Goal: Task Accomplishment & Management: Use online tool/utility

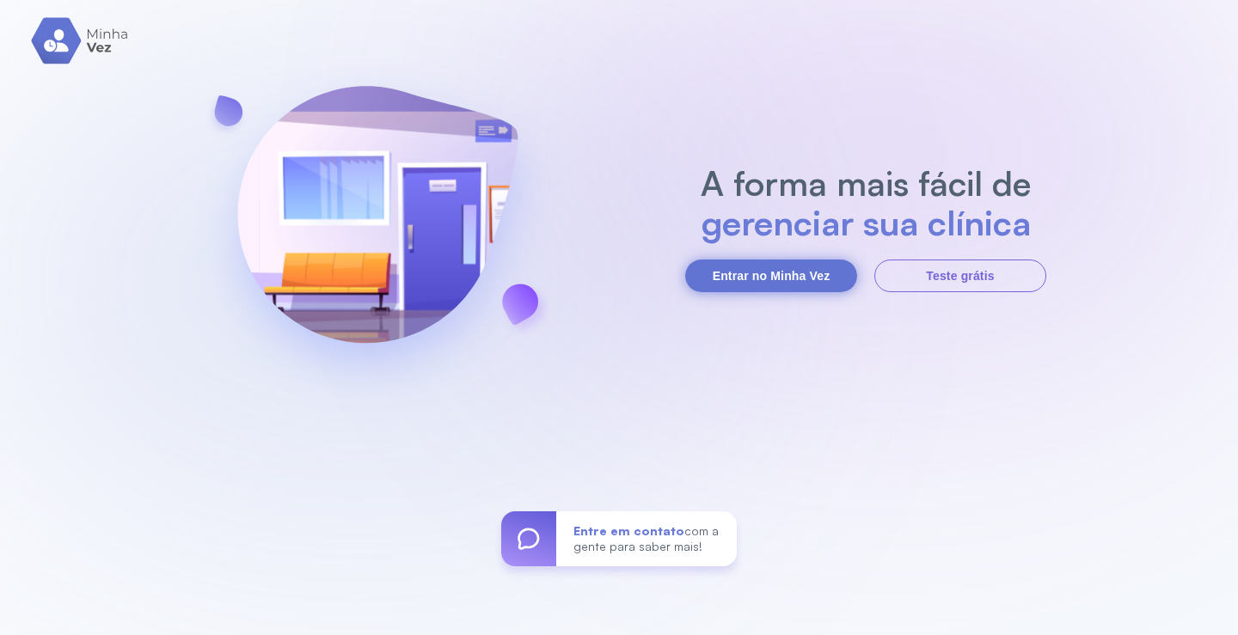
click at [790, 272] on button "Entrar no Minha Vez" at bounding box center [771, 276] width 172 height 33
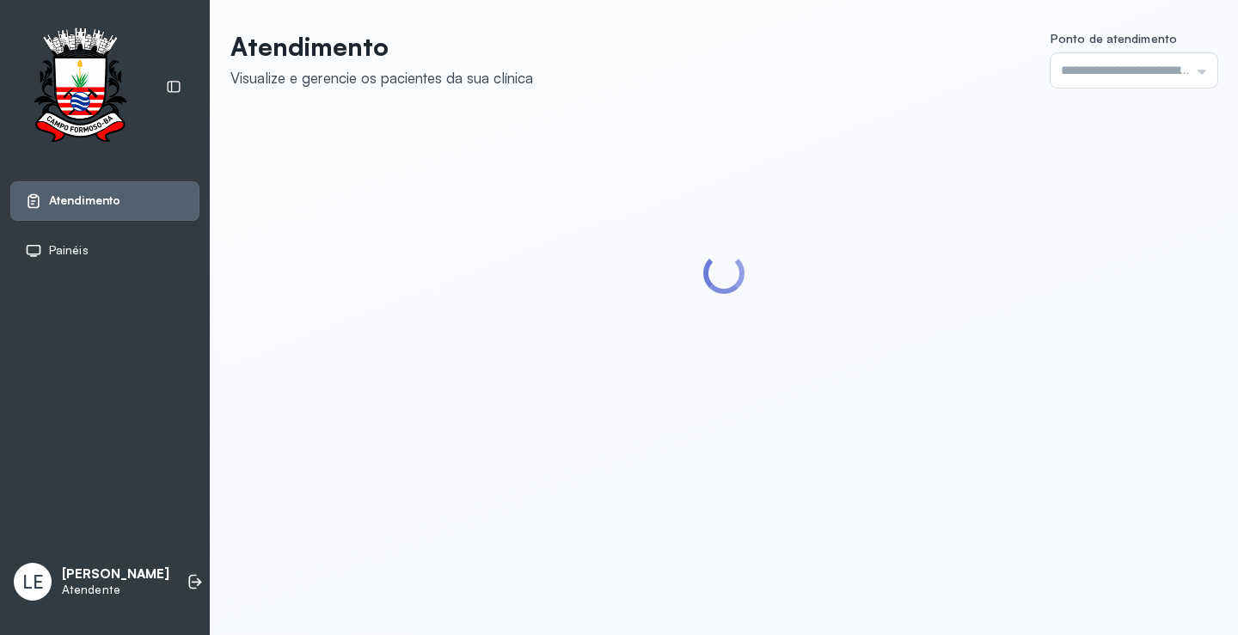
type input "*********"
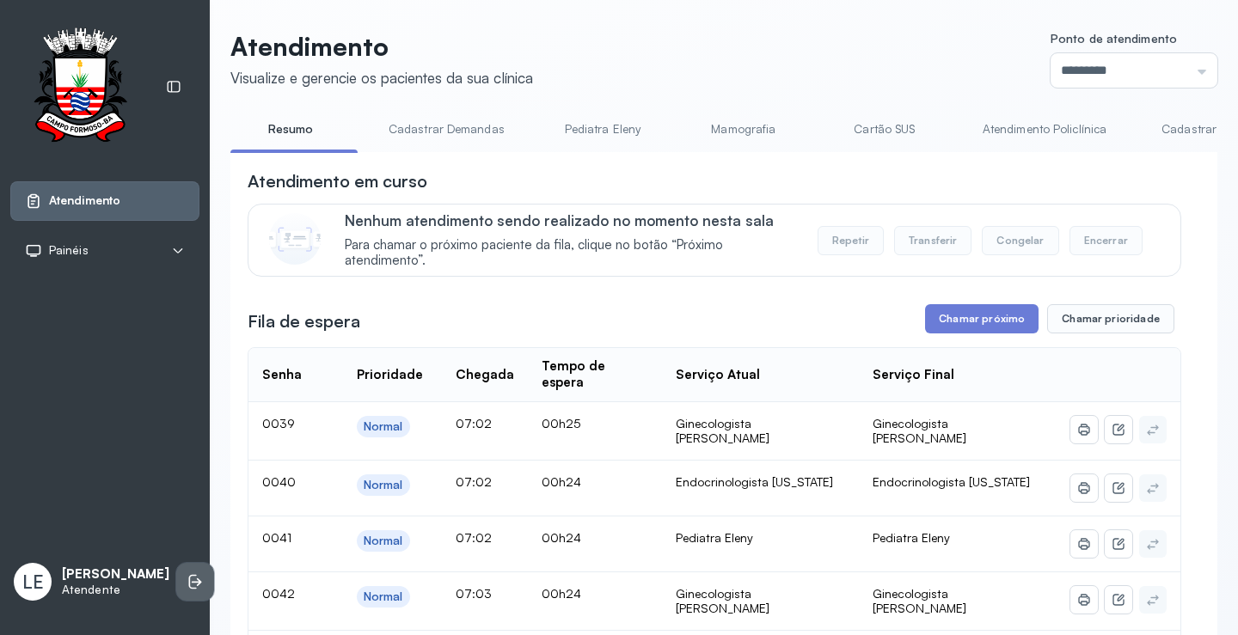
click at [176, 582] on li at bounding box center [195, 582] width 38 height 38
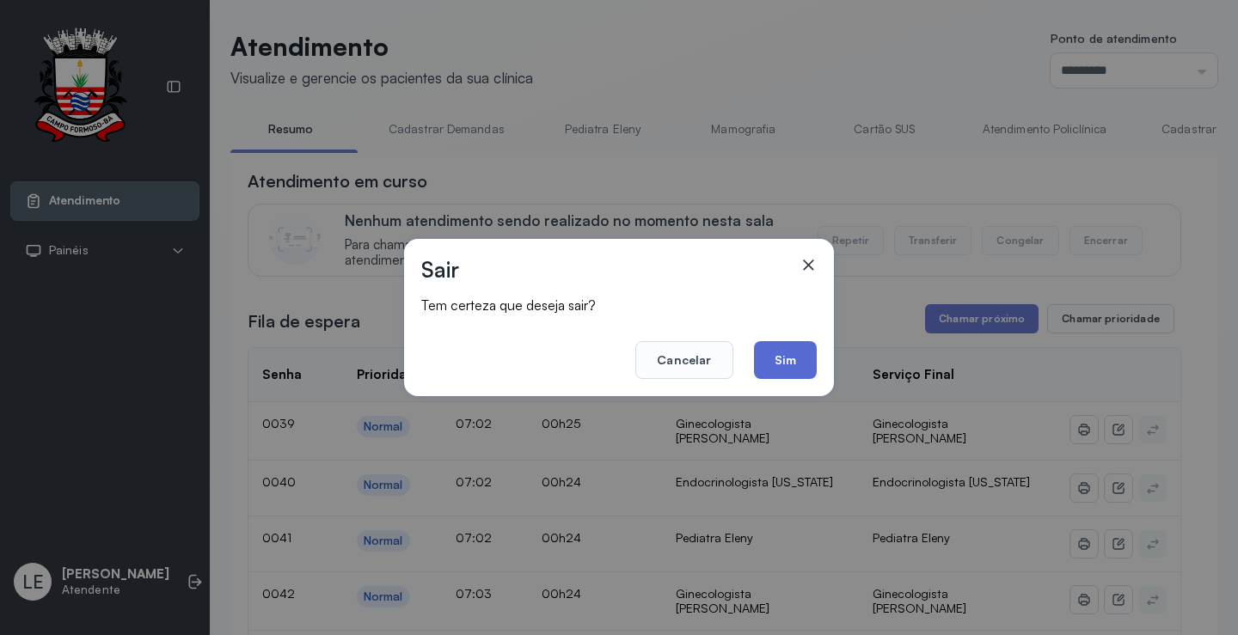
click at [786, 352] on button "Sim" at bounding box center [785, 360] width 63 height 38
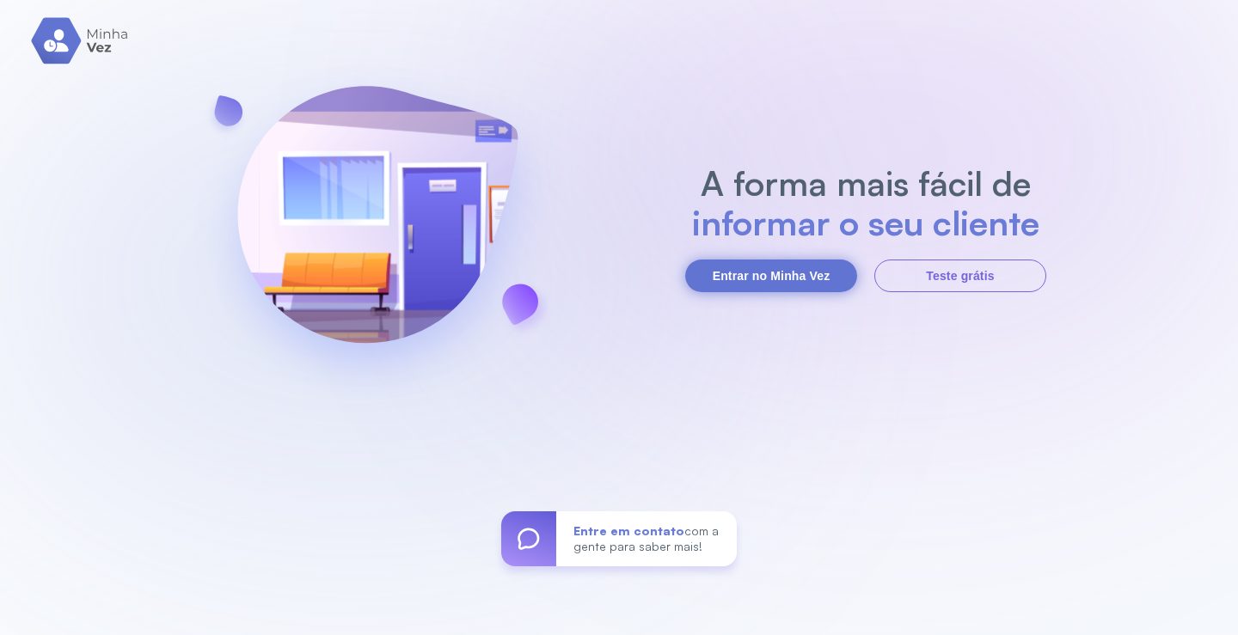
click at [782, 270] on button "Entrar no Minha Vez" at bounding box center [771, 276] width 172 height 33
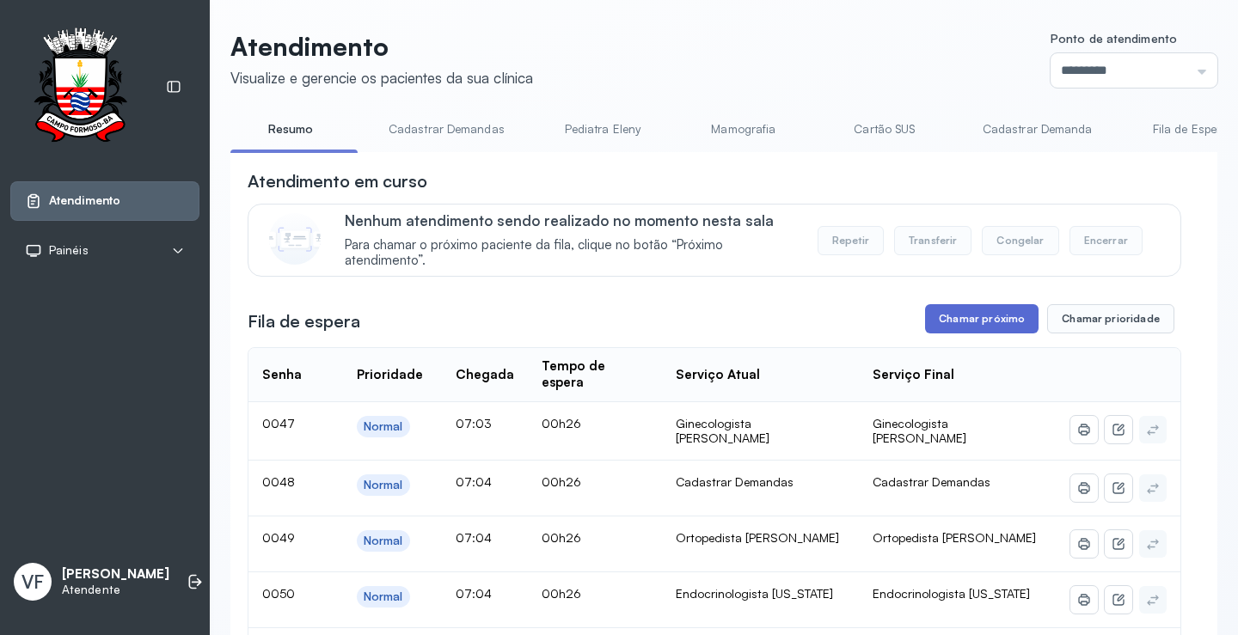
click at [974, 319] on button "Chamar próximo" at bounding box center [981, 318] width 113 height 29
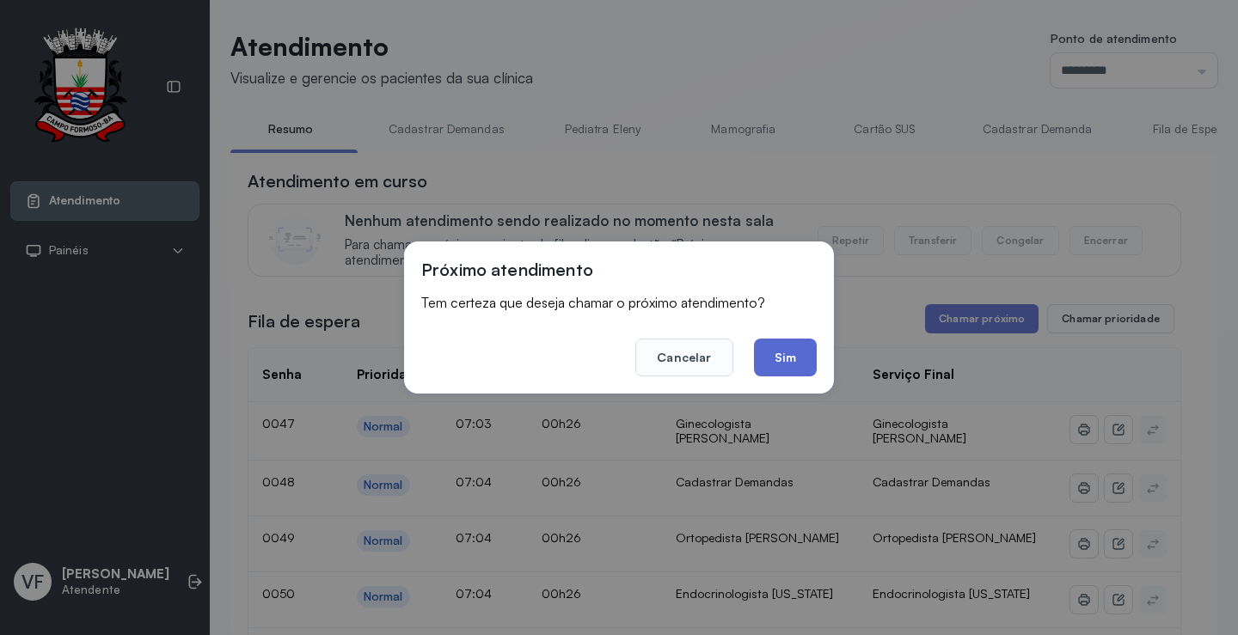
click at [782, 355] on button "Sim" at bounding box center [785, 358] width 63 height 38
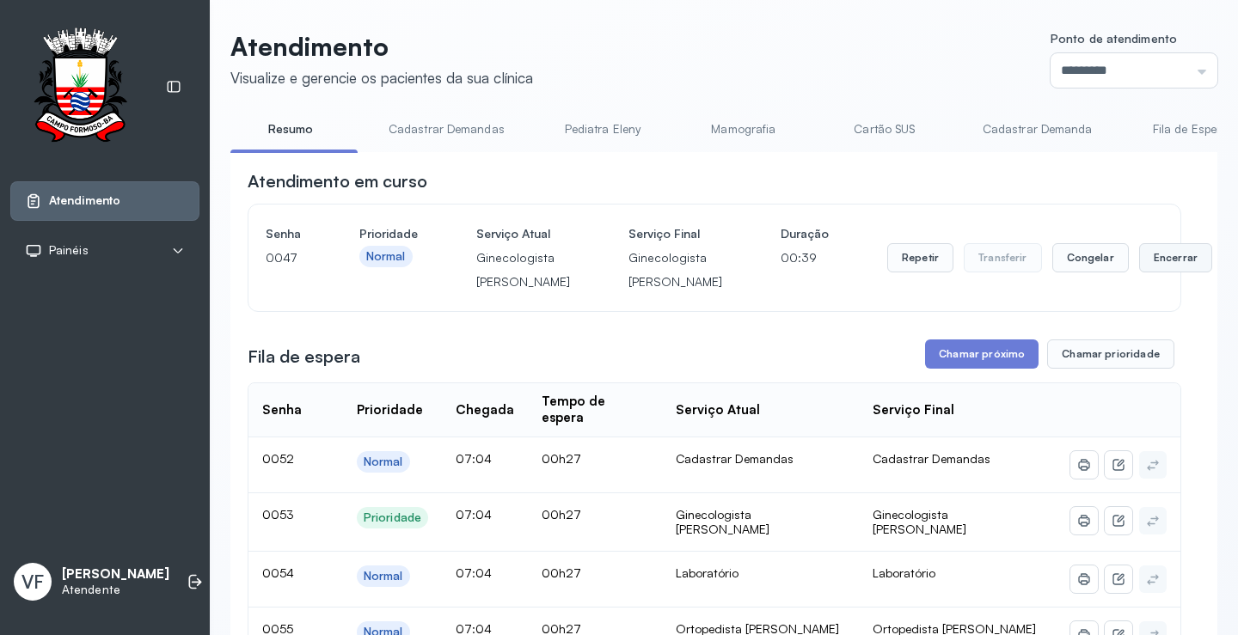
click at [1139, 272] on button "Encerrar" at bounding box center [1175, 257] width 73 height 29
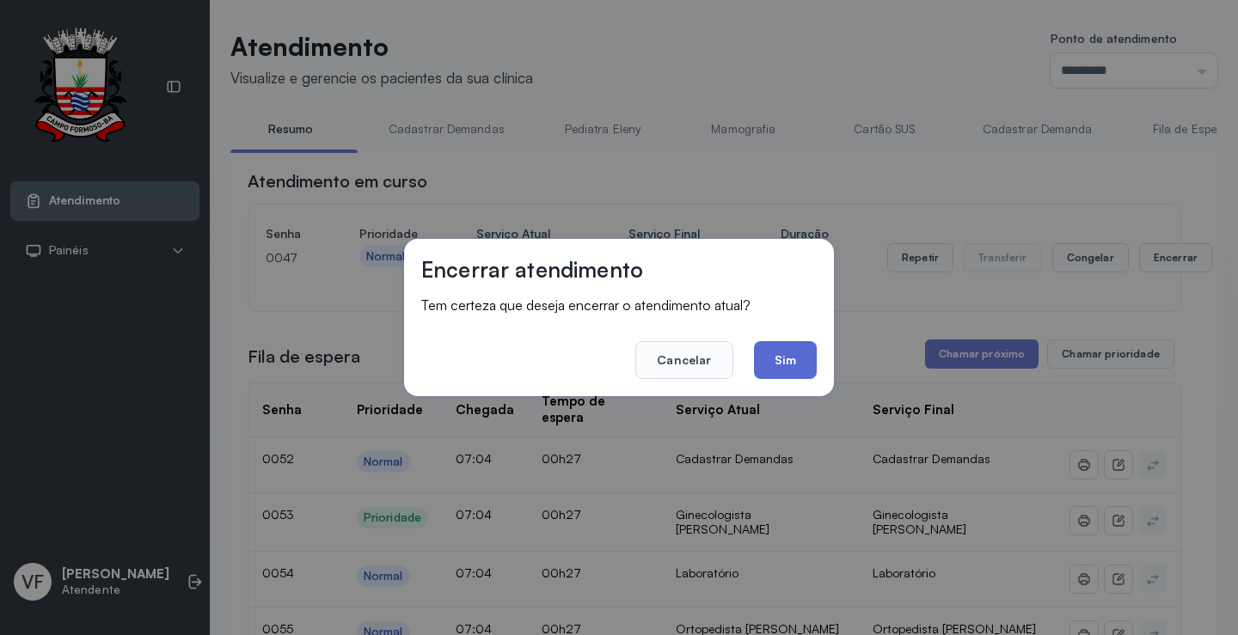
click at [778, 359] on button "Sim" at bounding box center [785, 360] width 63 height 38
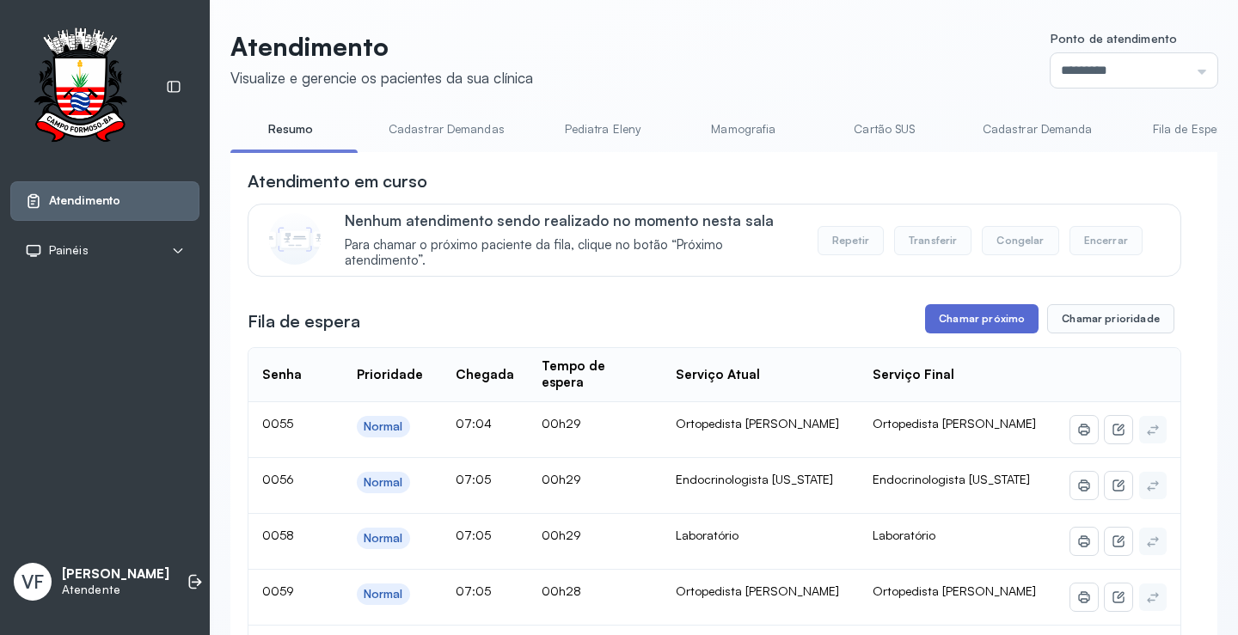
click at [967, 315] on button "Chamar próximo" at bounding box center [981, 318] width 113 height 29
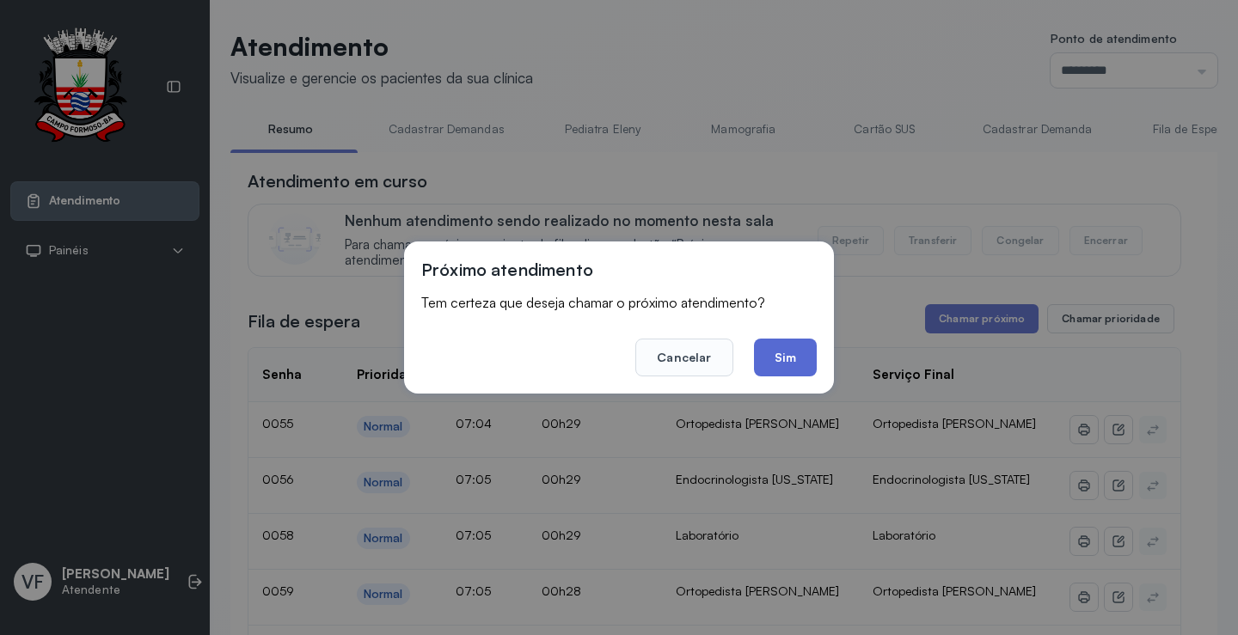
click at [780, 356] on button "Sim" at bounding box center [785, 358] width 63 height 38
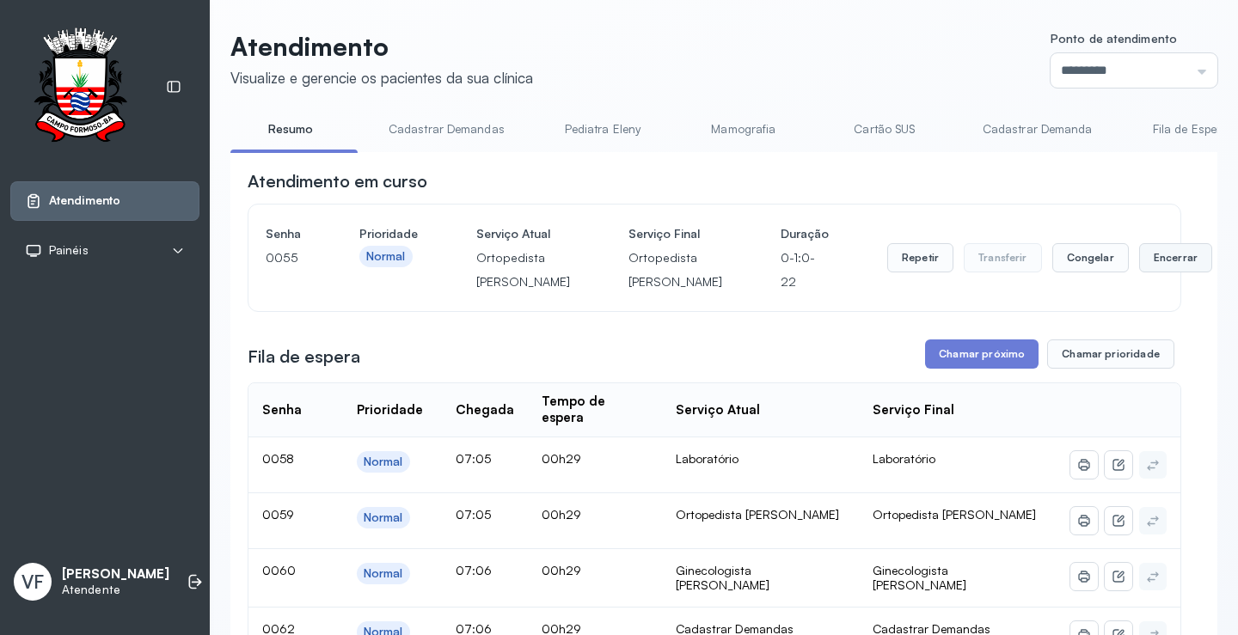
click at [1139, 268] on button "Encerrar" at bounding box center [1175, 257] width 73 height 29
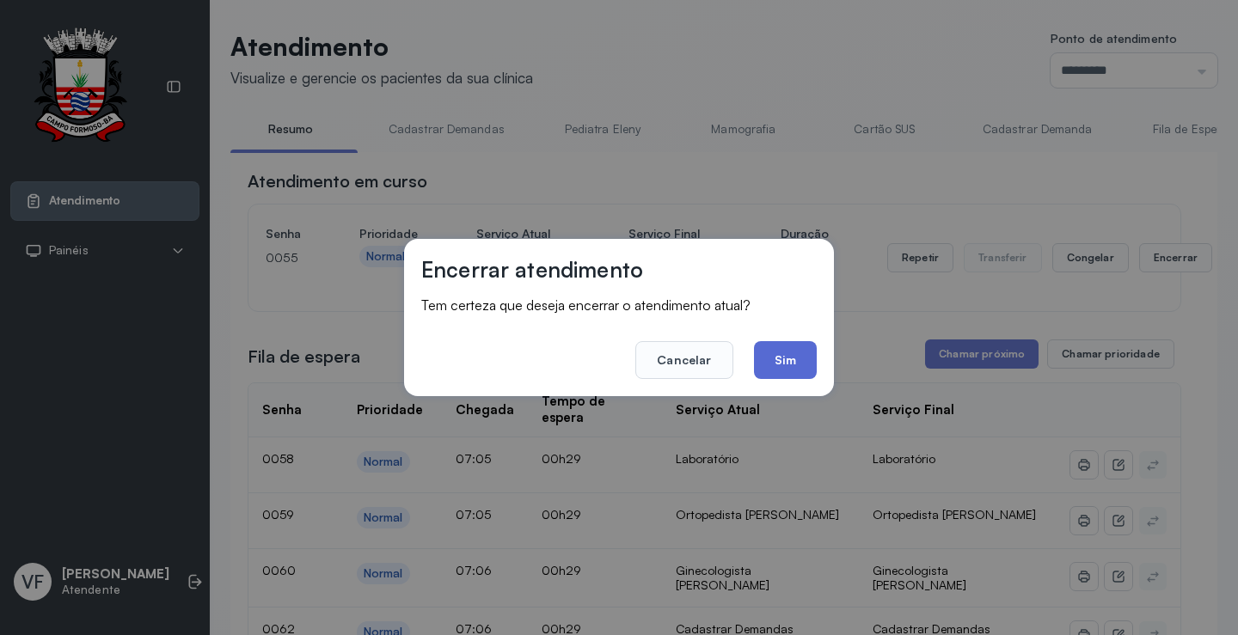
click at [795, 352] on button "Sim" at bounding box center [785, 360] width 63 height 38
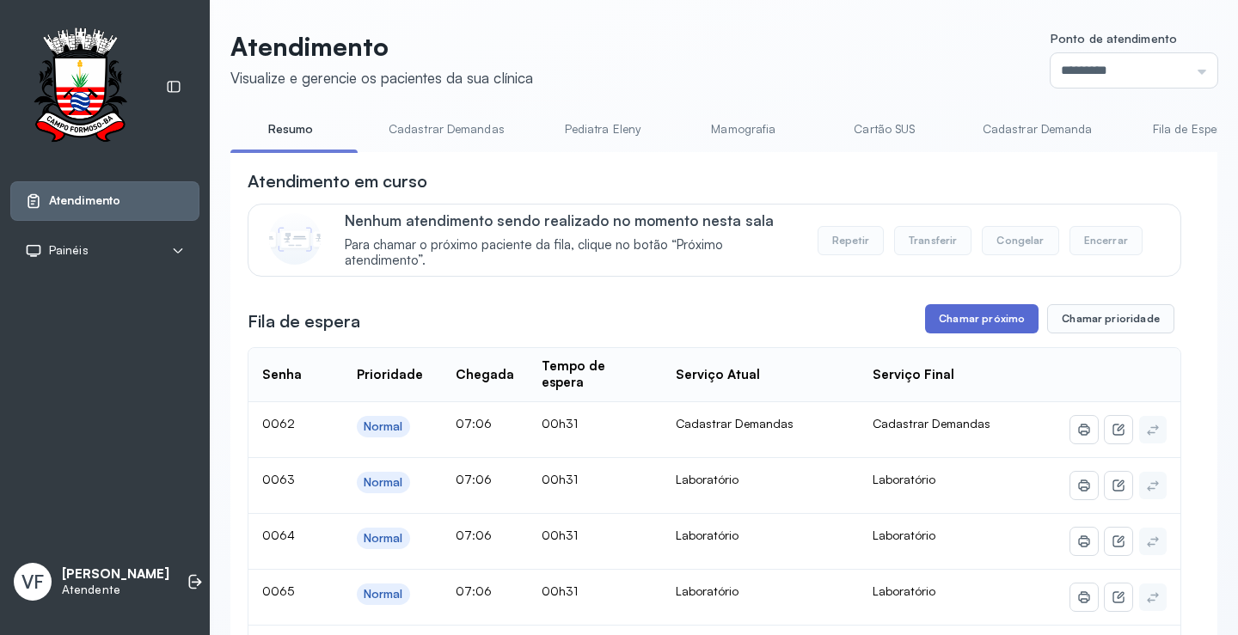
click at [971, 316] on button "Chamar próximo" at bounding box center [981, 318] width 113 height 29
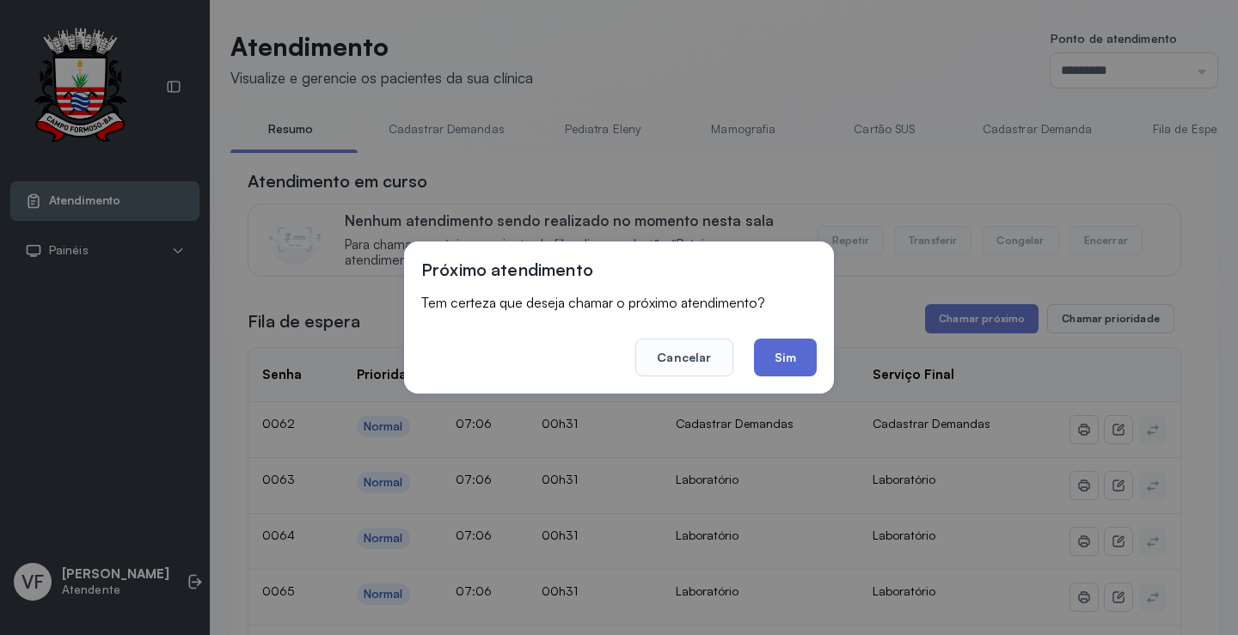
click at [785, 352] on button "Sim" at bounding box center [785, 358] width 63 height 38
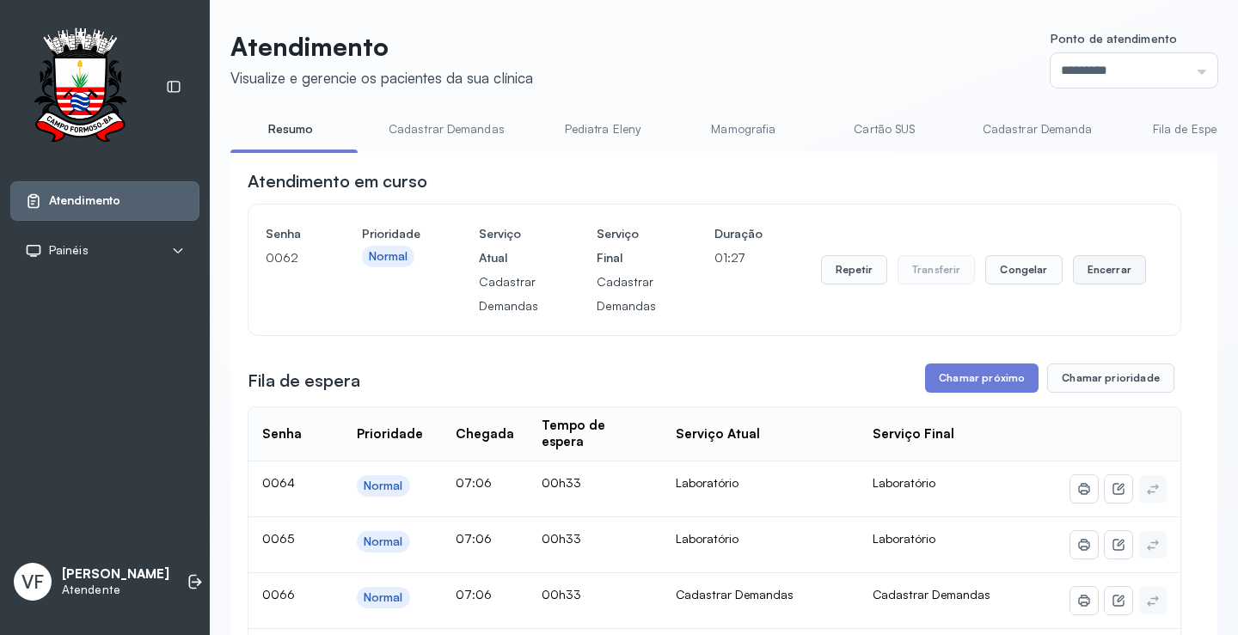
click at [1109, 262] on button "Encerrar" at bounding box center [1109, 269] width 73 height 29
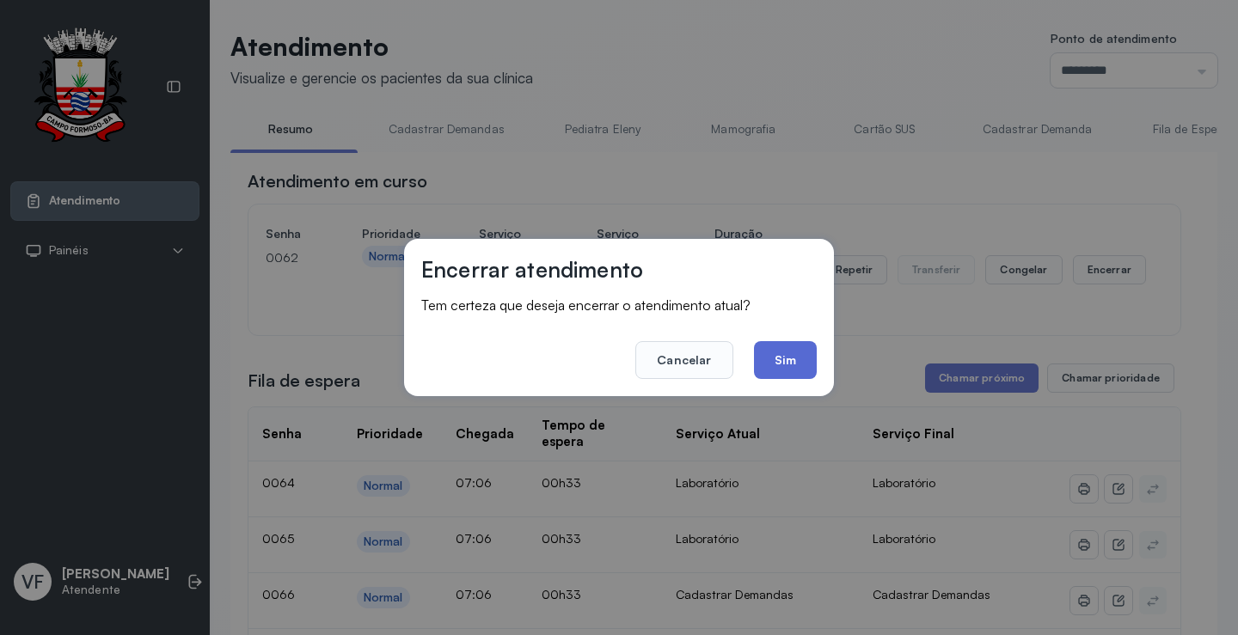
click at [801, 352] on button "Sim" at bounding box center [785, 360] width 63 height 38
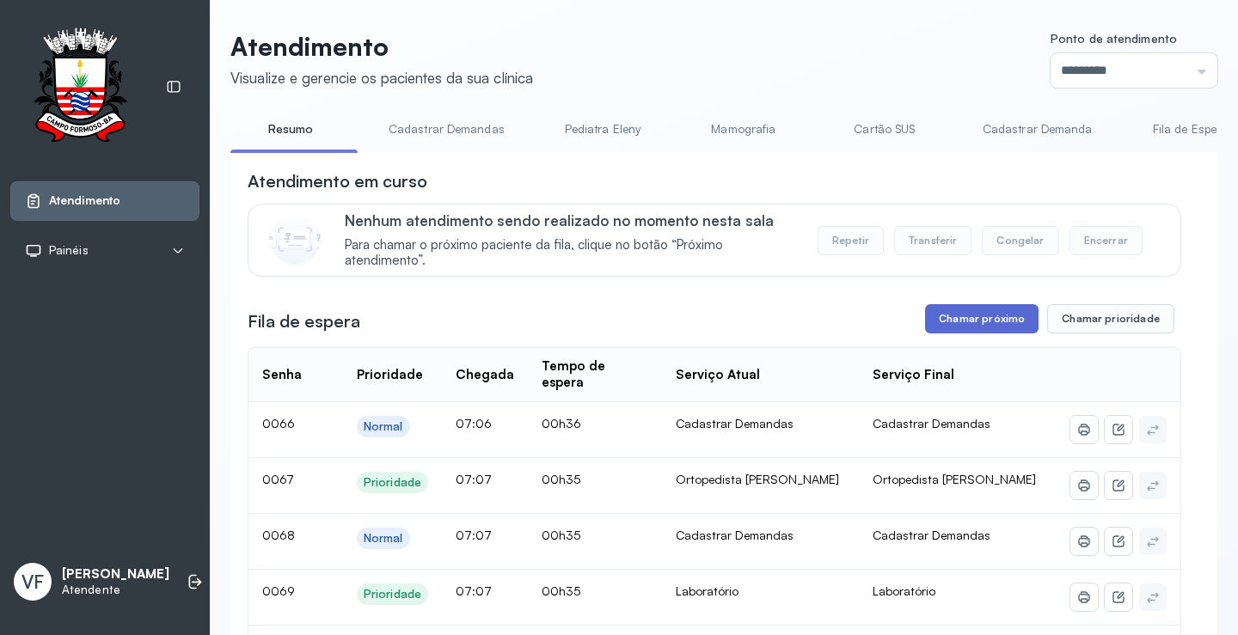
click at [957, 317] on button "Chamar próximo" at bounding box center [981, 318] width 113 height 29
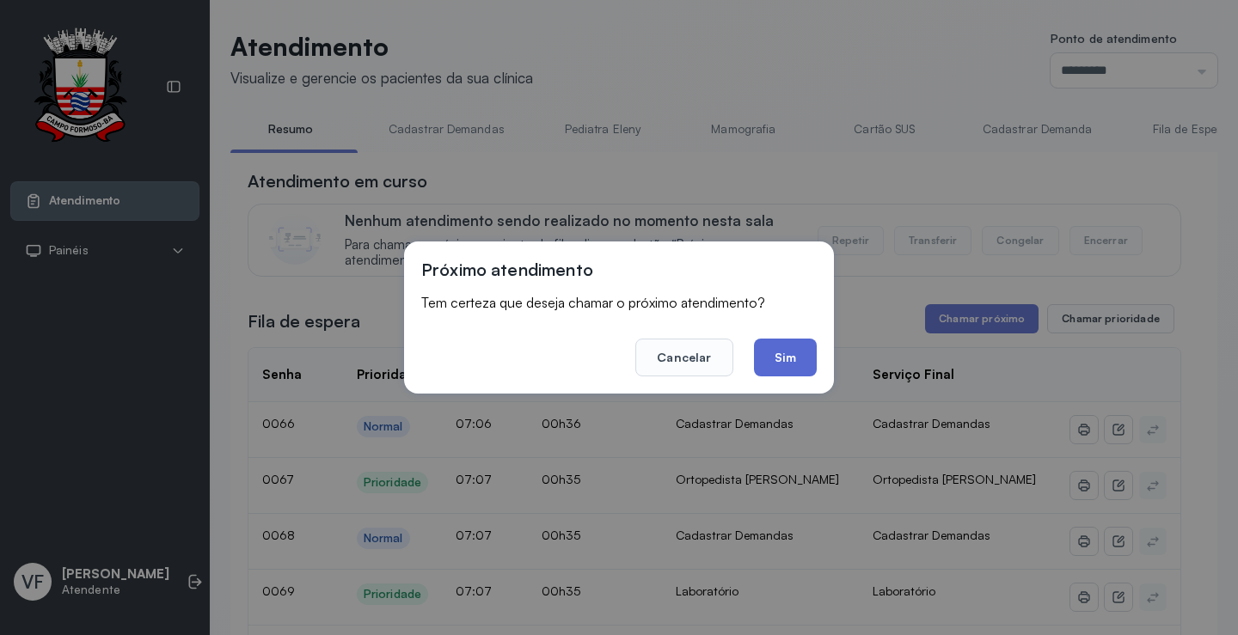
click at [774, 352] on button "Sim" at bounding box center [785, 358] width 63 height 38
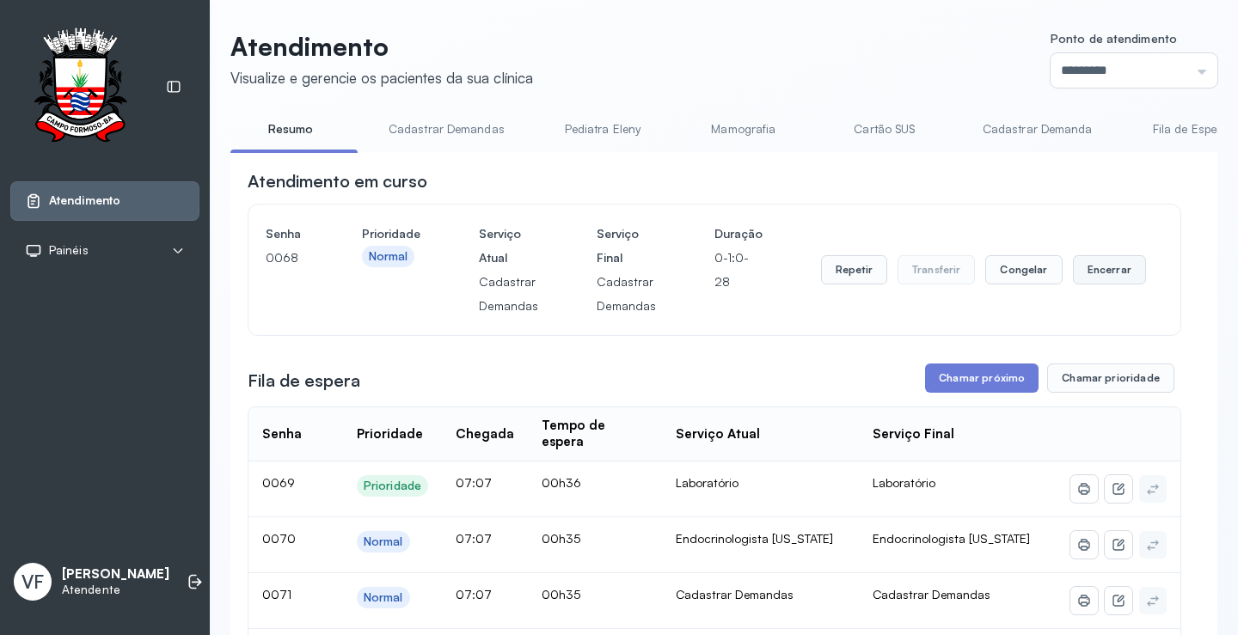
click at [1094, 262] on button "Encerrar" at bounding box center [1109, 269] width 73 height 29
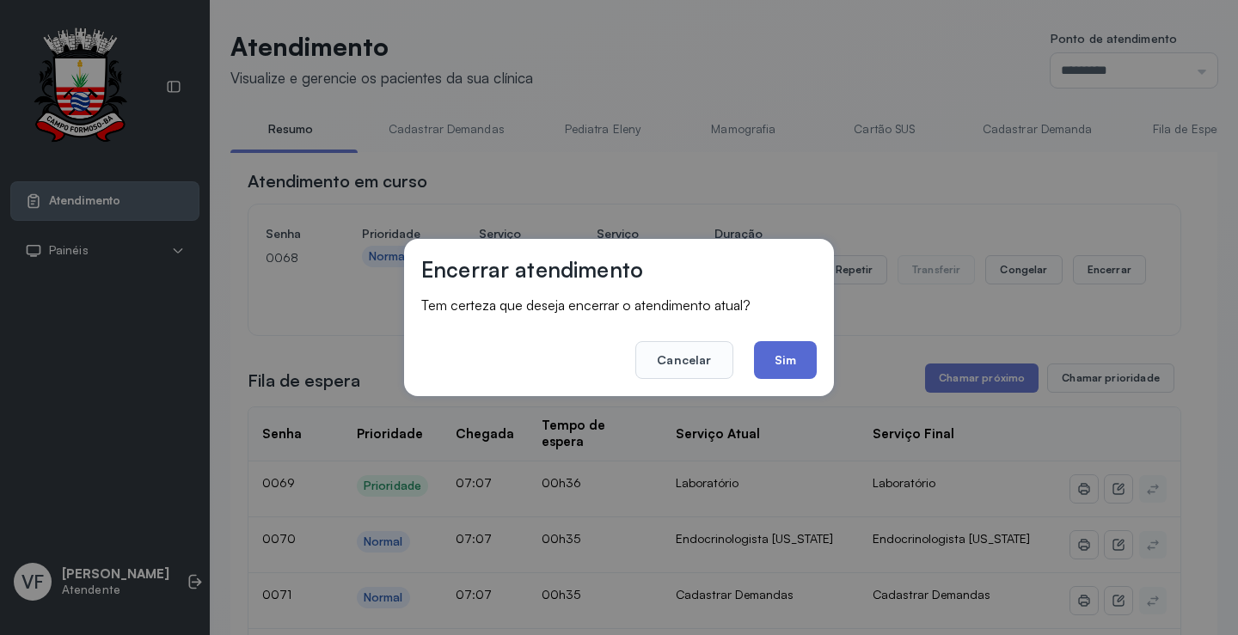
click at [777, 351] on button "Sim" at bounding box center [785, 360] width 63 height 38
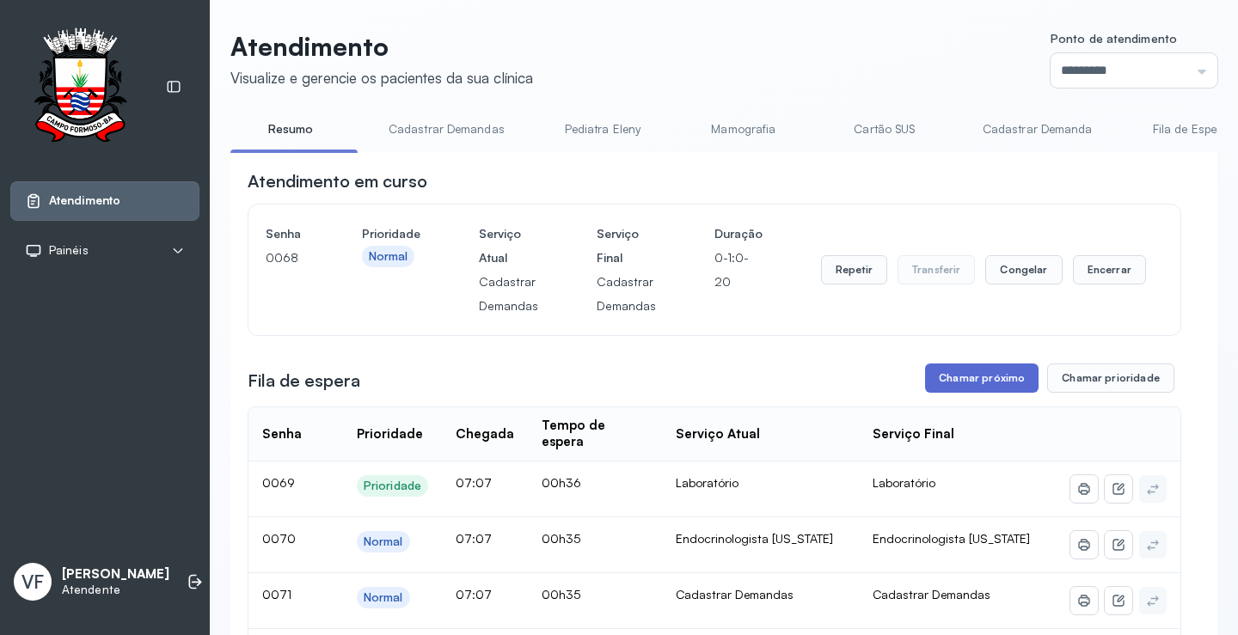
click at [970, 378] on button "Chamar próximo" at bounding box center [981, 378] width 113 height 29
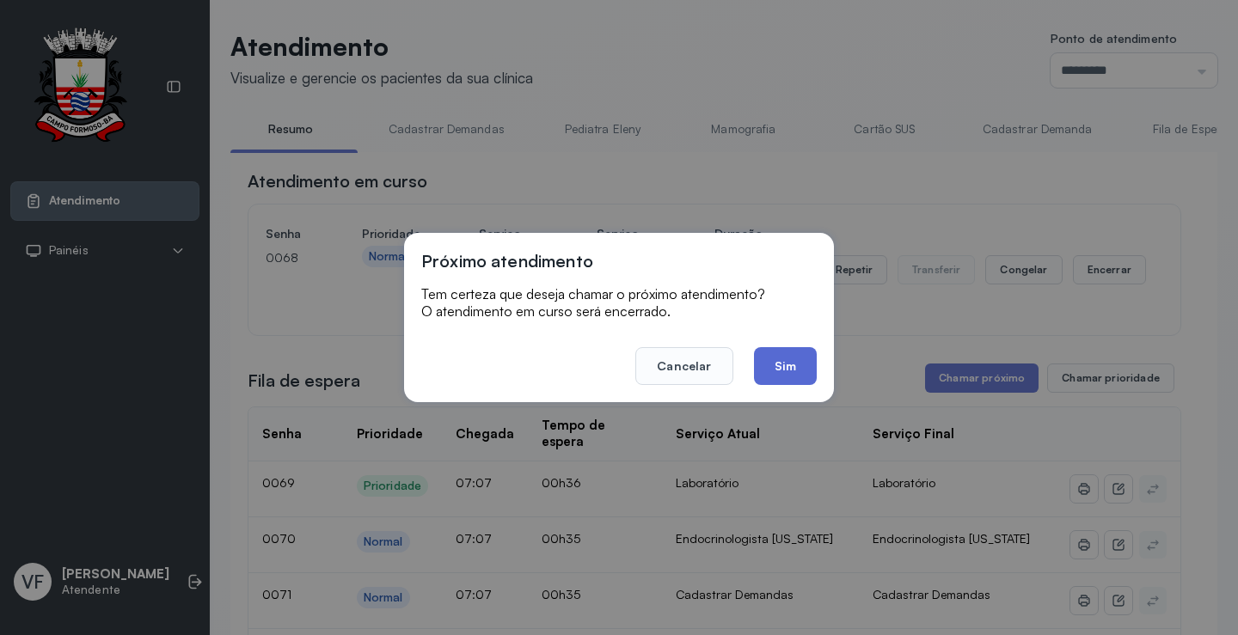
click at [788, 360] on button "Sim" at bounding box center [785, 366] width 63 height 38
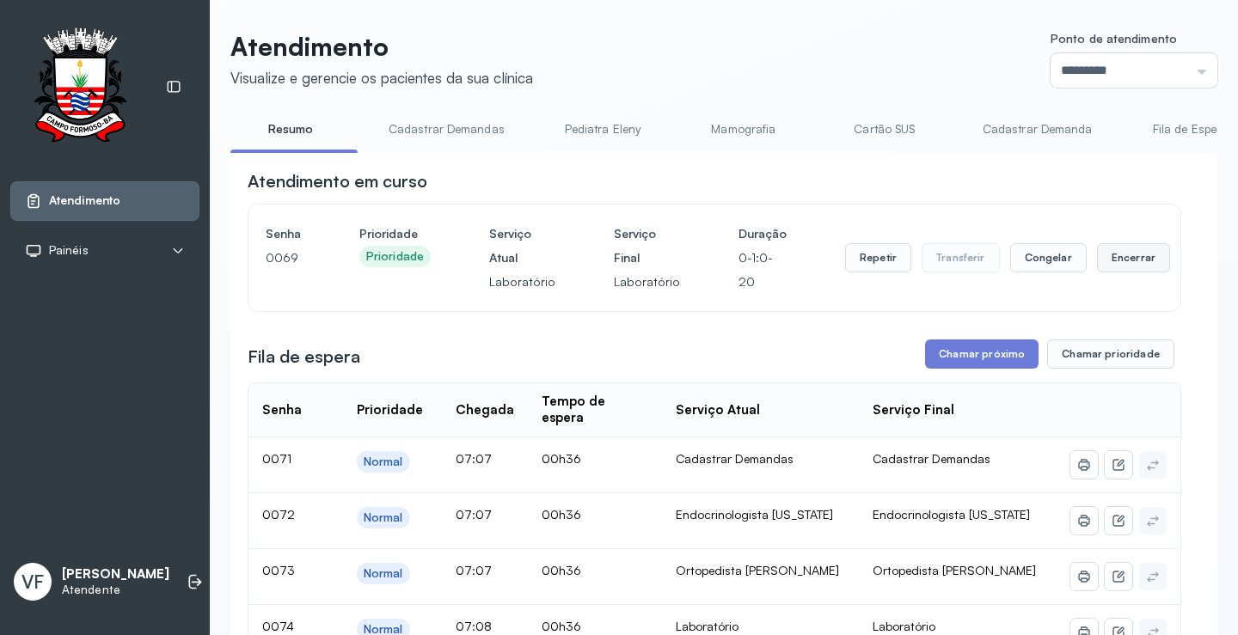
click at [1097, 255] on button "Encerrar" at bounding box center [1133, 257] width 73 height 29
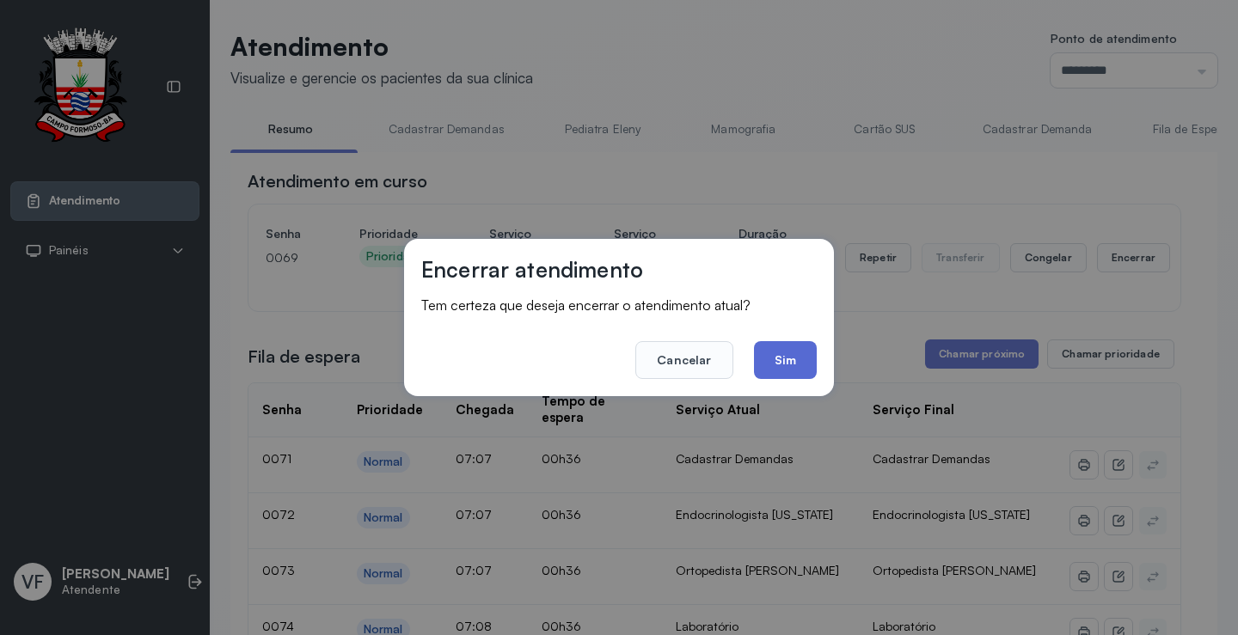
click at [785, 354] on button "Sim" at bounding box center [785, 360] width 63 height 38
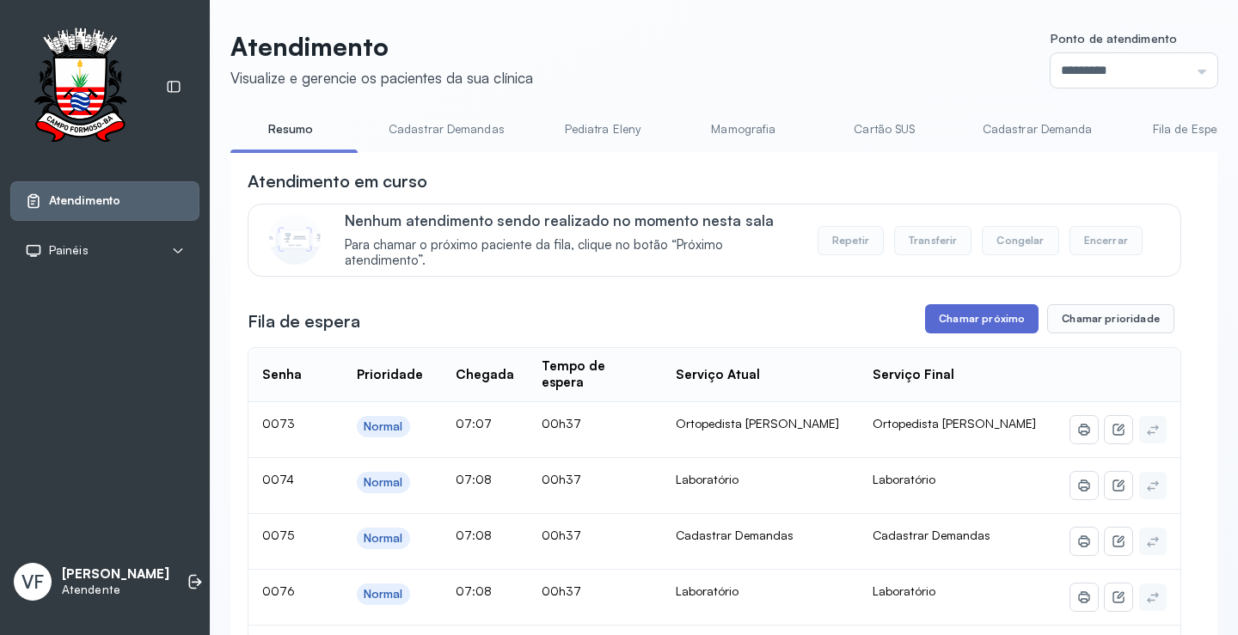
click at [989, 314] on button "Chamar próximo" at bounding box center [981, 318] width 113 height 29
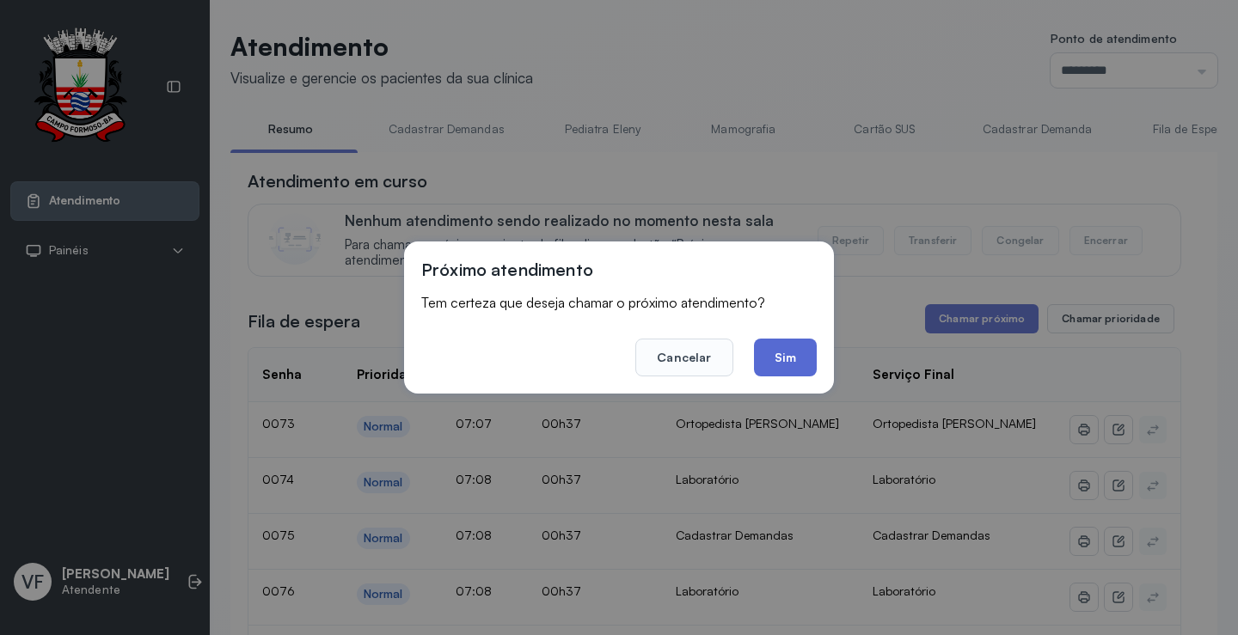
click at [782, 346] on button "Sim" at bounding box center [785, 358] width 63 height 38
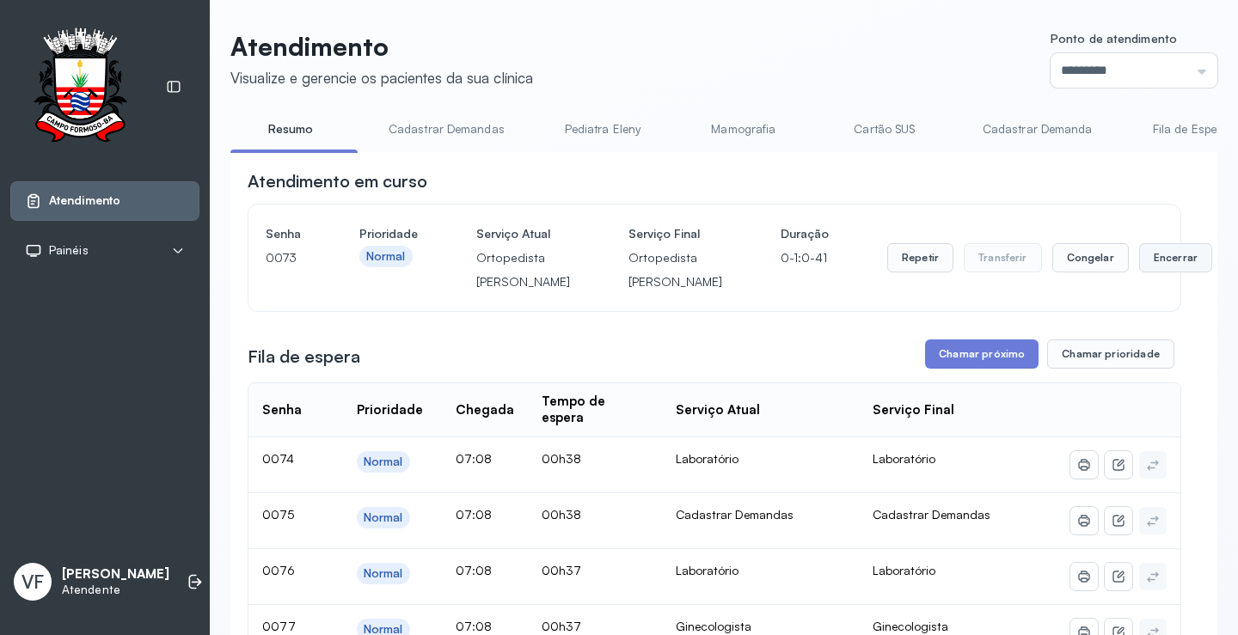
click at [1139, 266] on button "Encerrar" at bounding box center [1175, 257] width 73 height 29
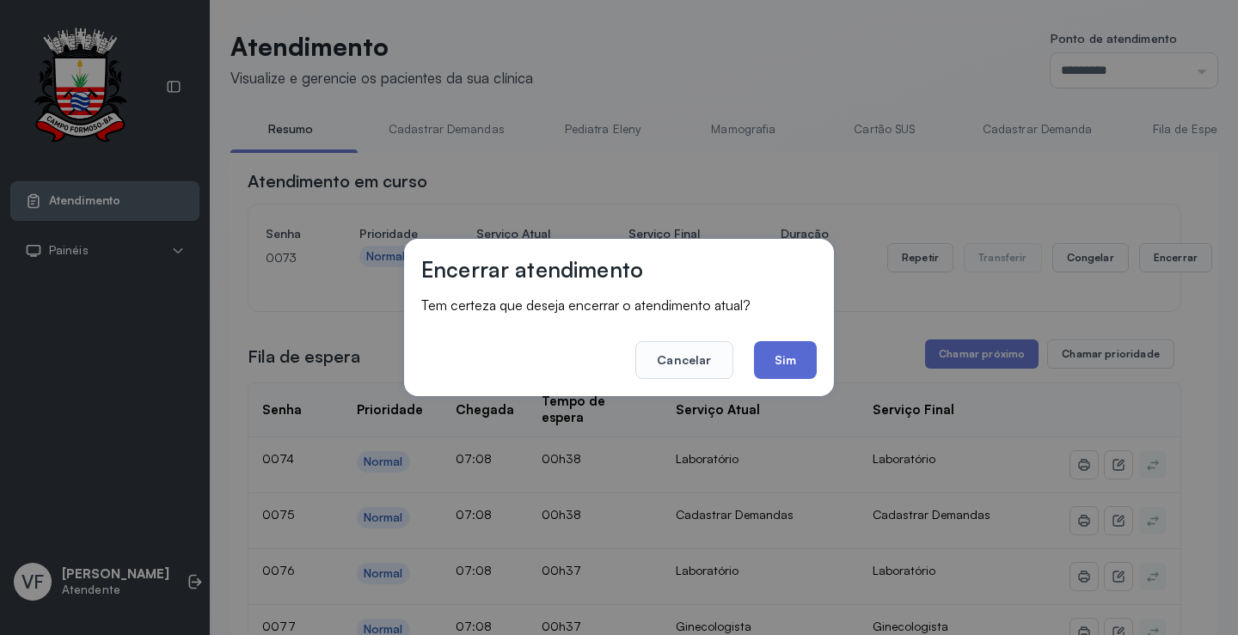
click at [807, 352] on button "Sim" at bounding box center [785, 360] width 63 height 38
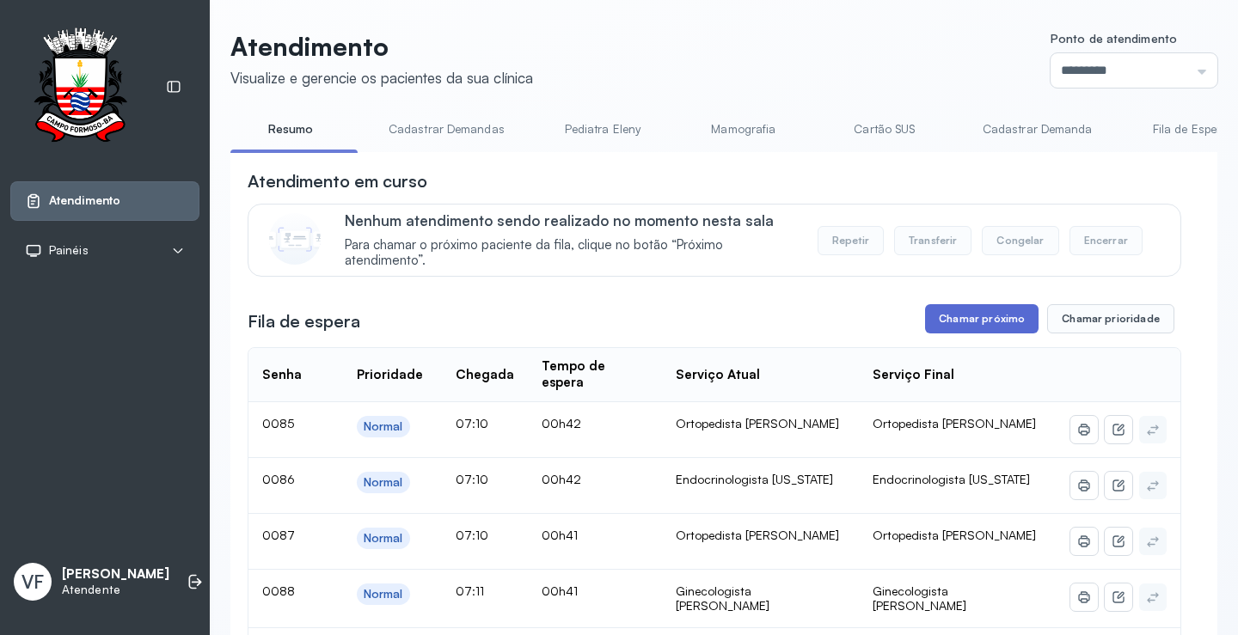
click at [955, 319] on button "Chamar próximo" at bounding box center [981, 318] width 113 height 29
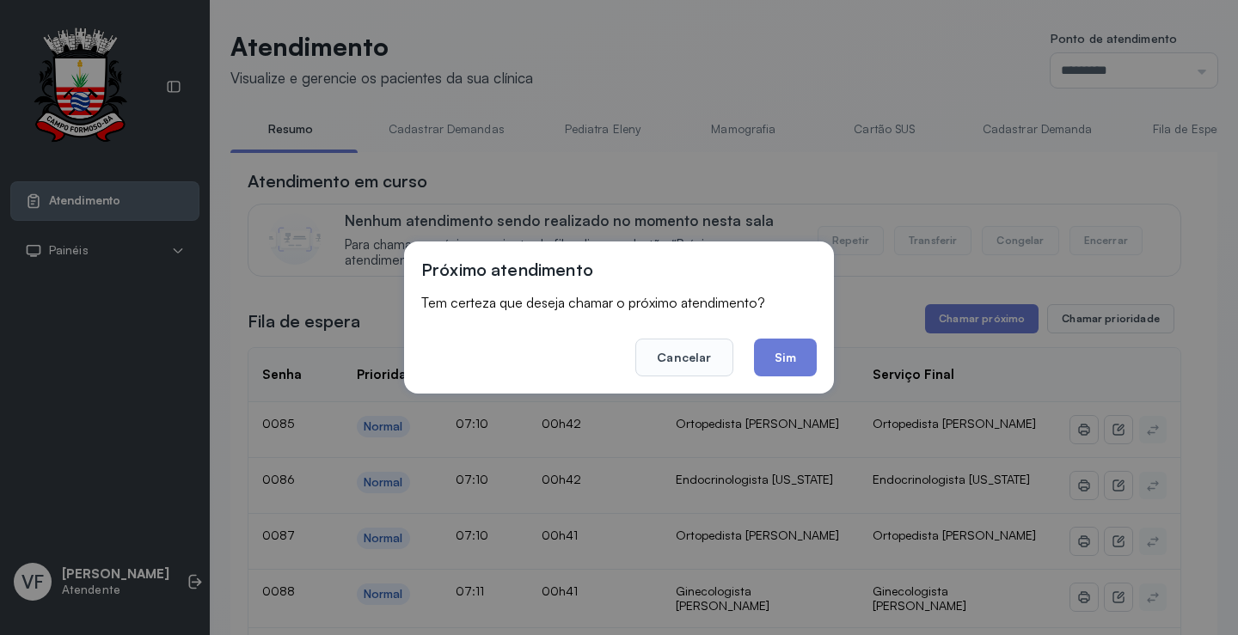
click at [779, 352] on button "Sim" at bounding box center [785, 358] width 63 height 38
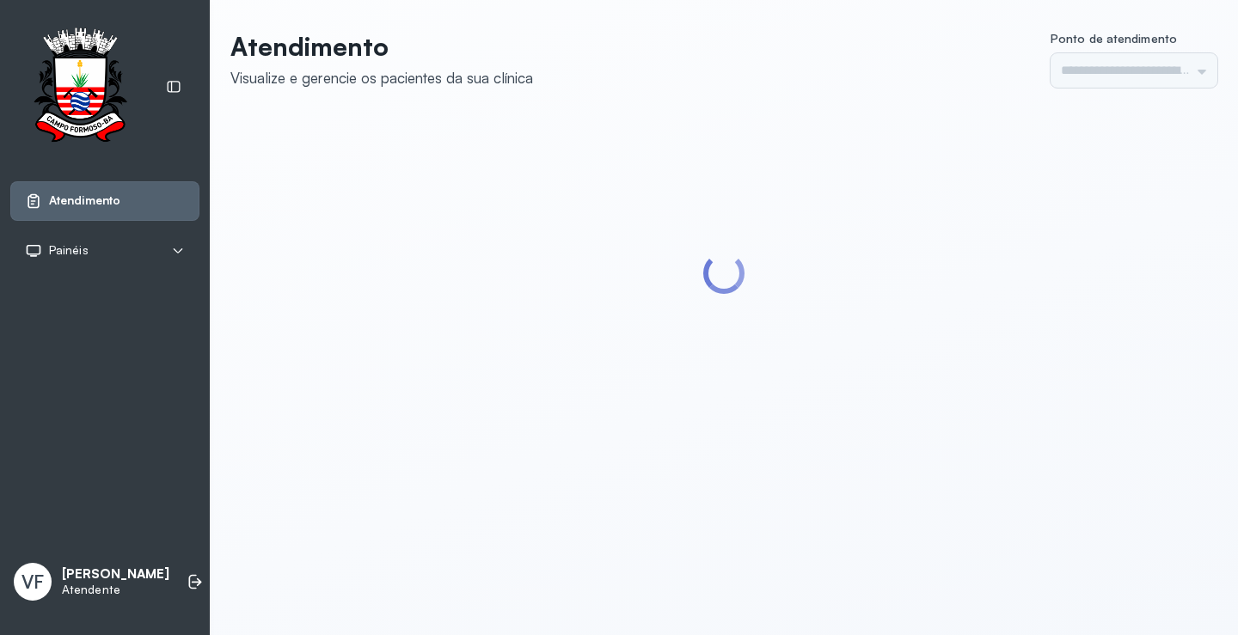
type input "*********"
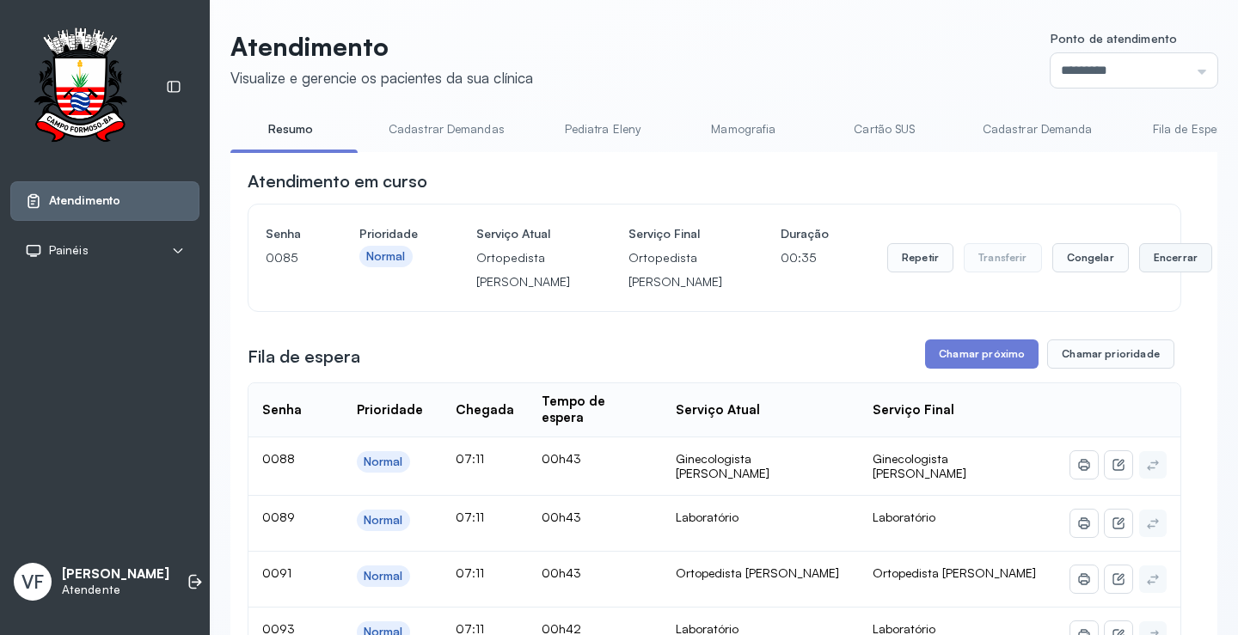
click at [1139, 272] on button "Encerrar" at bounding box center [1175, 257] width 73 height 29
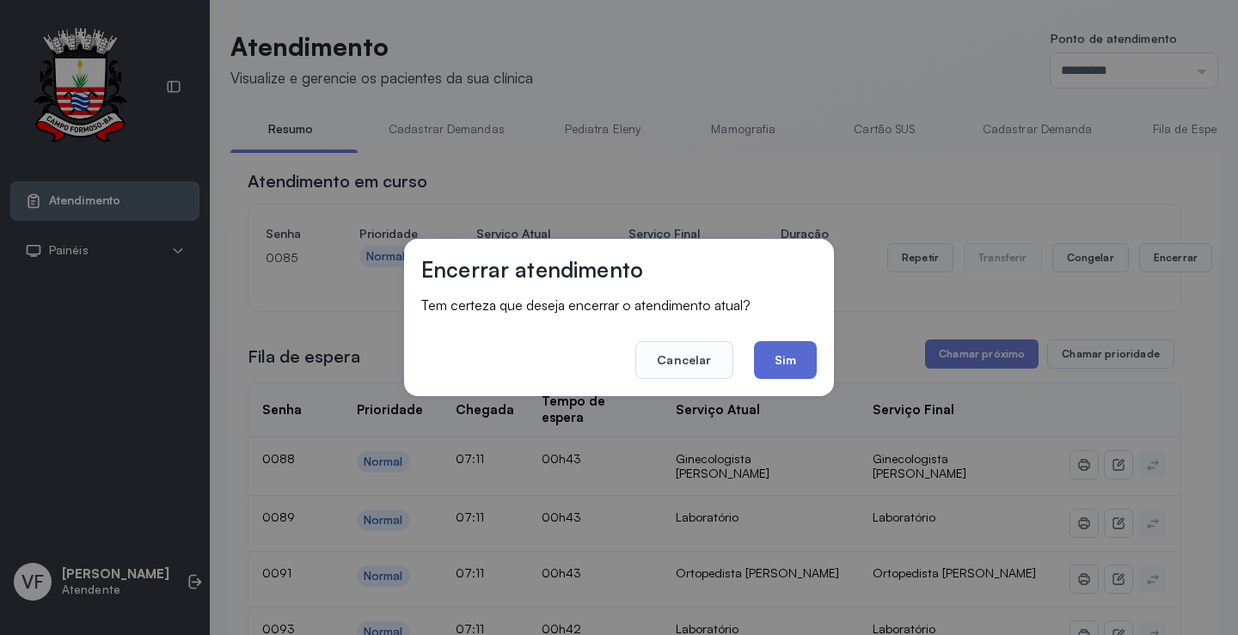
click at [780, 354] on button "Sim" at bounding box center [785, 360] width 63 height 38
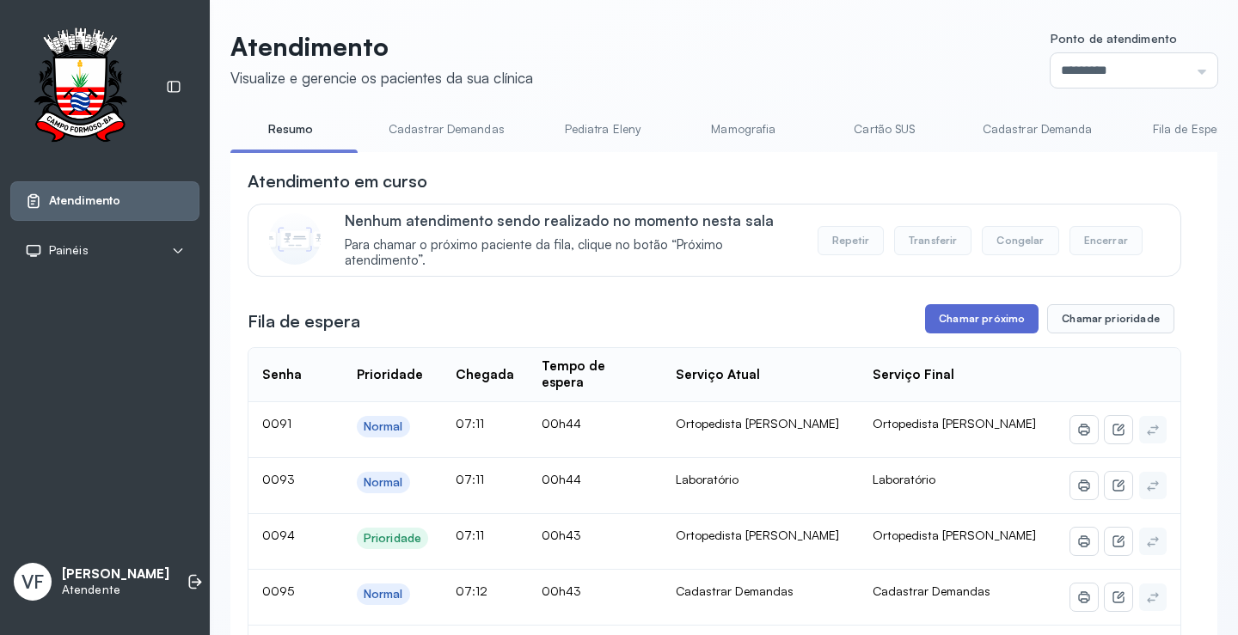
click at [984, 322] on button "Chamar próximo" at bounding box center [981, 318] width 113 height 29
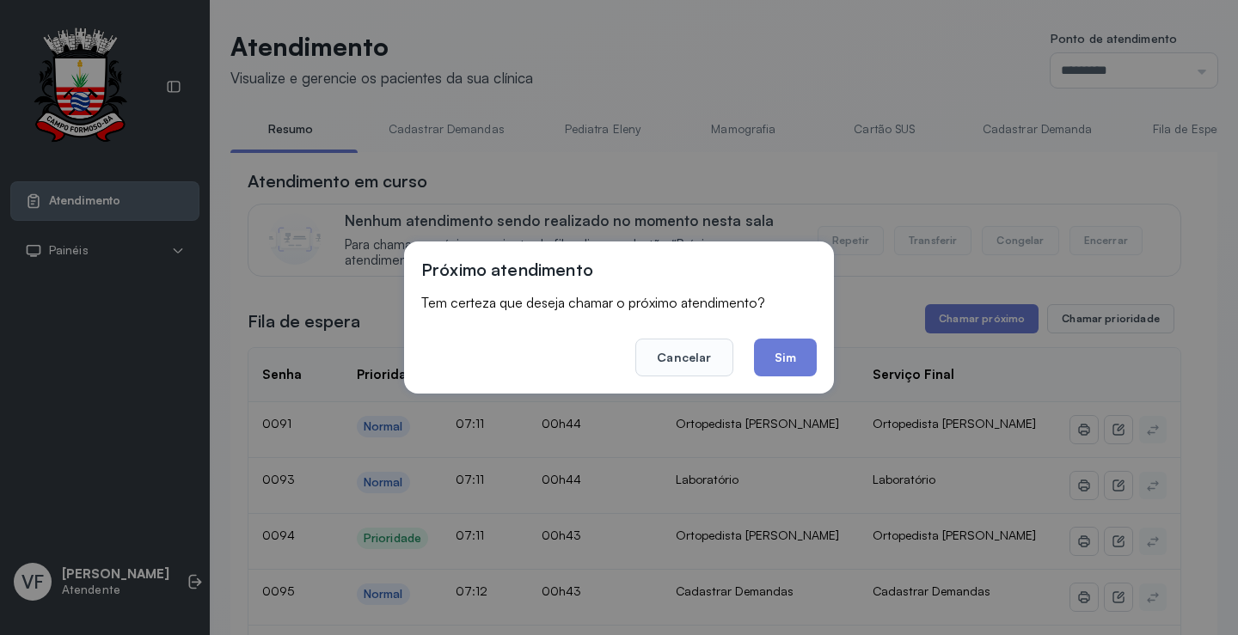
click at [793, 354] on button "Sim" at bounding box center [785, 358] width 63 height 38
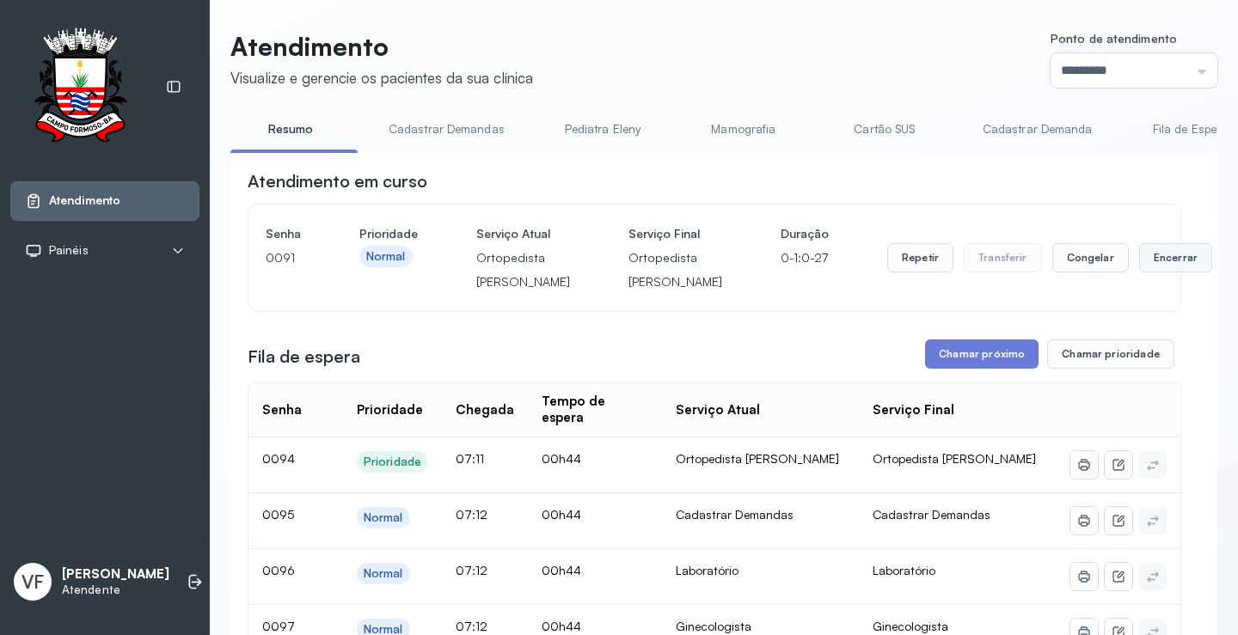
click at [1139, 270] on button "Encerrar" at bounding box center [1175, 257] width 73 height 29
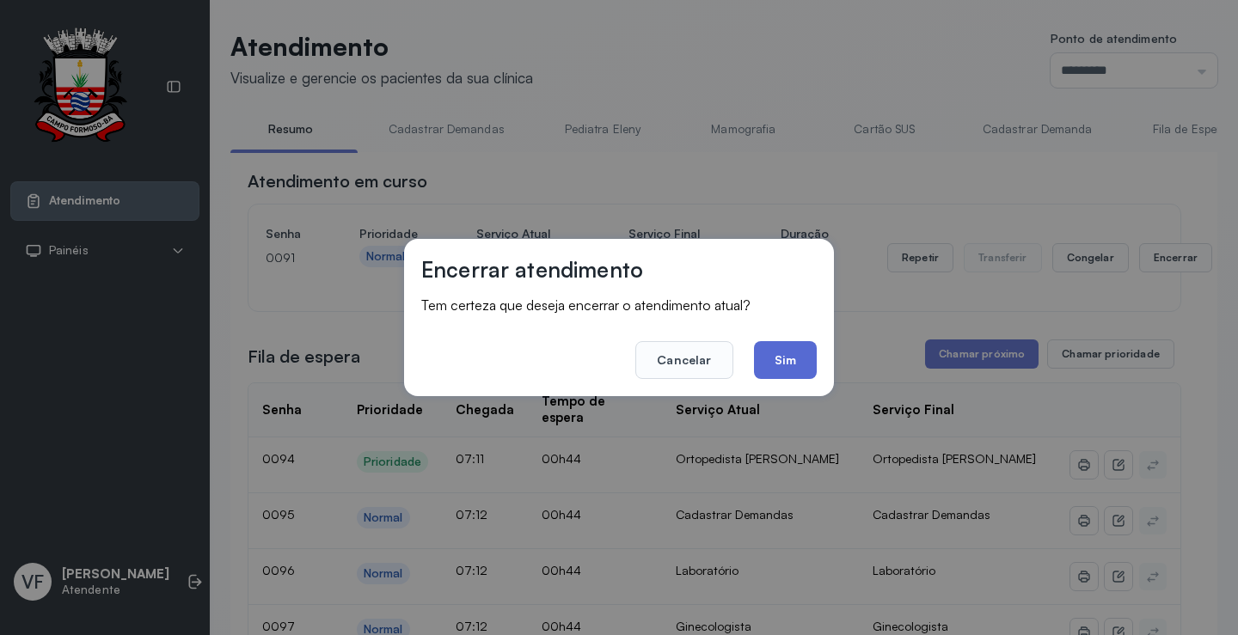
click at [799, 356] on button "Sim" at bounding box center [785, 360] width 63 height 38
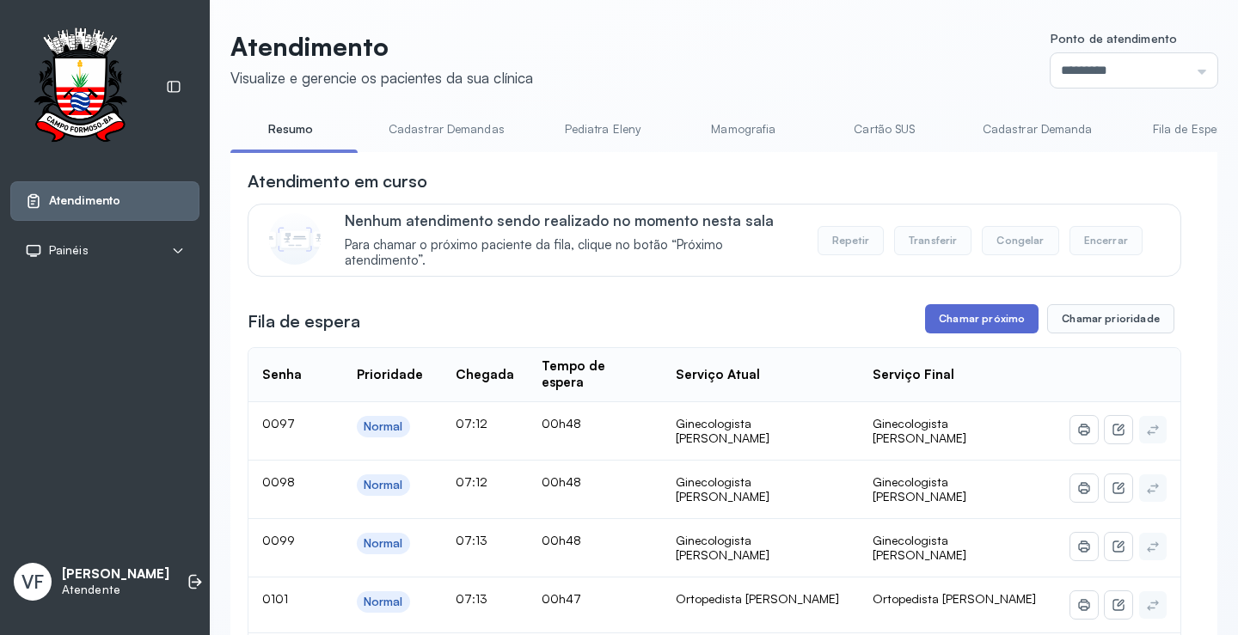
click at [964, 315] on button "Chamar próximo" at bounding box center [981, 318] width 113 height 29
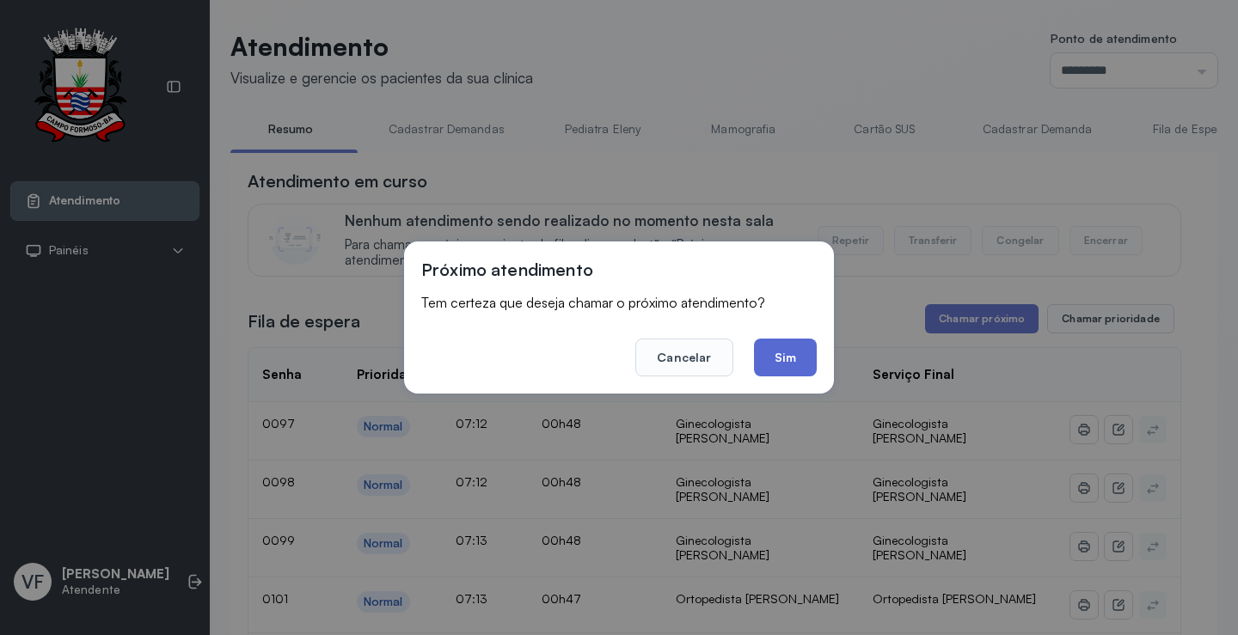
click at [801, 357] on button "Sim" at bounding box center [785, 358] width 63 height 38
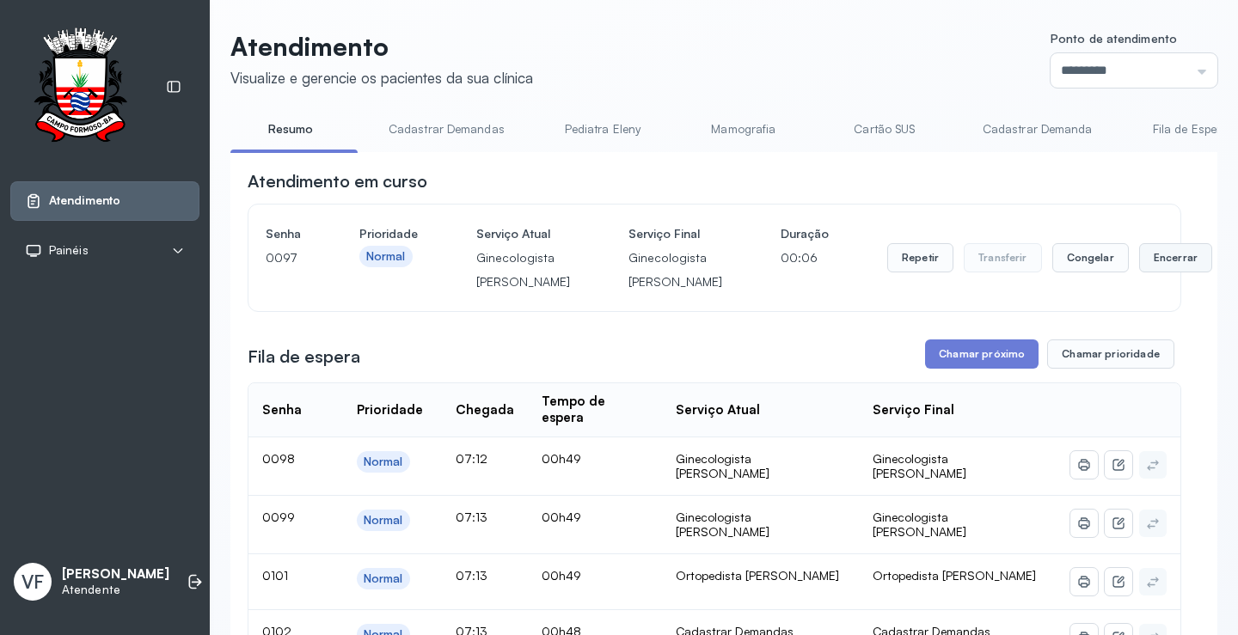
click at [1139, 272] on button "Encerrar" at bounding box center [1175, 257] width 73 height 29
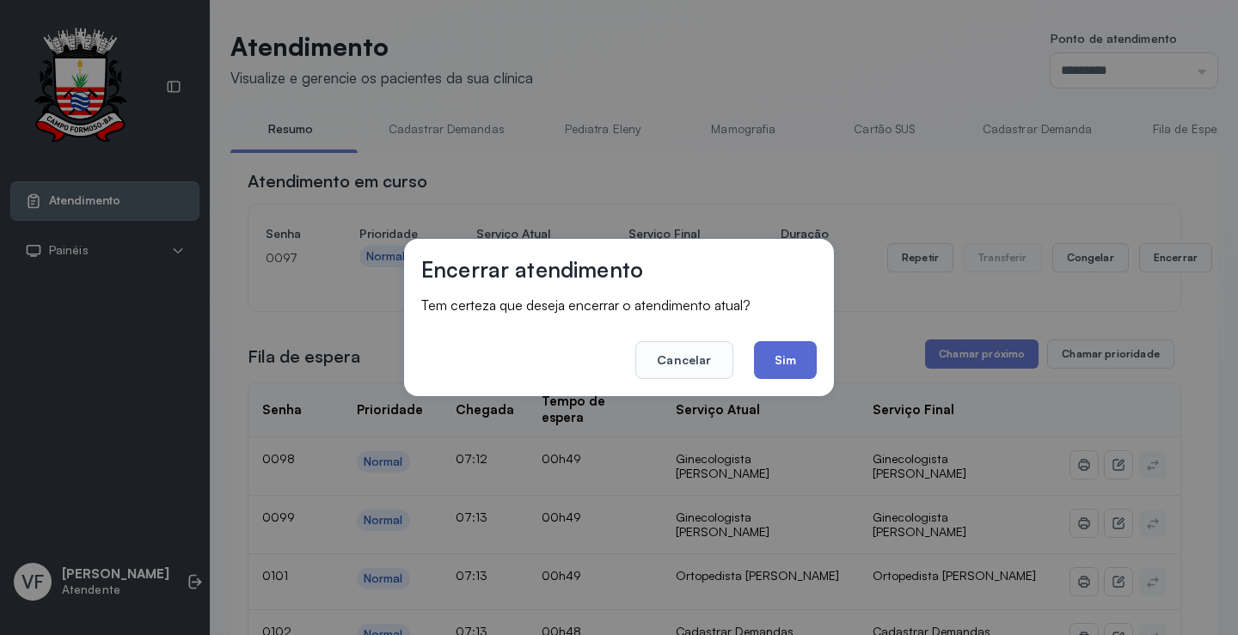
click at [786, 352] on button "Sim" at bounding box center [785, 360] width 63 height 38
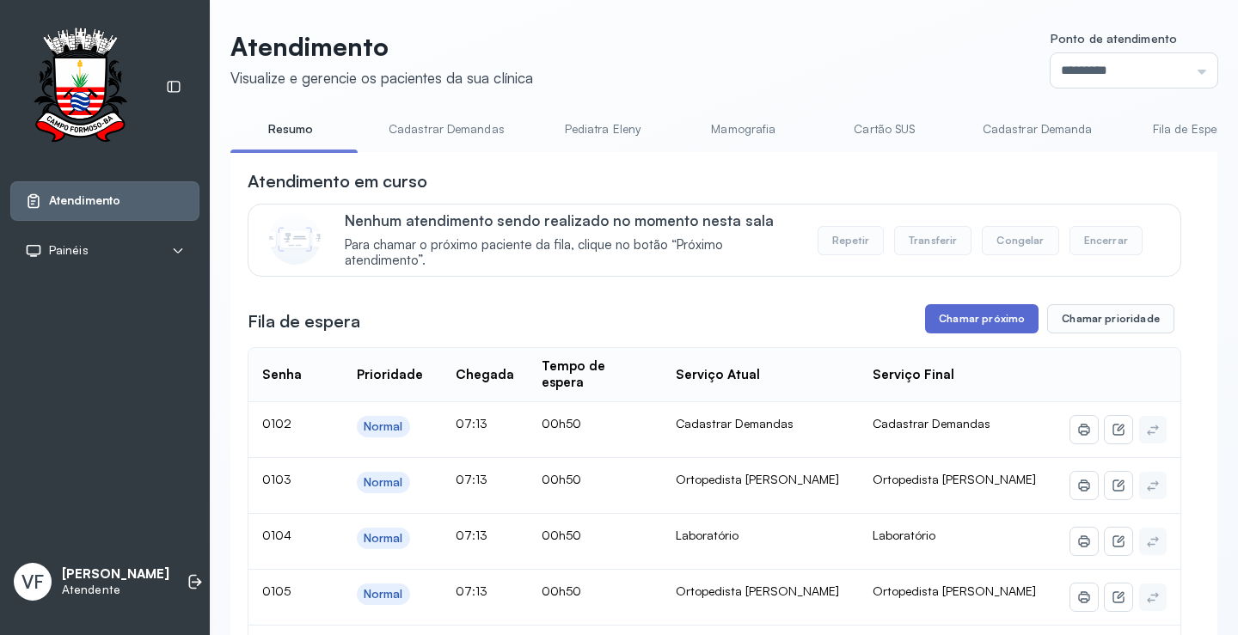
click at [976, 323] on button "Chamar próximo" at bounding box center [981, 318] width 113 height 29
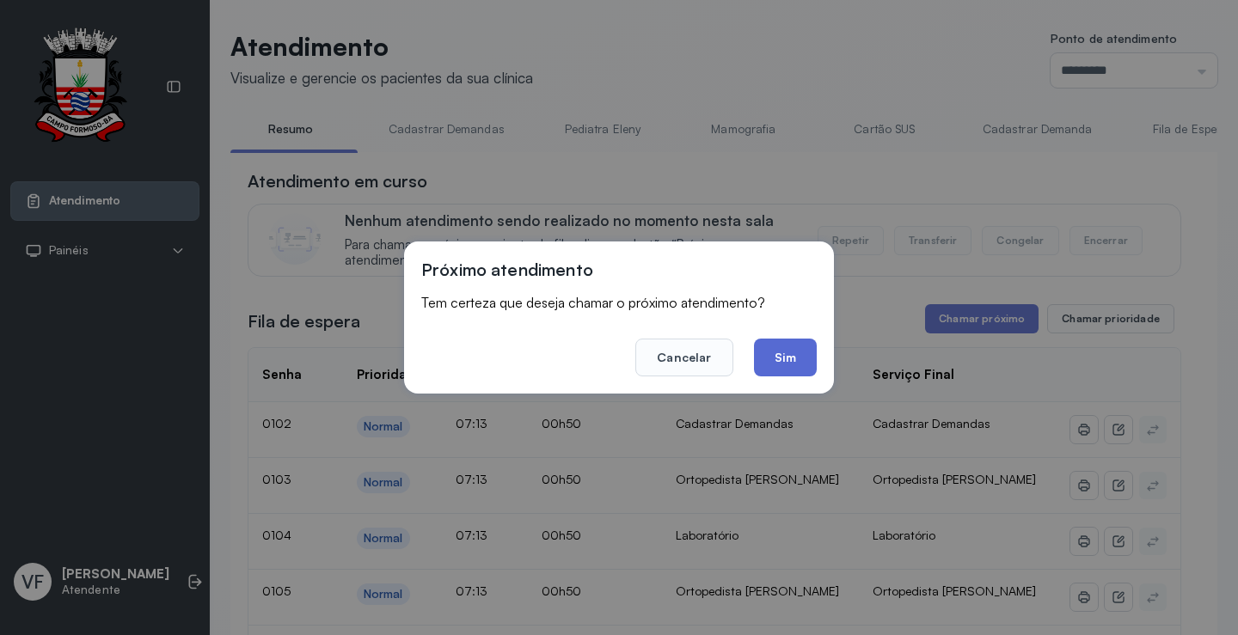
click at [804, 345] on button "Sim" at bounding box center [785, 358] width 63 height 38
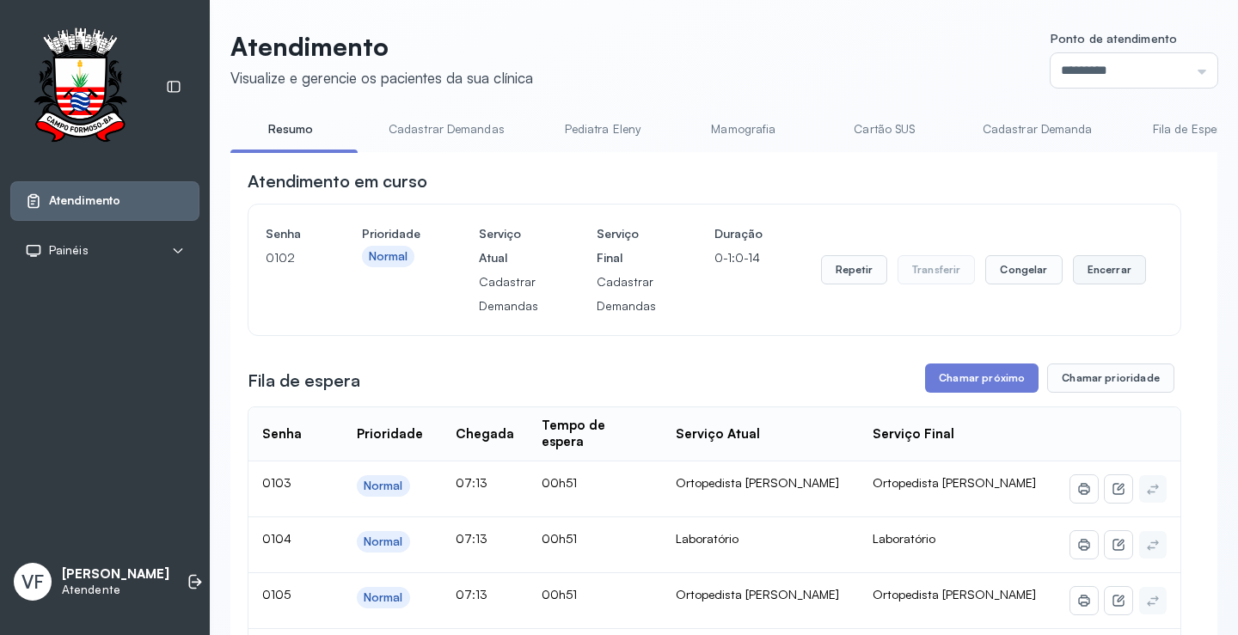
click at [1093, 266] on button "Encerrar" at bounding box center [1109, 269] width 73 height 29
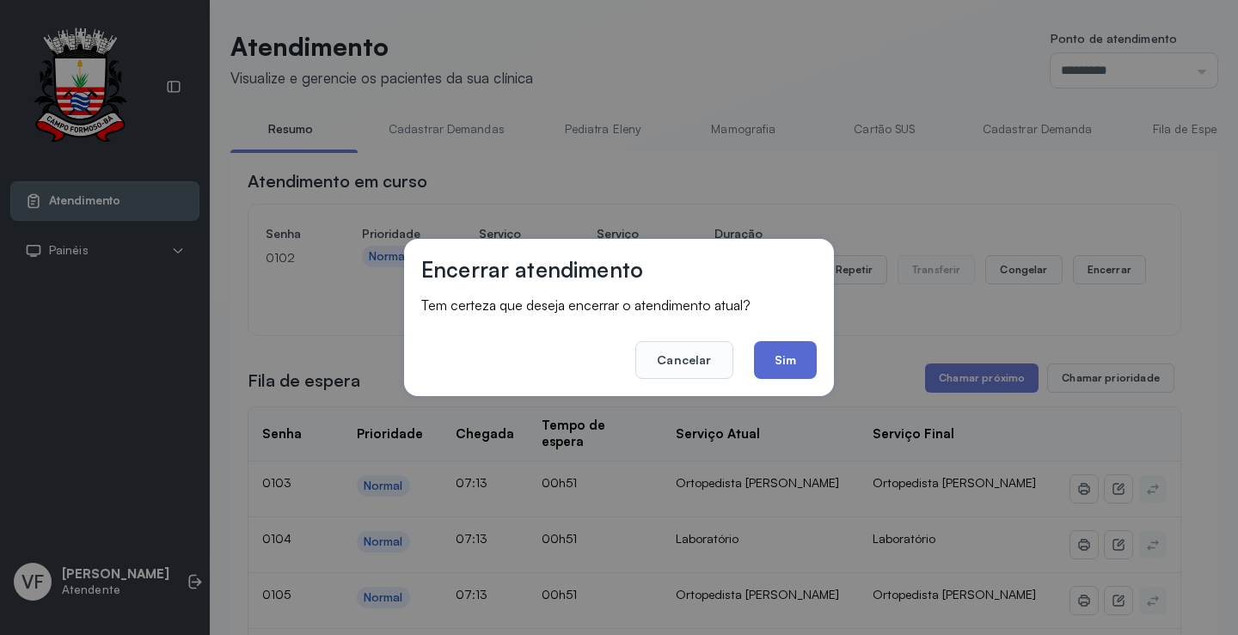
click at [768, 351] on button "Sim" at bounding box center [785, 360] width 63 height 38
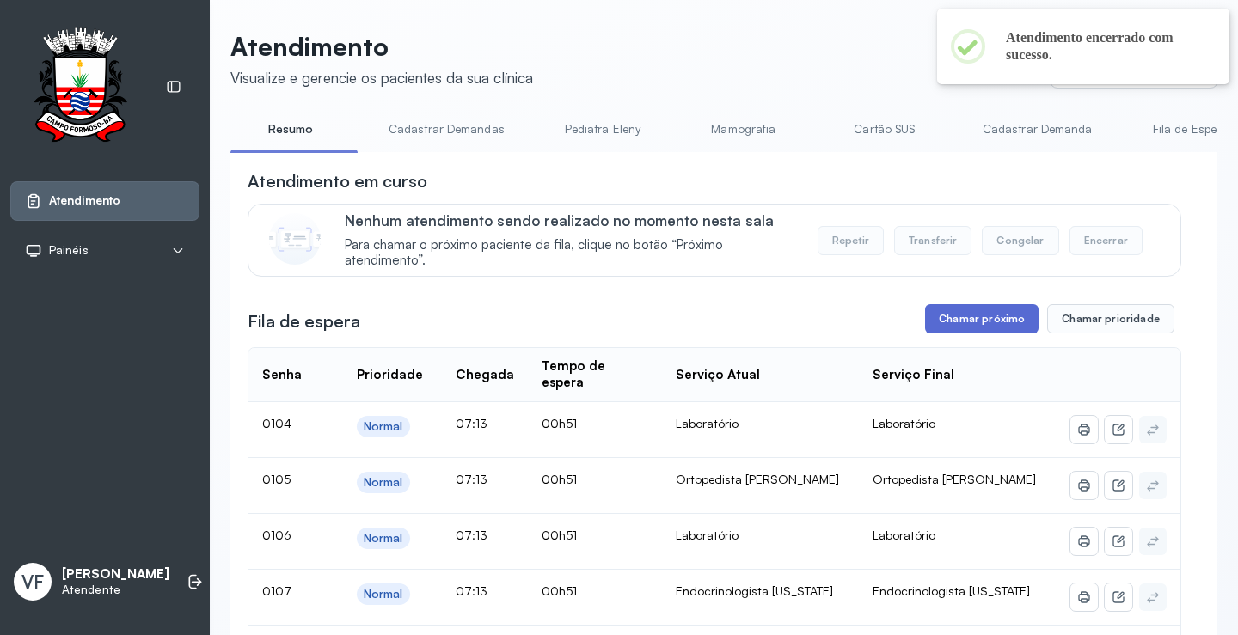
click at [959, 315] on button "Chamar próximo" at bounding box center [981, 318] width 113 height 29
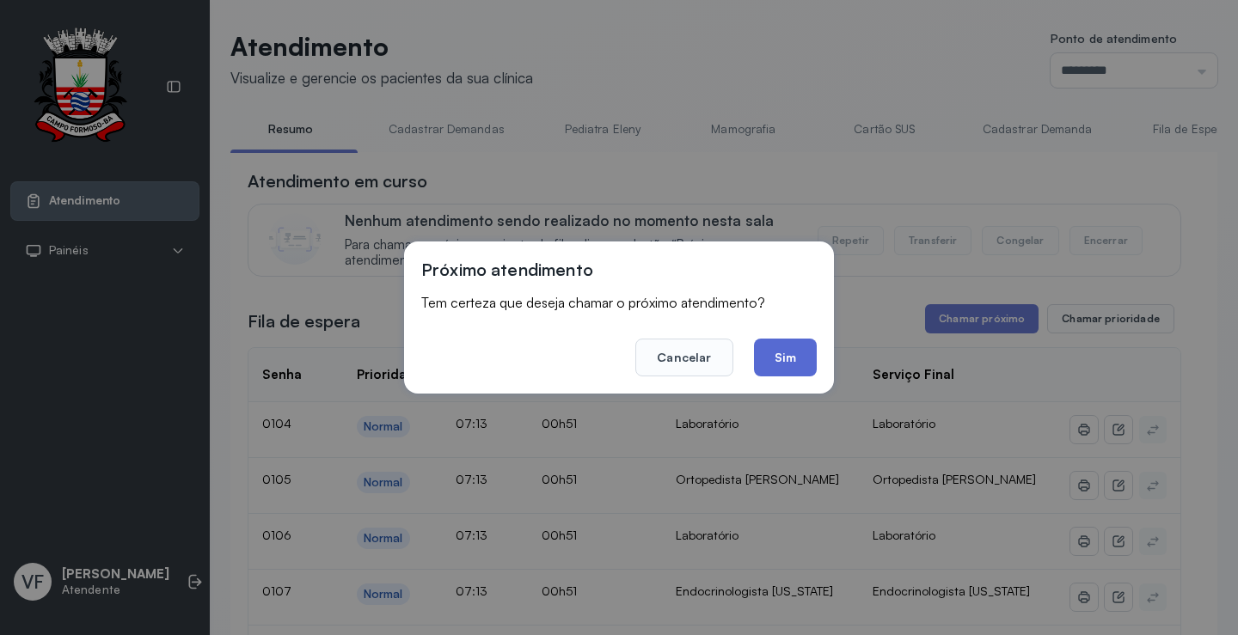
click at [787, 344] on button "Sim" at bounding box center [785, 358] width 63 height 38
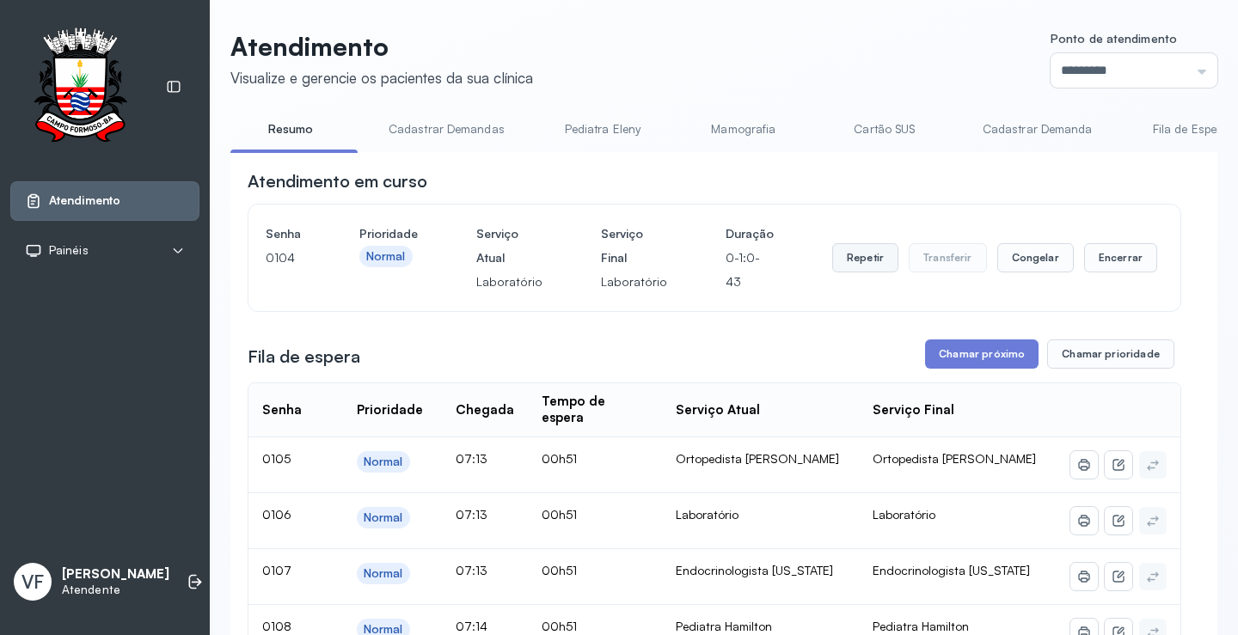
click at [854, 260] on button "Repetir" at bounding box center [865, 257] width 66 height 29
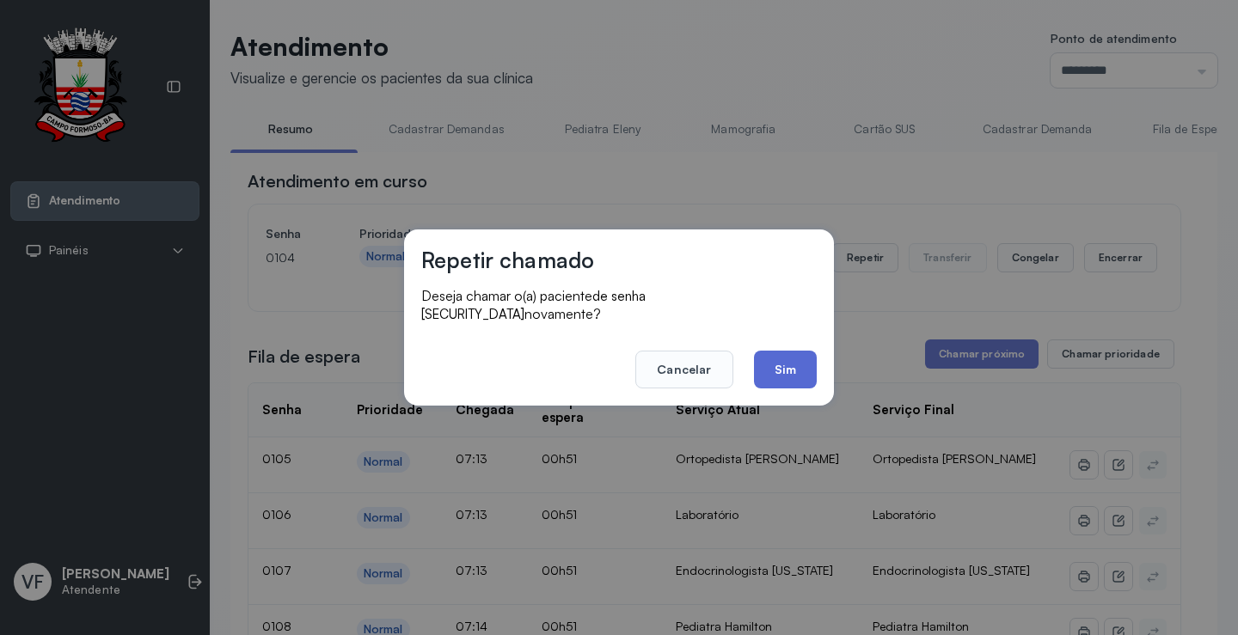
click at [777, 361] on button "Sim" at bounding box center [785, 370] width 63 height 38
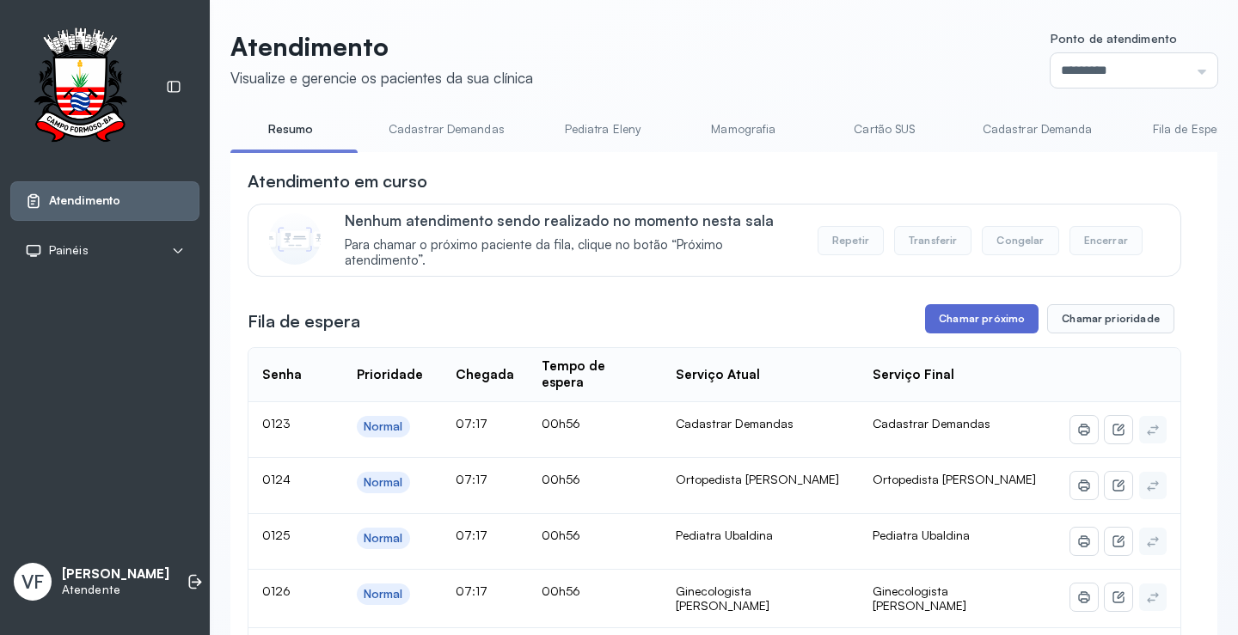
click at [998, 315] on button "Chamar próximo" at bounding box center [981, 318] width 113 height 29
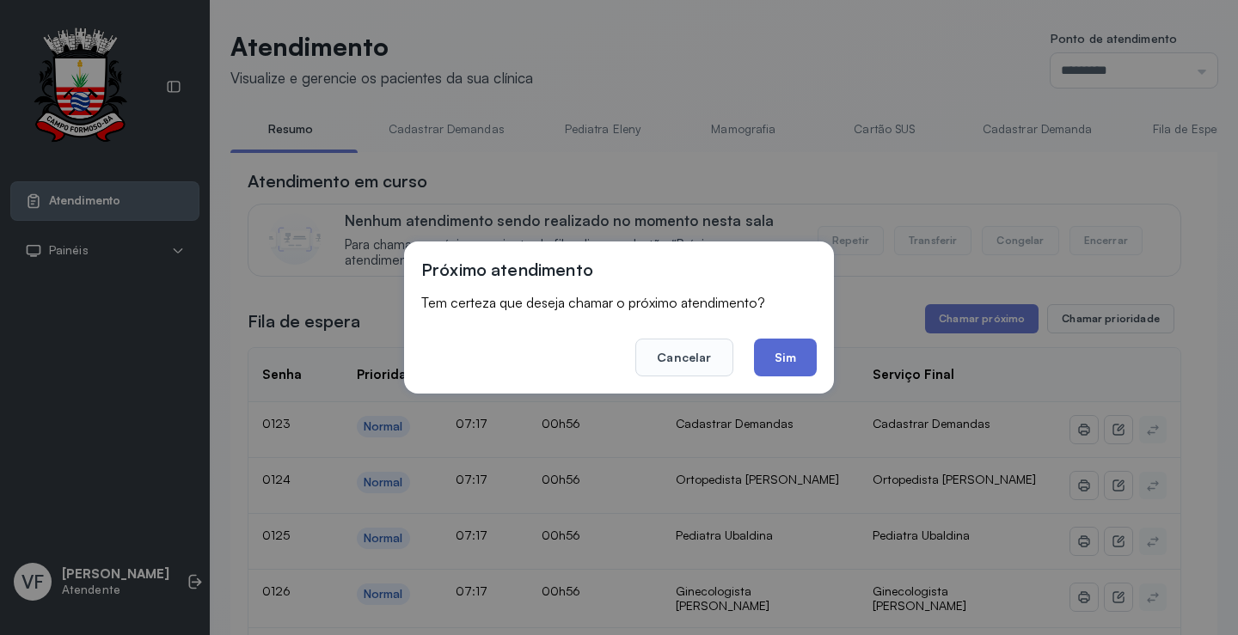
click at [796, 358] on button "Sim" at bounding box center [785, 358] width 63 height 38
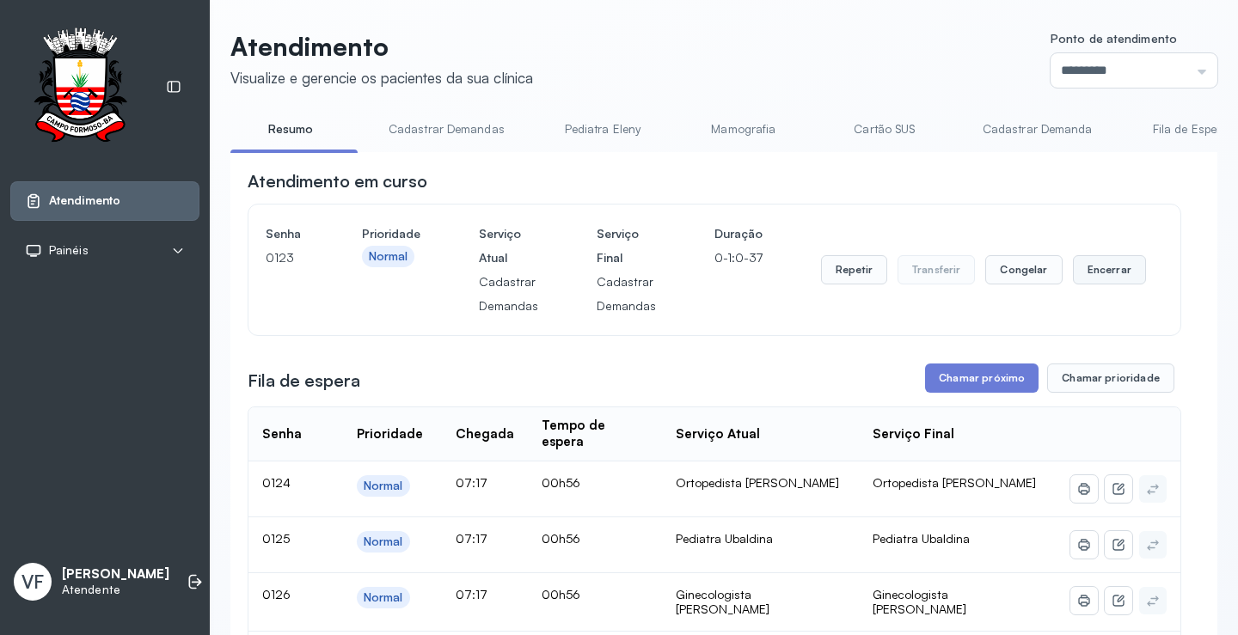
click at [1112, 269] on button "Encerrar" at bounding box center [1109, 269] width 73 height 29
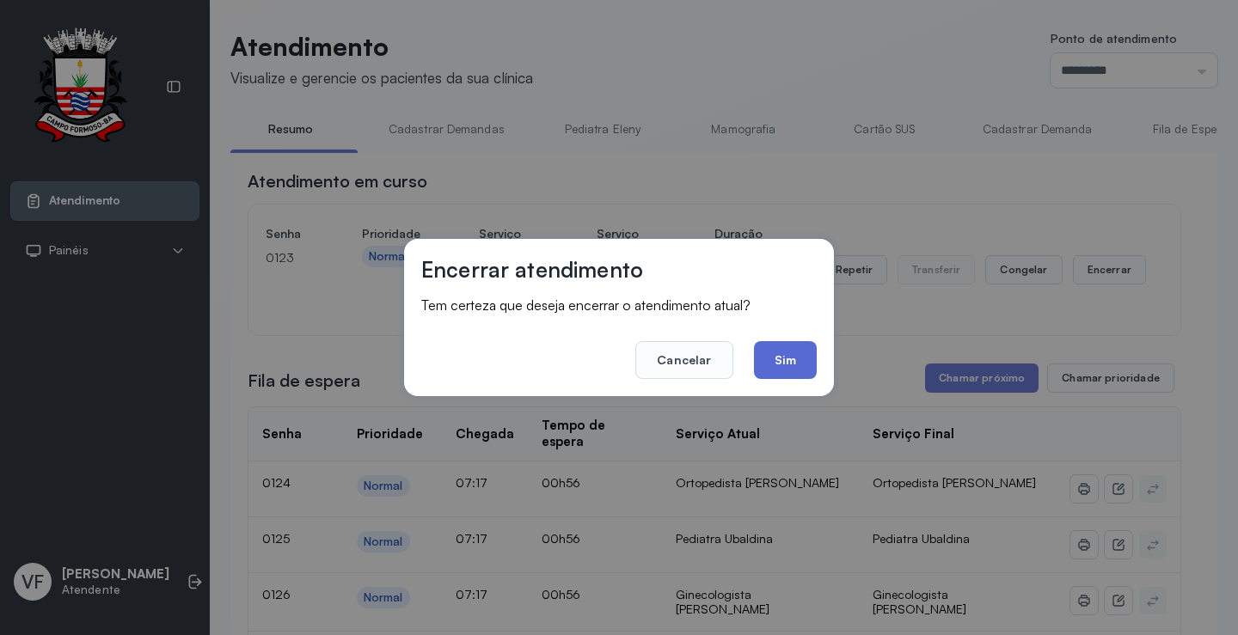
click at [779, 354] on button "Sim" at bounding box center [785, 360] width 63 height 38
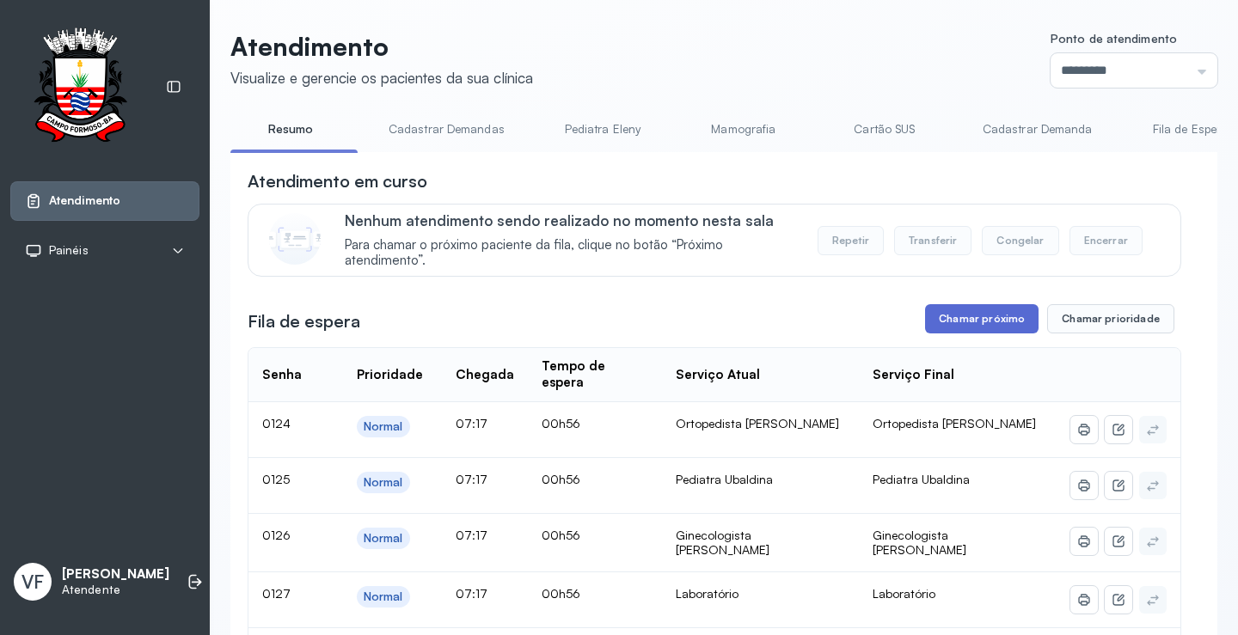
click at [974, 316] on button "Chamar próximo" at bounding box center [981, 318] width 113 height 29
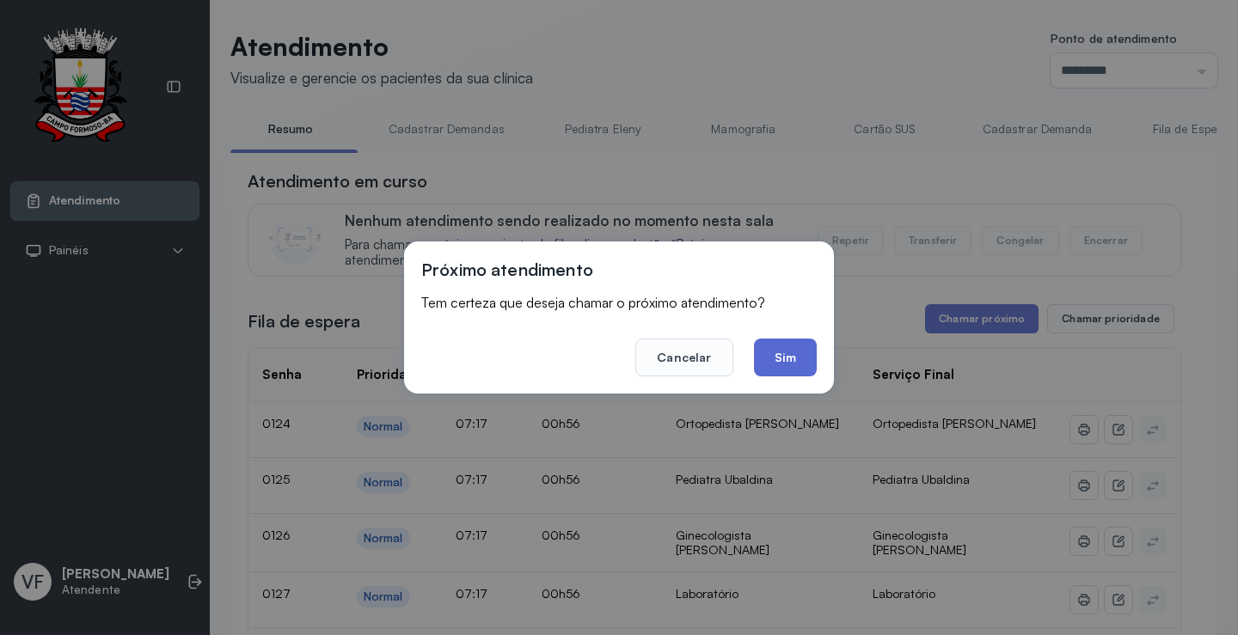
click at [787, 358] on button "Sim" at bounding box center [785, 358] width 63 height 38
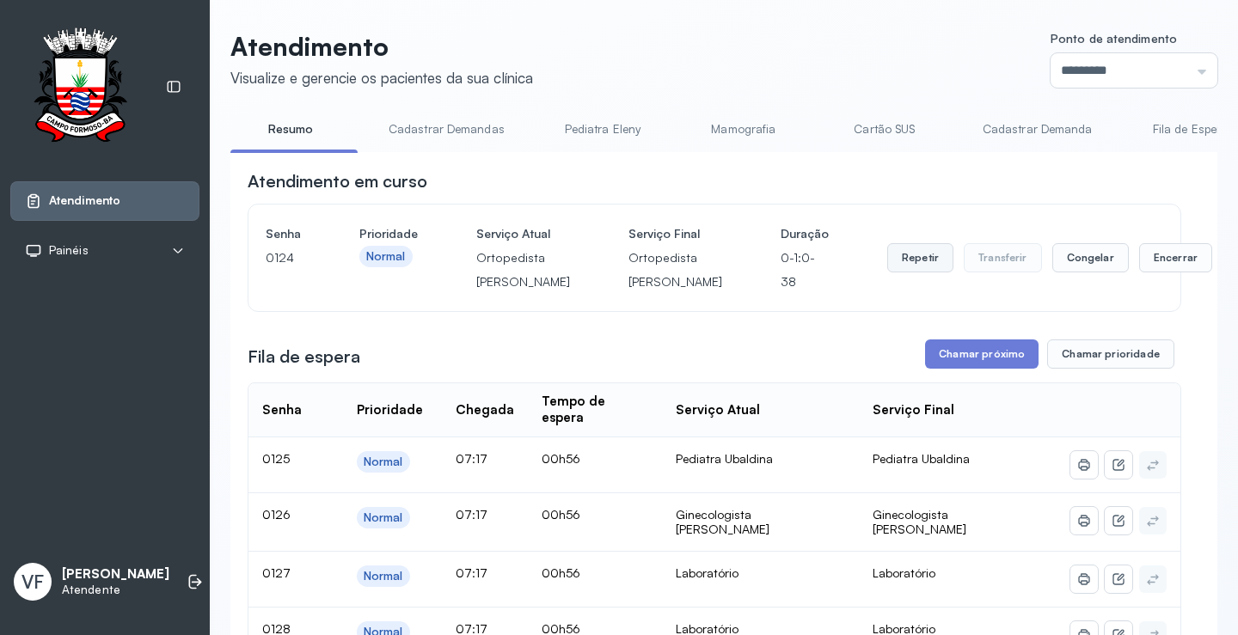
click at [887, 266] on button "Repetir" at bounding box center [920, 257] width 66 height 29
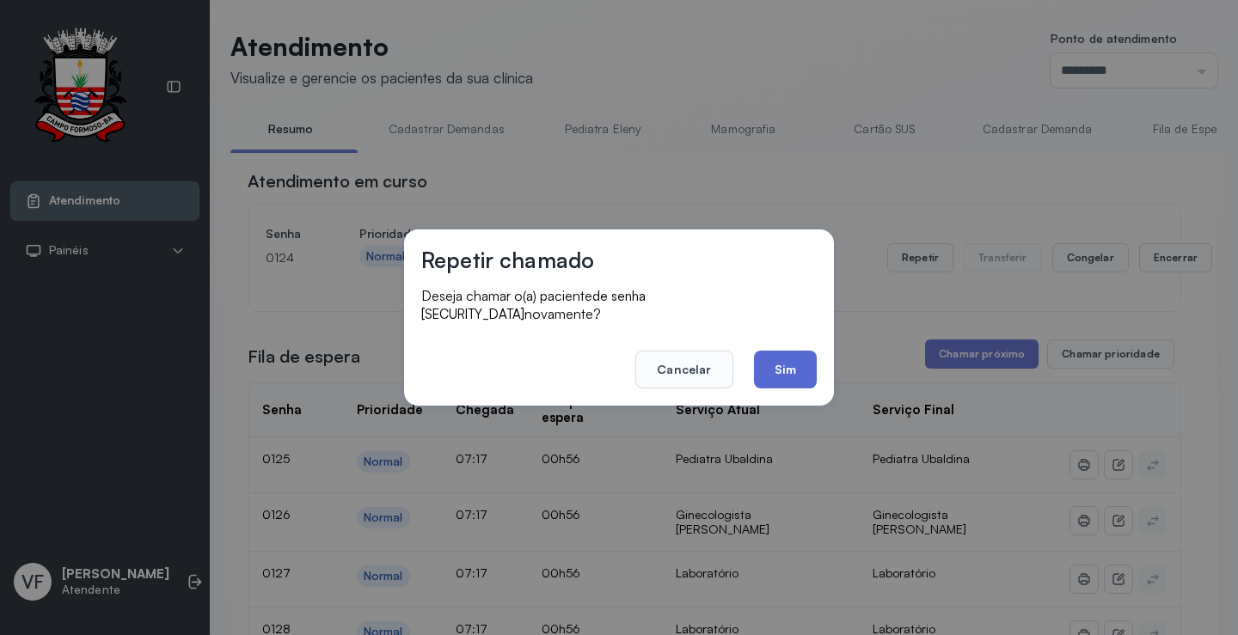
click at [786, 353] on button "Sim" at bounding box center [785, 370] width 63 height 38
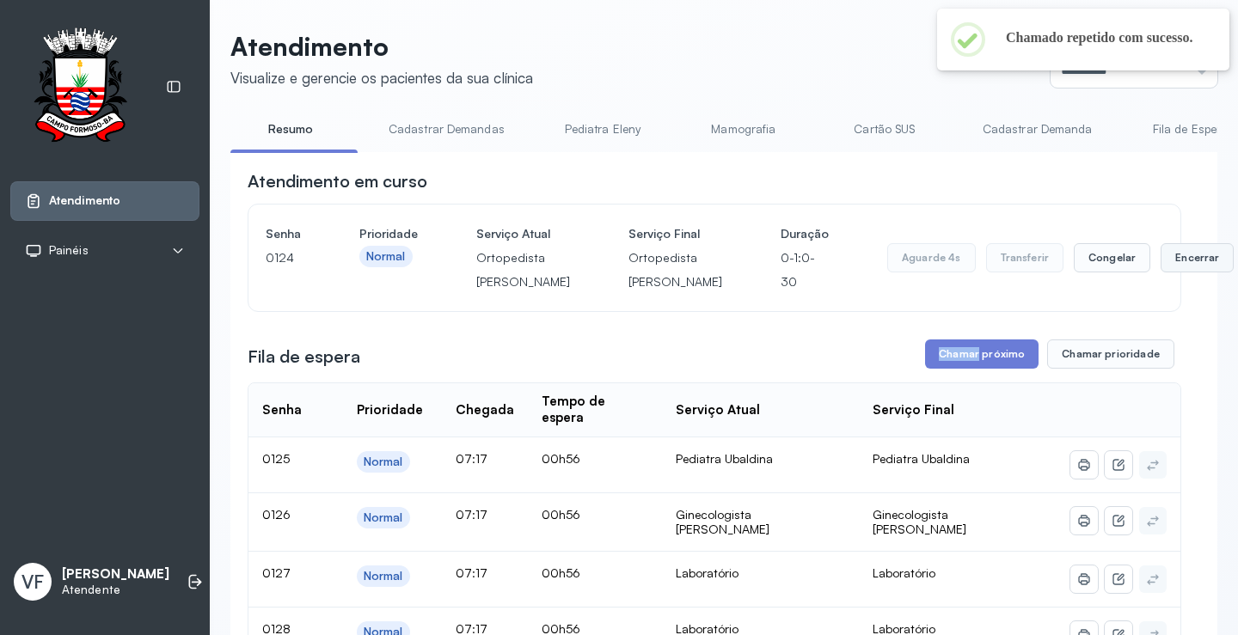
click at [1160, 272] on button "Encerrar" at bounding box center [1196, 257] width 73 height 29
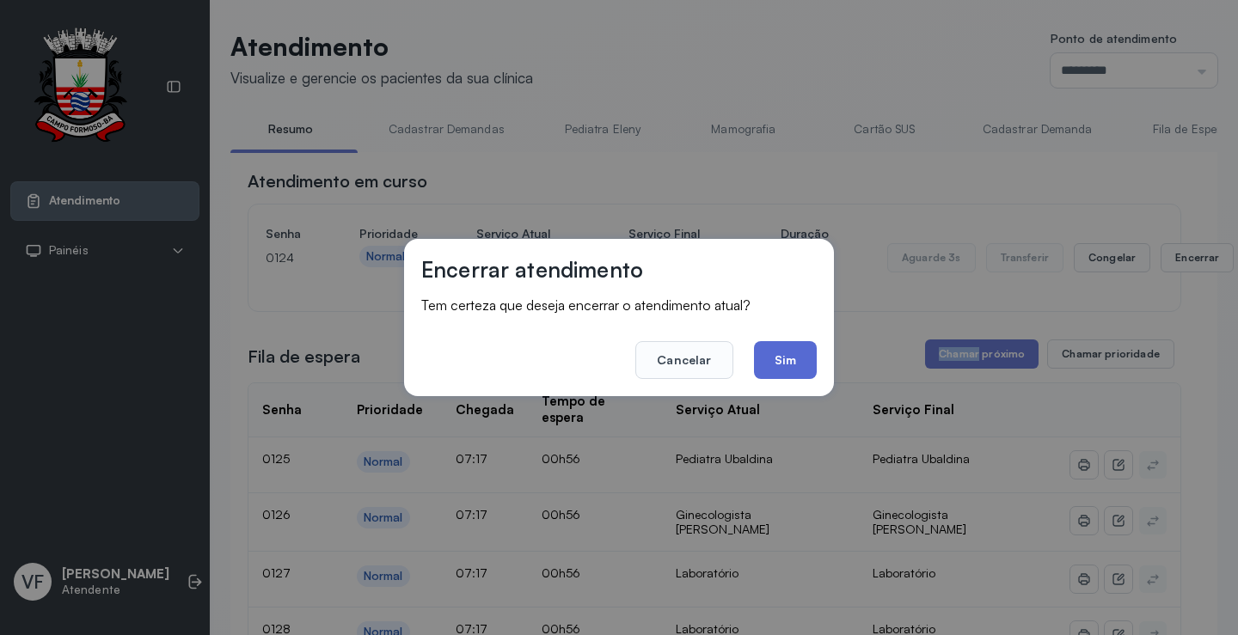
click at [769, 359] on button "Sim" at bounding box center [785, 360] width 63 height 38
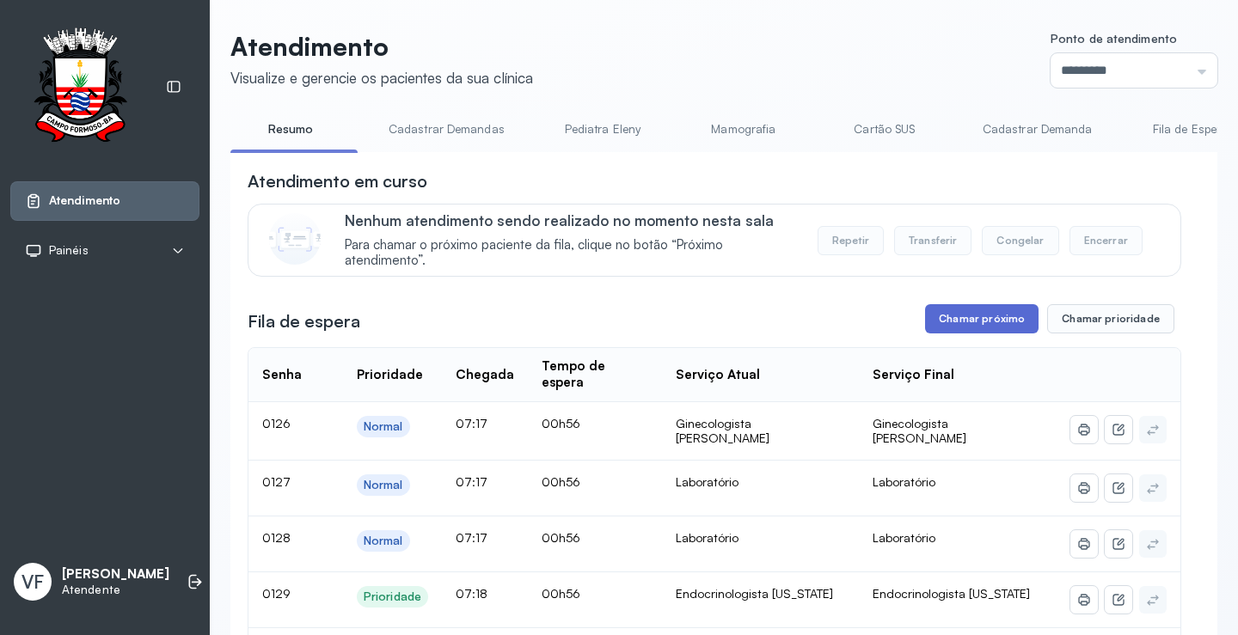
click at [976, 320] on button "Chamar próximo" at bounding box center [981, 318] width 113 height 29
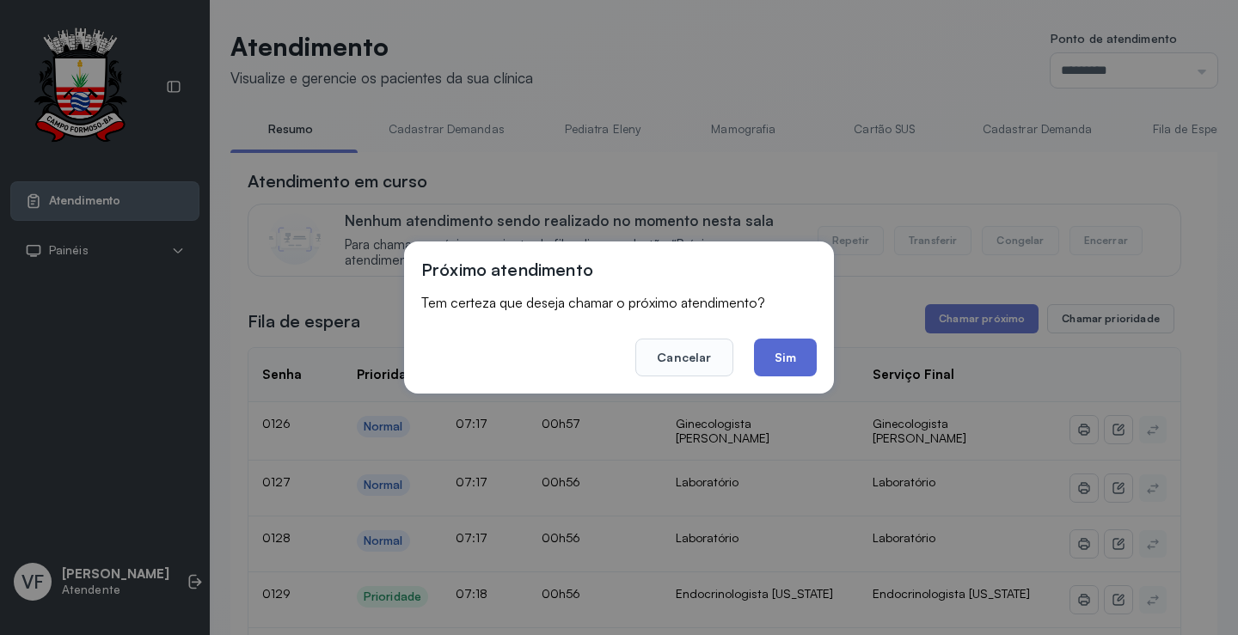
click at [790, 356] on button "Sim" at bounding box center [785, 358] width 63 height 38
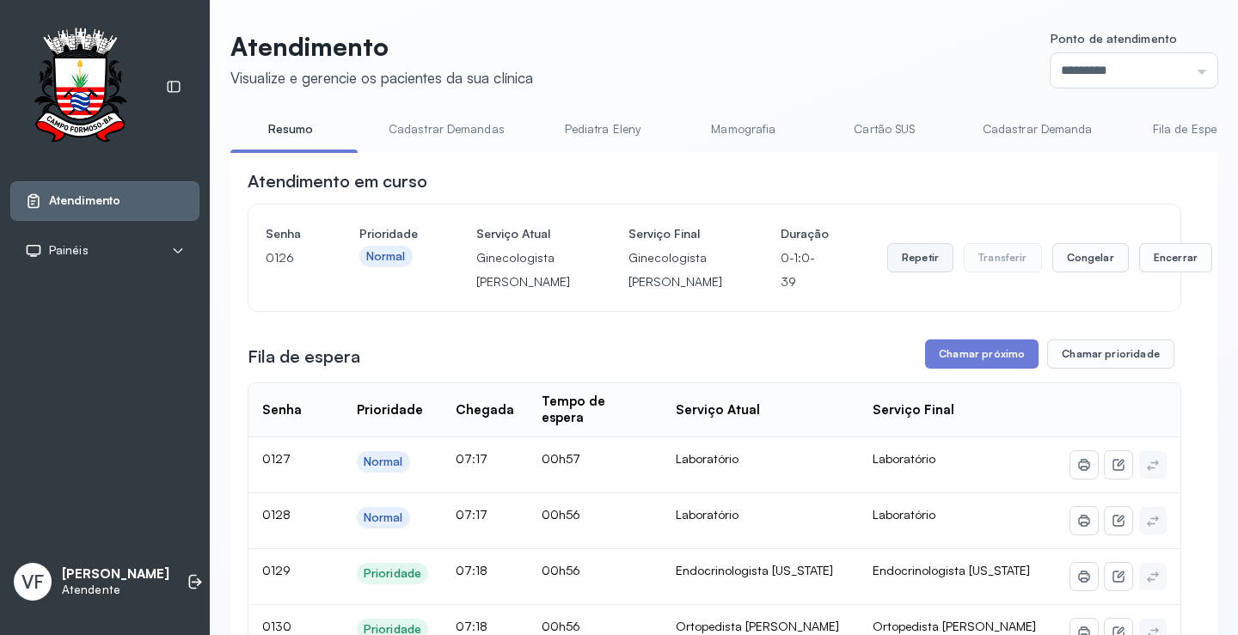
click at [887, 270] on button "Repetir" at bounding box center [920, 257] width 66 height 29
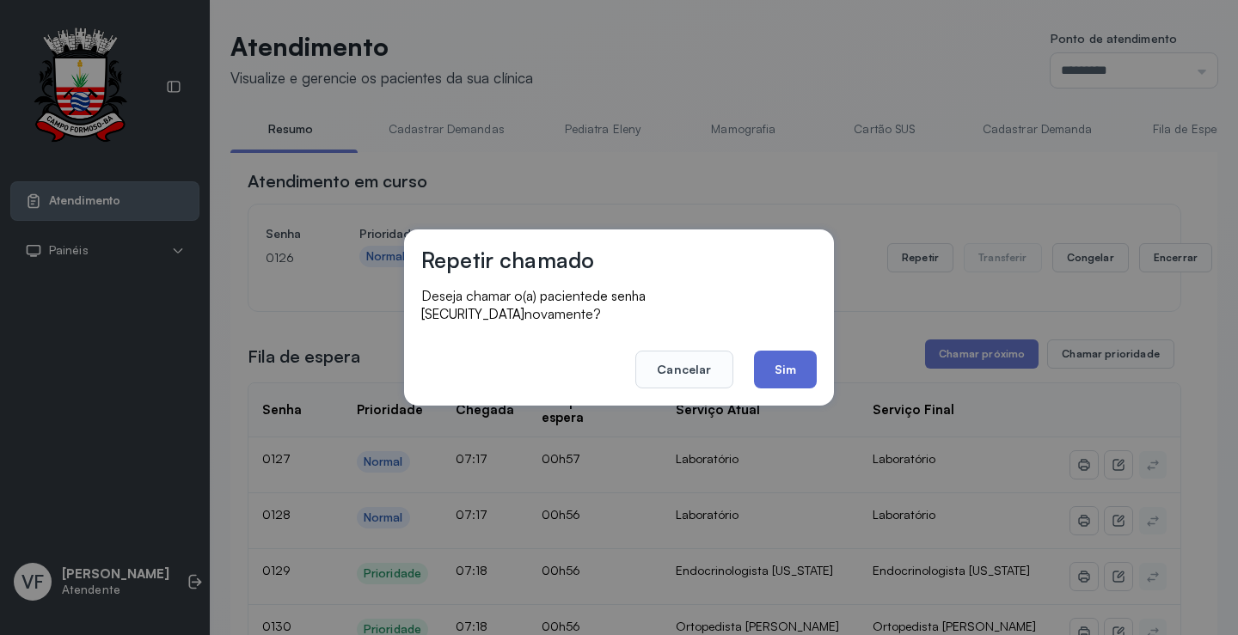
click at [778, 365] on button "Sim" at bounding box center [785, 370] width 63 height 38
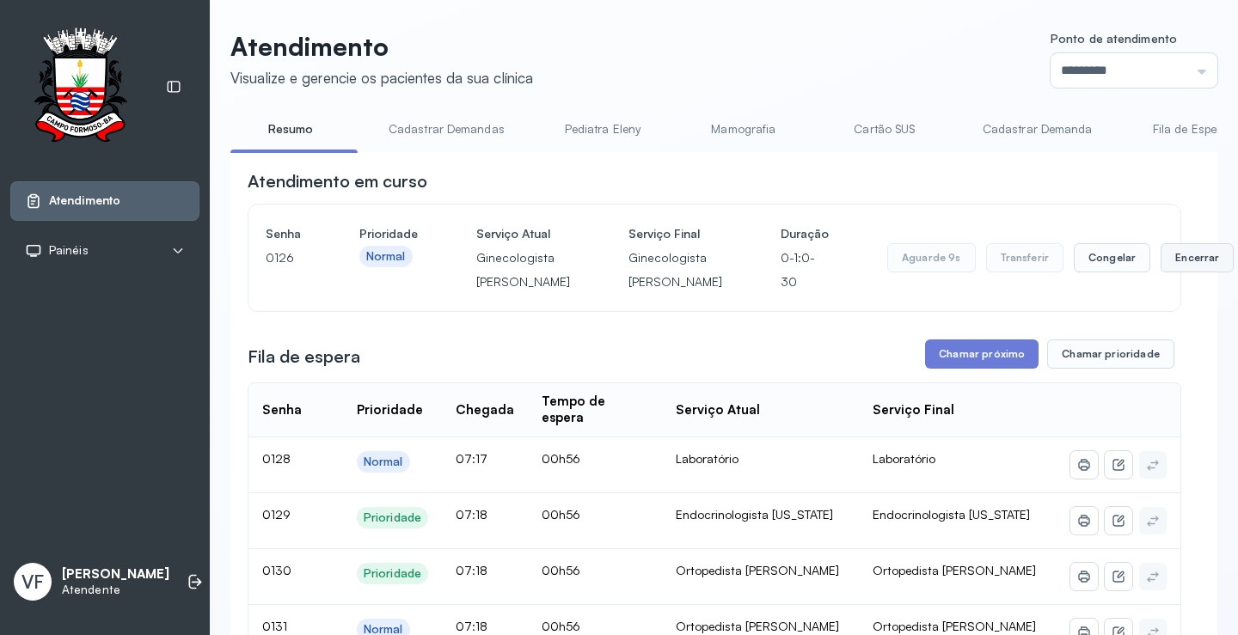
click at [1160, 267] on button "Encerrar" at bounding box center [1196, 257] width 73 height 29
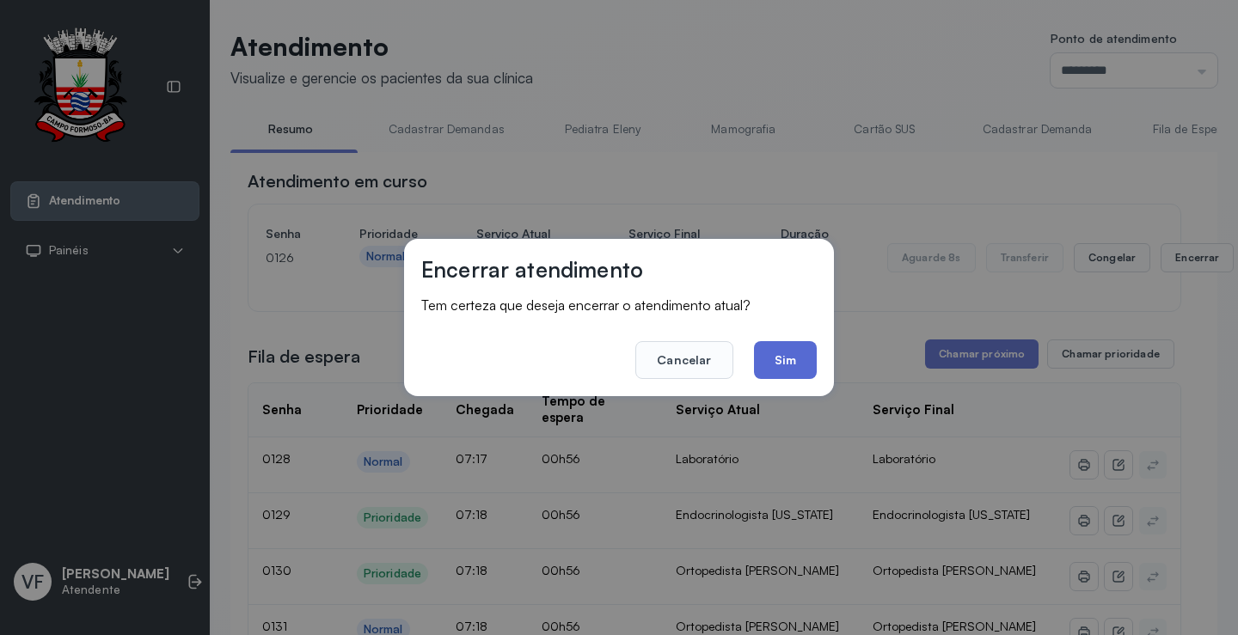
click at [779, 360] on button "Sim" at bounding box center [785, 360] width 63 height 38
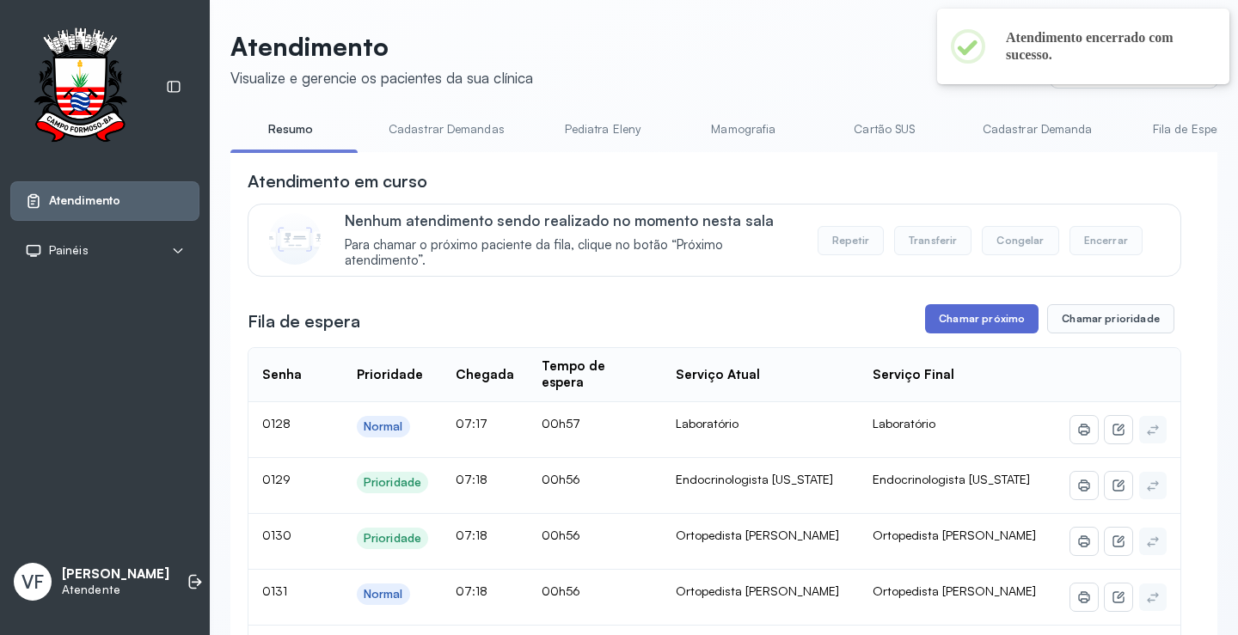
click at [988, 318] on button "Chamar próximo" at bounding box center [981, 318] width 113 height 29
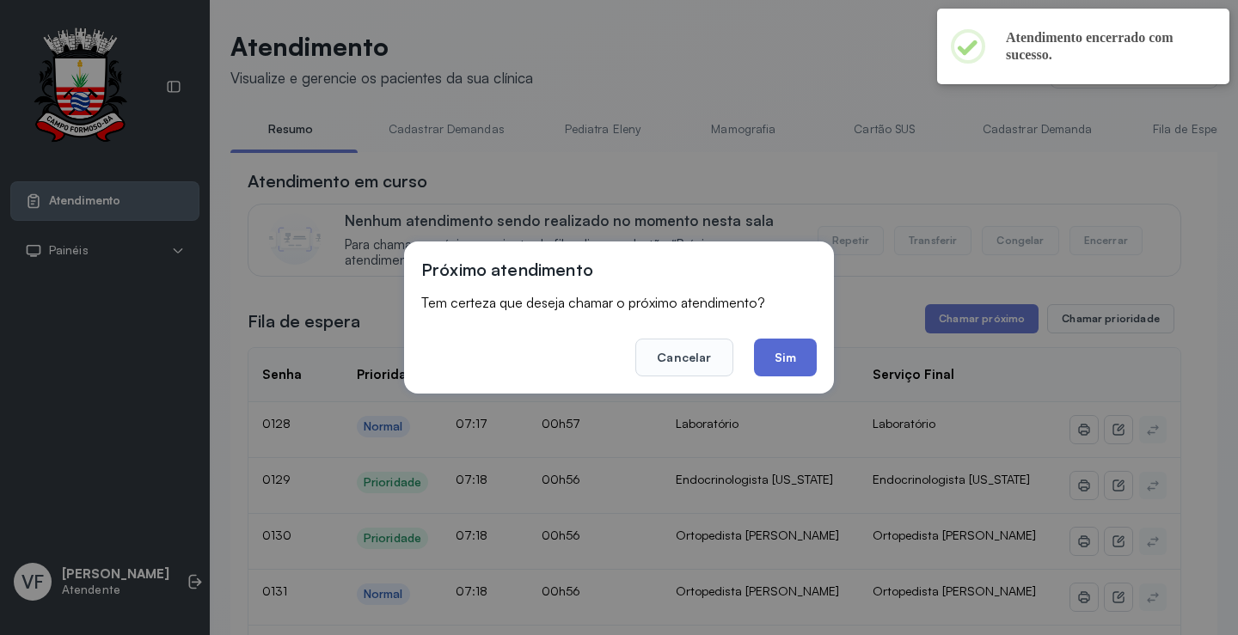
click at [774, 352] on button "Sim" at bounding box center [785, 358] width 63 height 38
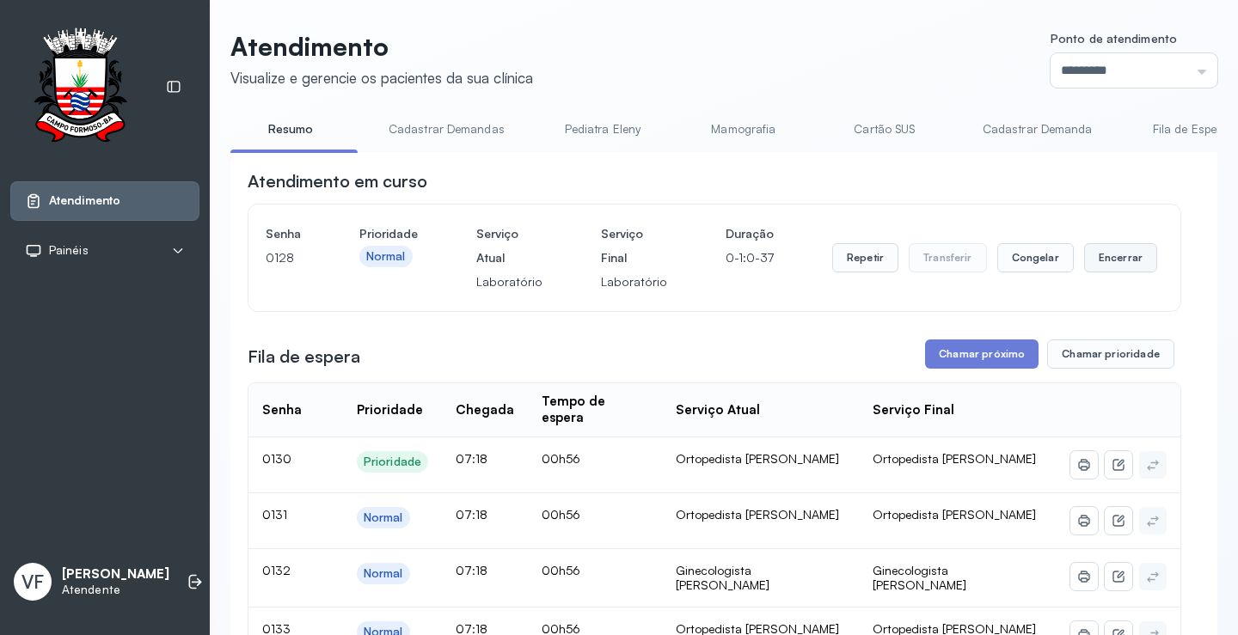
click at [1088, 261] on button "Encerrar" at bounding box center [1120, 257] width 73 height 29
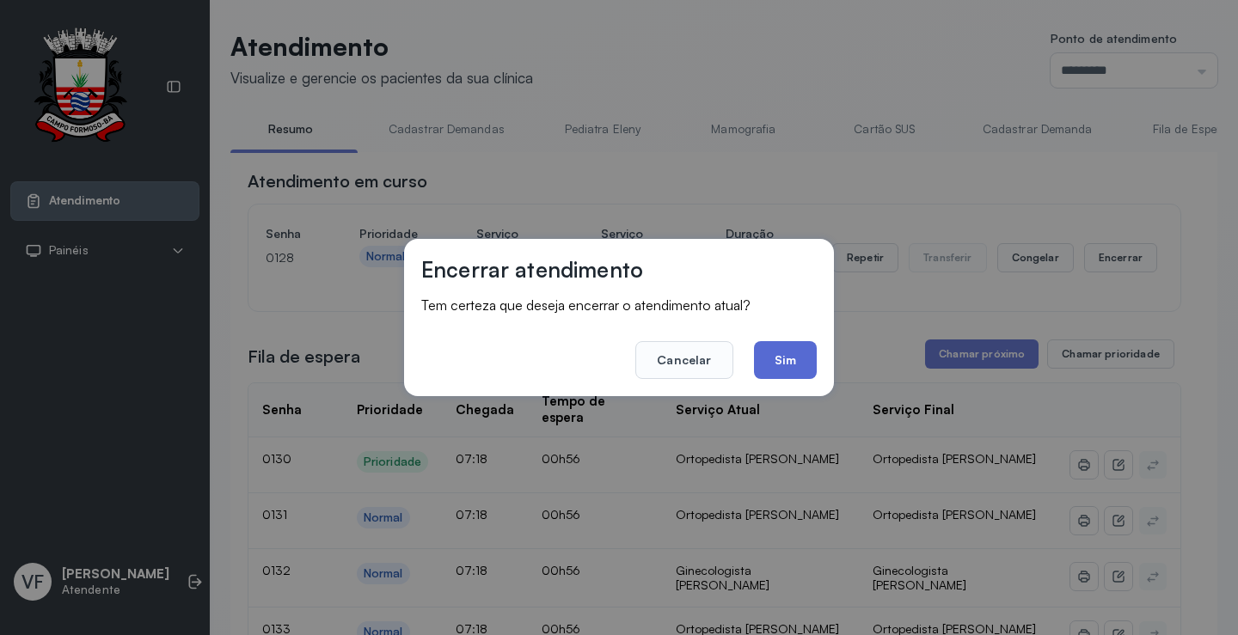
click at [779, 346] on button "Sim" at bounding box center [785, 360] width 63 height 38
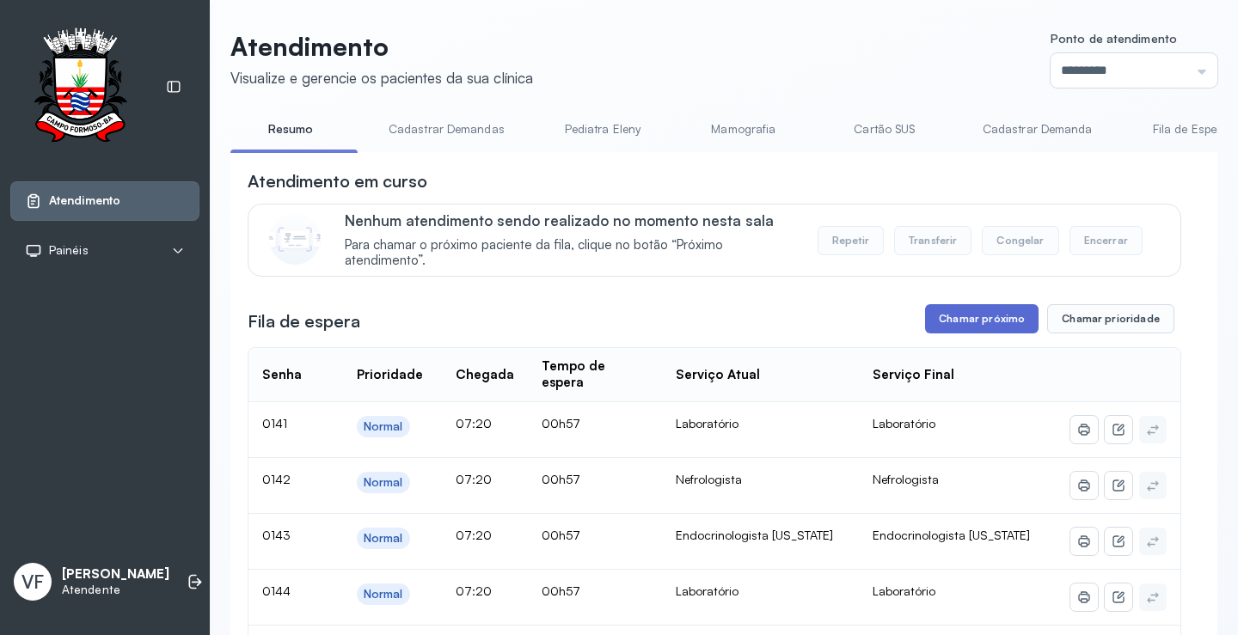
click at [967, 318] on button "Chamar próximo" at bounding box center [981, 318] width 113 height 29
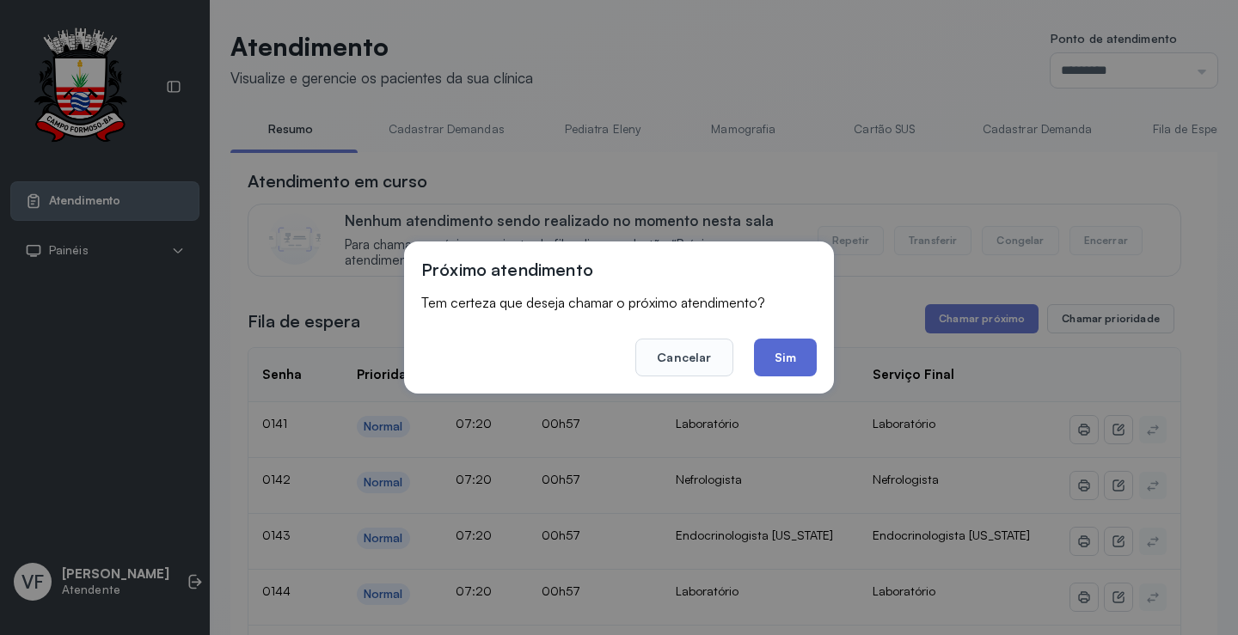
click at [793, 356] on button "Sim" at bounding box center [785, 358] width 63 height 38
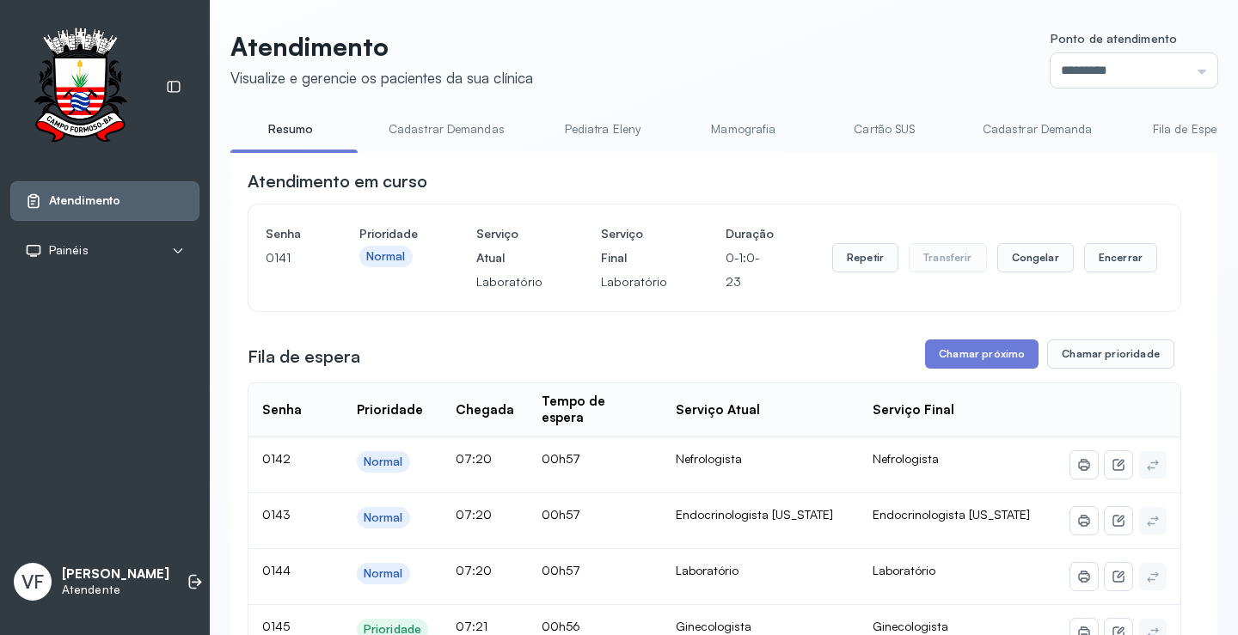
click at [1101, 244] on div "Repetir Transferir Congelar Encerrar" at bounding box center [994, 258] width 325 height 72
click at [1101, 257] on button "Encerrar" at bounding box center [1120, 257] width 73 height 29
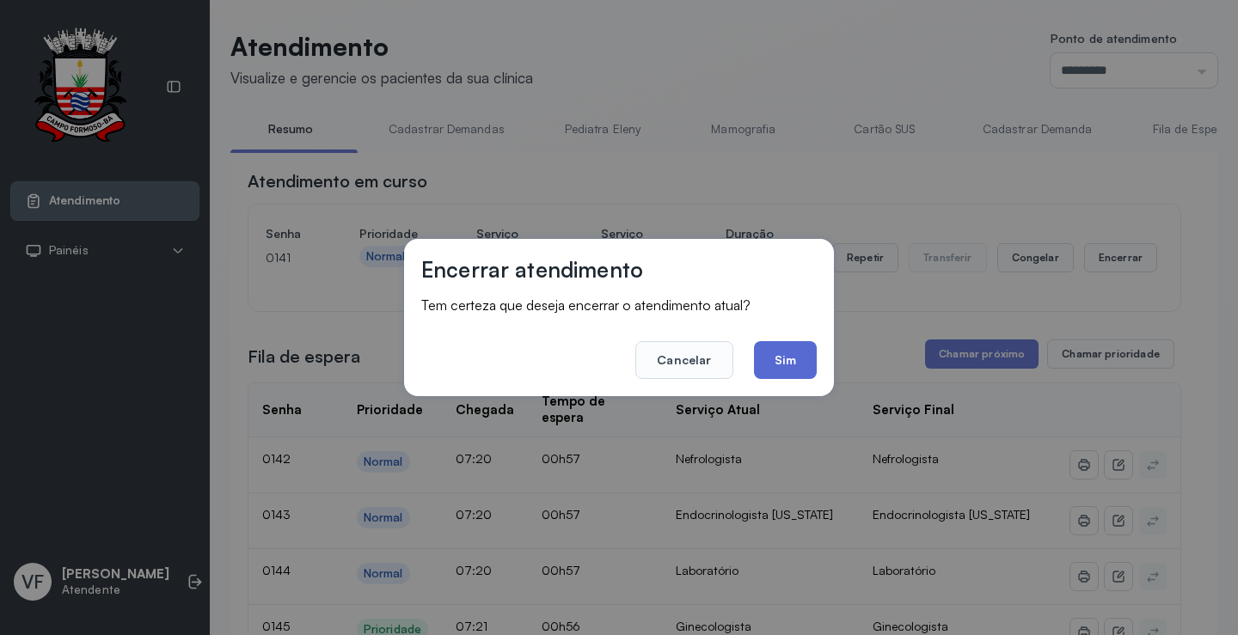
click at [782, 358] on button "Sim" at bounding box center [785, 360] width 63 height 38
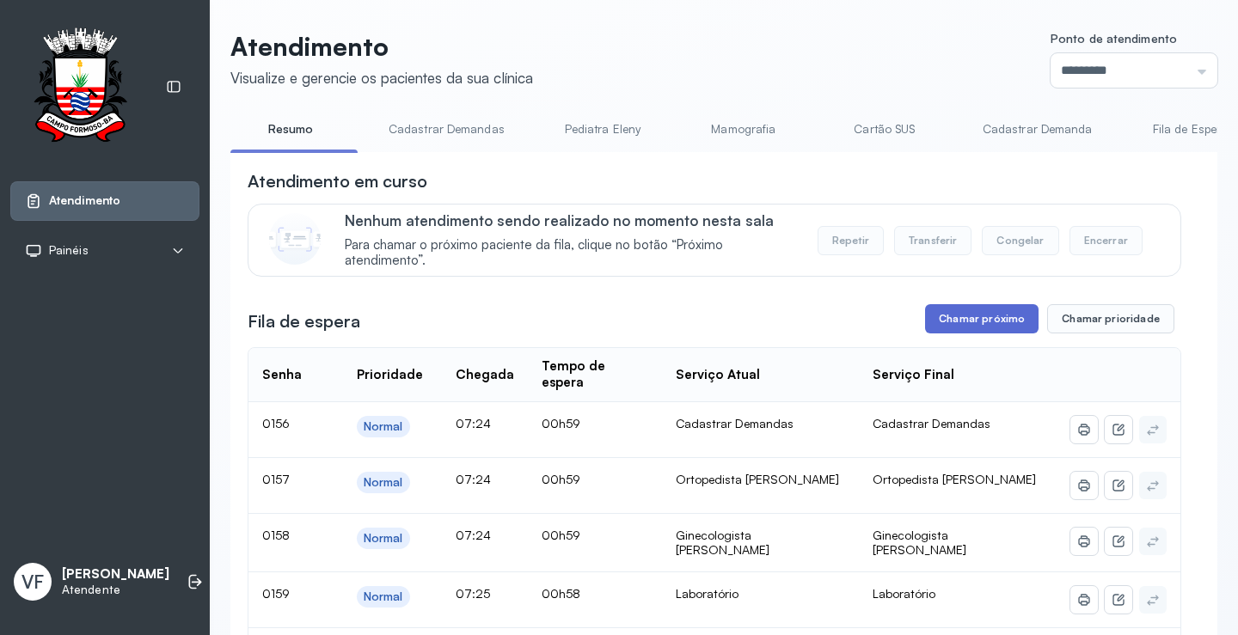
click at [979, 325] on button "Chamar próximo" at bounding box center [981, 318] width 113 height 29
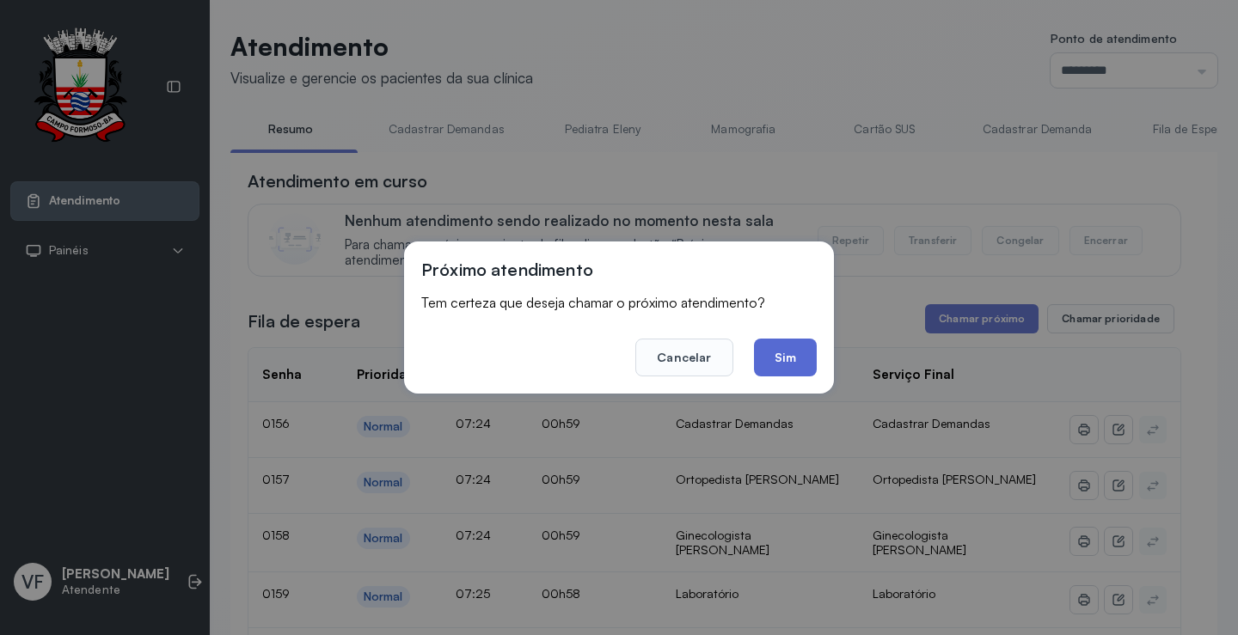
click at [795, 349] on button "Sim" at bounding box center [785, 358] width 63 height 38
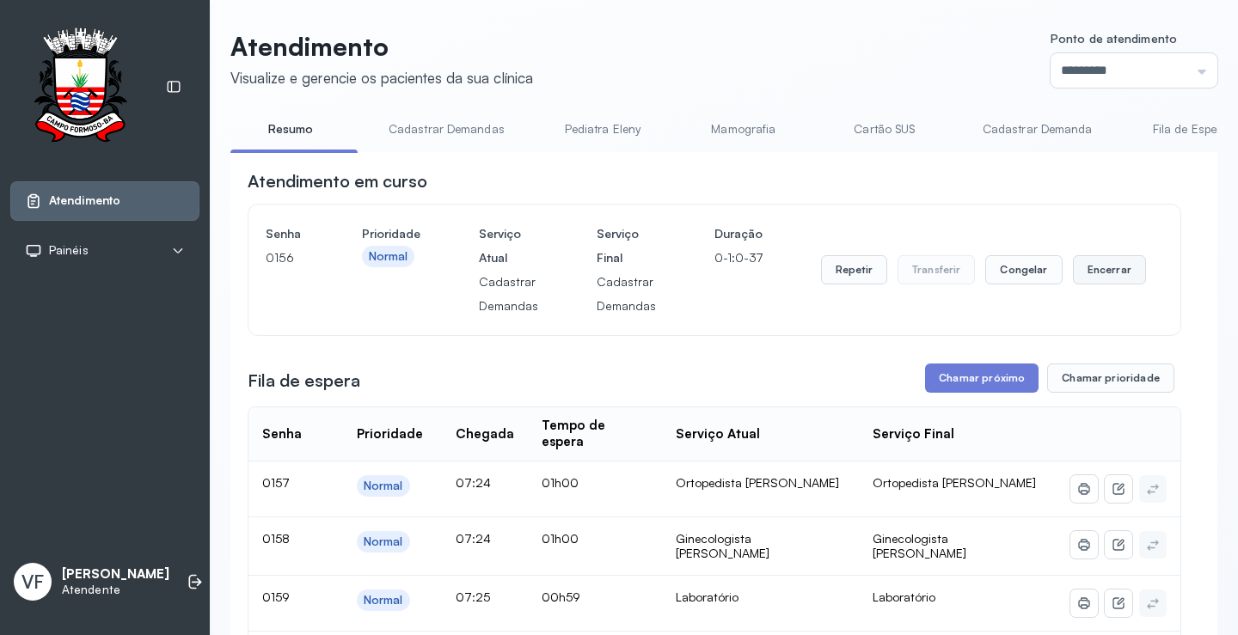
click at [1086, 271] on button "Encerrar" at bounding box center [1109, 269] width 73 height 29
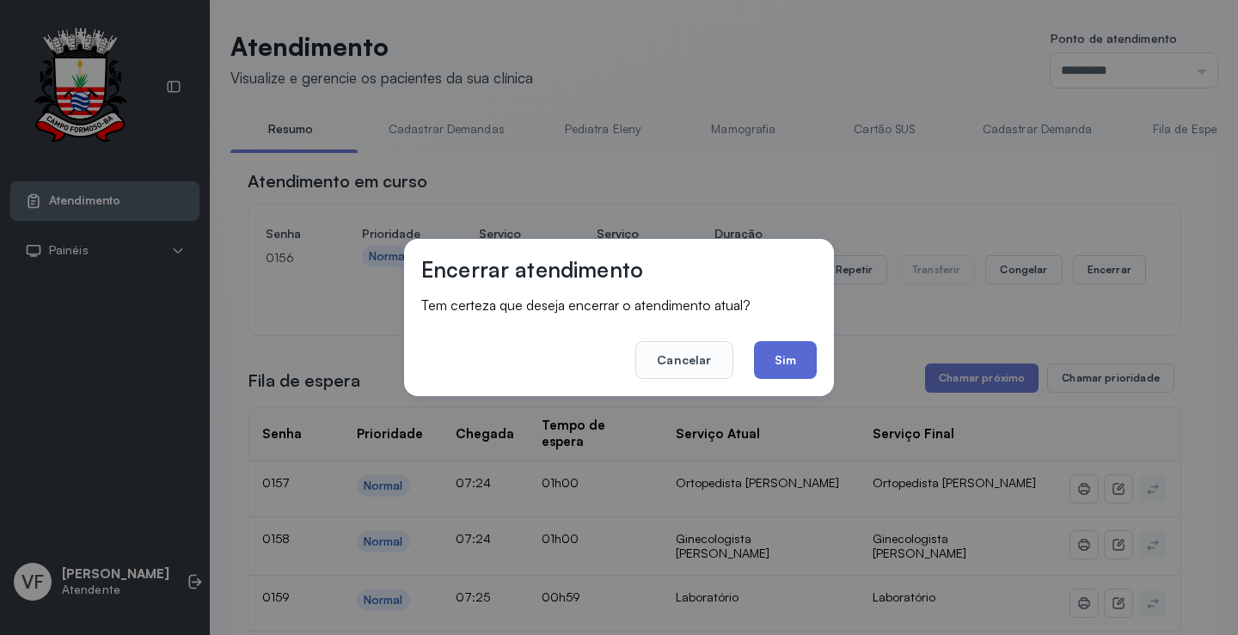
click at [786, 364] on button "Sim" at bounding box center [785, 360] width 63 height 38
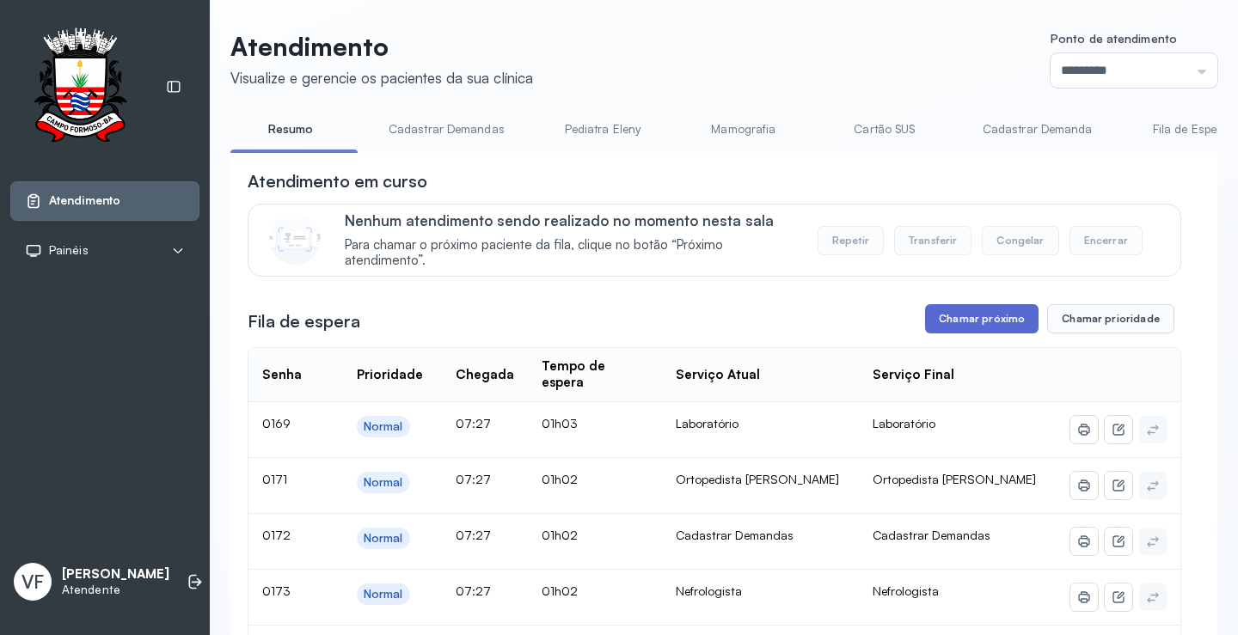
click at [967, 321] on button "Chamar próximo" at bounding box center [981, 318] width 113 height 29
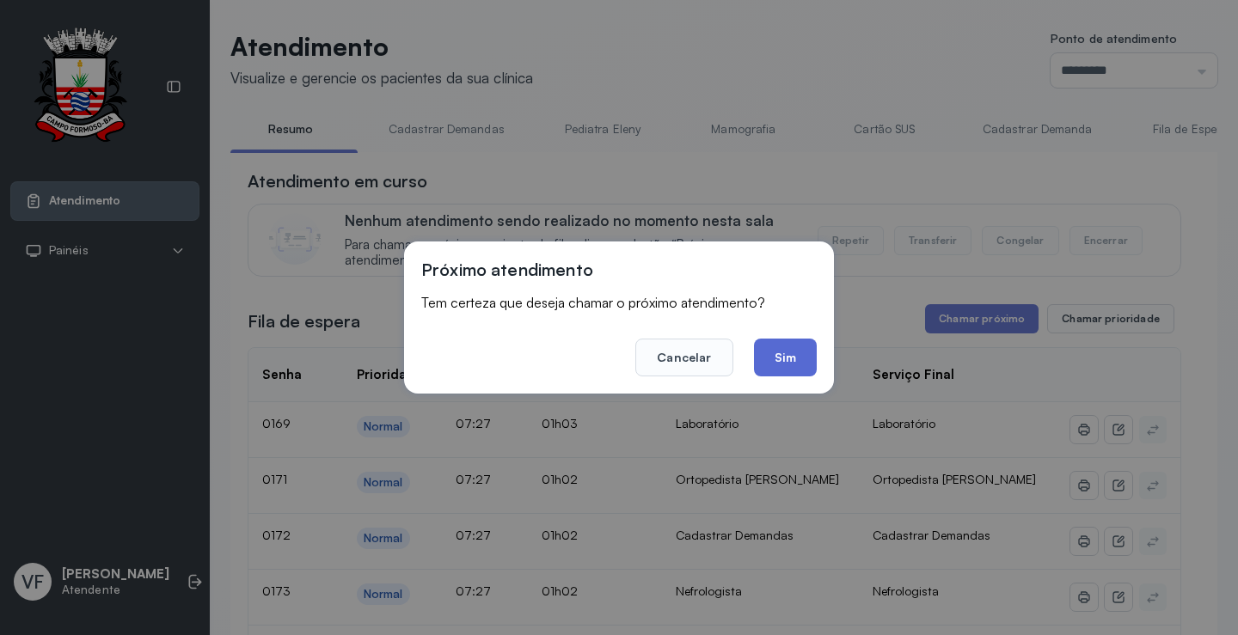
click at [787, 358] on button "Sim" at bounding box center [785, 358] width 63 height 38
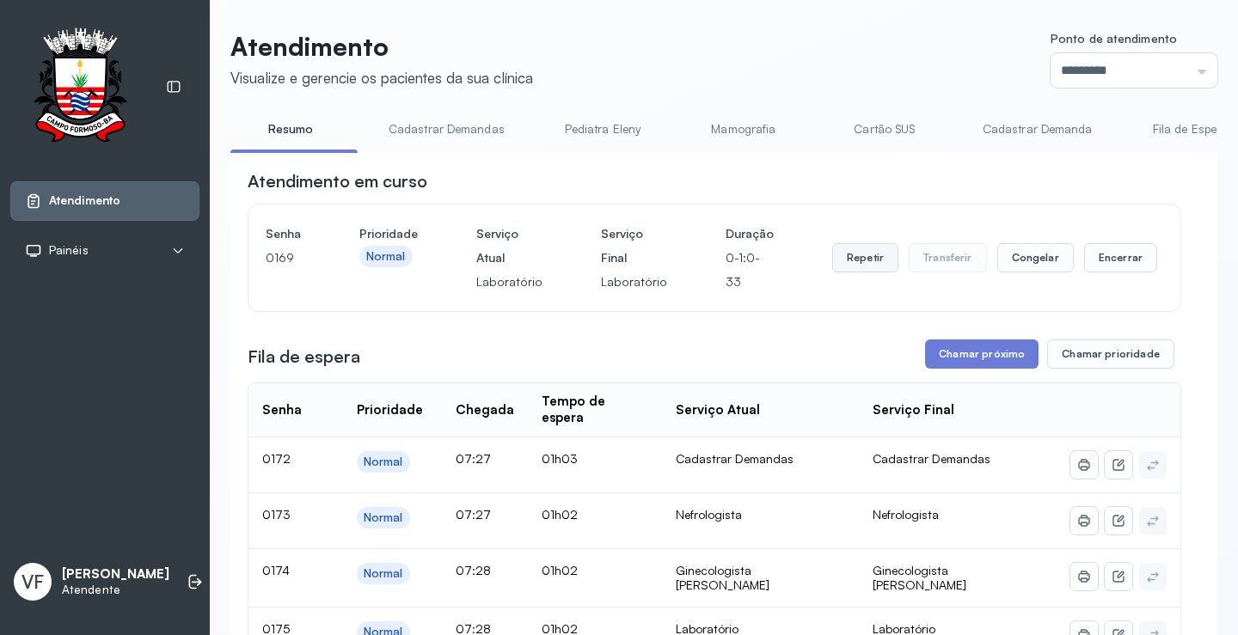
click at [854, 256] on button "Repetir" at bounding box center [865, 257] width 66 height 29
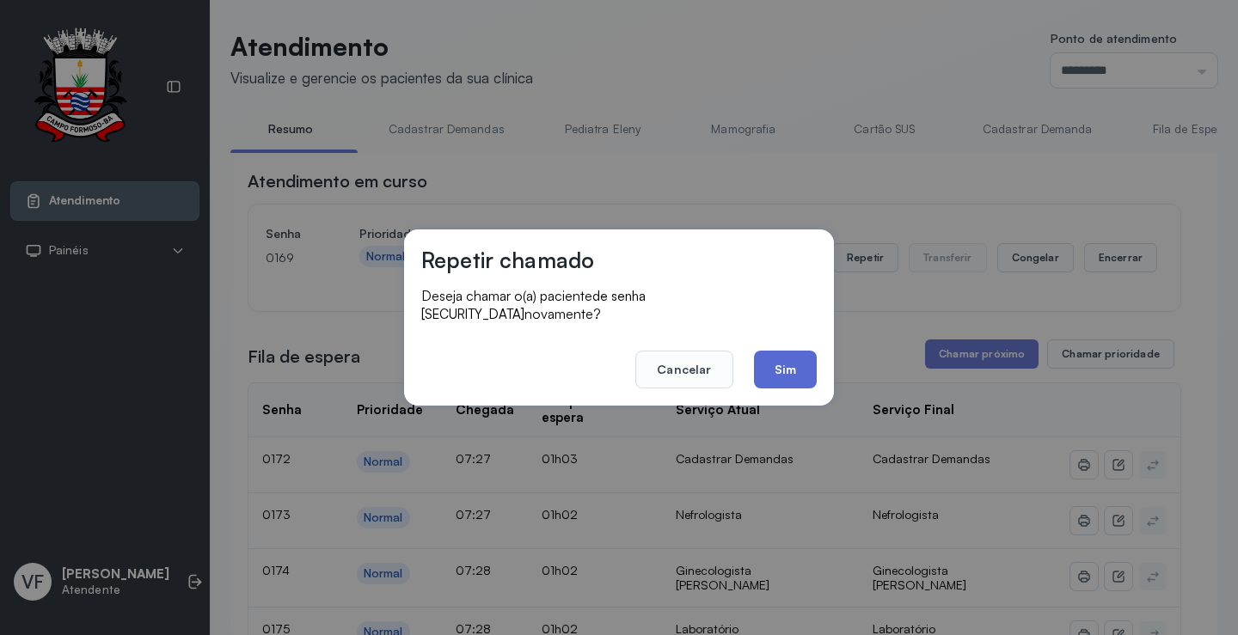
click at [785, 357] on button "Sim" at bounding box center [785, 370] width 63 height 38
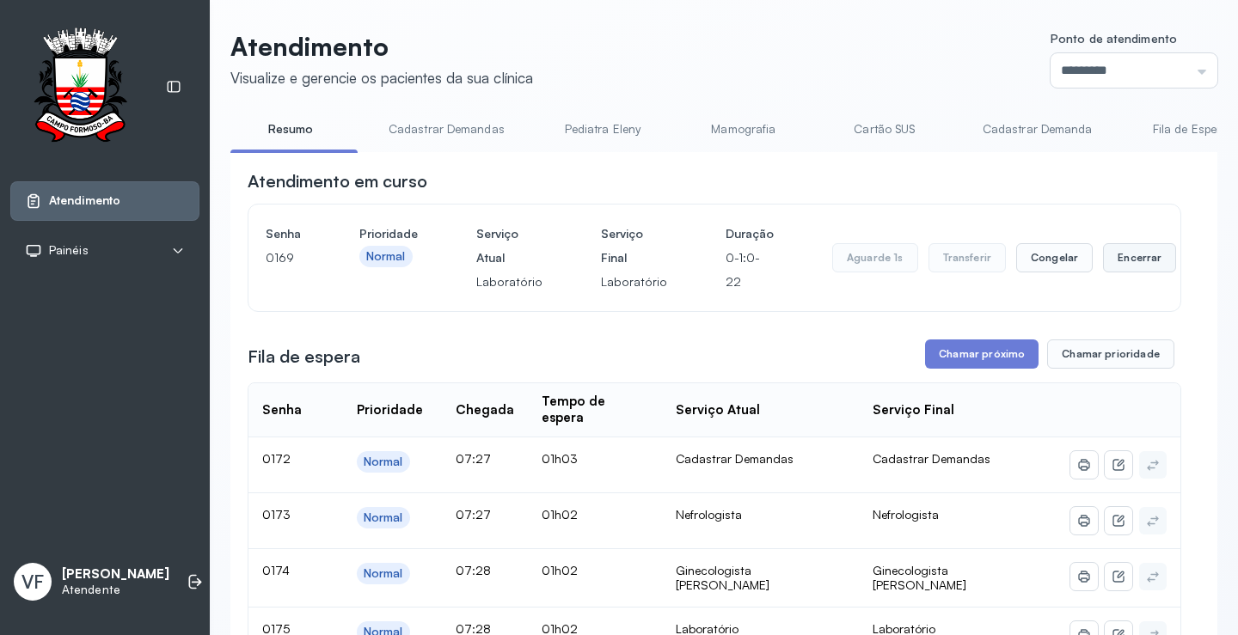
click at [1116, 254] on button "Encerrar" at bounding box center [1139, 257] width 73 height 29
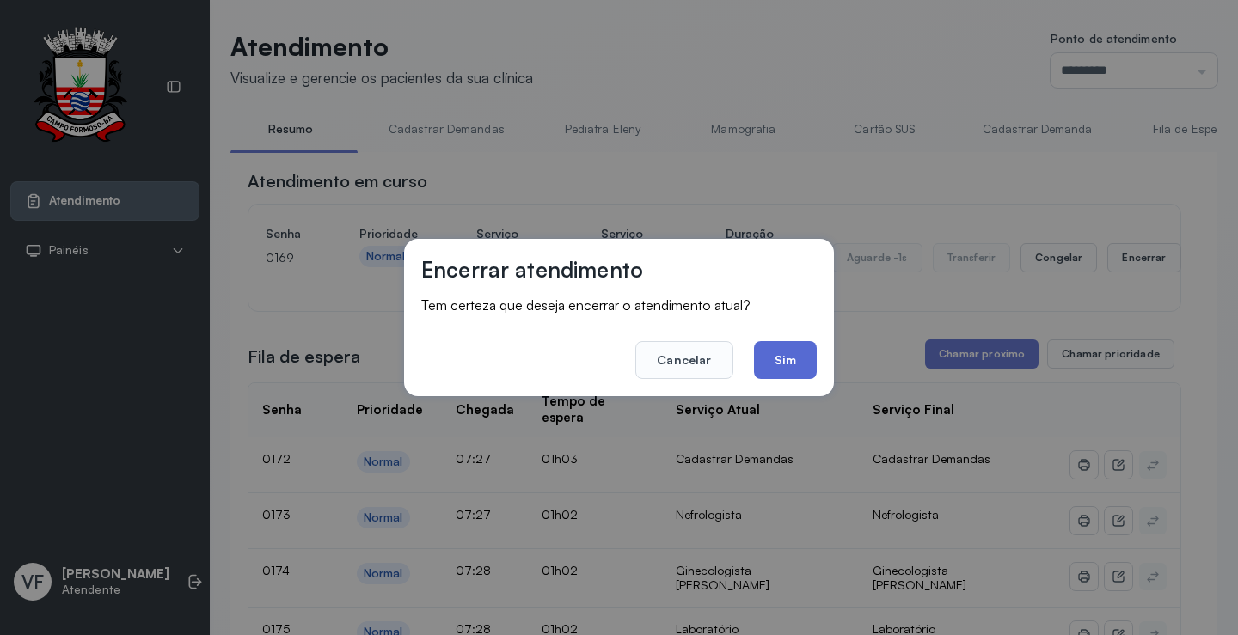
click at [785, 356] on button "Sim" at bounding box center [785, 360] width 63 height 38
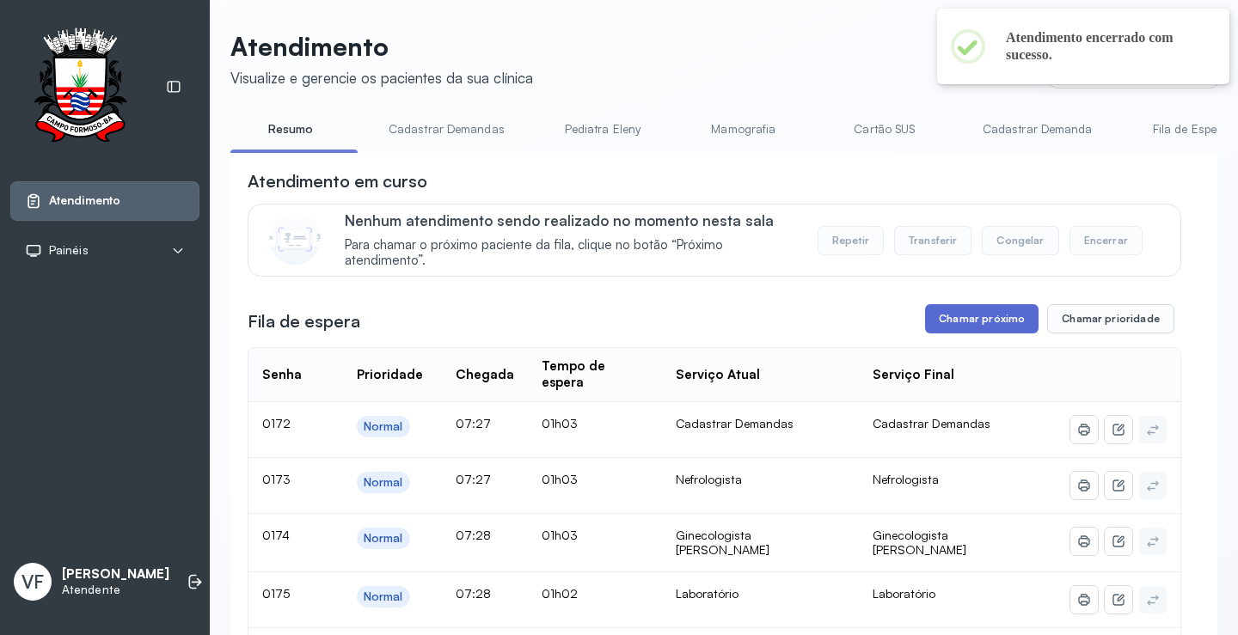
click at [979, 312] on button "Chamar próximo" at bounding box center [981, 318] width 113 height 29
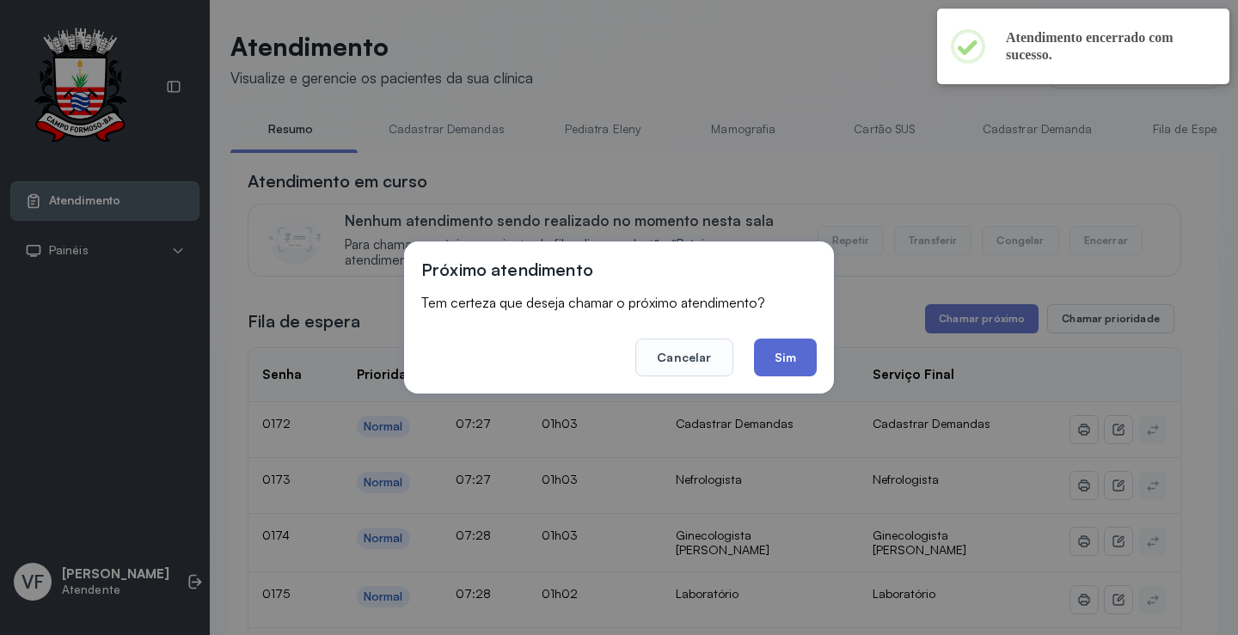
click at [794, 345] on button "Sim" at bounding box center [785, 358] width 63 height 38
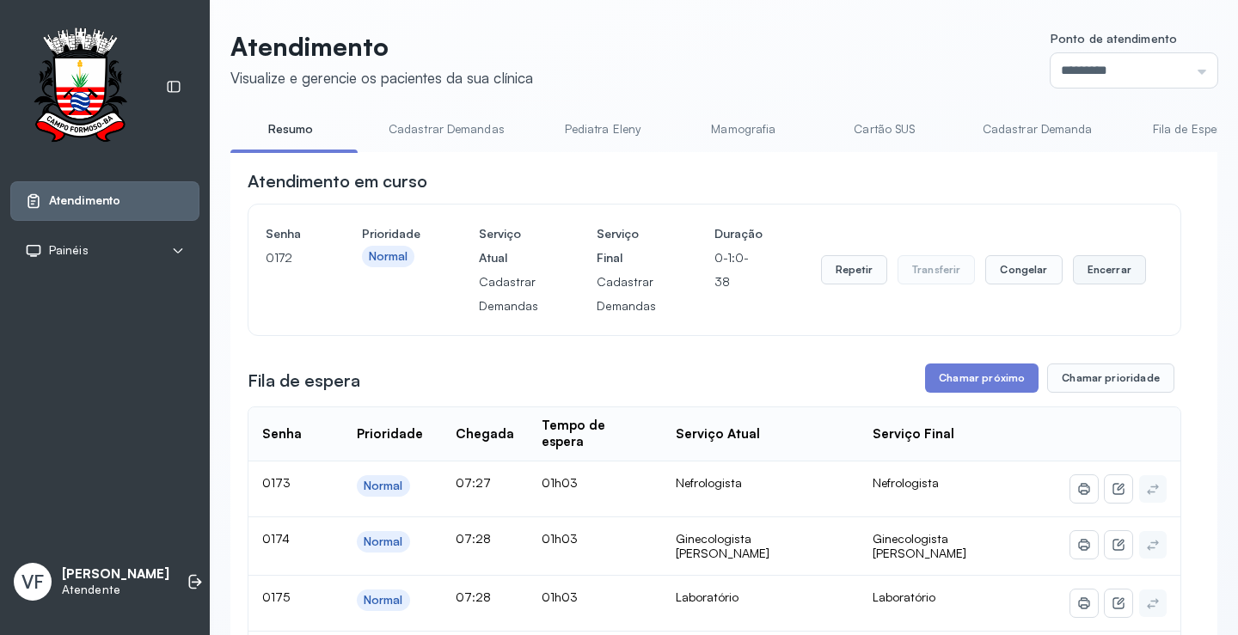
click at [1107, 272] on button "Encerrar" at bounding box center [1109, 269] width 73 height 29
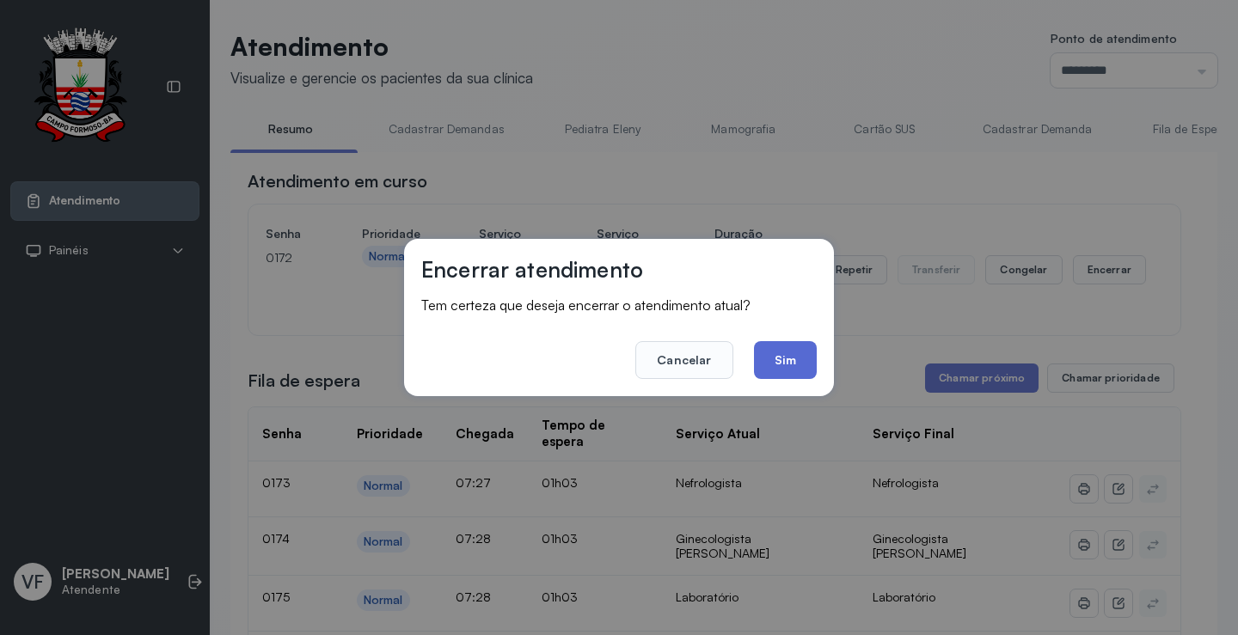
click at [802, 363] on button "Sim" at bounding box center [785, 360] width 63 height 38
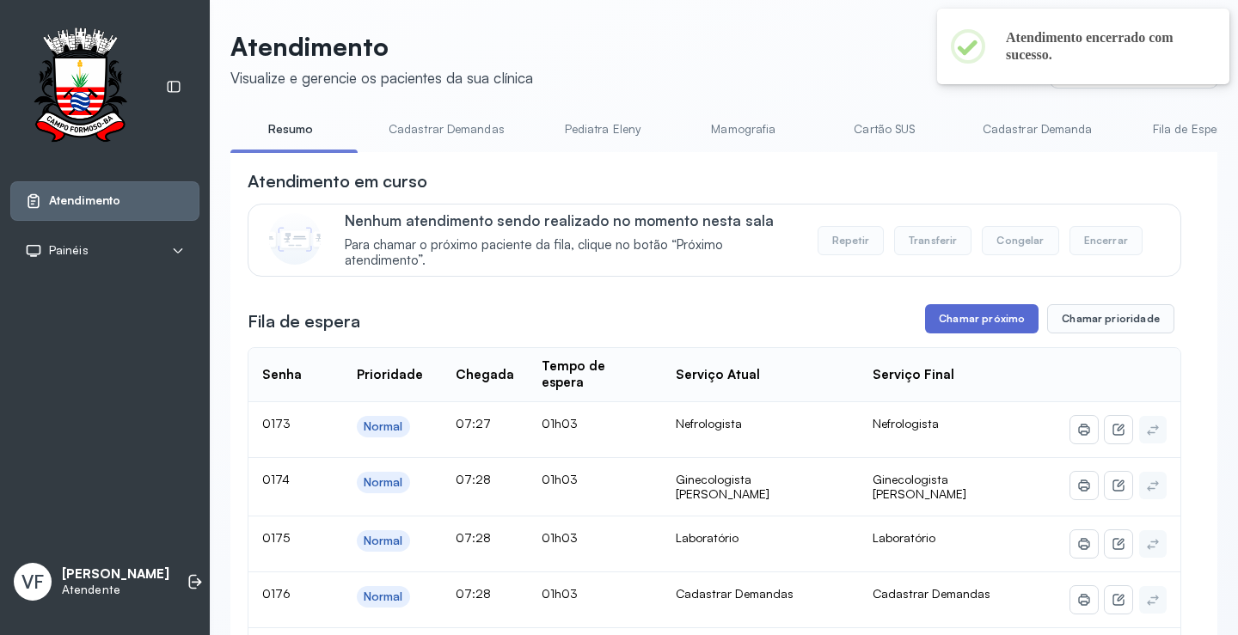
click at [976, 320] on button "Chamar próximo" at bounding box center [981, 318] width 113 height 29
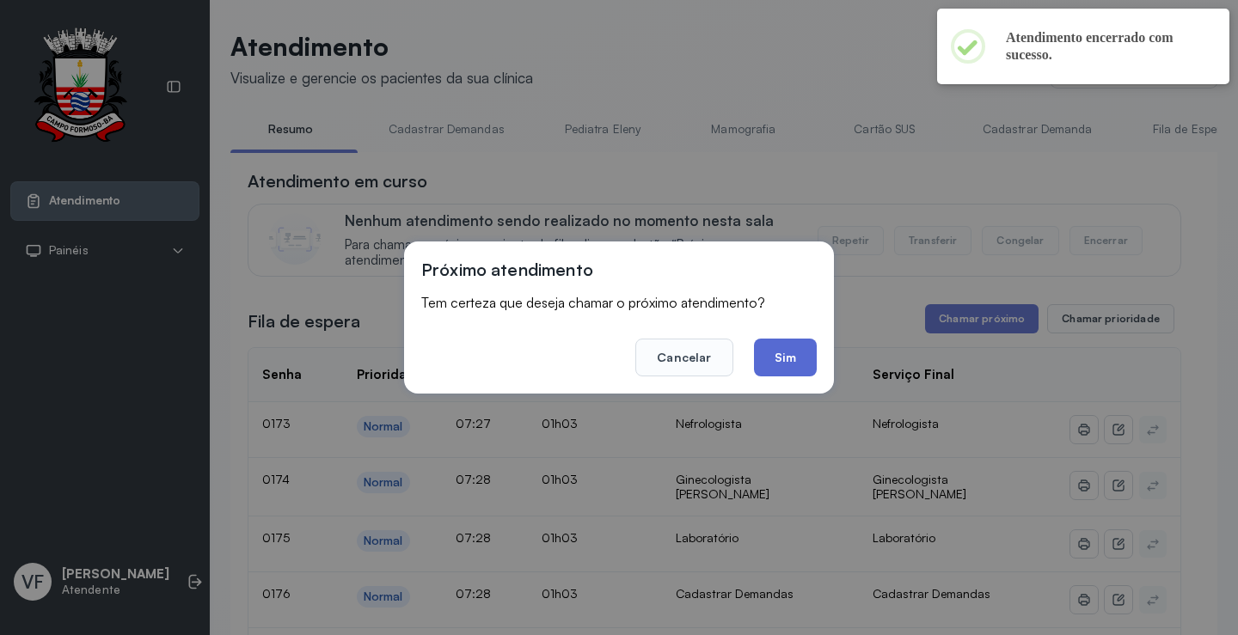
click at [782, 354] on button "Sim" at bounding box center [785, 358] width 63 height 38
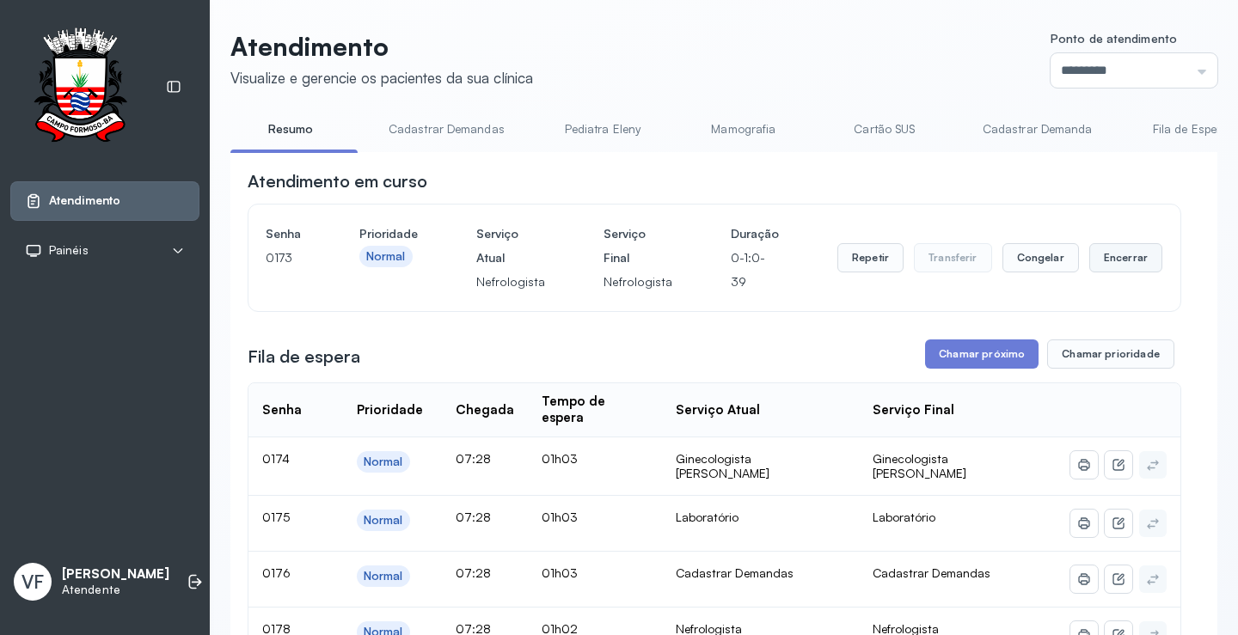
click at [1123, 251] on button "Encerrar" at bounding box center [1125, 257] width 73 height 29
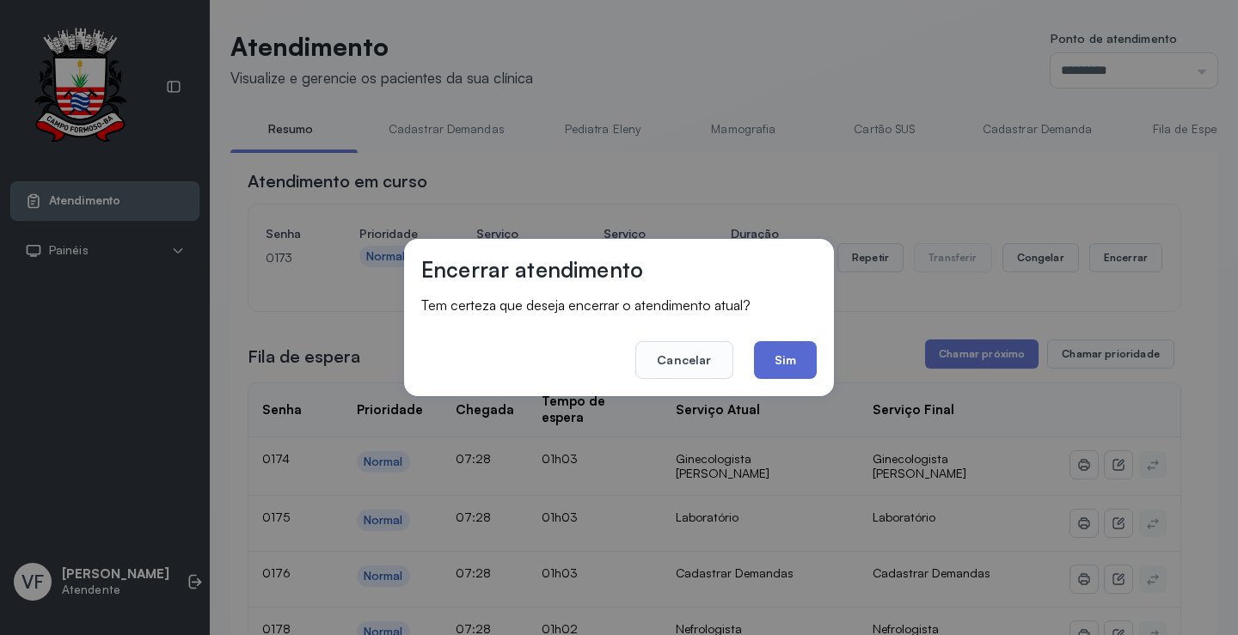
click at [793, 344] on button "Sim" at bounding box center [785, 360] width 63 height 38
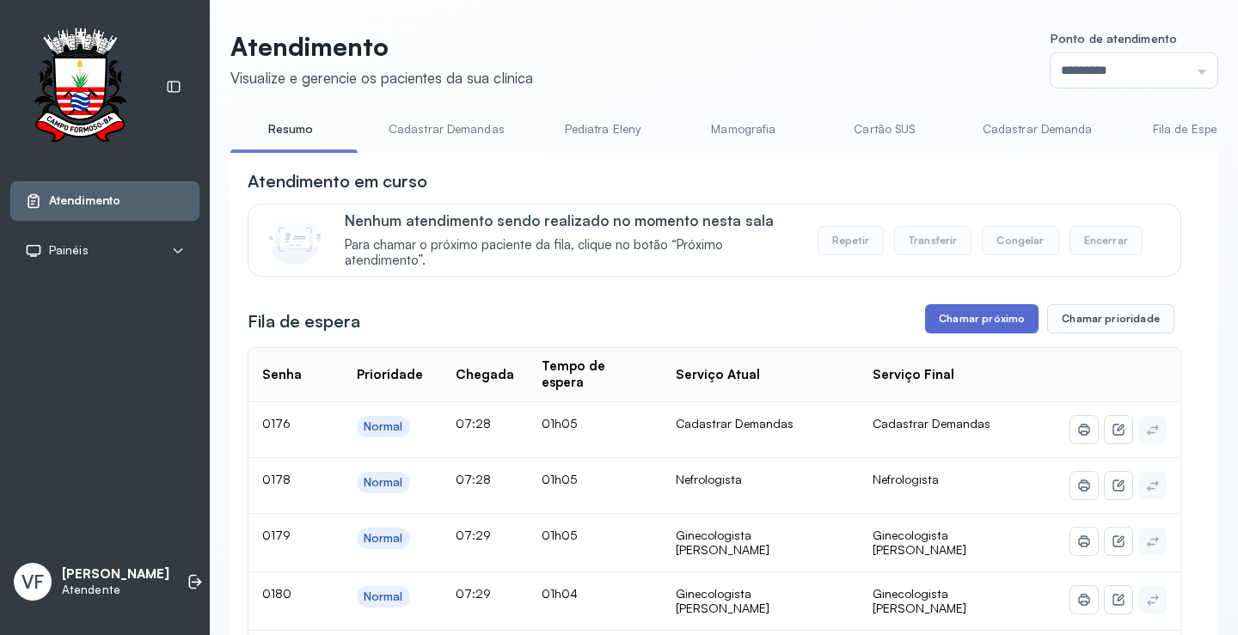
click at [951, 315] on button "Chamar próximo" at bounding box center [981, 318] width 113 height 29
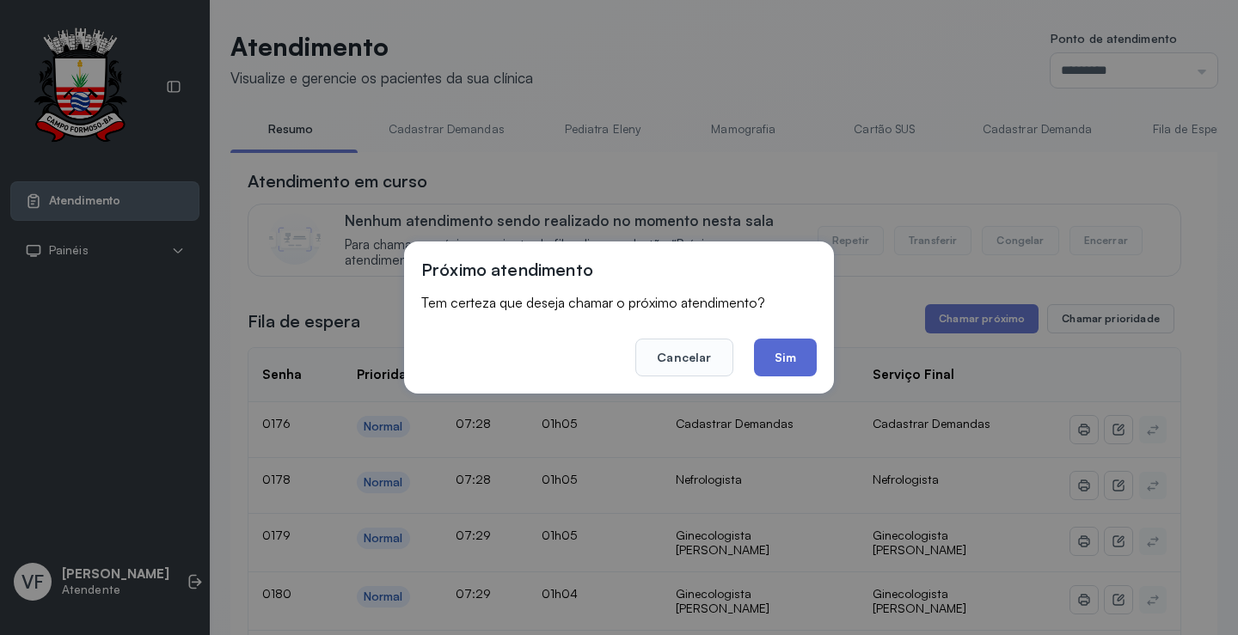
click at [792, 347] on button "Sim" at bounding box center [785, 358] width 63 height 38
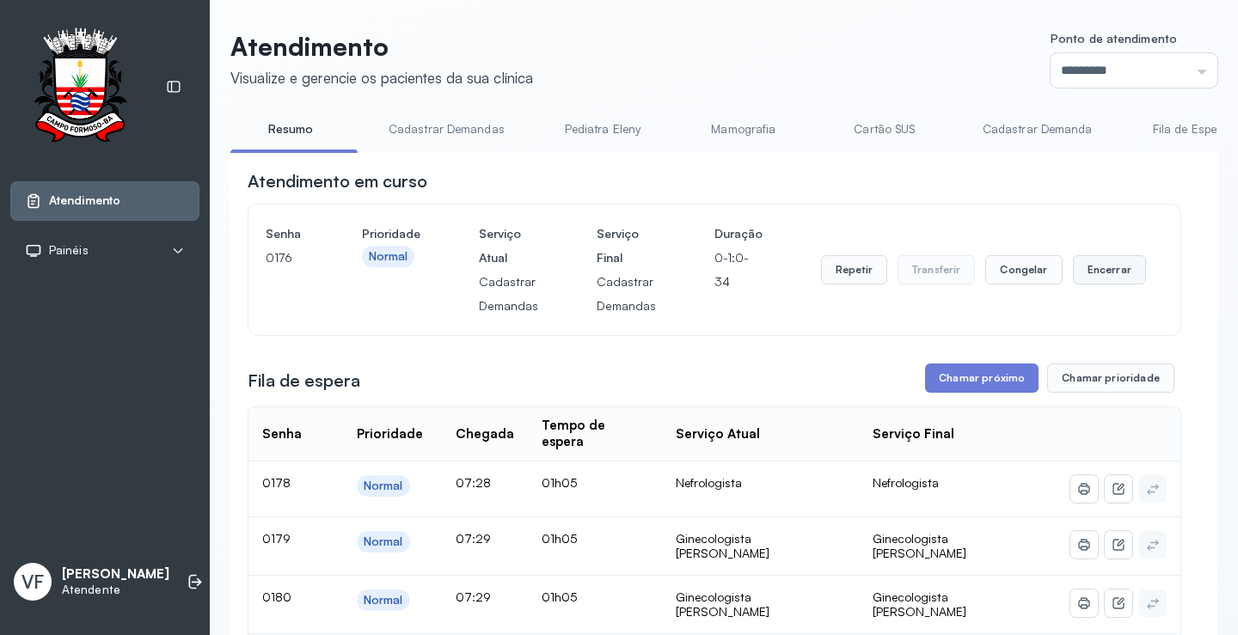
click at [1099, 266] on button "Encerrar" at bounding box center [1109, 269] width 73 height 29
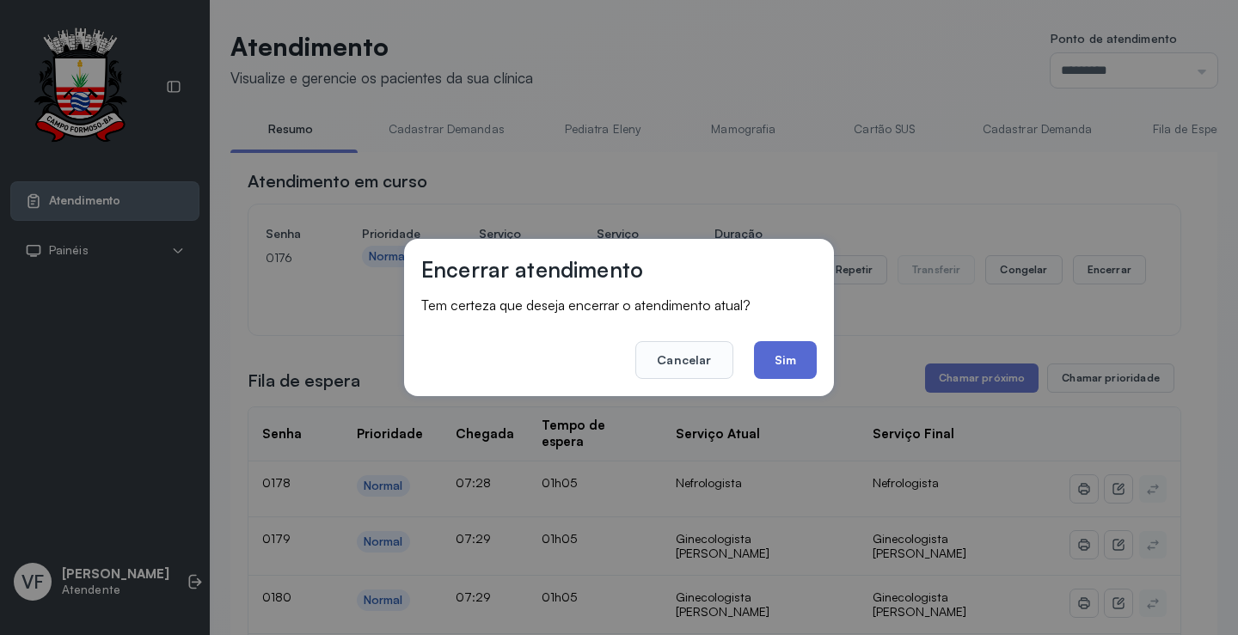
click at [785, 359] on button "Sim" at bounding box center [785, 360] width 63 height 38
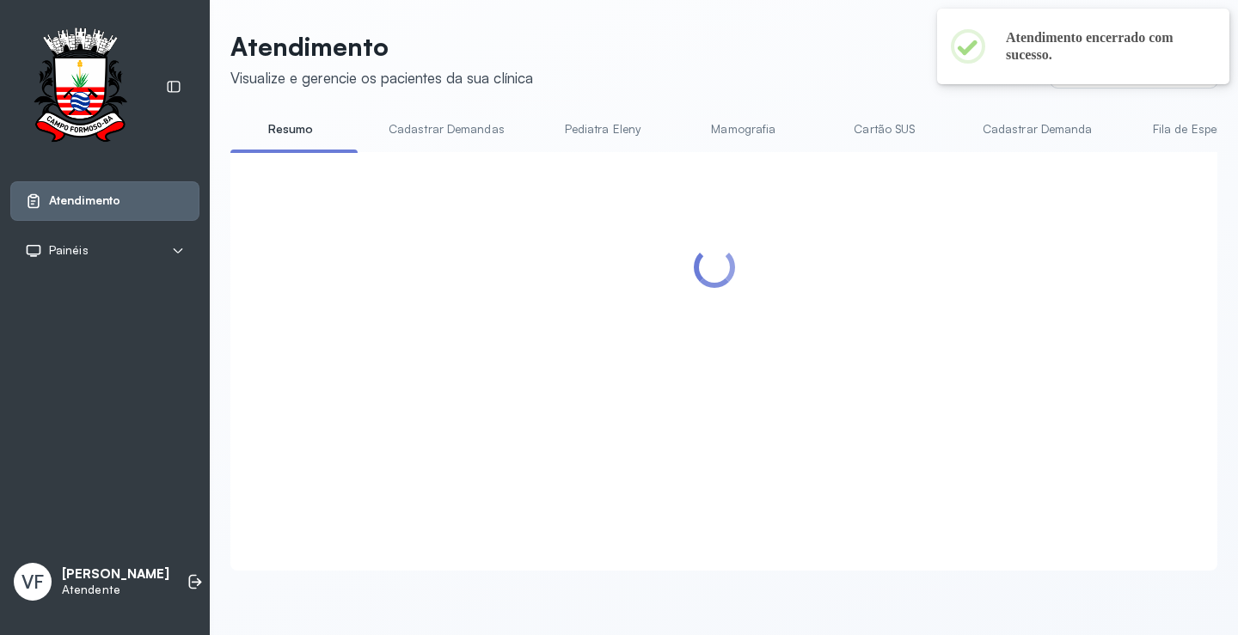
click at [988, 316] on div at bounding box center [714, 340] width 933 height 343
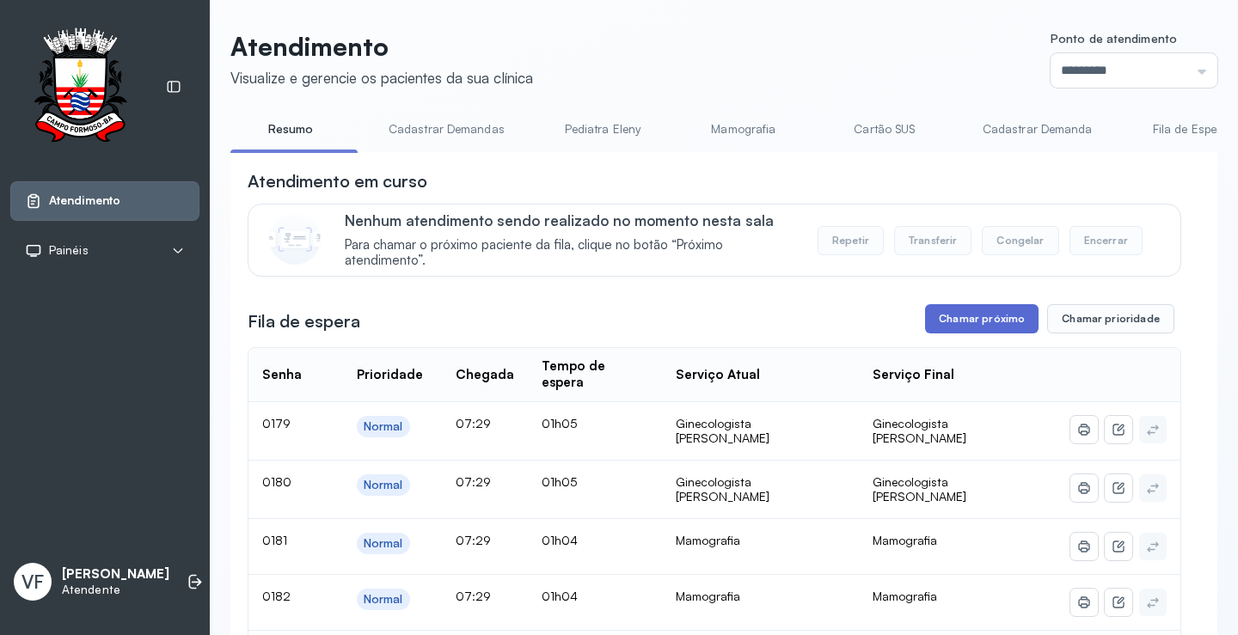
click at [951, 318] on button "Chamar próximo" at bounding box center [981, 318] width 113 height 29
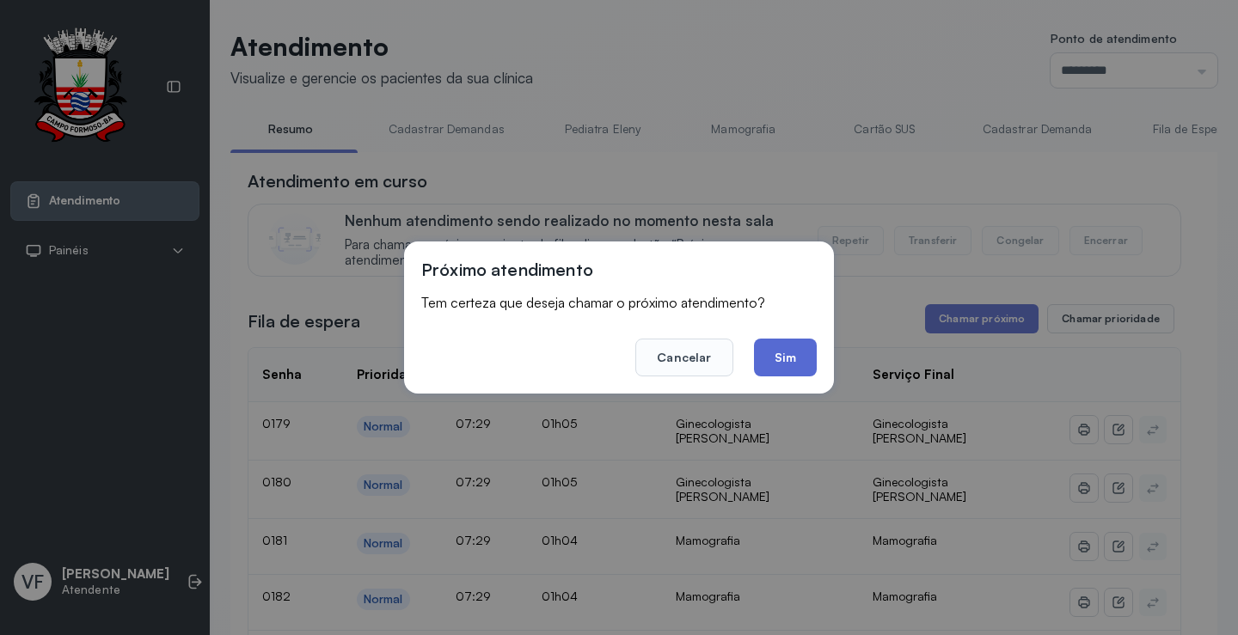
click at [791, 352] on button "Sim" at bounding box center [785, 358] width 63 height 38
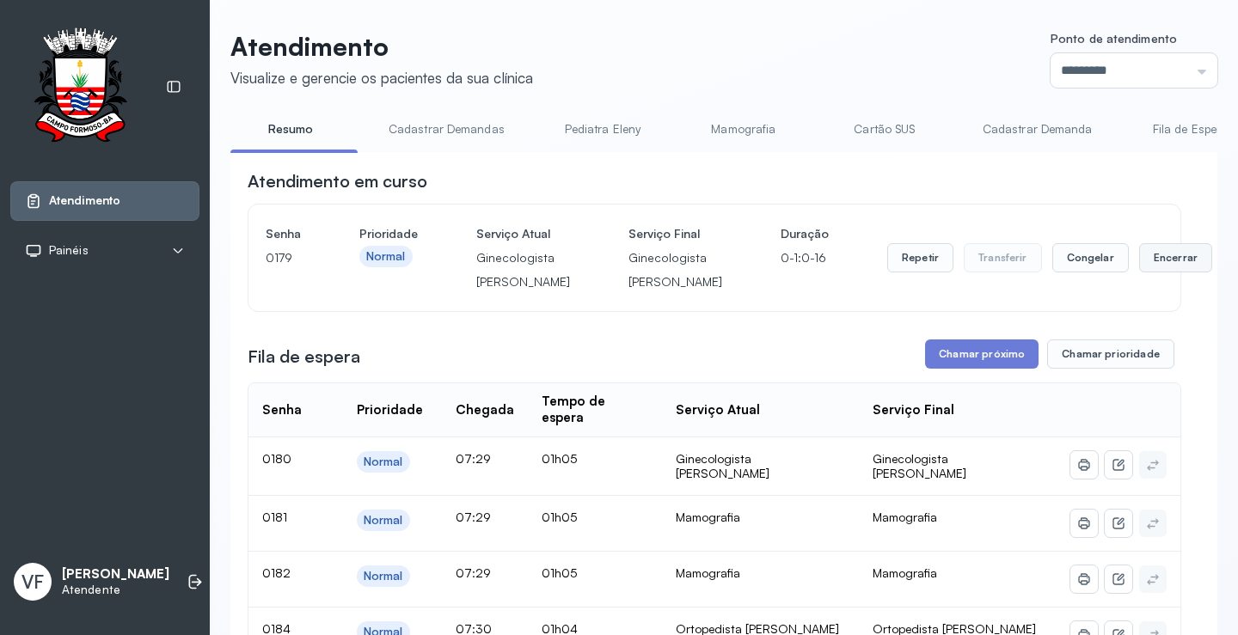
click at [1139, 269] on button "Encerrar" at bounding box center [1175, 257] width 73 height 29
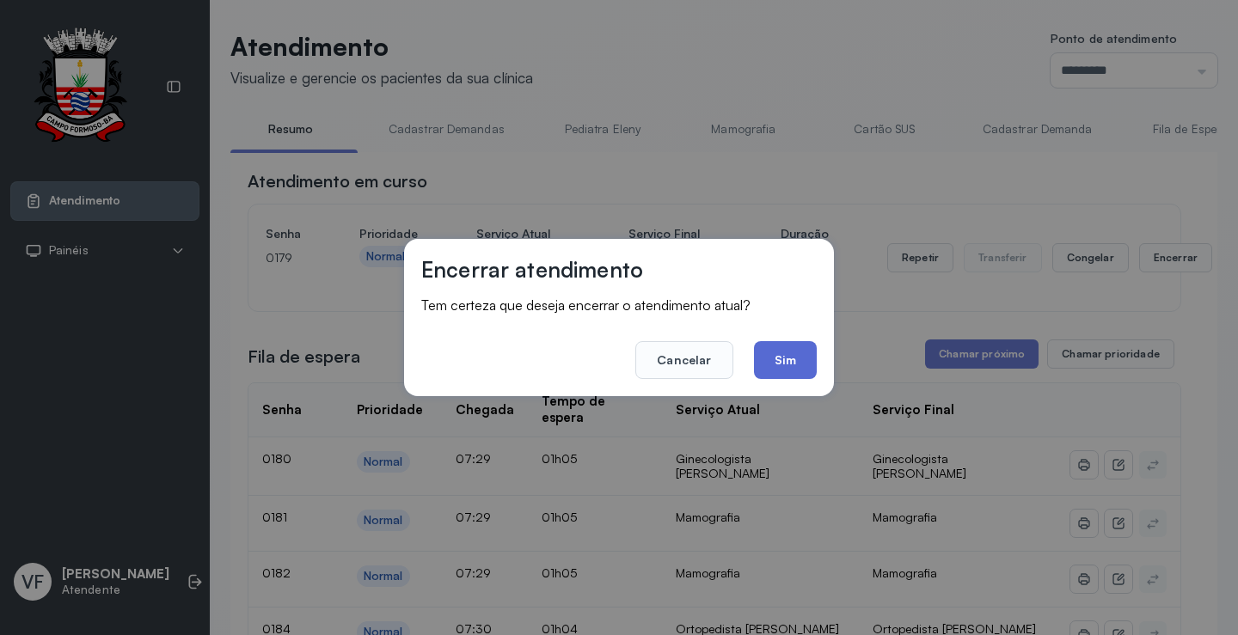
click at [779, 346] on button "Sim" at bounding box center [785, 360] width 63 height 38
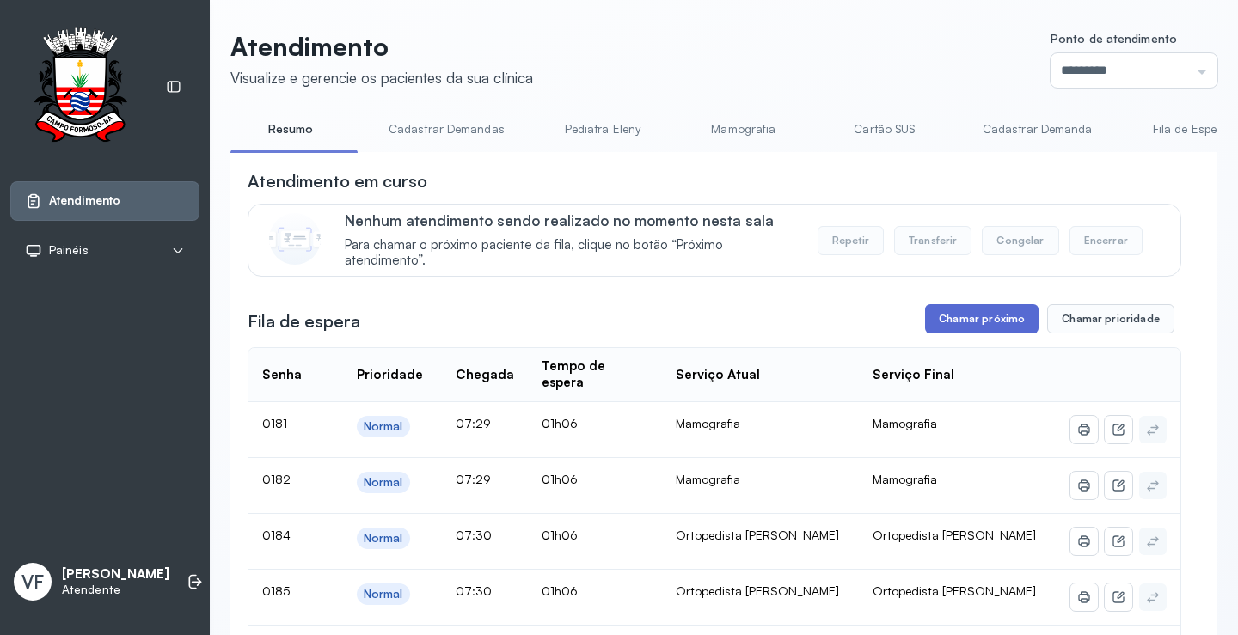
click at [981, 312] on button "Chamar próximo" at bounding box center [981, 318] width 113 height 29
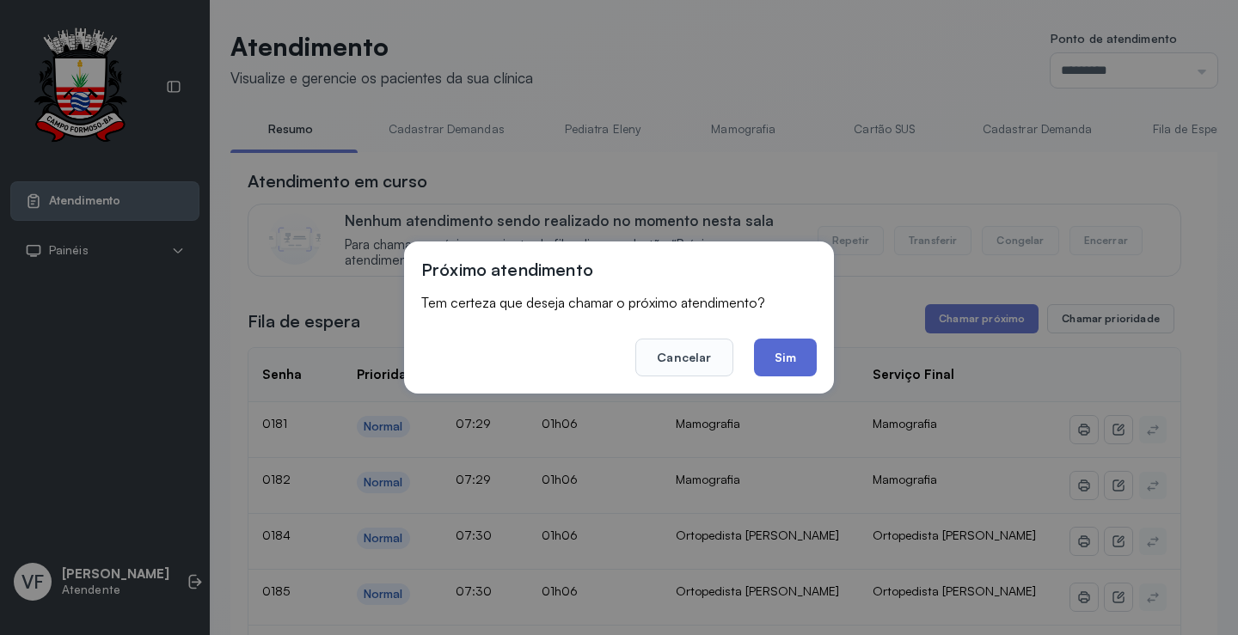
click at [780, 346] on button "Sim" at bounding box center [785, 358] width 63 height 38
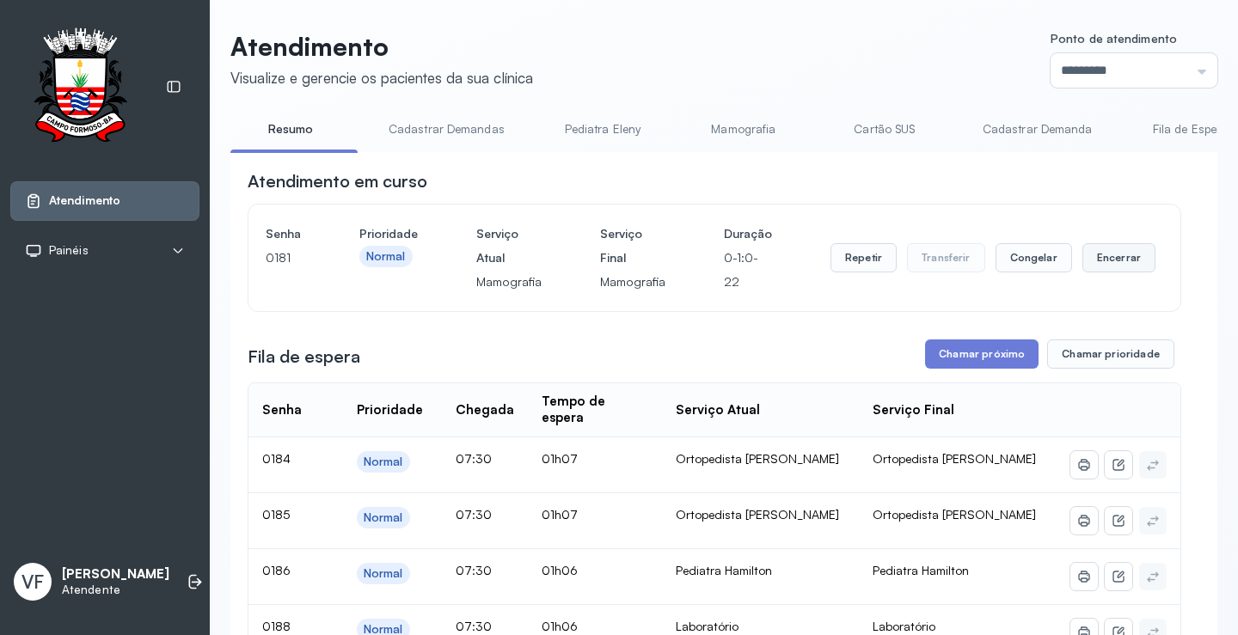
click at [1096, 261] on button "Encerrar" at bounding box center [1118, 257] width 73 height 29
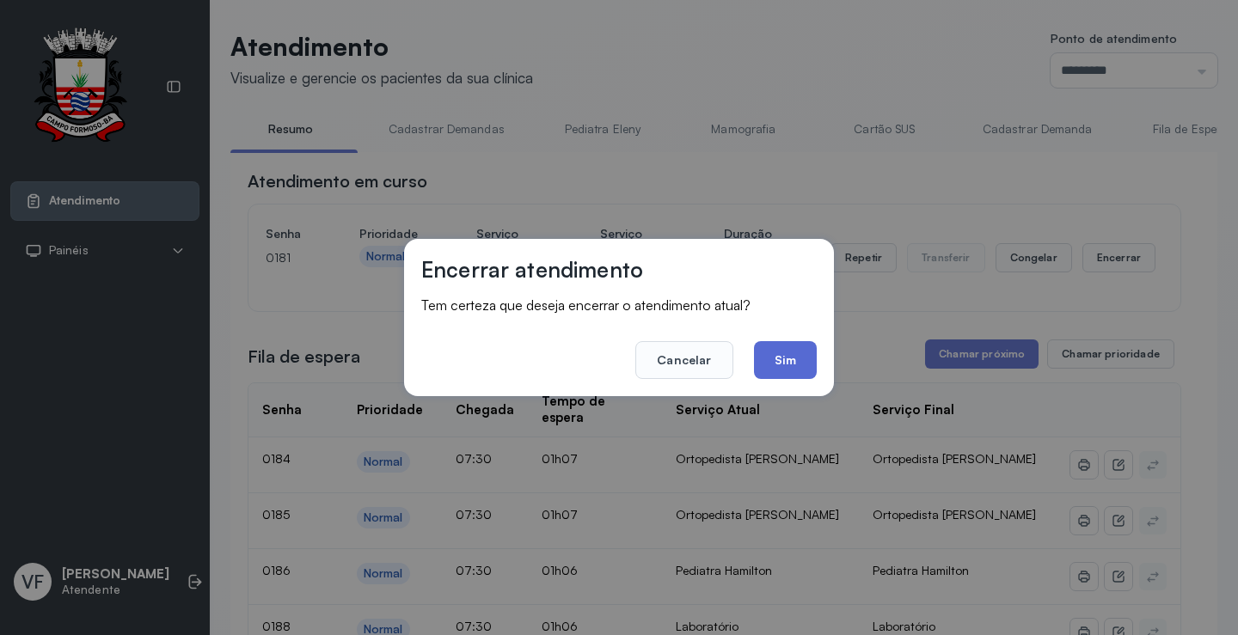
click at [783, 361] on button "Sim" at bounding box center [785, 360] width 63 height 38
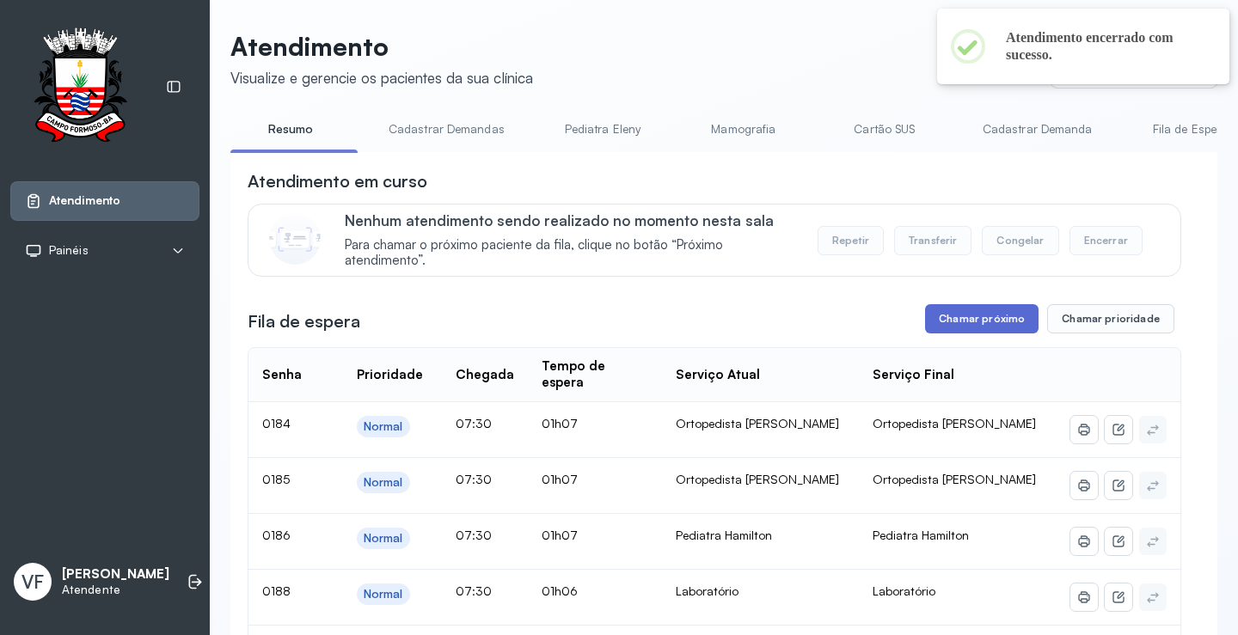
click at [987, 320] on button "Chamar próximo" at bounding box center [981, 318] width 113 height 29
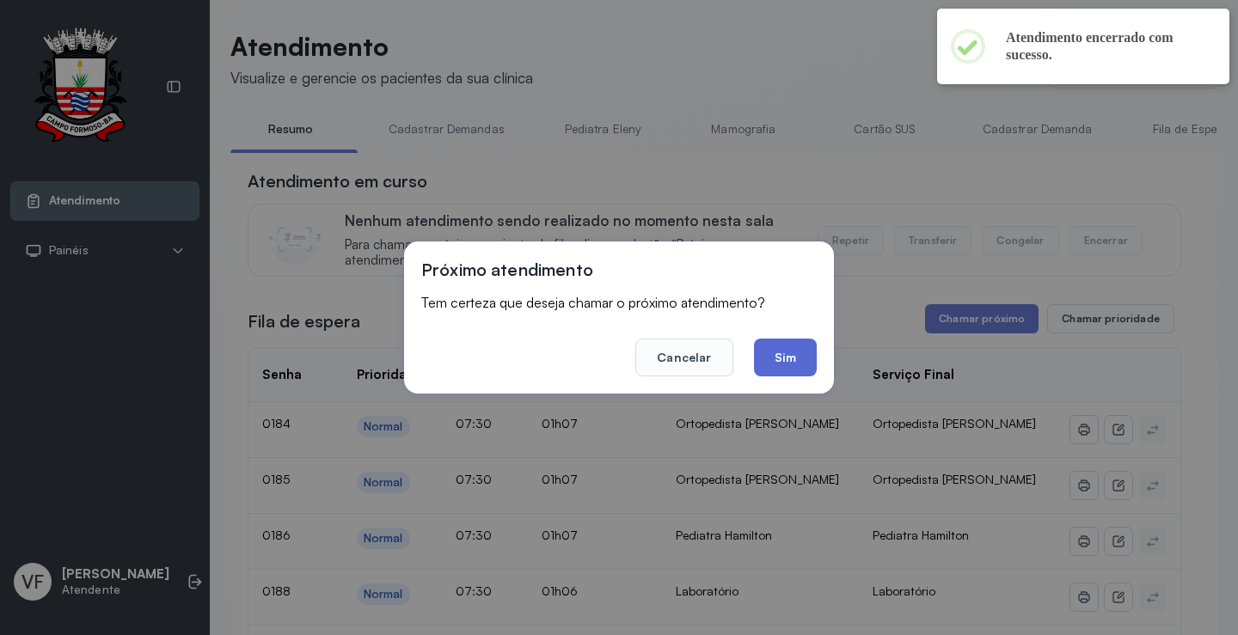
click at [791, 358] on button "Sim" at bounding box center [785, 358] width 63 height 38
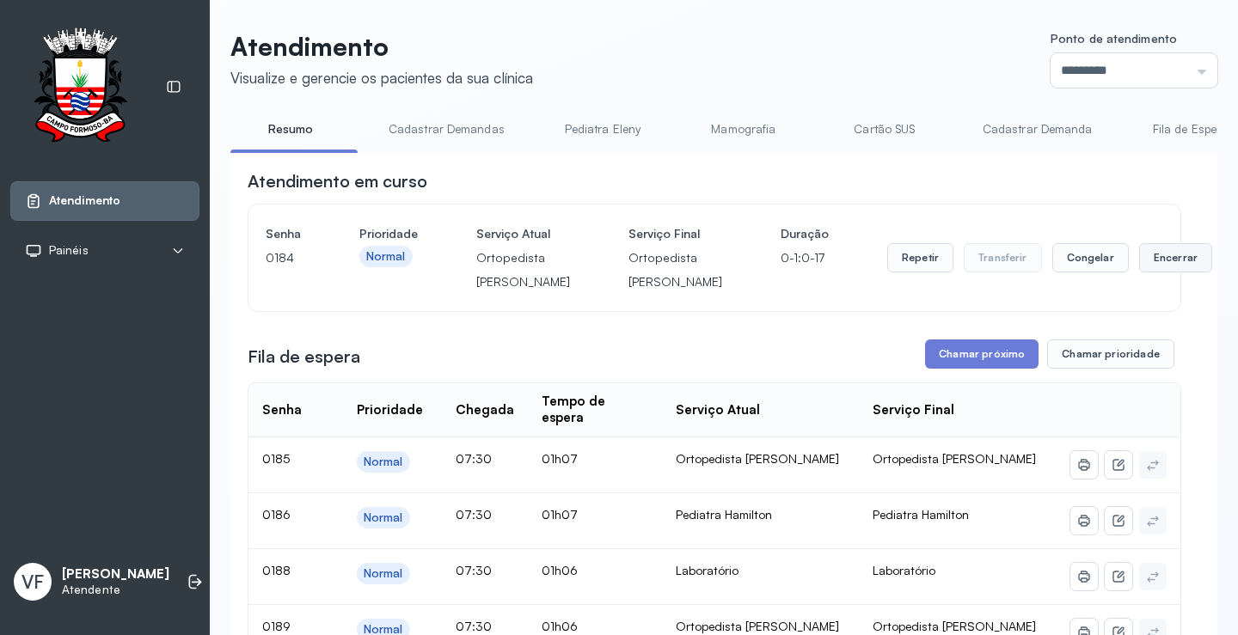
click at [1139, 271] on button "Encerrar" at bounding box center [1175, 257] width 73 height 29
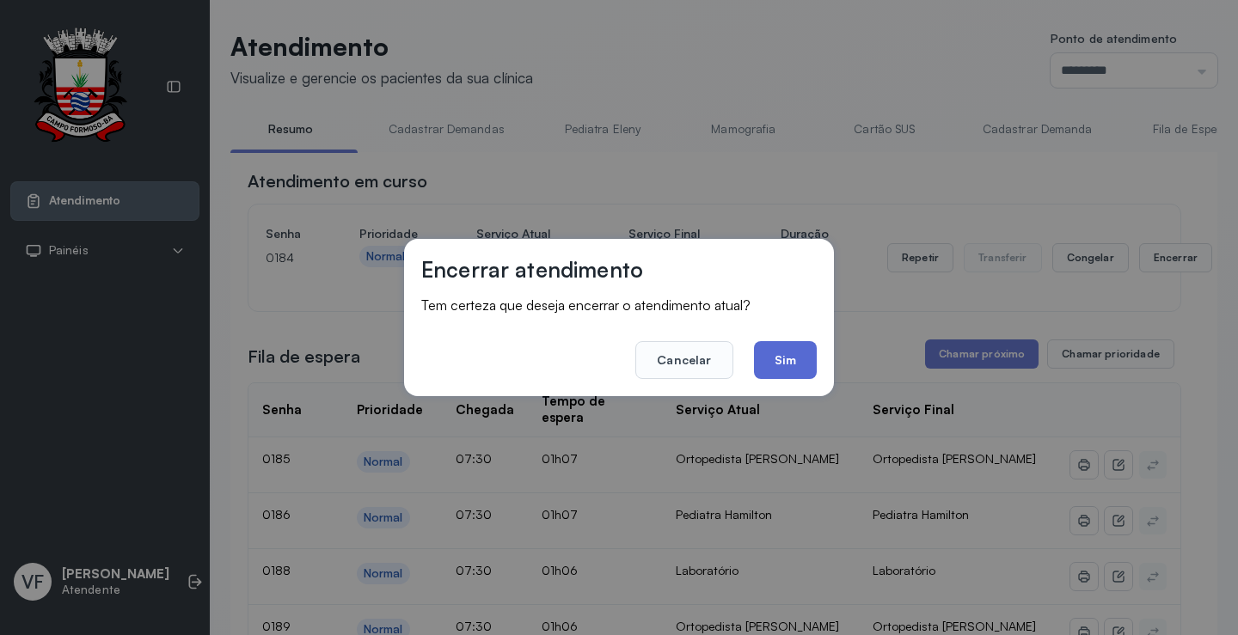
click at [777, 351] on button "Sim" at bounding box center [785, 360] width 63 height 38
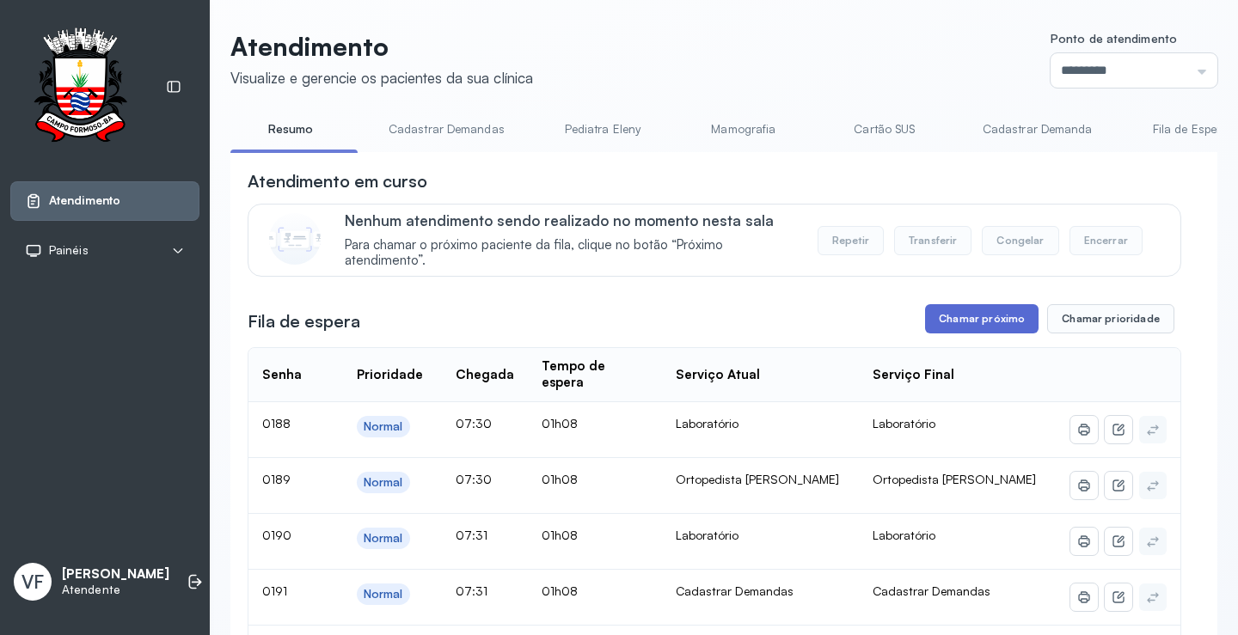
click at [966, 316] on button "Chamar próximo" at bounding box center [981, 318] width 113 height 29
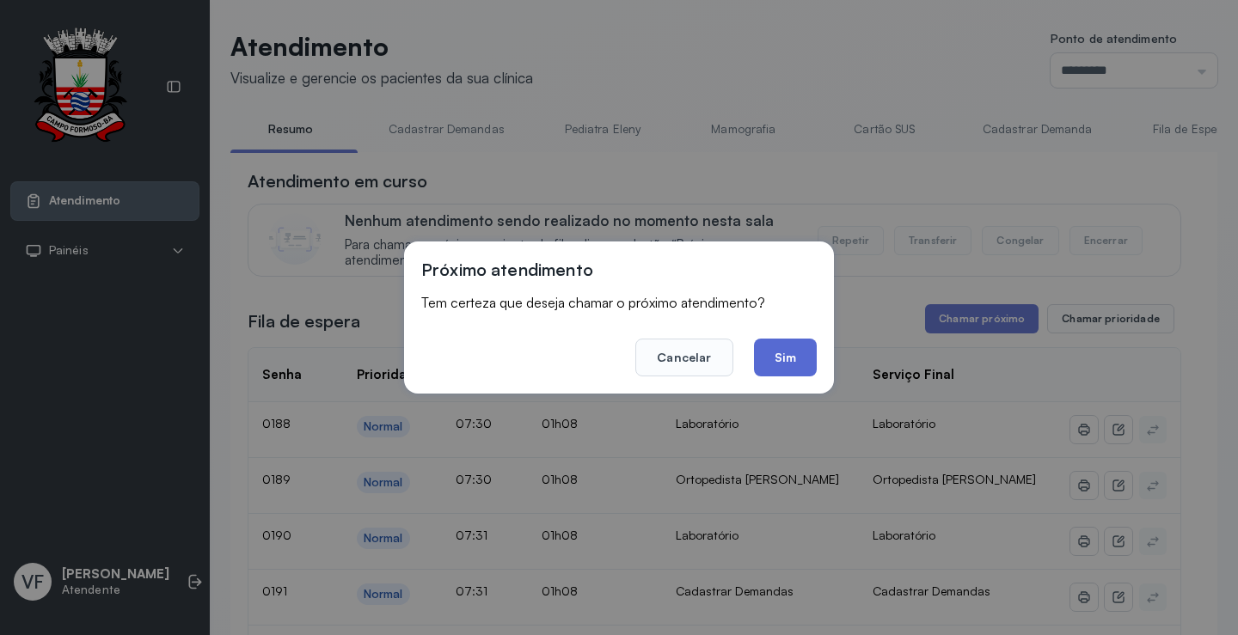
click at [799, 352] on button "Sim" at bounding box center [785, 358] width 63 height 38
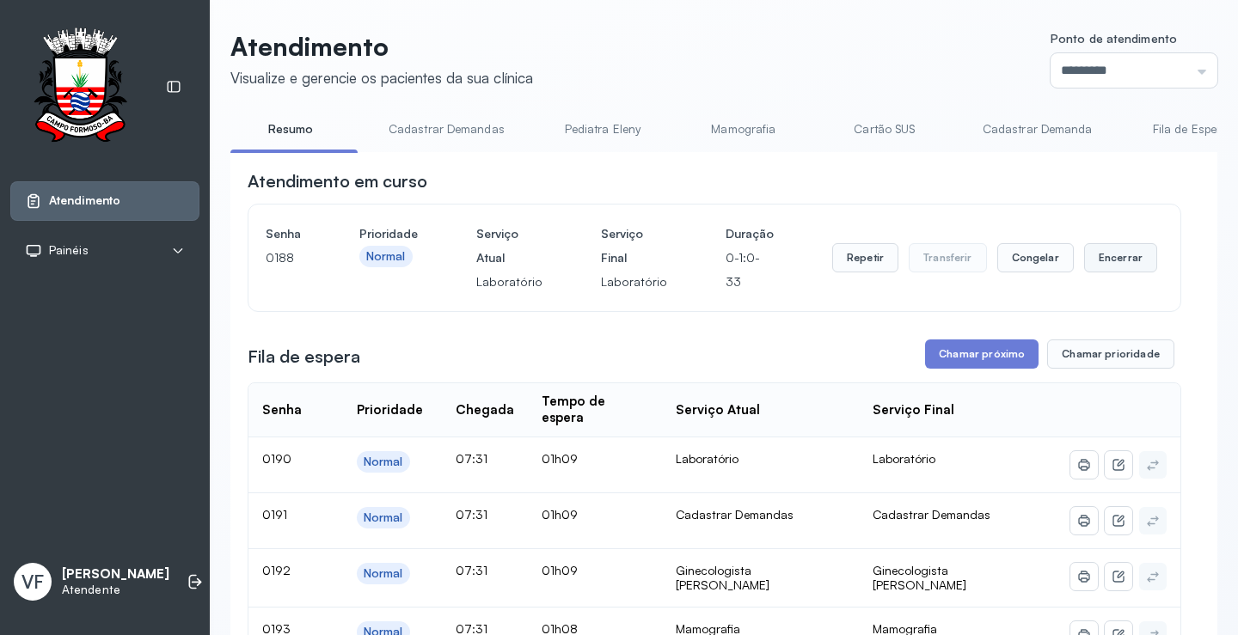
click at [1096, 254] on button "Encerrar" at bounding box center [1120, 257] width 73 height 29
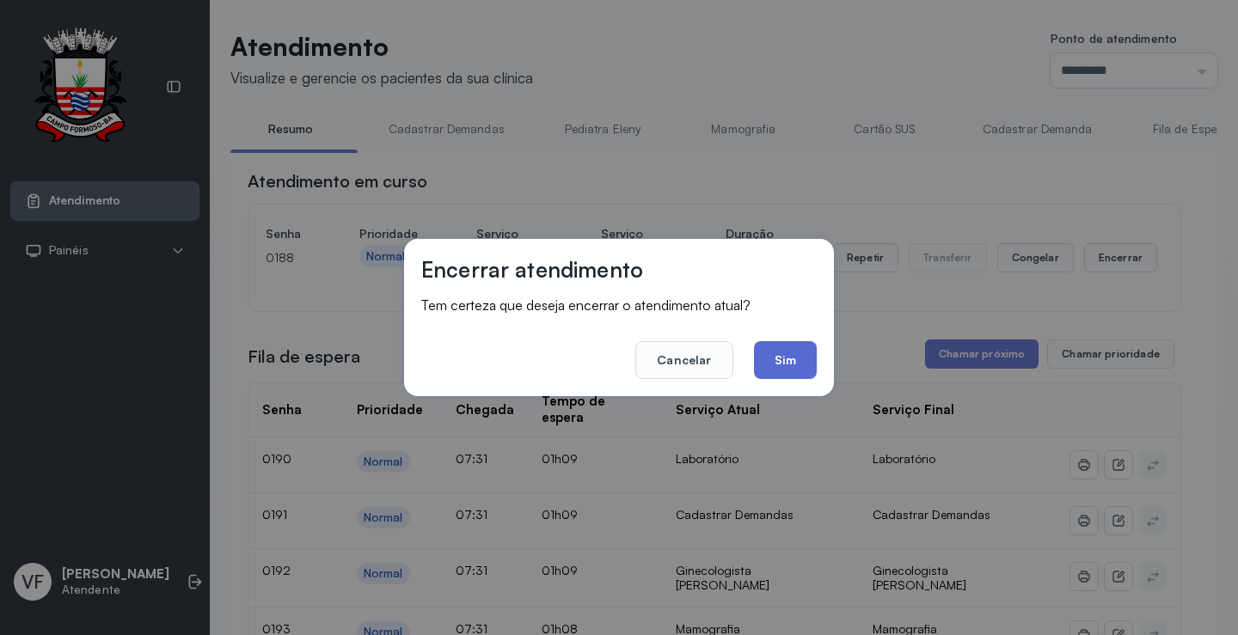
click at [787, 354] on button "Sim" at bounding box center [785, 360] width 63 height 38
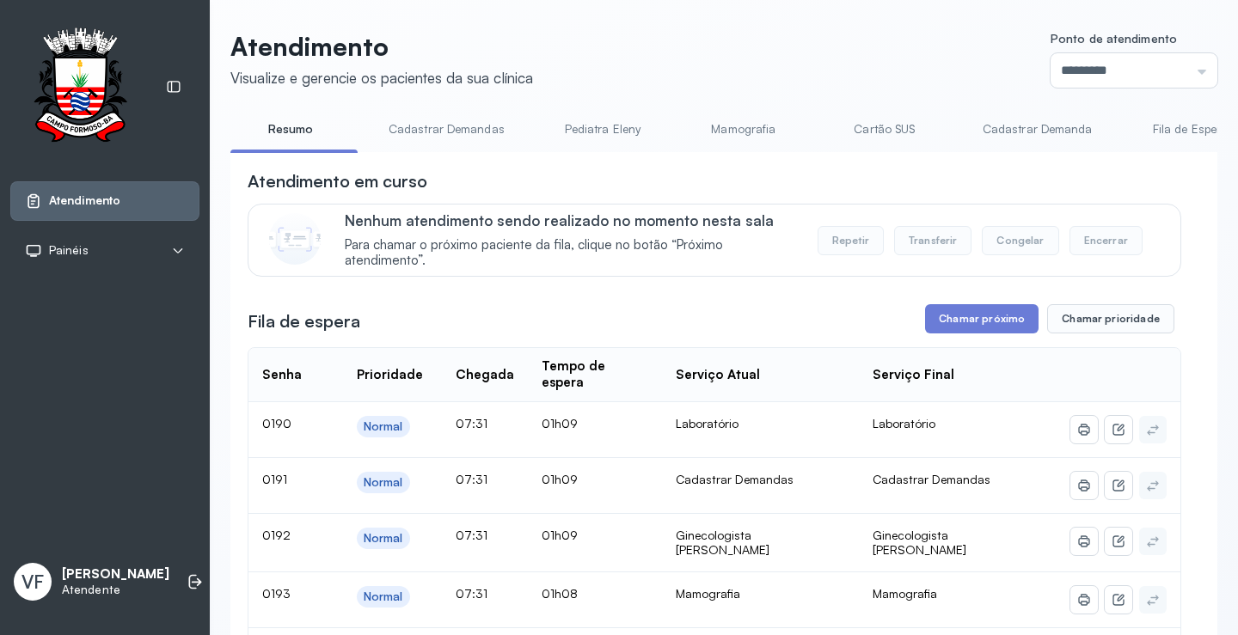
click at [1007, 124] on link "Cadastrar Demanda" at bounding box center [1037, 129] width 144 height 28
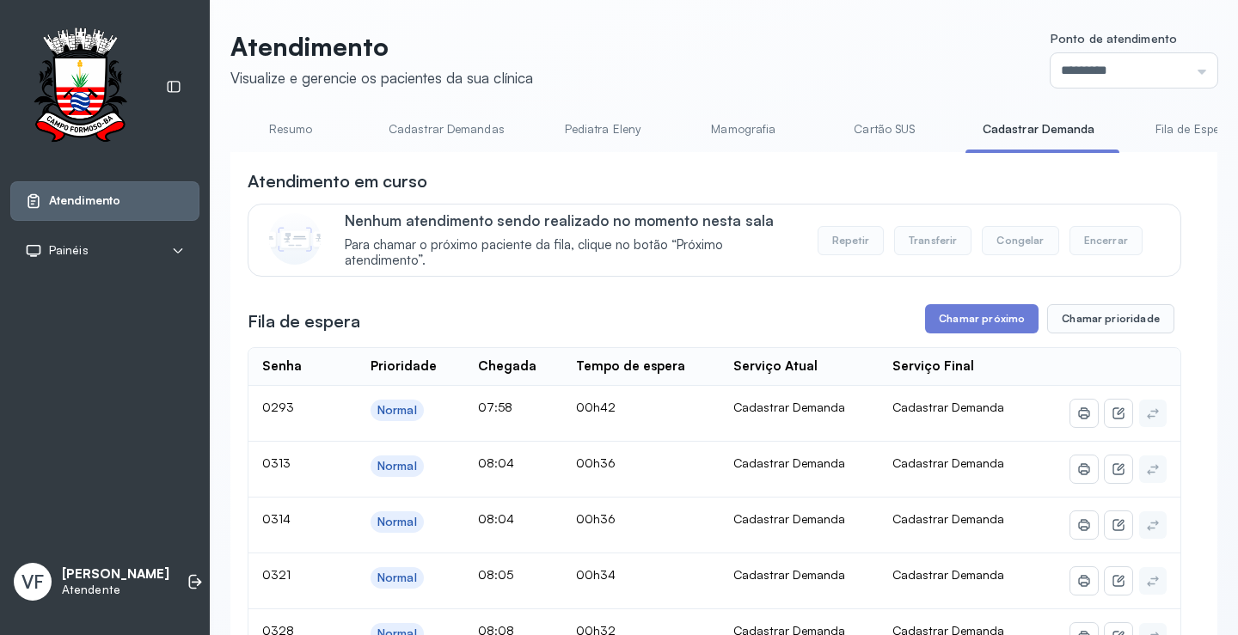
click at [300, 136] on link "Resumo" at bounding box center [290, 129] width 120 height 28
click at [298, 130] on link "Resumo" at bounding box center [290, 129] width 120 height 28
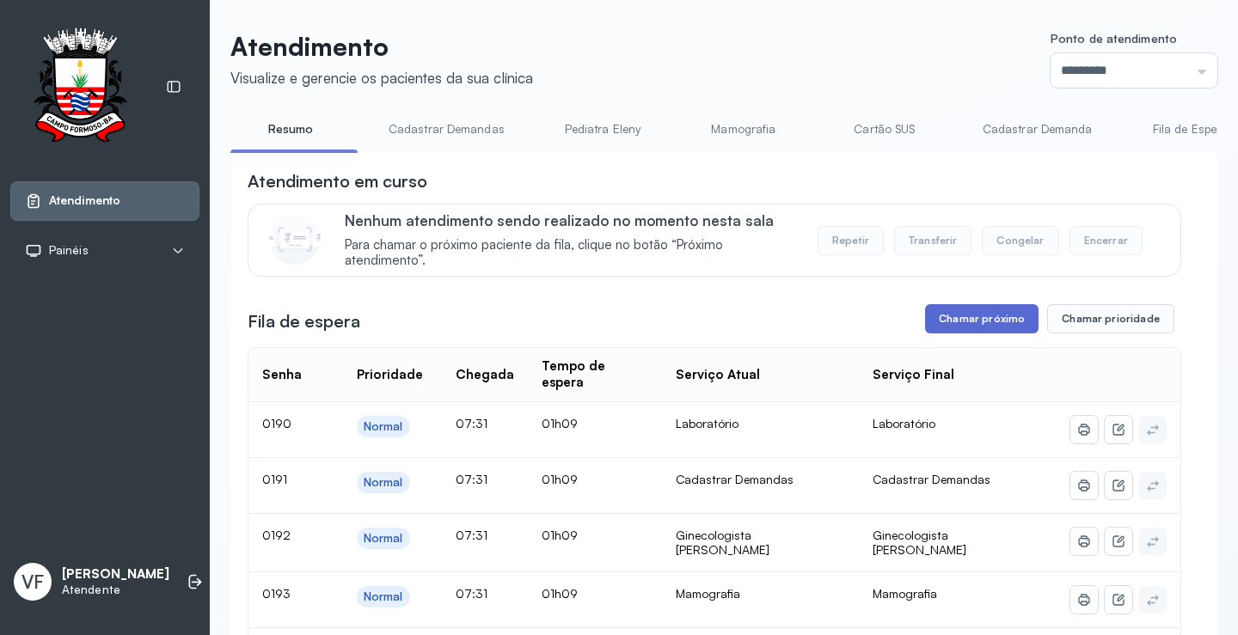
click at [955, 317] on button "Chamar próximo" at bounding box center [981, 318] width 113 height 29
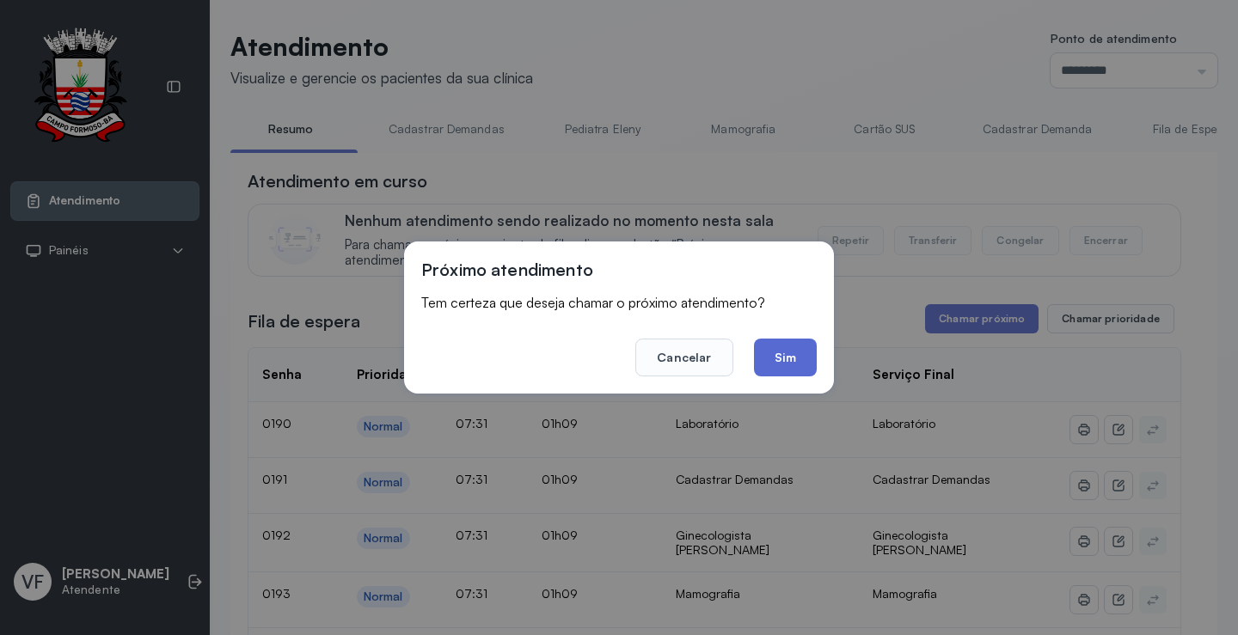
click at [772, 348] on button "Sim" at bounding box center [785, 358] width 63 height 38
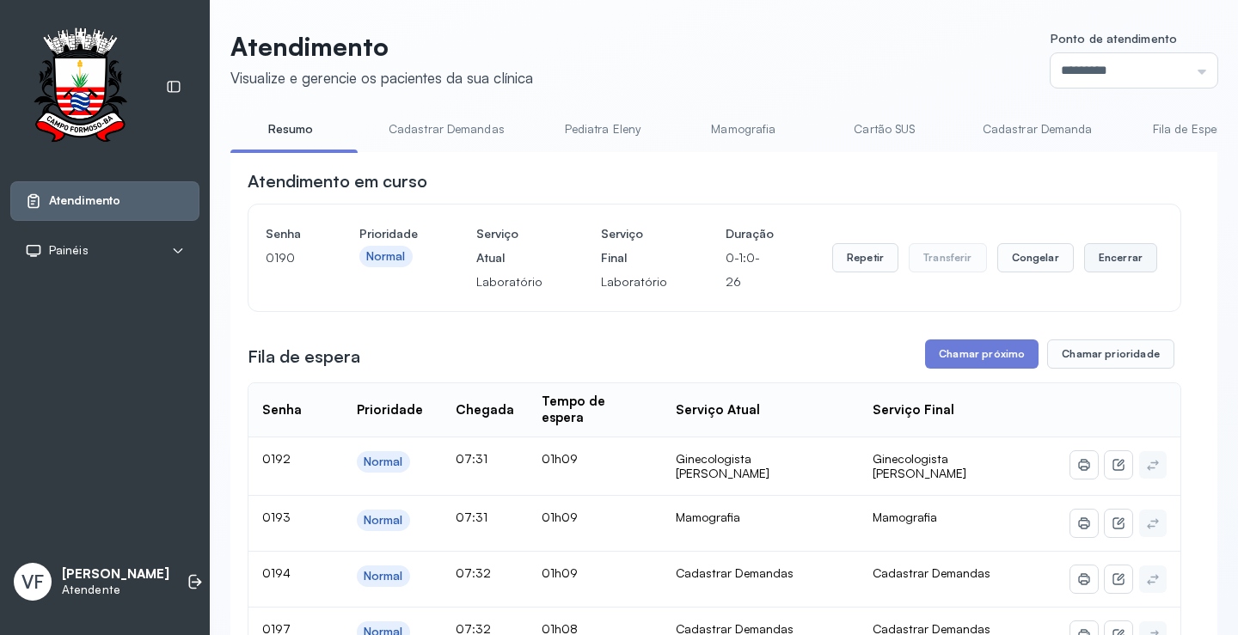
click at [1100, 253] on button "Encerrar" at bounding box center [1120, 257] width 73 height 29
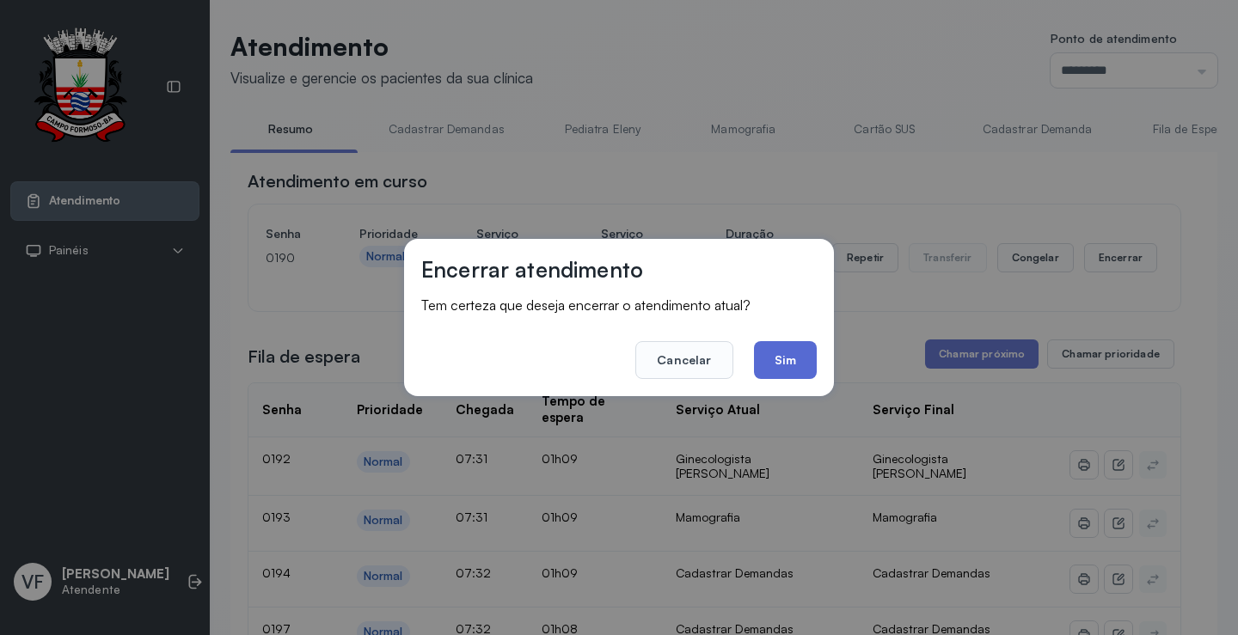
click at [789, 360] on button "Sim" at bounding box center [785, 360] width 63 height 38
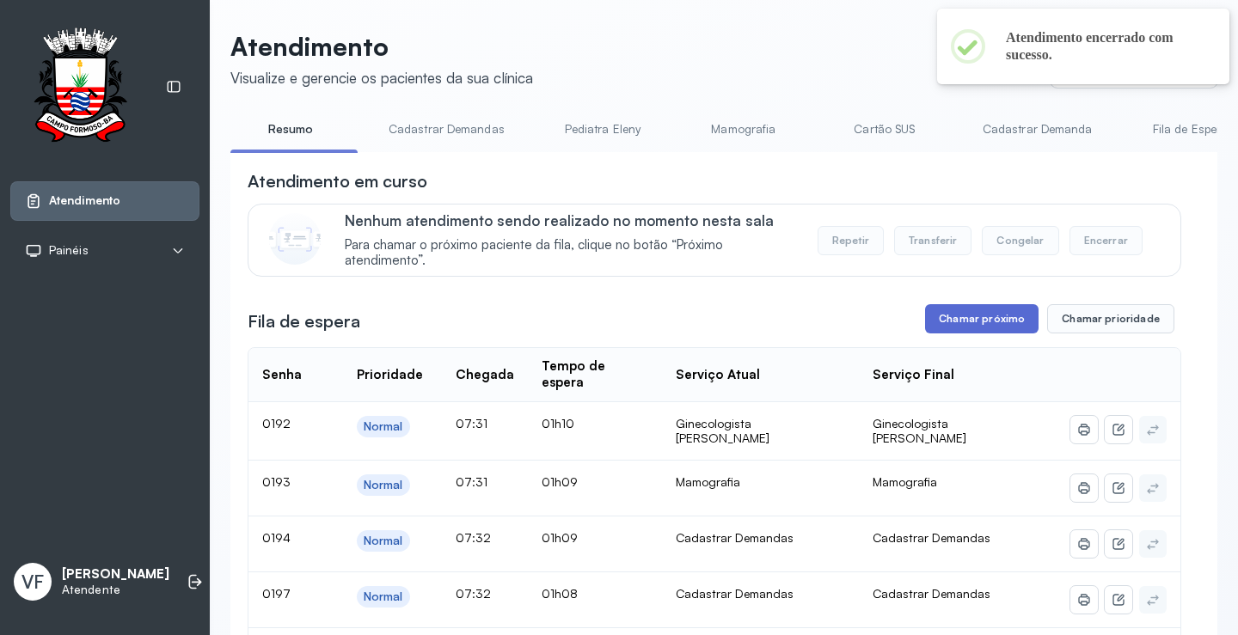
click at [954, 315] on button "Chamar próximo" at bounding box center [981, 318] width 113 height 29
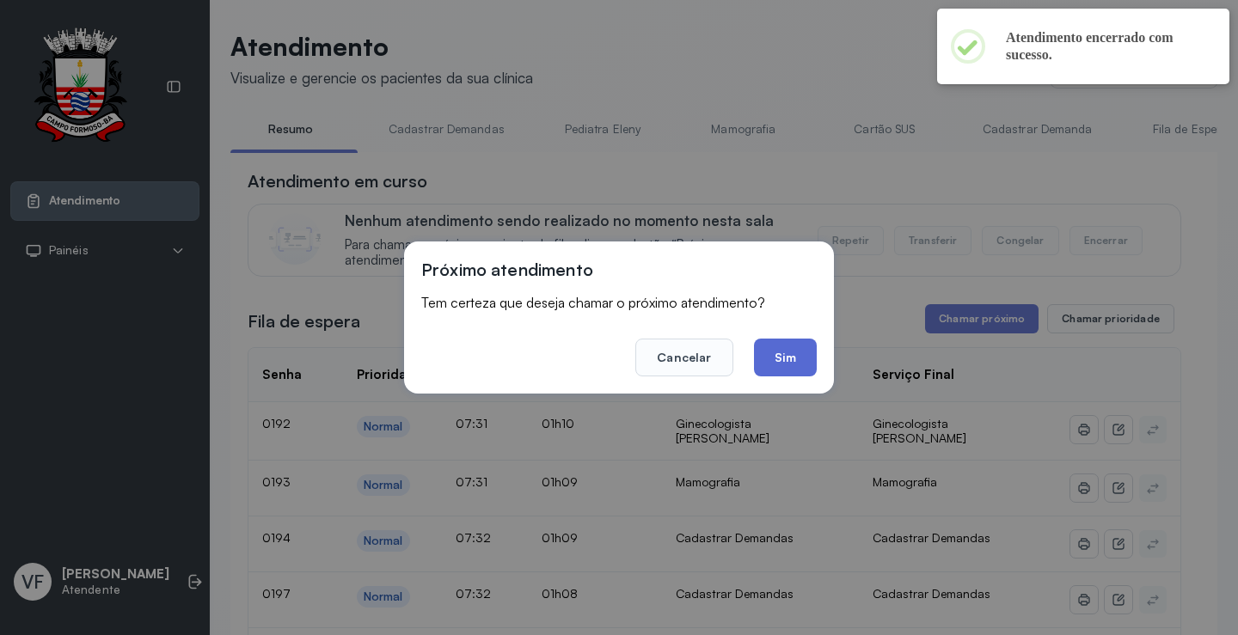
click at [797, 352] on button "Sim" at bounding box center [785, 358] width 63 height 38
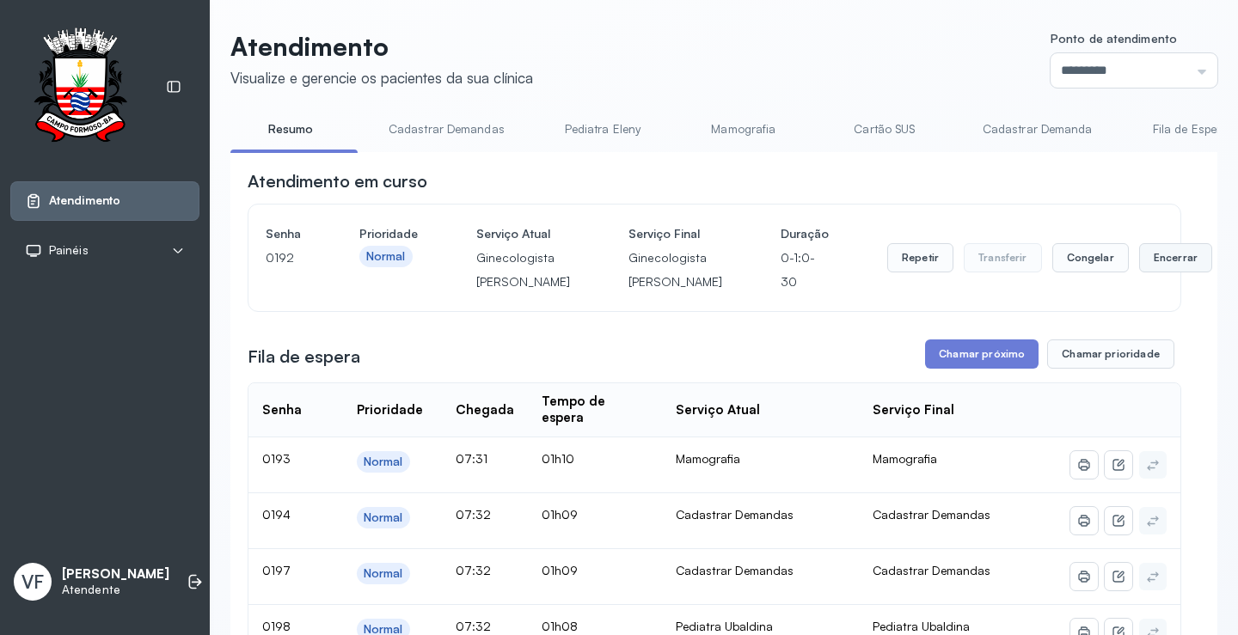
click at [1139, 267] on button "Encerrar" at bounding box center [1175, 257] width 73 height 29
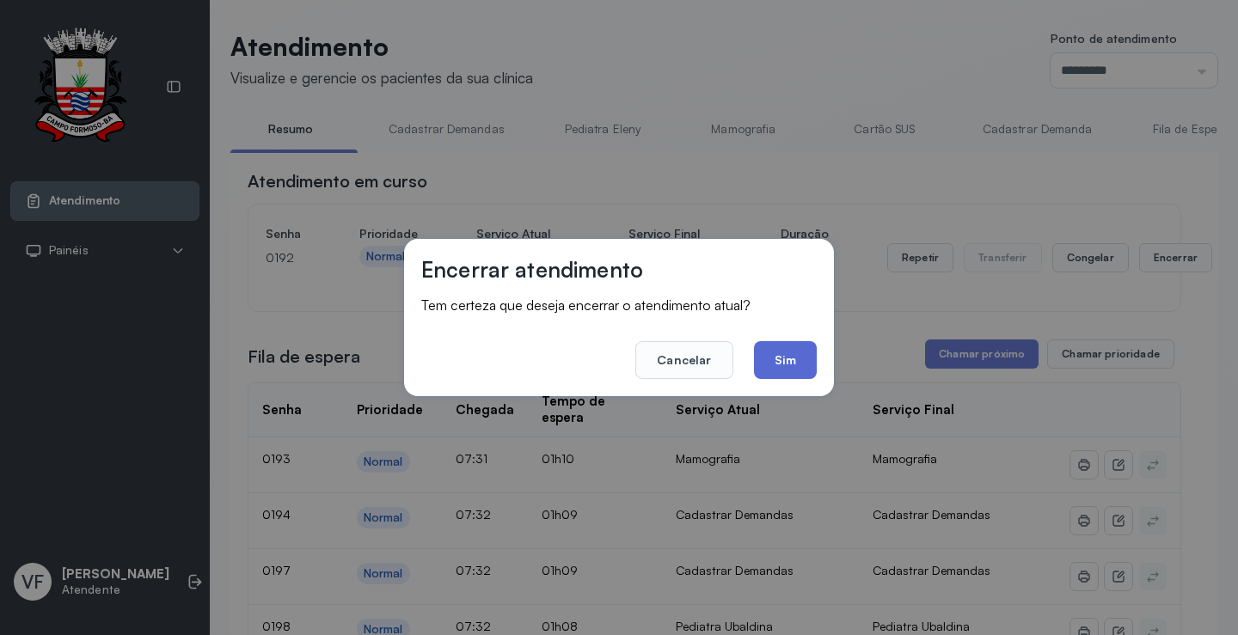
click at [795, 354] on button "Sim" at bounding box center [785, 360] width 63 height 38
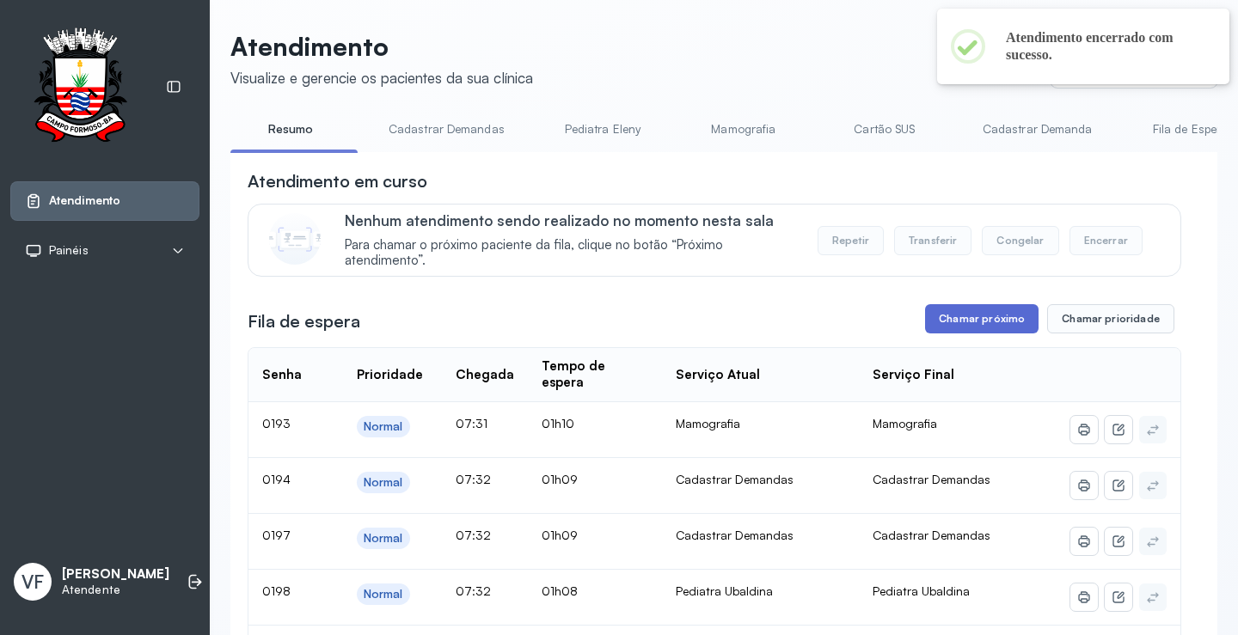
click at [980, 318] on button "Chamar próximo" at bounding box center [981, 318] width 113 height 29
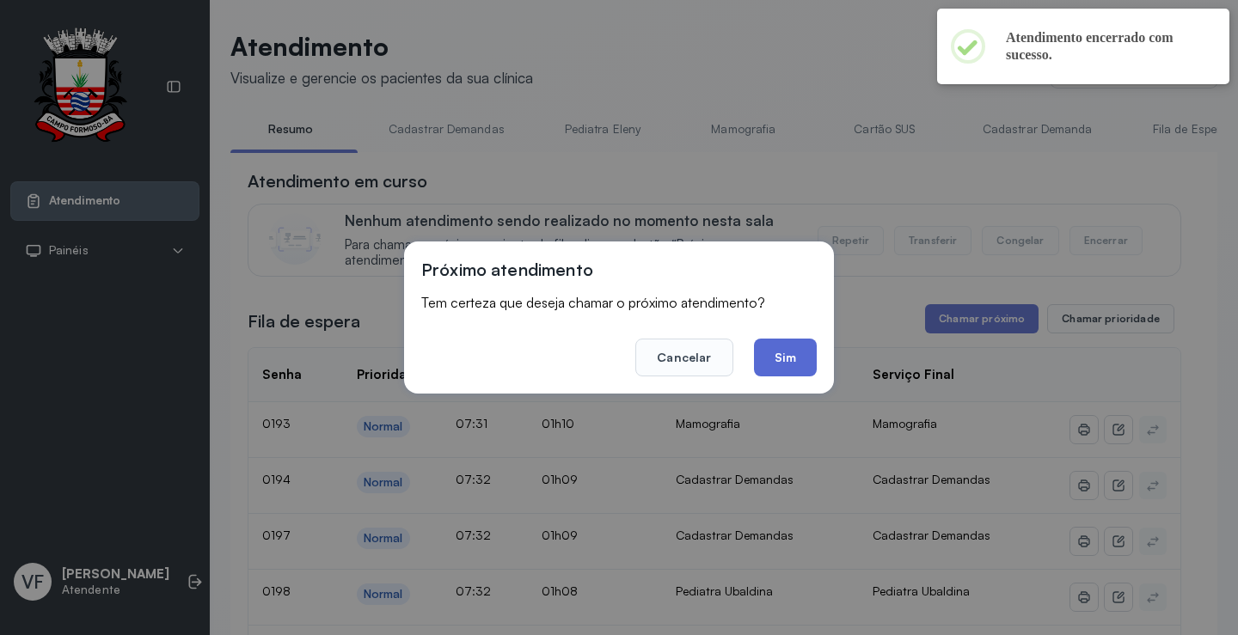
click at [807, 354] on button "Sim" at bounding box center [785, 358] width 63 height 38
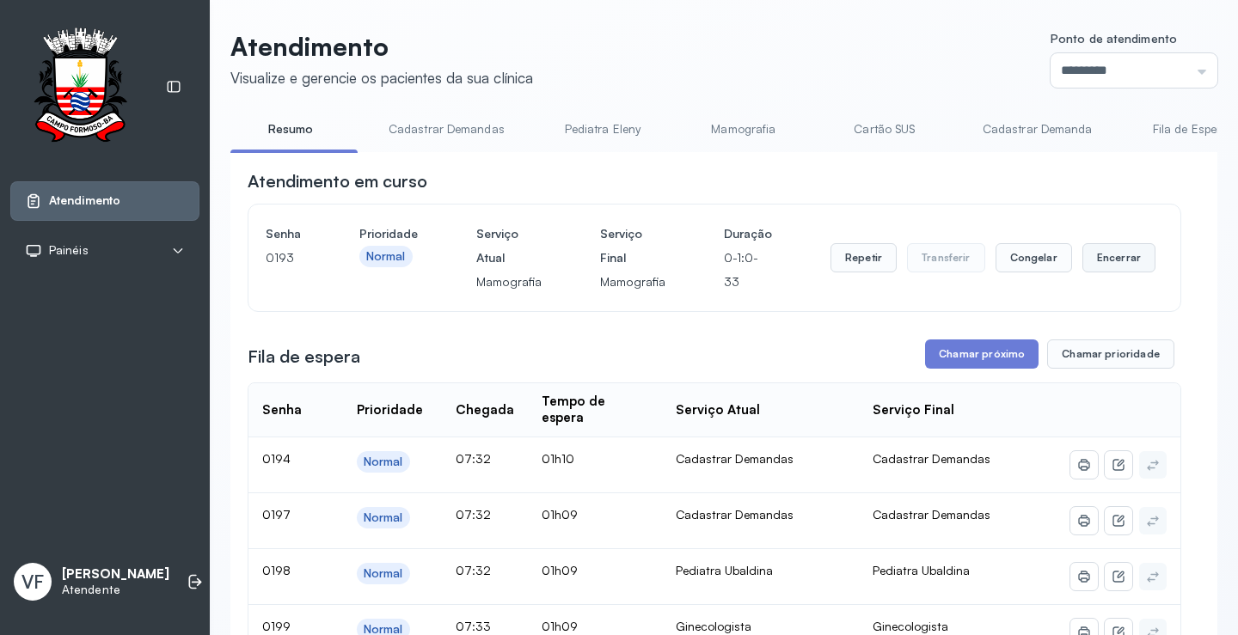
click at [1107, 256] on button "Encerrar" at bounding box center [1118, 257] width 73 height 29
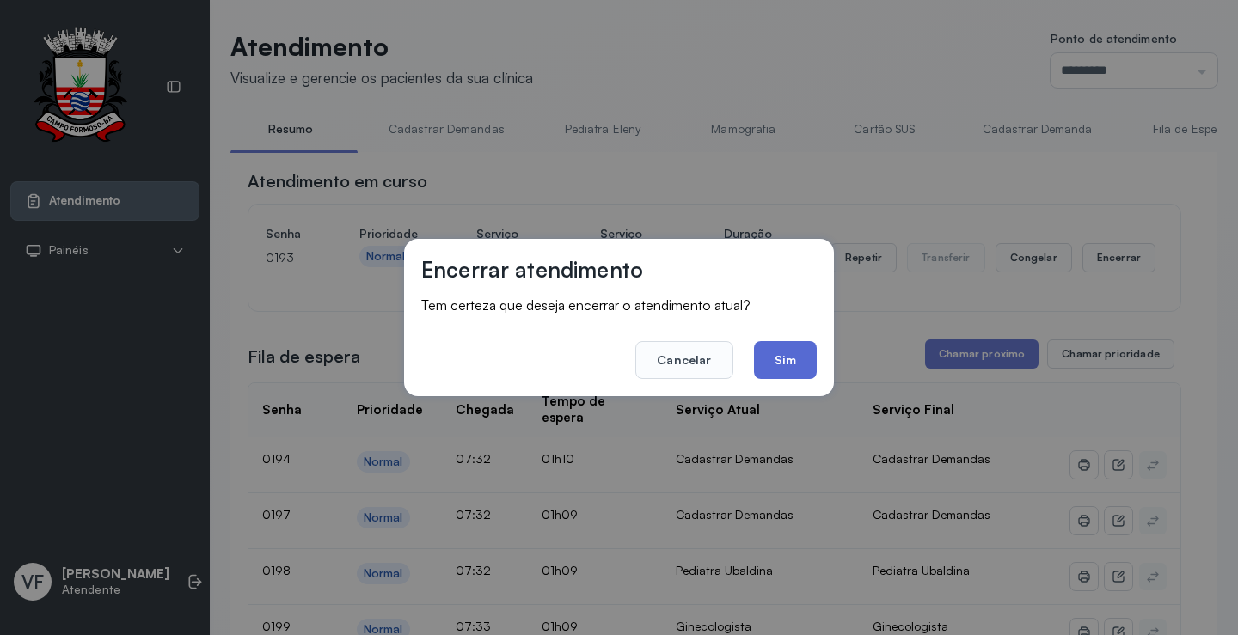
click at [783, 362] on button "Sim" at bounding box center [785, 360] width 63 height 38
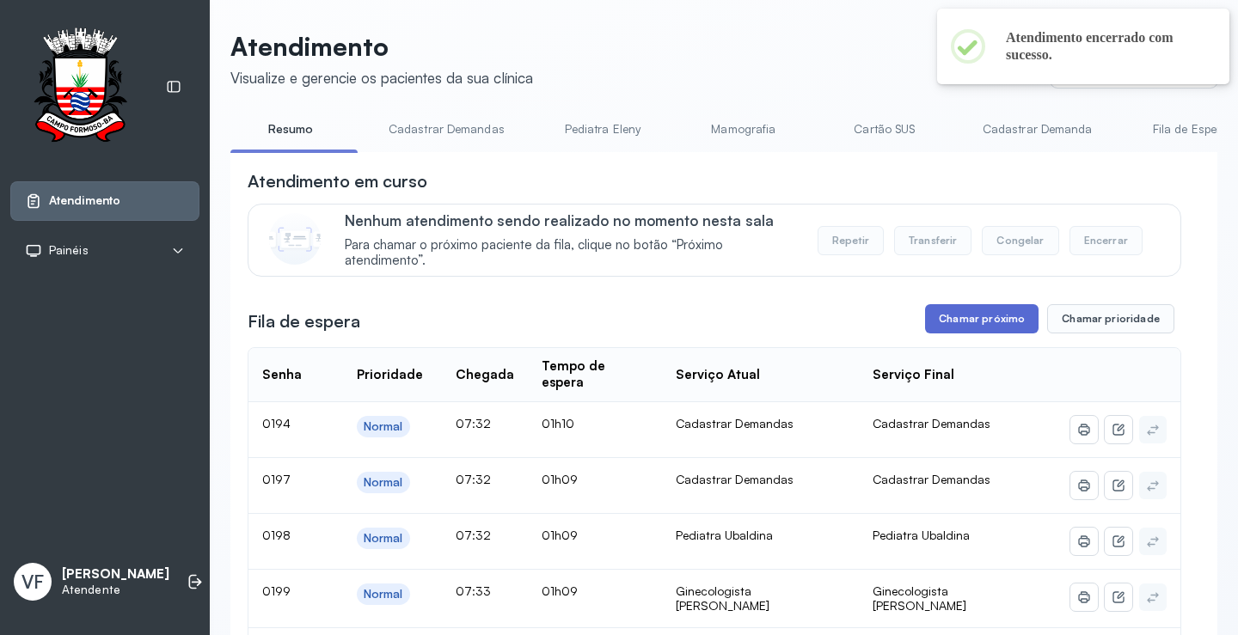
click at [977, 316] on button "Chamar próximo" at bounding box center [981, 318] width 113 height 29
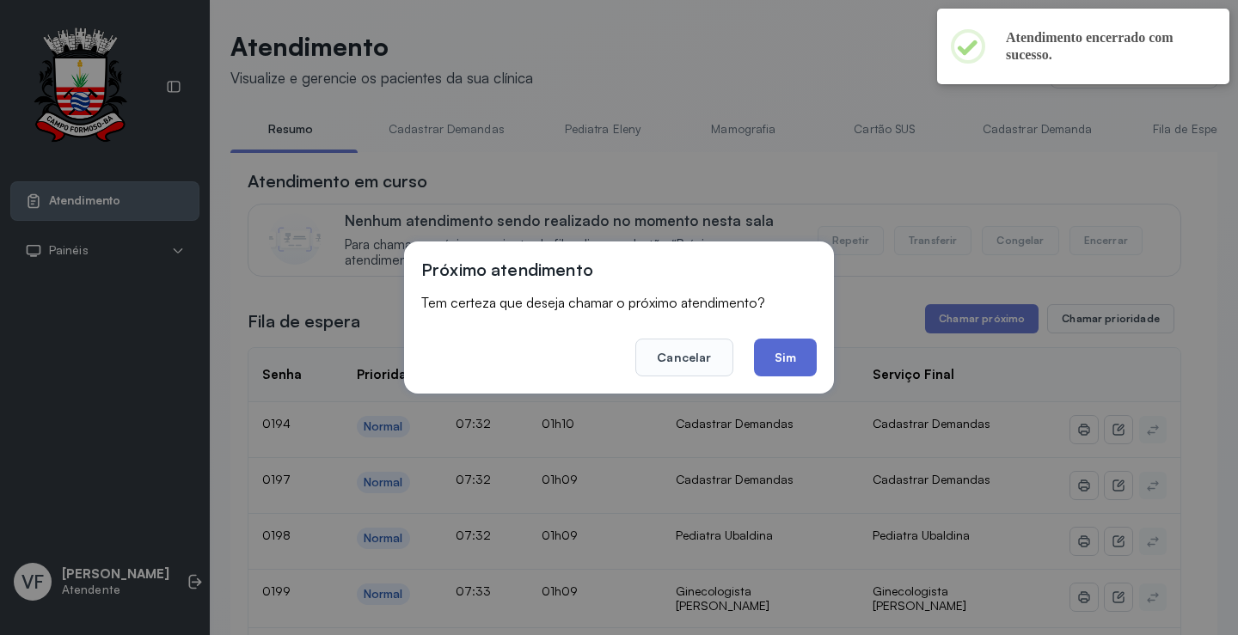
click at [802, 354] on button "Sim" at bounding box center [785, 358] width 63 height 38
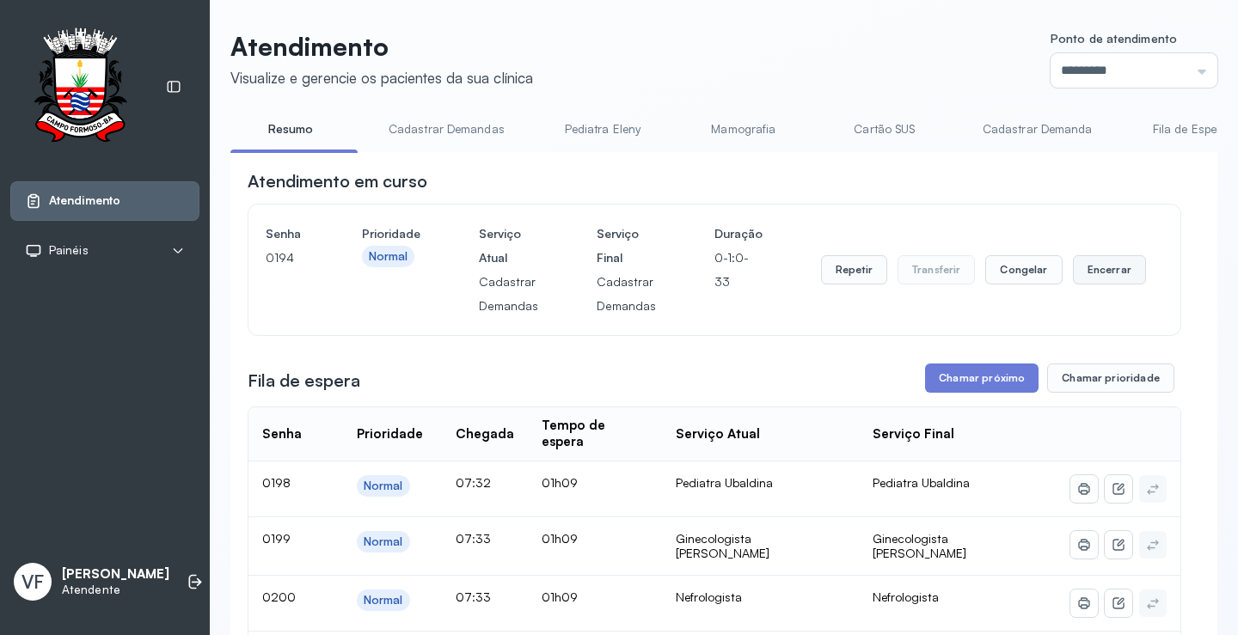
click at [1099, 268] on button "Encerrar" at bounding box center [1109, 269] width 73 height 29
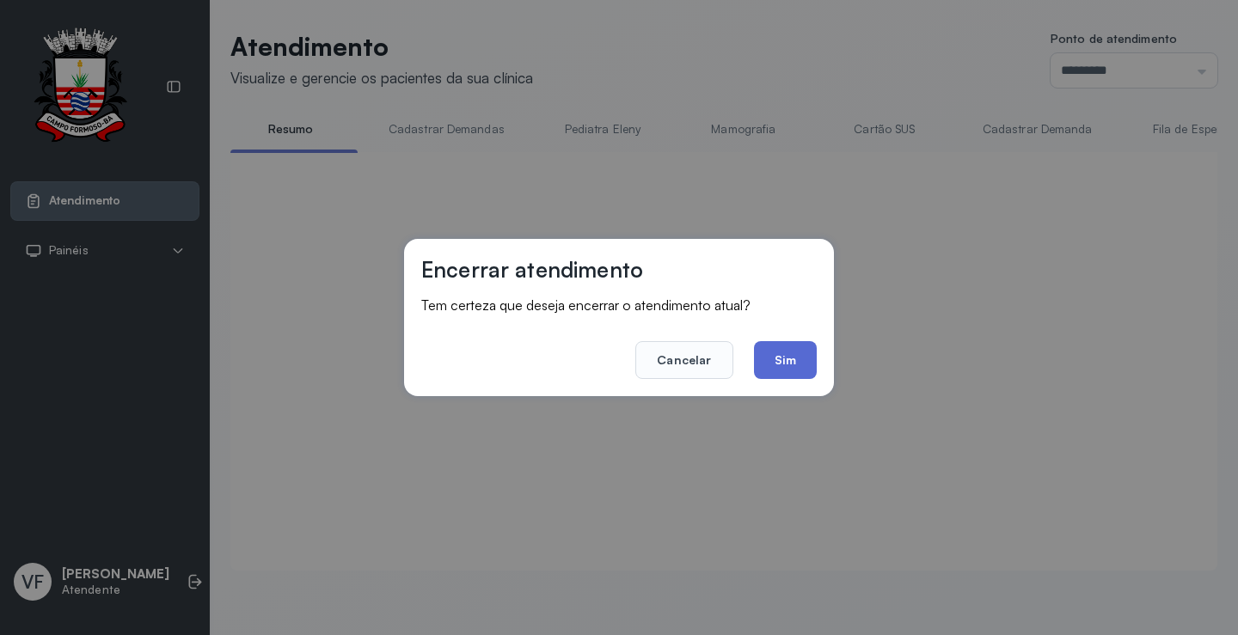
click at [792, 358] on button "Sim" at bounding box center [785, 360] width 63 height 38
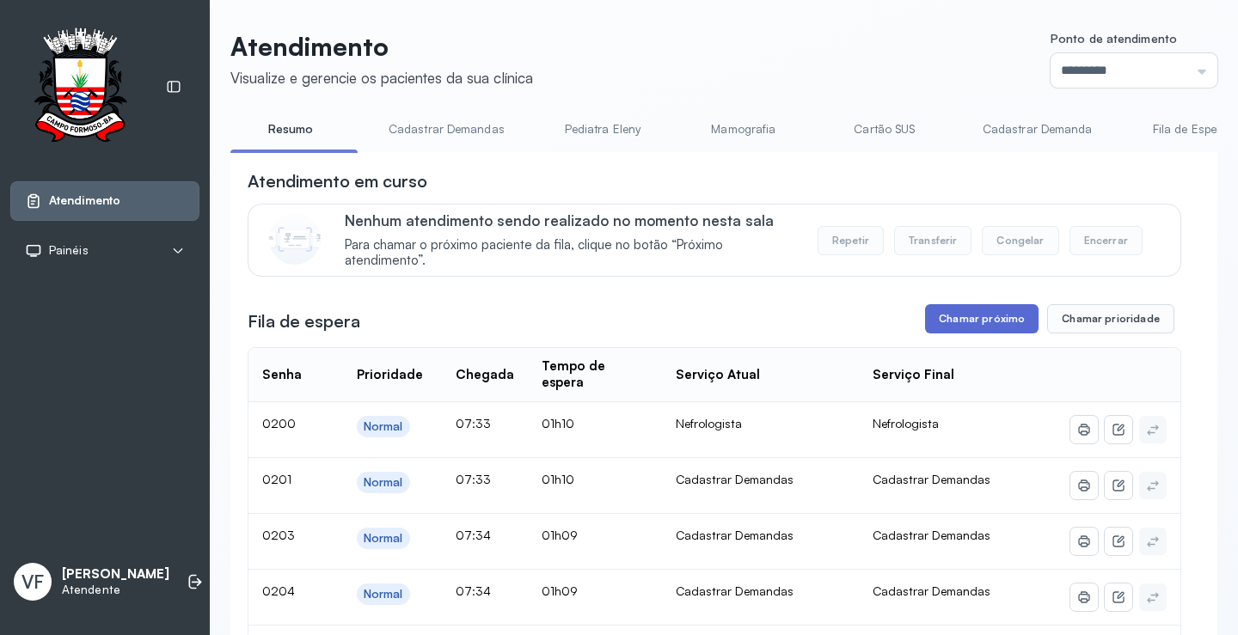
click at [975, 314] on button "Chamar próximo" at bounding box center [981, 318] width 113 height 29
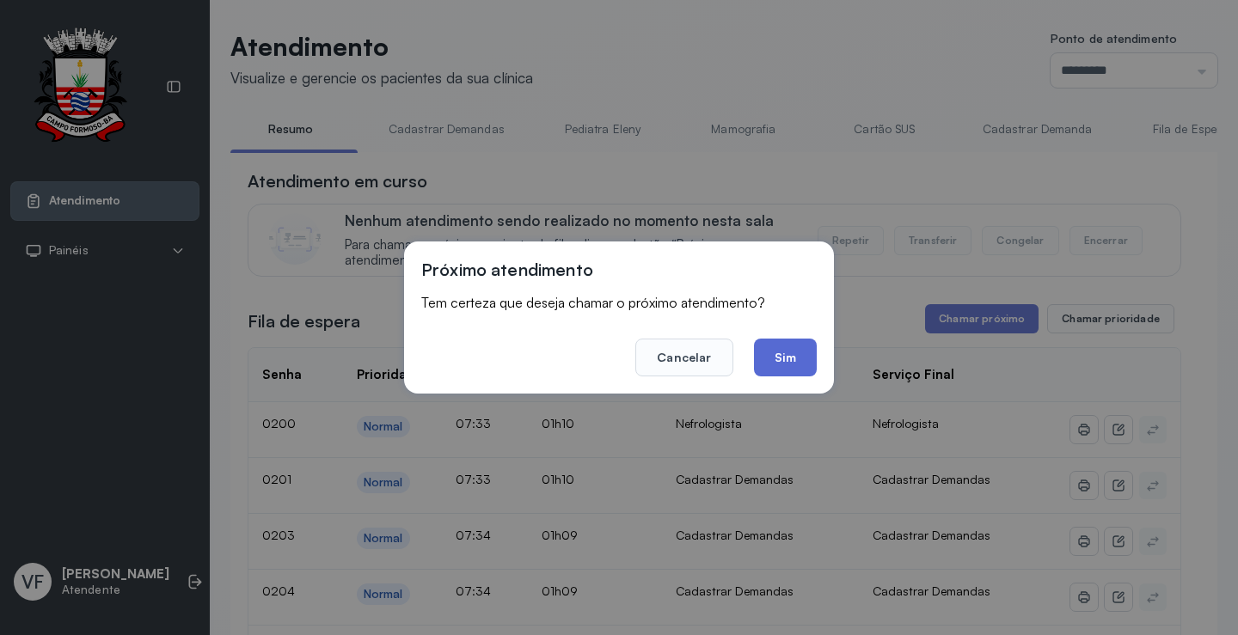
click at [780, 349] on button "Sim" at bounding box center [785, 358] width 63 height 38
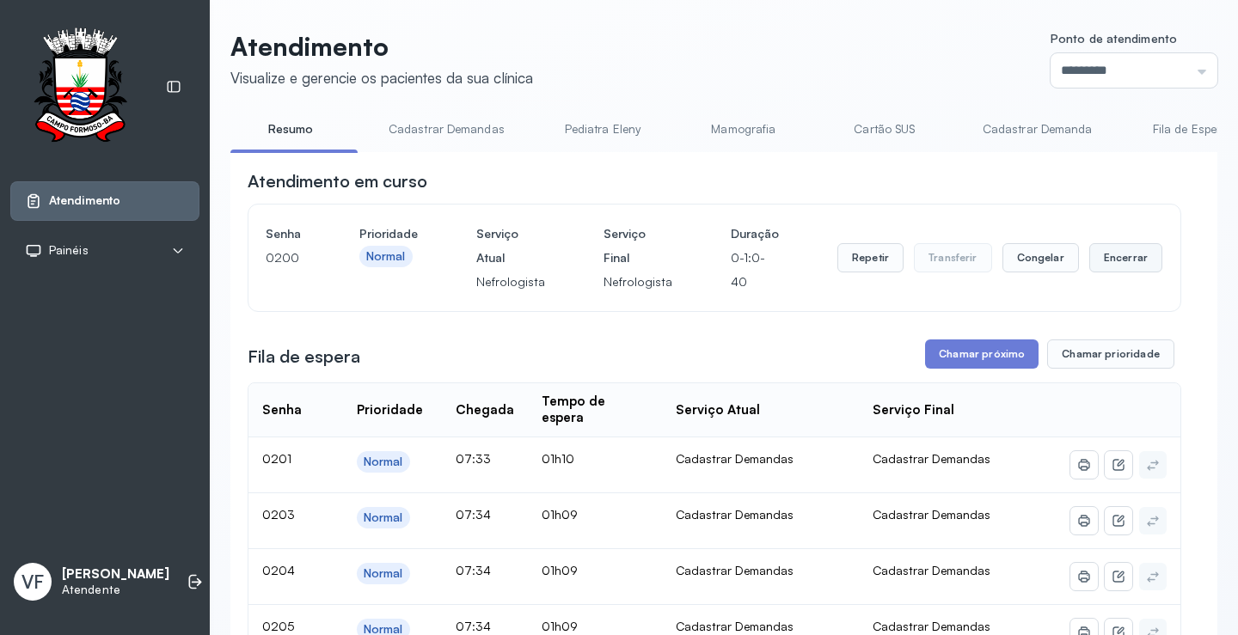
click at [1105, 260] on button "Encerrar" at bounding box center [1125, 257] width 73 height 29
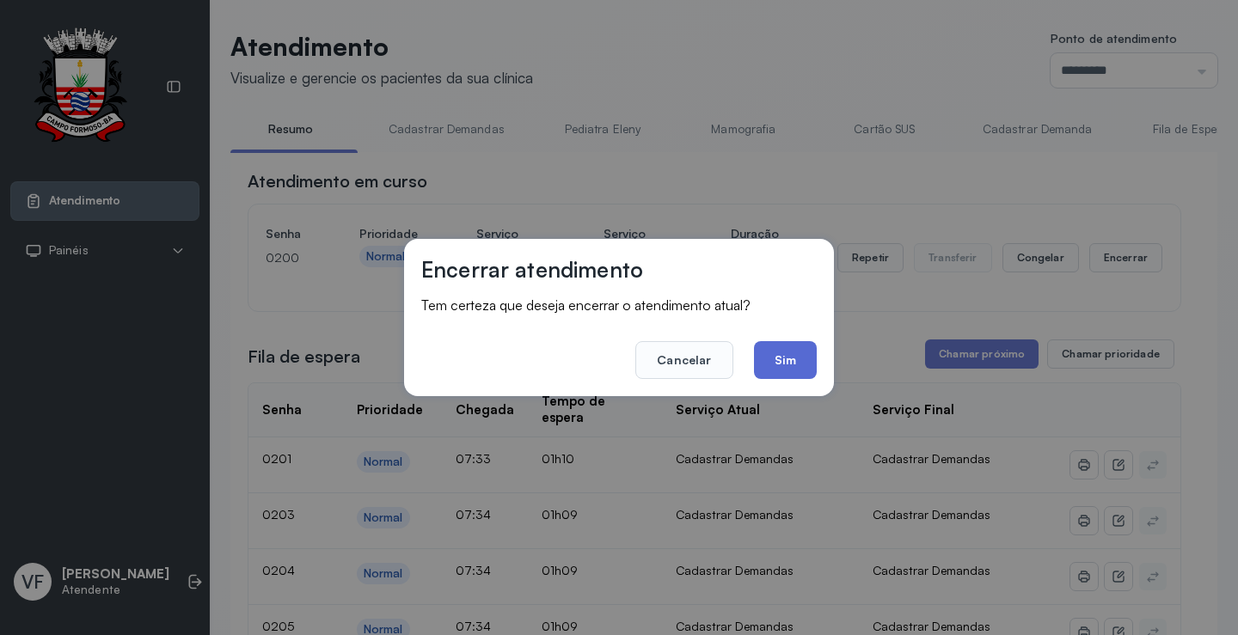
click at [790, 351] on button "Sim" at bounding box center [785, 360] width 63 height 38
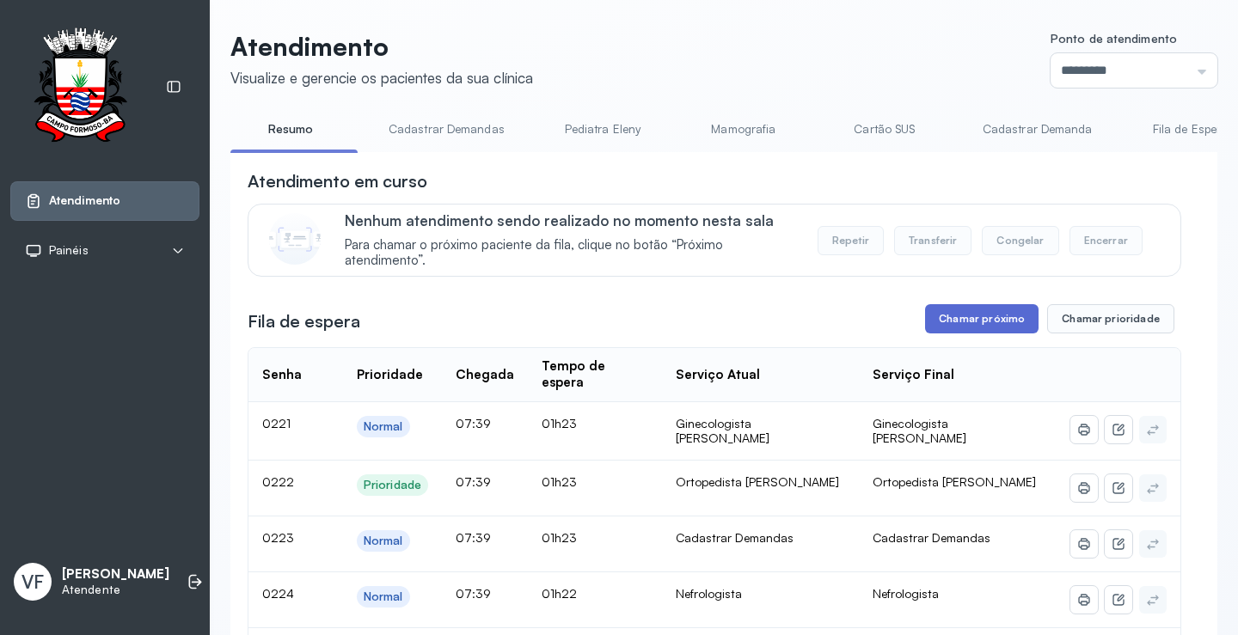
click at [961, 317] on button "Chamar próximo" at bounding box center [981, 318] width 113 height 29
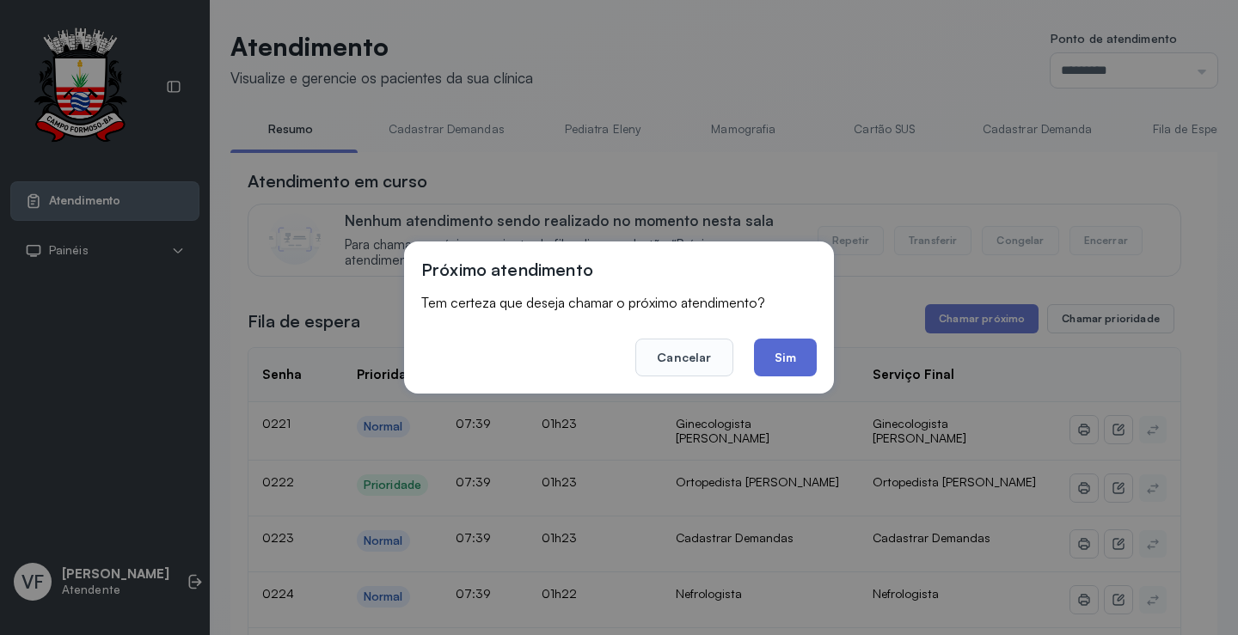
click at [793, 350] on button "Sim" at bounding box center [785, 358] width 63 height 38
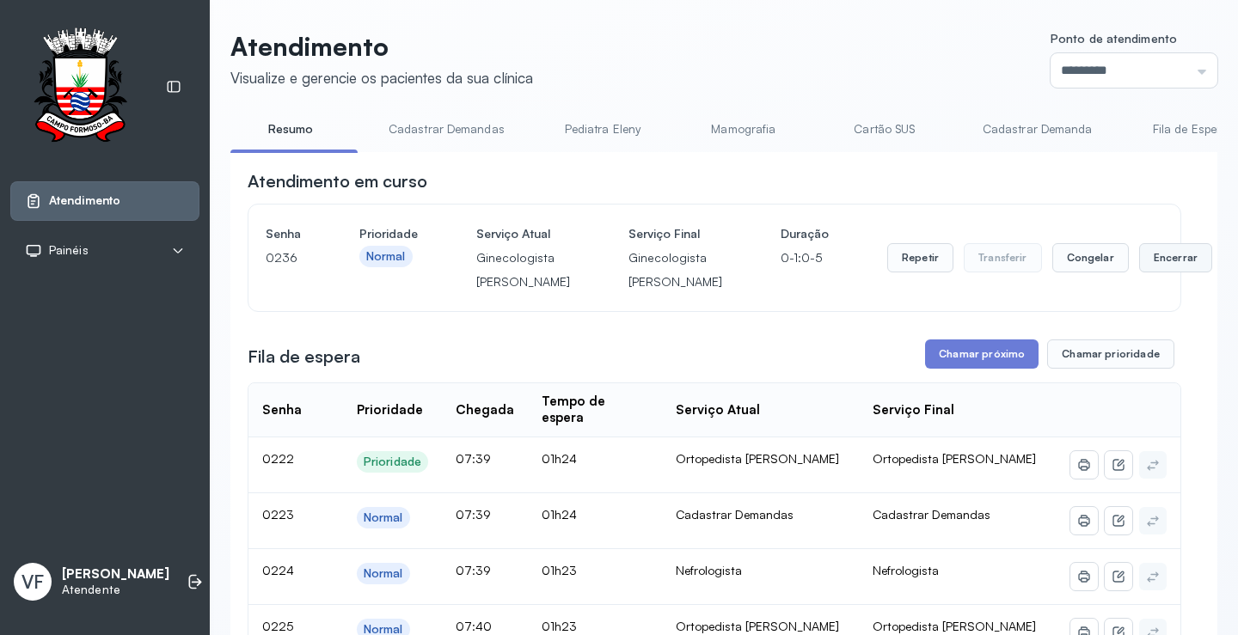
click at [1139, 272] on button "Encerrar" at bounding box center [1175, 257] width 73 height 29
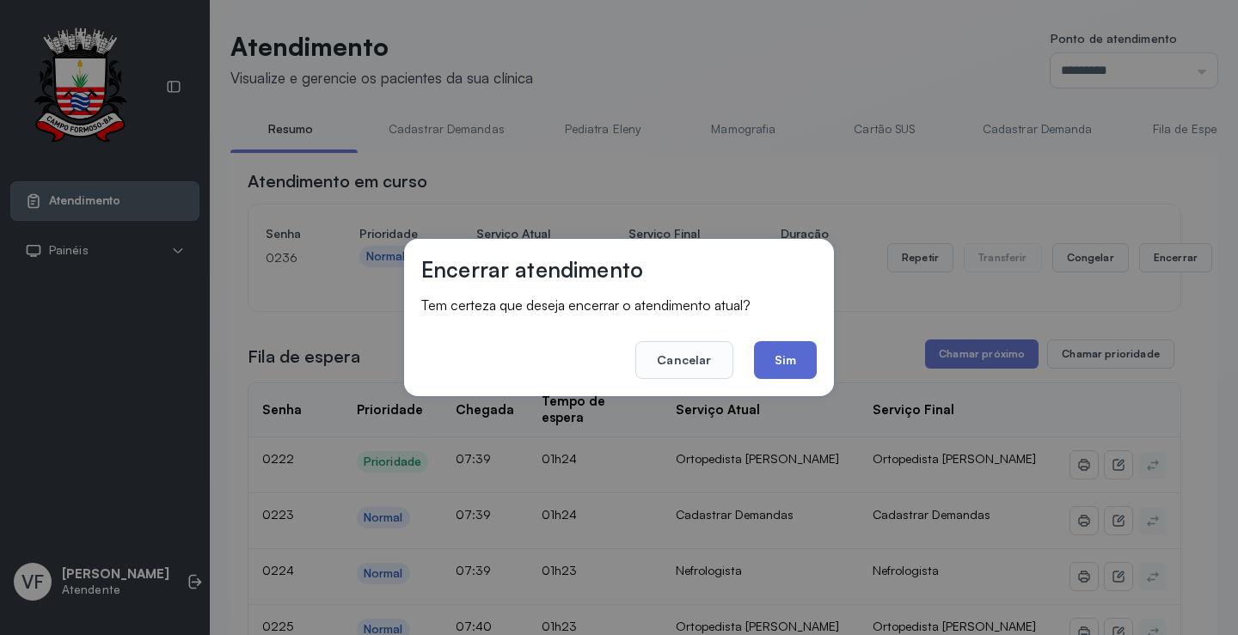
click at [788, 354] on button "Sim" at bounding box center [785, 360] width 63 height 38
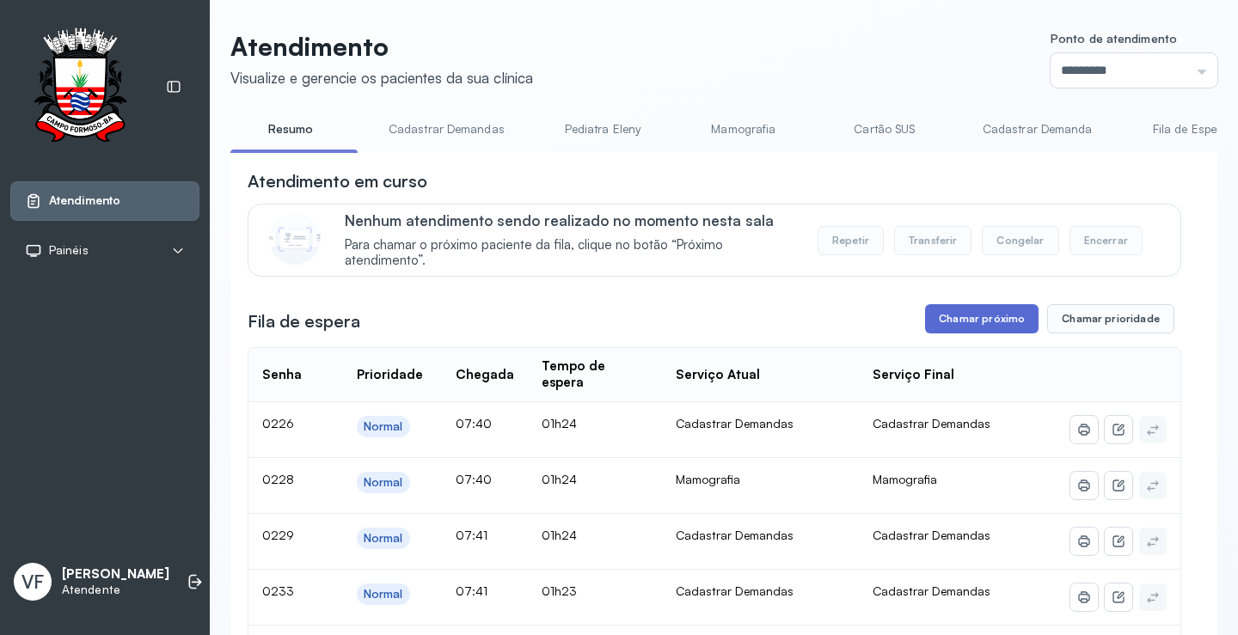
click at [984, 309] on button "Chamar próximo" at bounding box center [981, 318] width 113 height 29
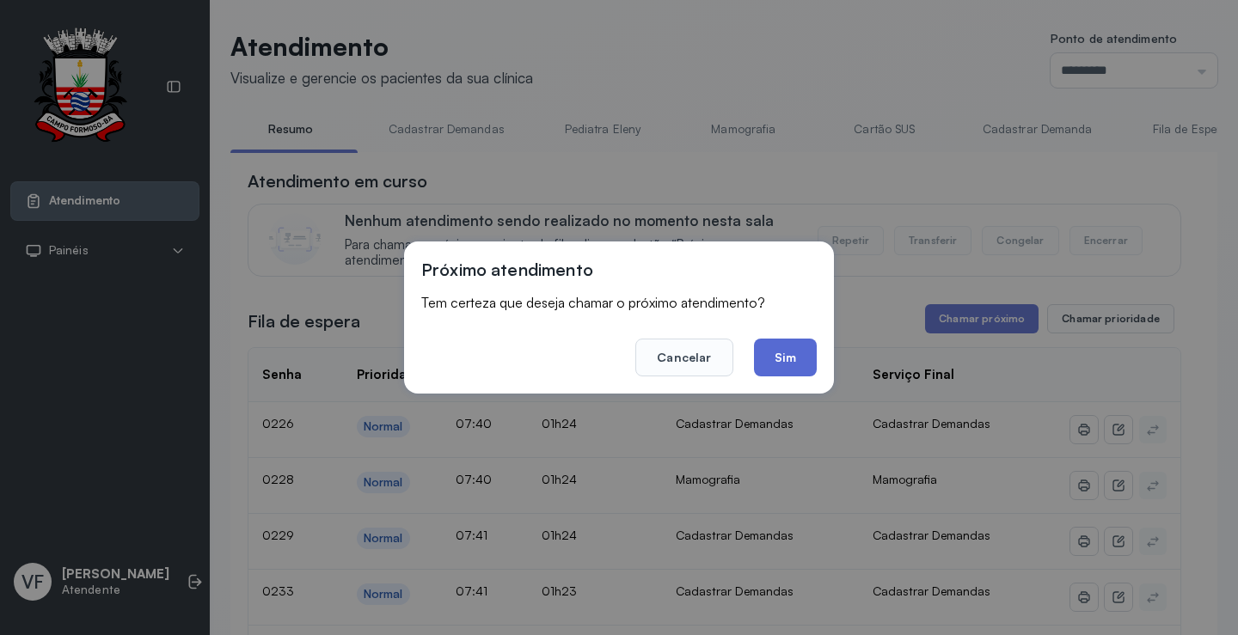
click at [786, 357] on button "Sim" at bounding box center [785, 358] width 63 height 38
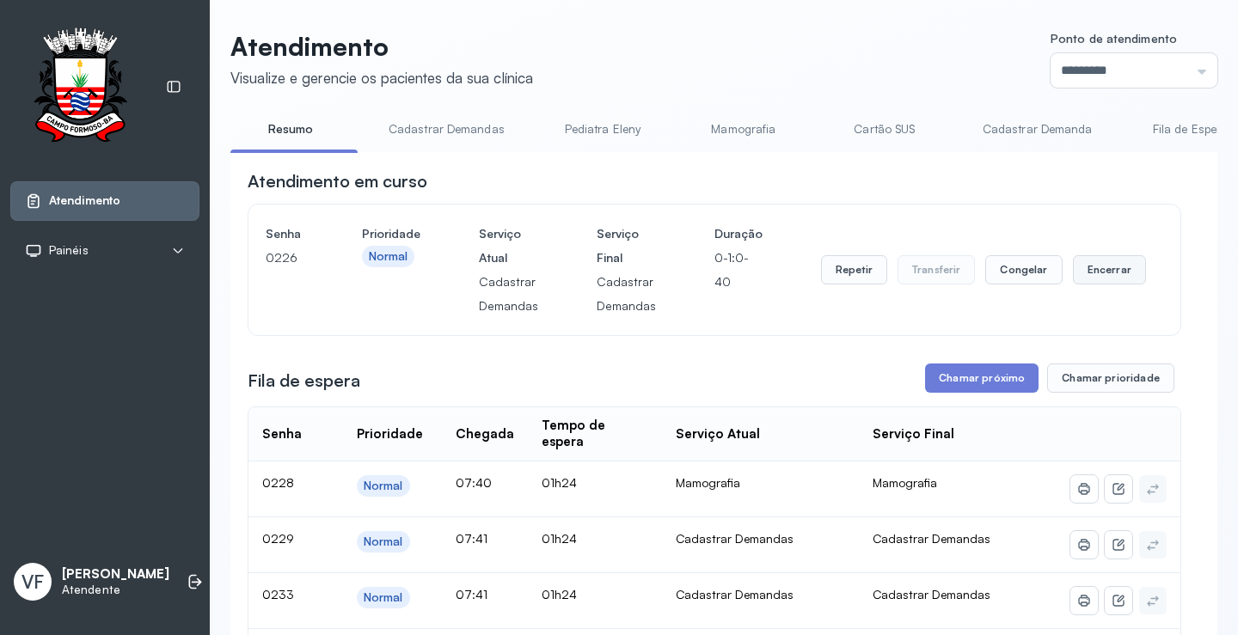
click at [1108, 267] on button "Encerrar" at bounding box center [1109, 269] width 73 height 29
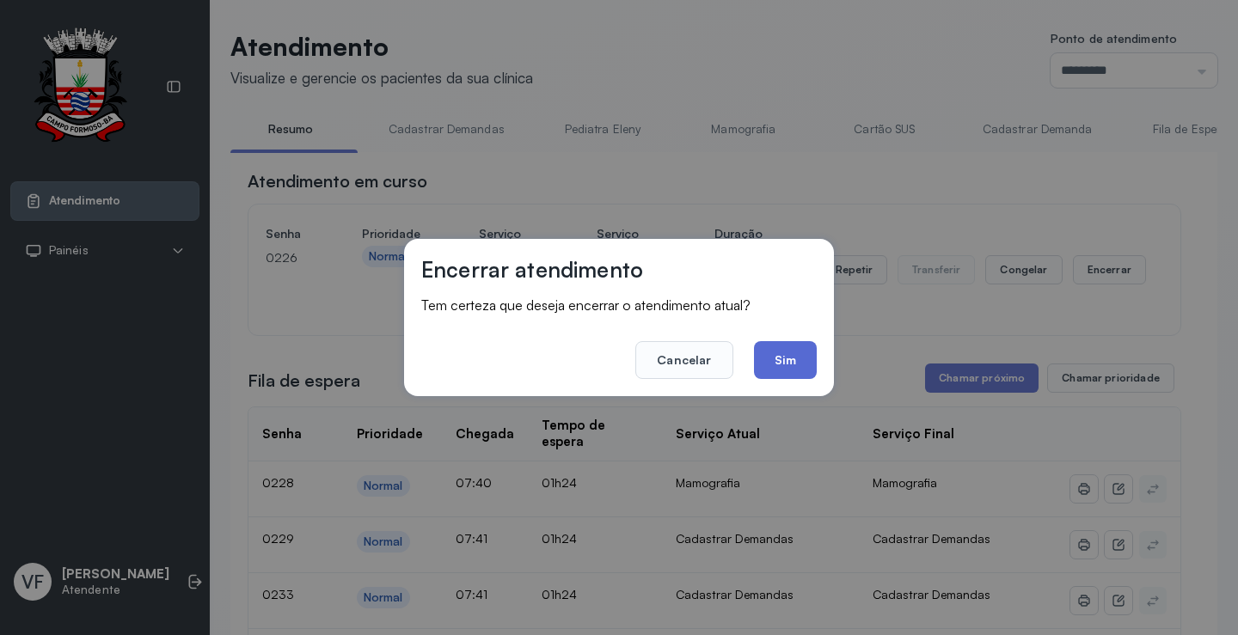
click at [794, 358] on button "Sim" at bounding box center [785, 360] width 63 height 38
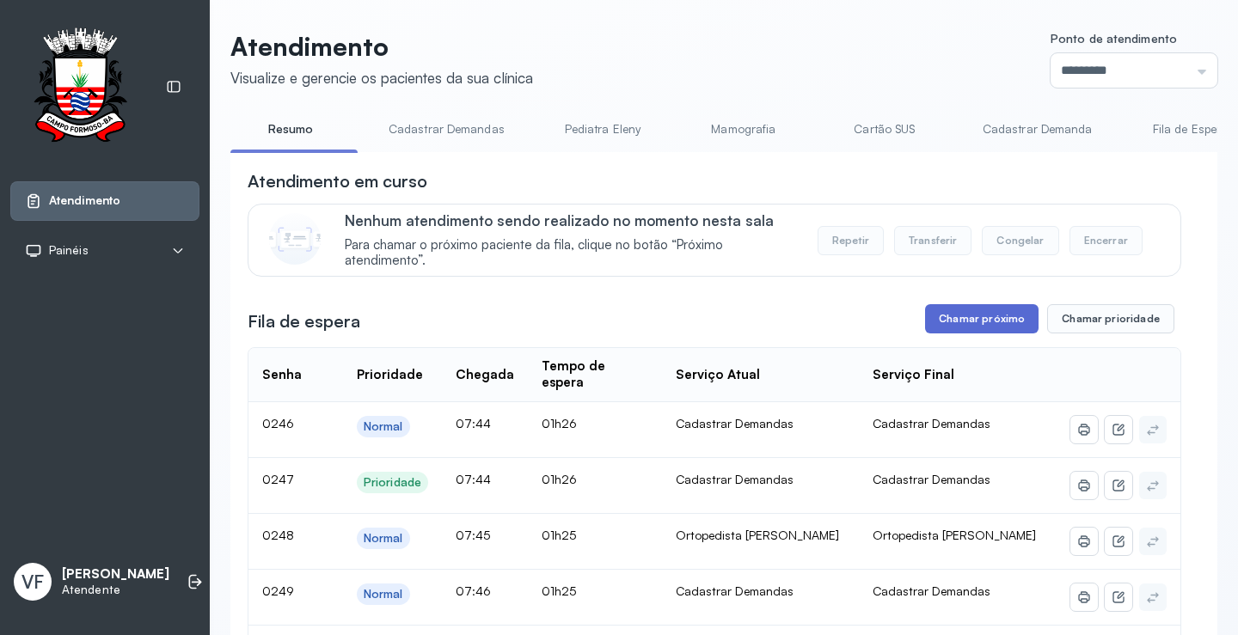
click at [985, 319] on button "Chamar próximo" at bounding box center [981, 318] width 113 height 29
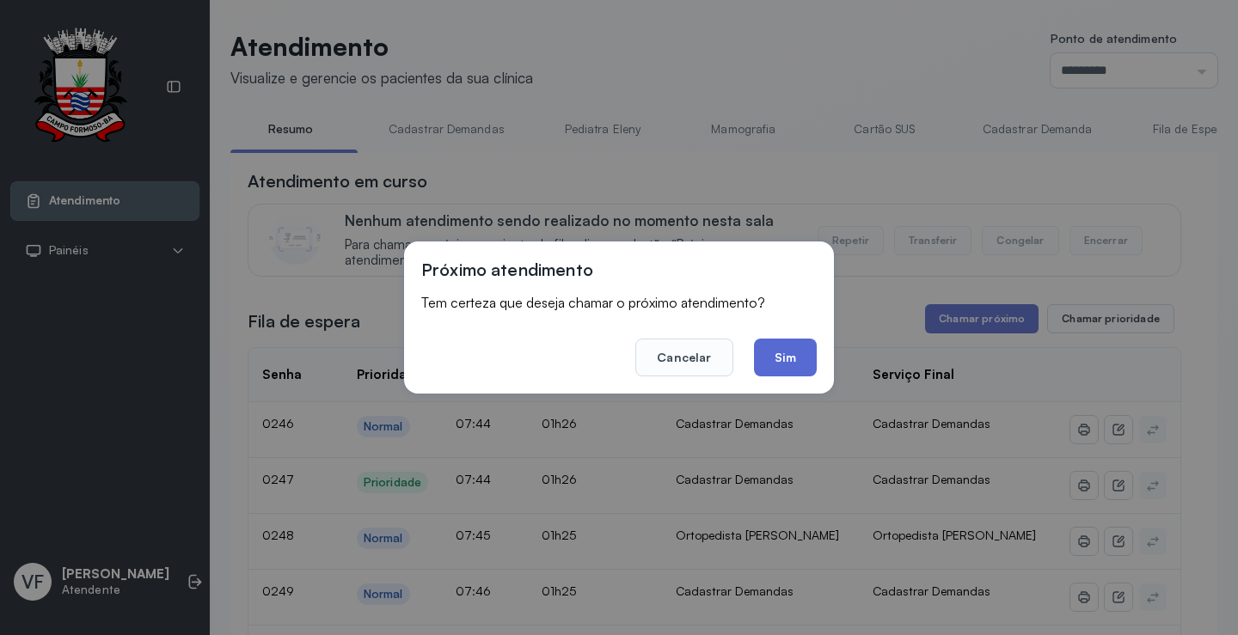
click at [803, 348] on button "Sim" at bounding box center [785, 358] width 63 height 38
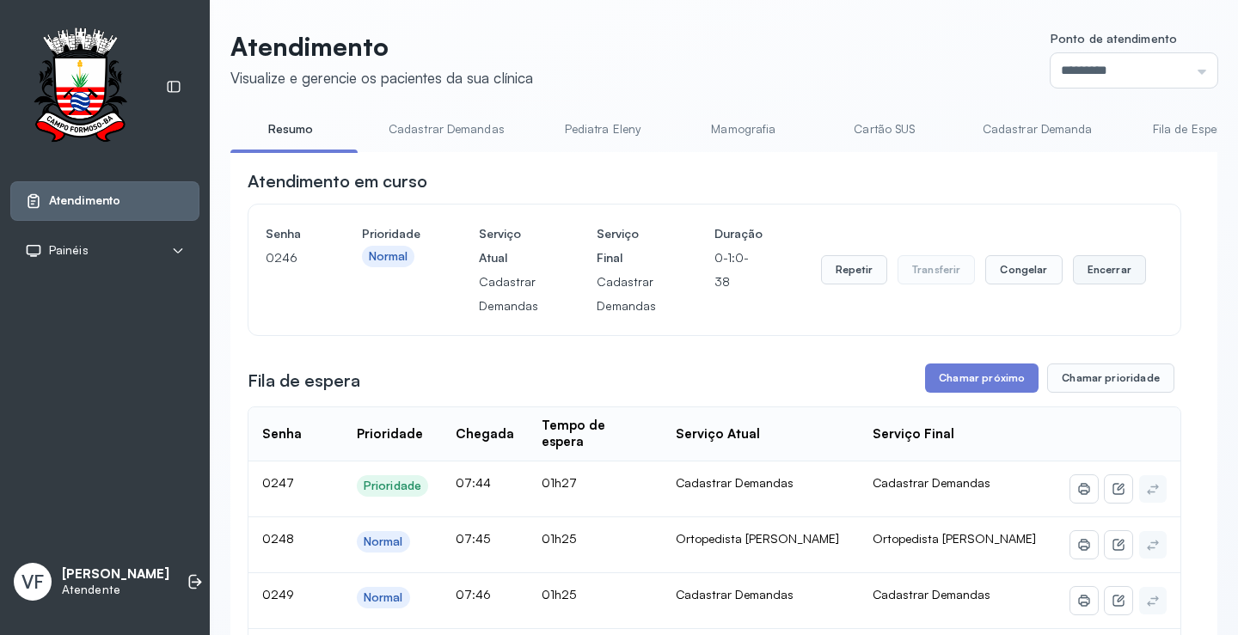
click at [1091, 271] on button "Encerrar" at bounding box center [1109, 269] width 73 height 29
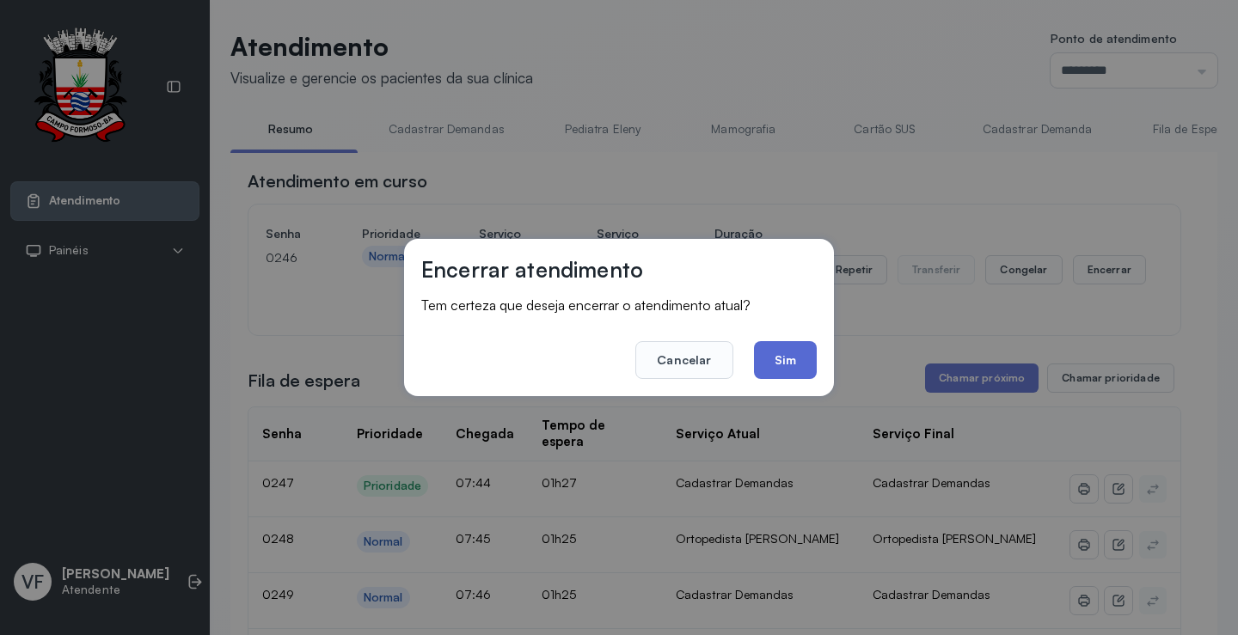
click at [759, 361] on button "Sim" at bounding box center [785, 360] width 63 height 38
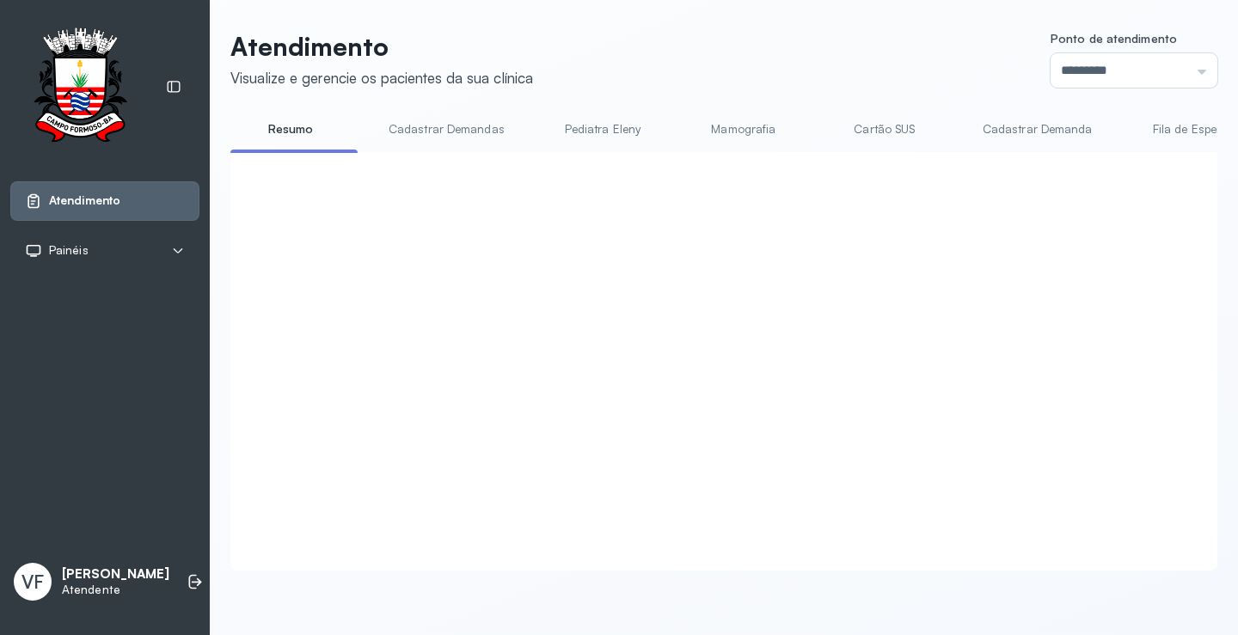
click button "Chamar próximo"
click button "Sim"
click button "Encerrar"
click button "Sim"
click at [968, 315] on div "Atendimento em curso Nenhum atendimento sendo realizado no momento nesta sala P…" at bounding box center [714, 340] width 933 height 343
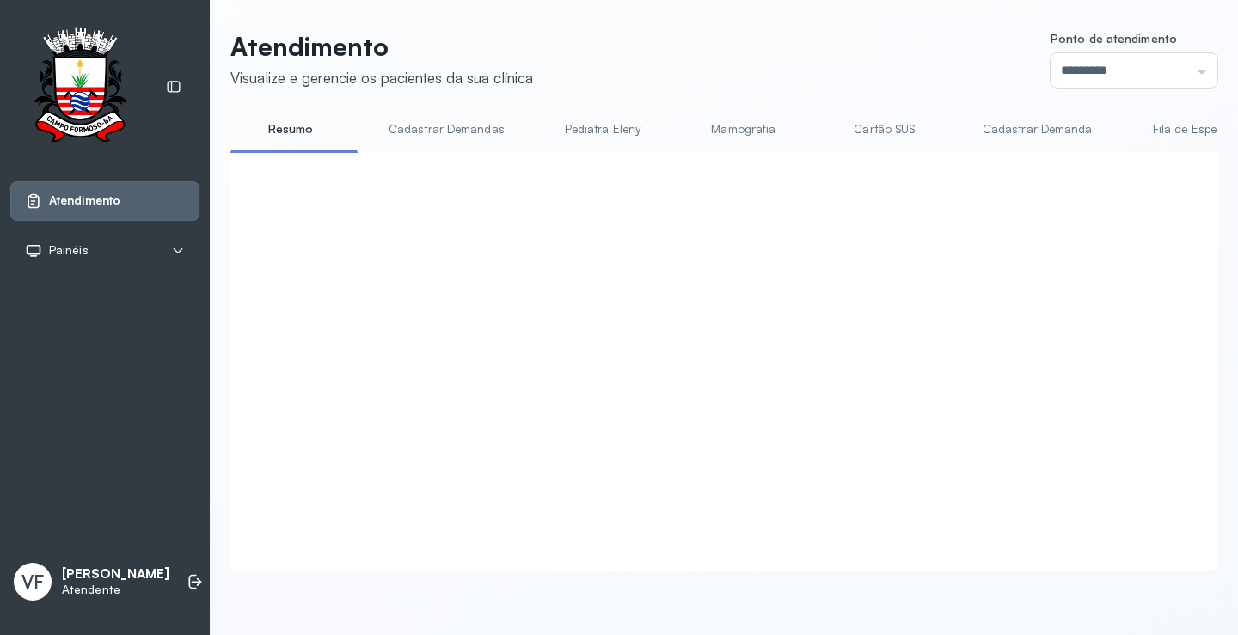
click button "Chamar próximo"
click button "Sim"
click button "Encerrar"
click button "Sim"
click button "Chamar próximo"
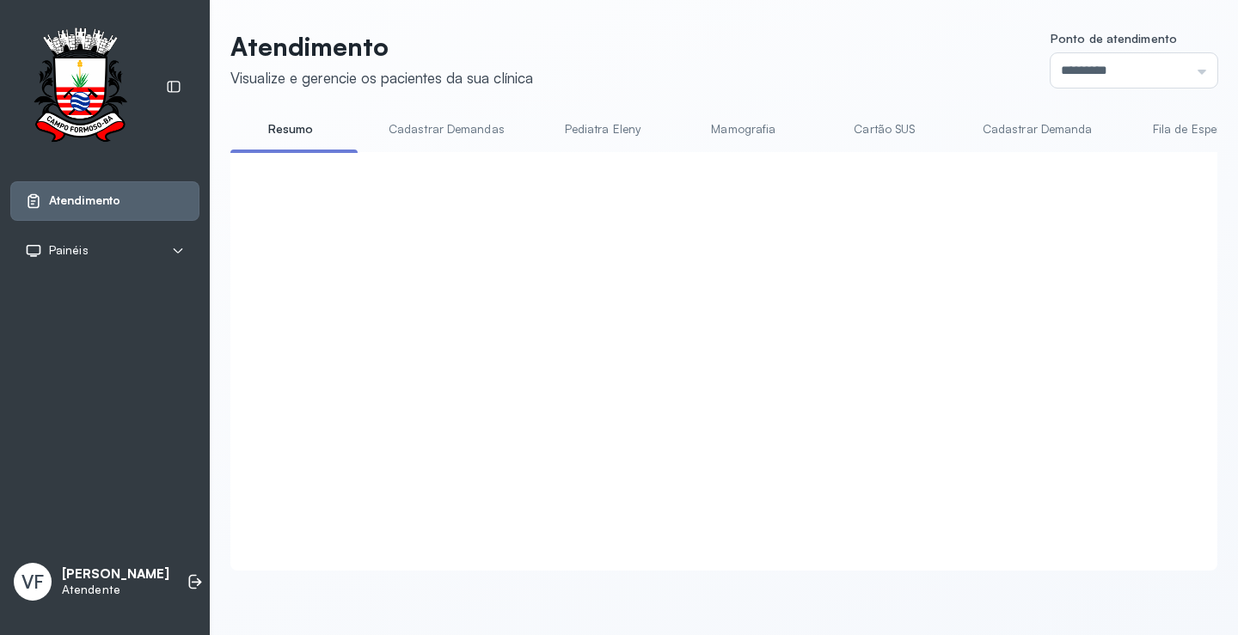
click button "Sim"
click button "Encerrar"
click button "Sim"
click button "Chamar próximo"
click button "Sim"
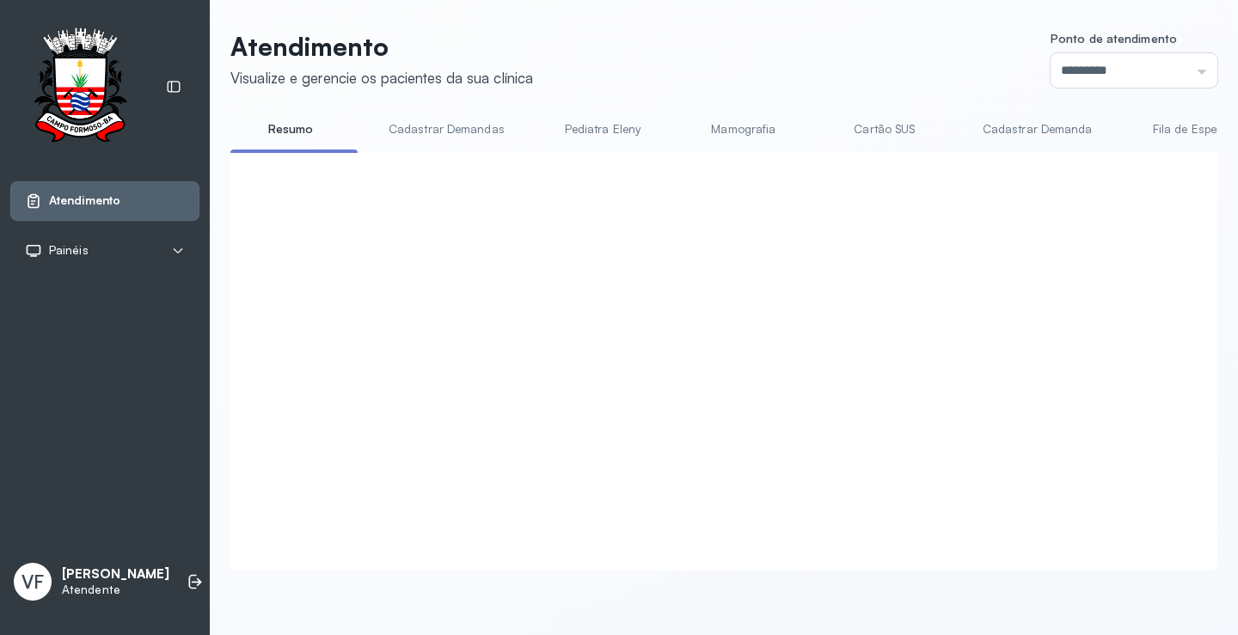
click button "Encerrar"
click button "Sim"
click button "Chamar próximo"
click button "Sim"
click button "Encerrar"
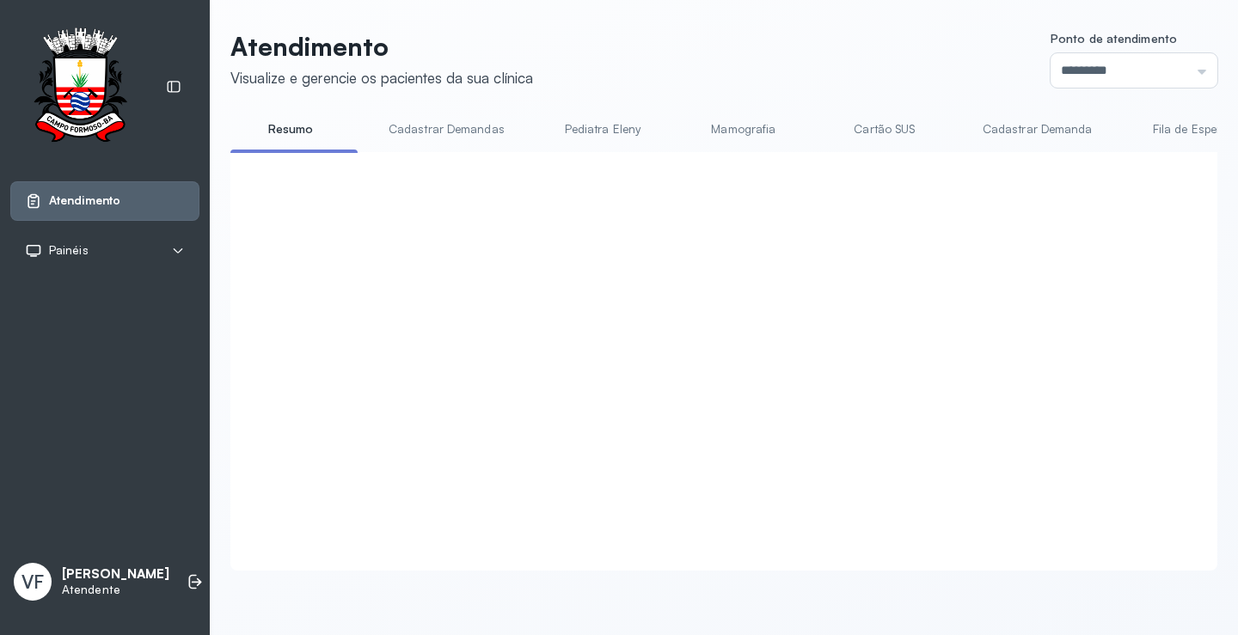
click button "Sim"
click button "Chamar próximo"
click button "Sim"
click button "Repetir"
click button "Sim"
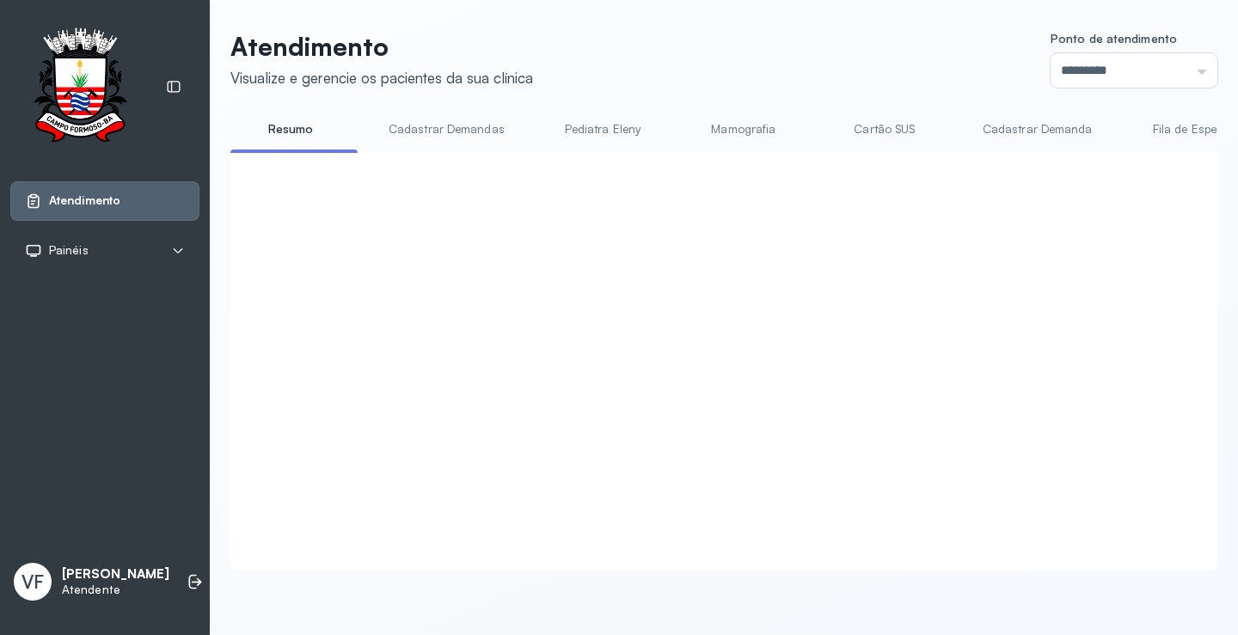
click button "Encerrar"
click button "Sim"
click button "Chamar próximo"
click button "Sim"
click button "Encerrar"
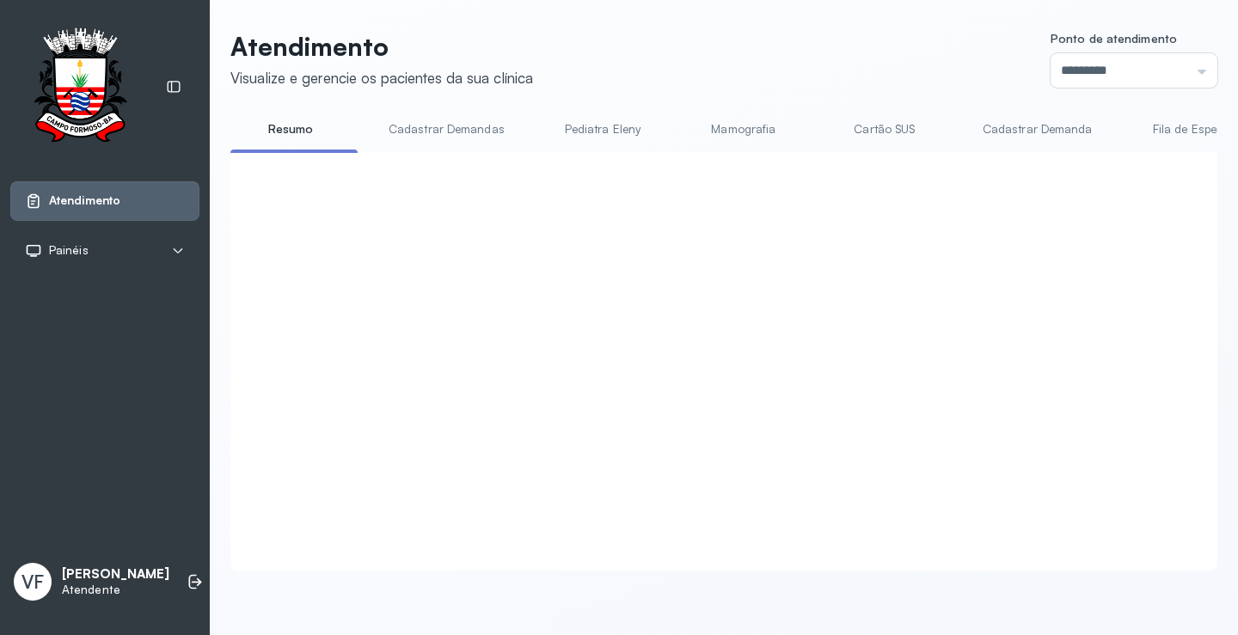
click button "Sim"
click button "Chamar próximo"
click button "Sim"
click button "Encerrar"
click button "Sim"
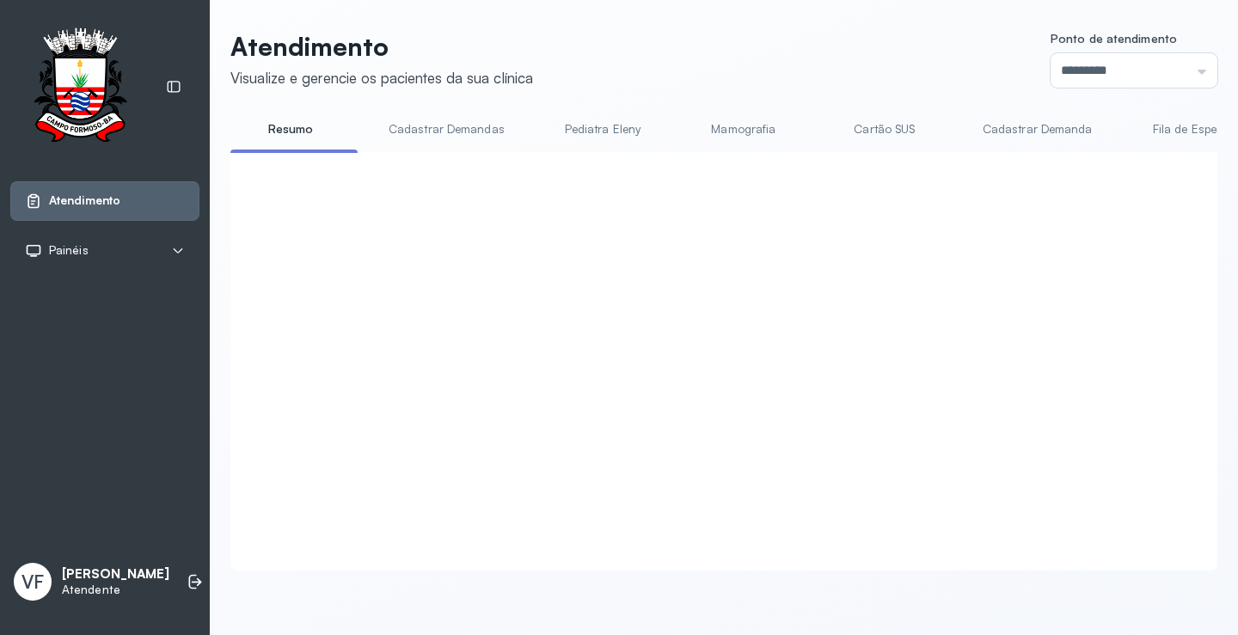
click button "Chamar próximo"
click button "Sim"
click button "Encerrar"
click button "Sim"
click button "Chamar próximo"
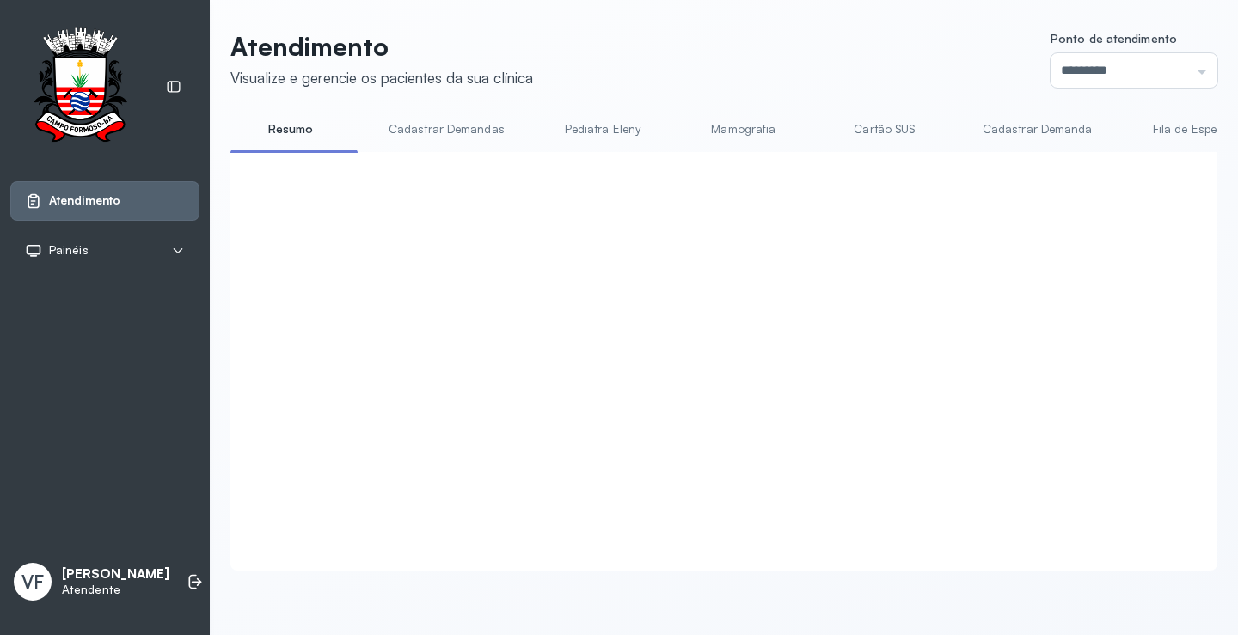
click button "Sim"
click button "Chamar próximo"
click button "Sim"
click button "Encerrar"
click button "Sim"
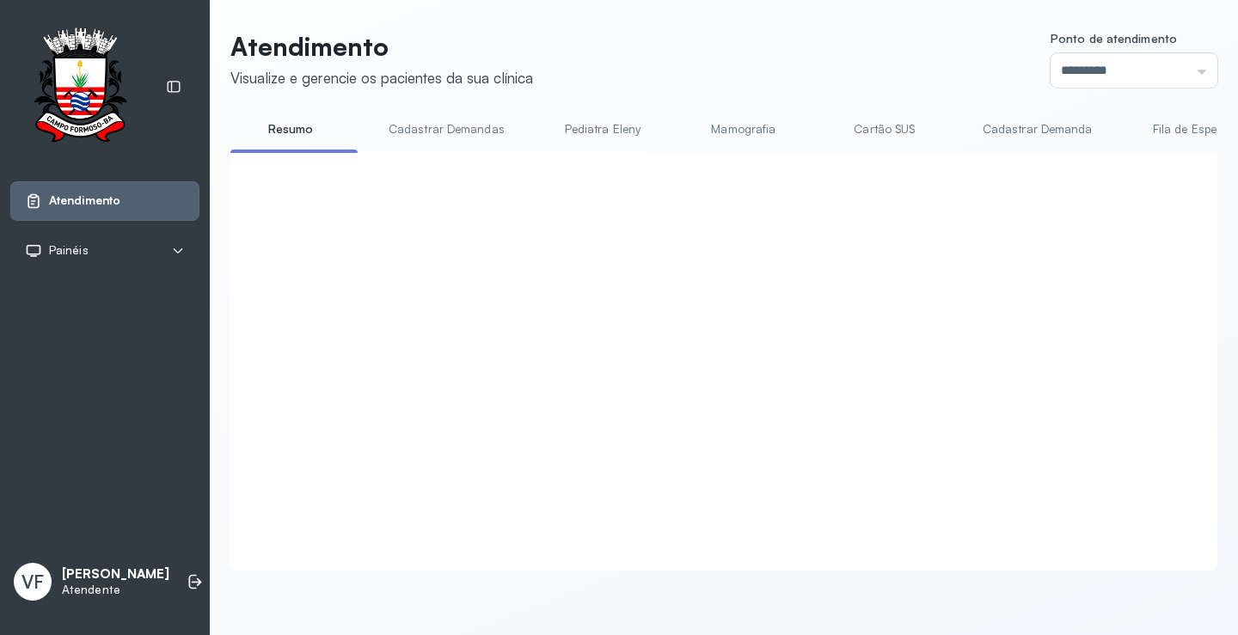
click button "Chamar próximo"
click button "Sim"
click button "Encerrar"
click button "Sim"
click button "Chamar próximo"
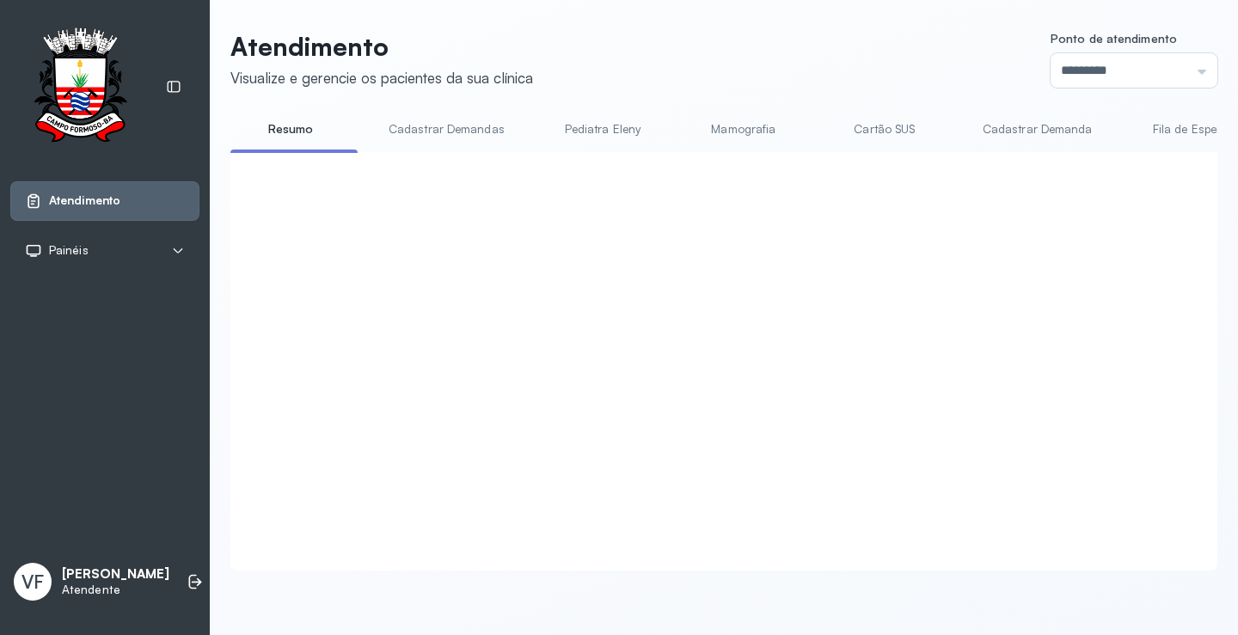
click button "Sim"
click button "Encerrar"
click button "Sim"
click button "Chamar próximo"
click button "Sim"
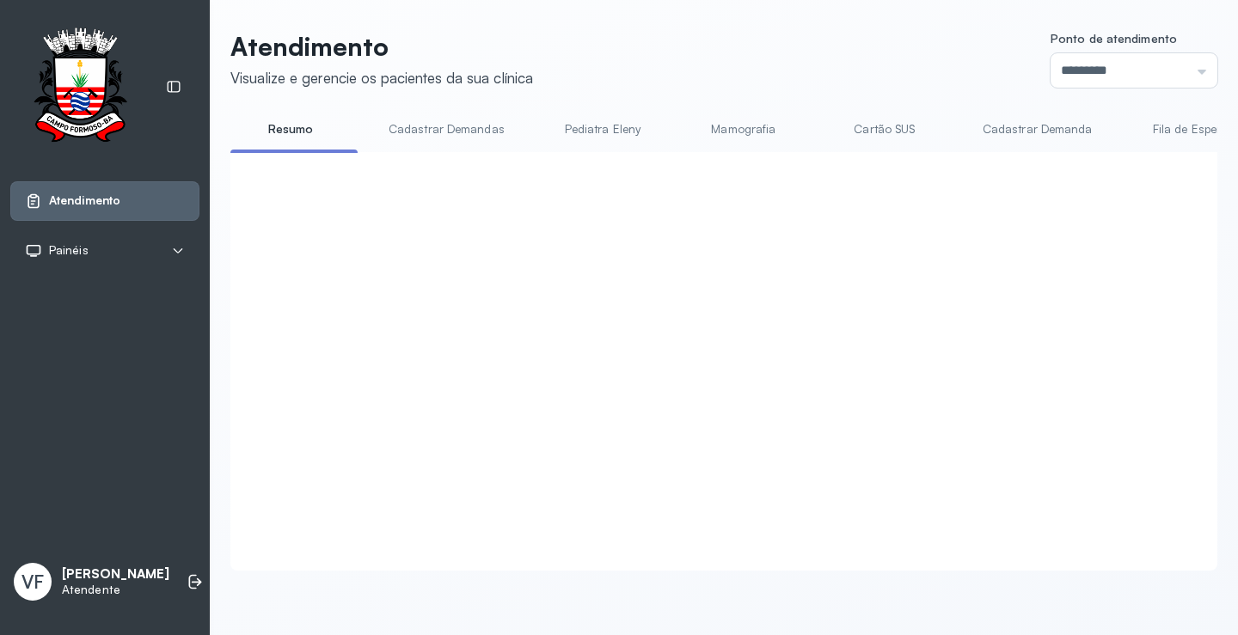
click button "Encerrar"
click button "Sim"
click button "Chamar próximo"
click button "Sim"
click button "×"
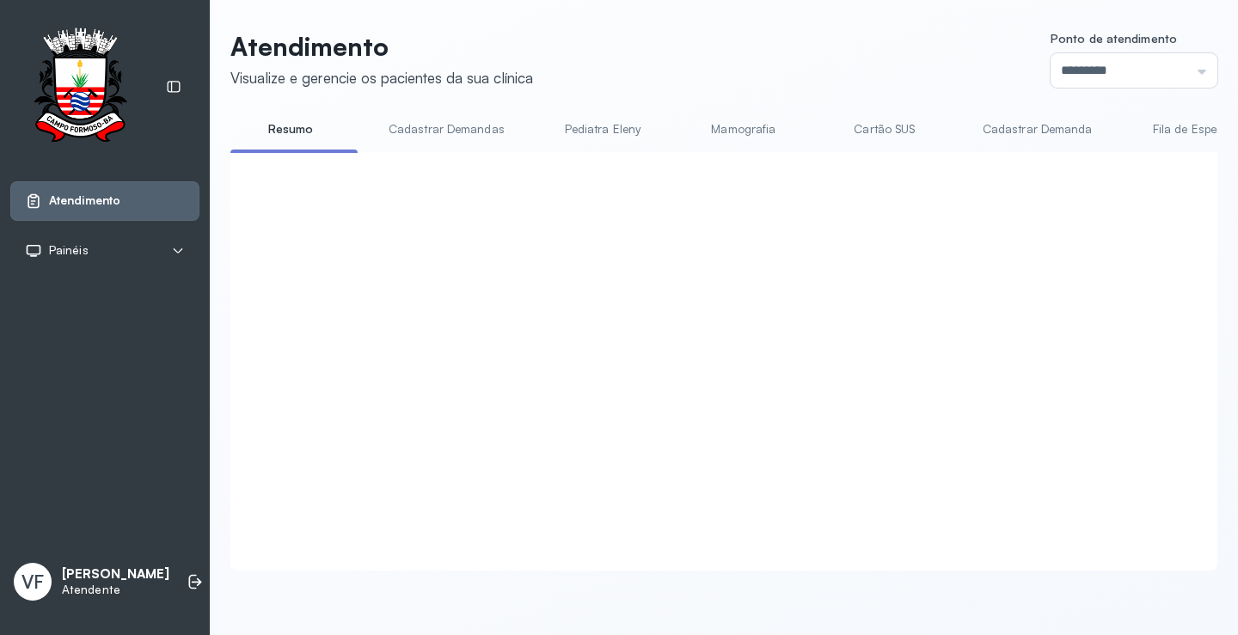
click button "Chamar próximo"
click button "Sim"
click button "Encerrar"
click button "Sim"
click button "Chamar próximo"
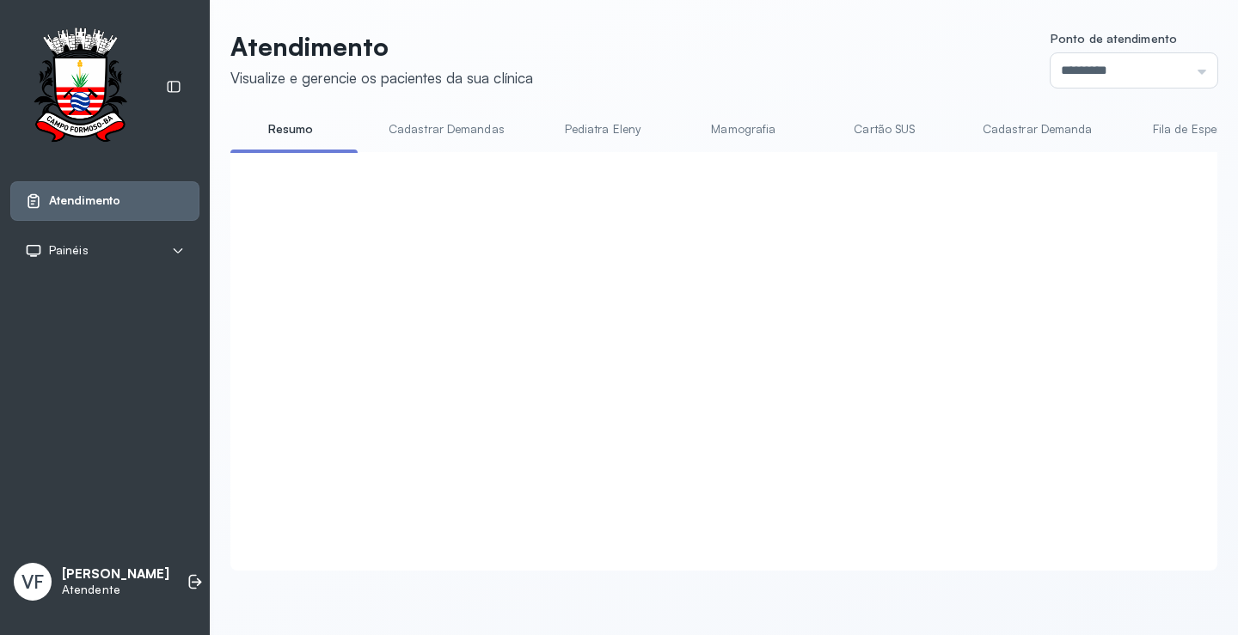
click button "Sim"
click button "Chamar próximo"
click button "Sim"
click button "Encerrar"
click button "Sim"
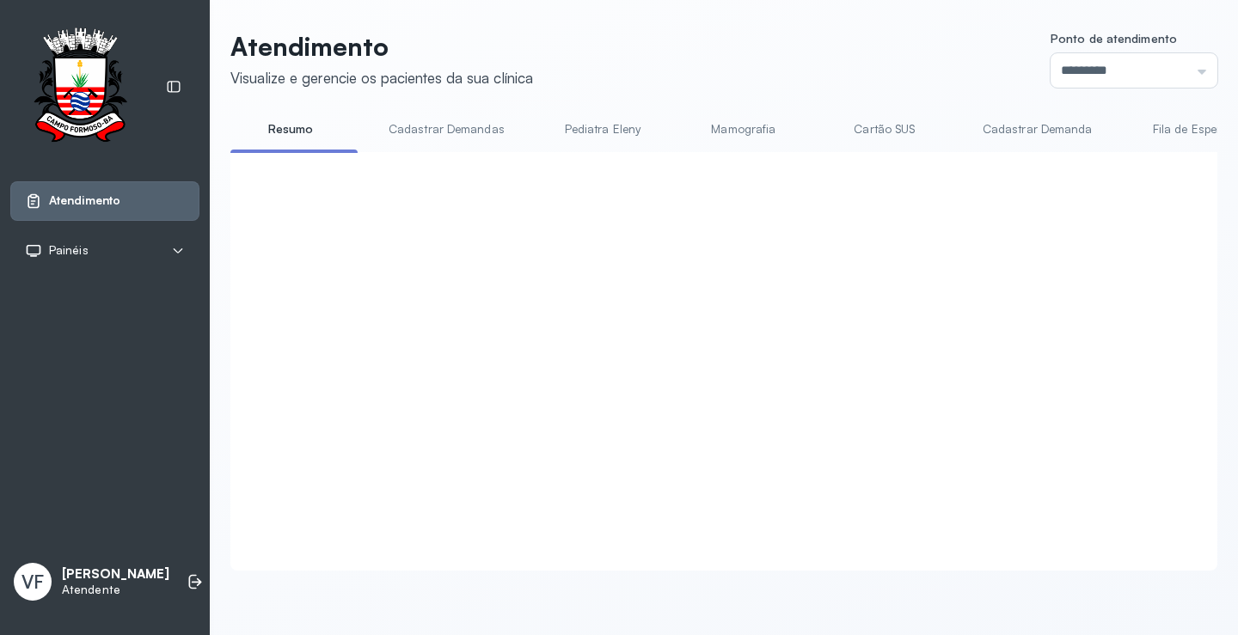
click button "Chamar próximo"
click button "Sim"
click button "Encerrar"
click button "Sim"
click button "Chamar próximo"
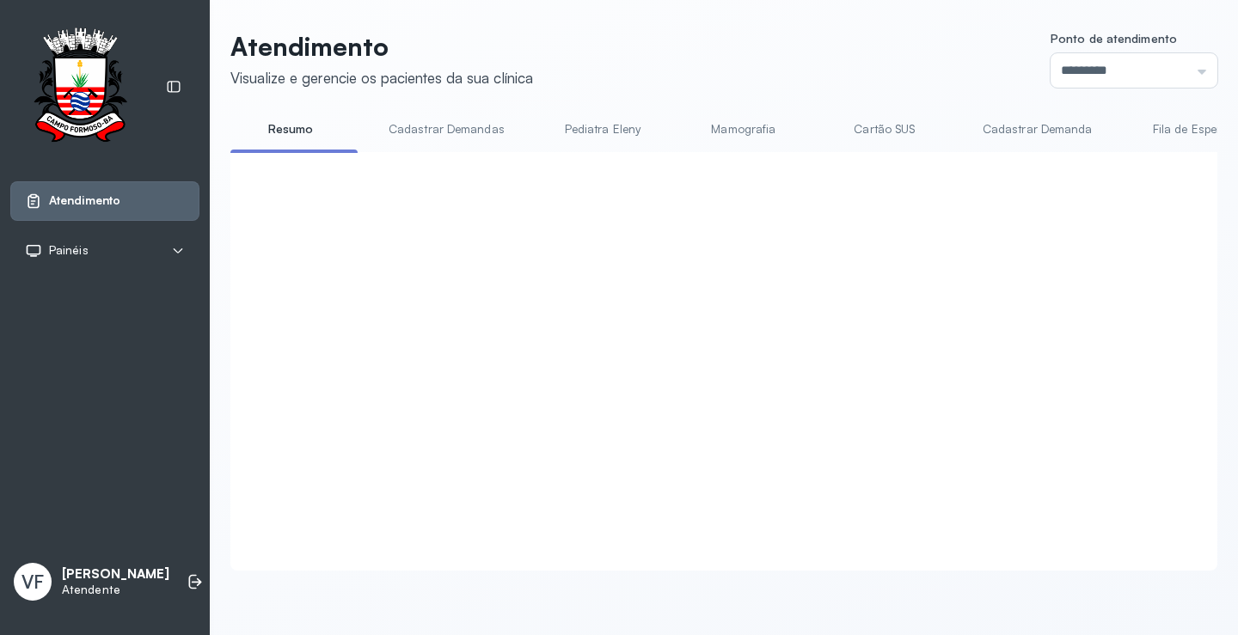
click button "Sim"
click button "Encerrar"
click button "Sim"
click button "Chamar próximo"
click button "Sim"
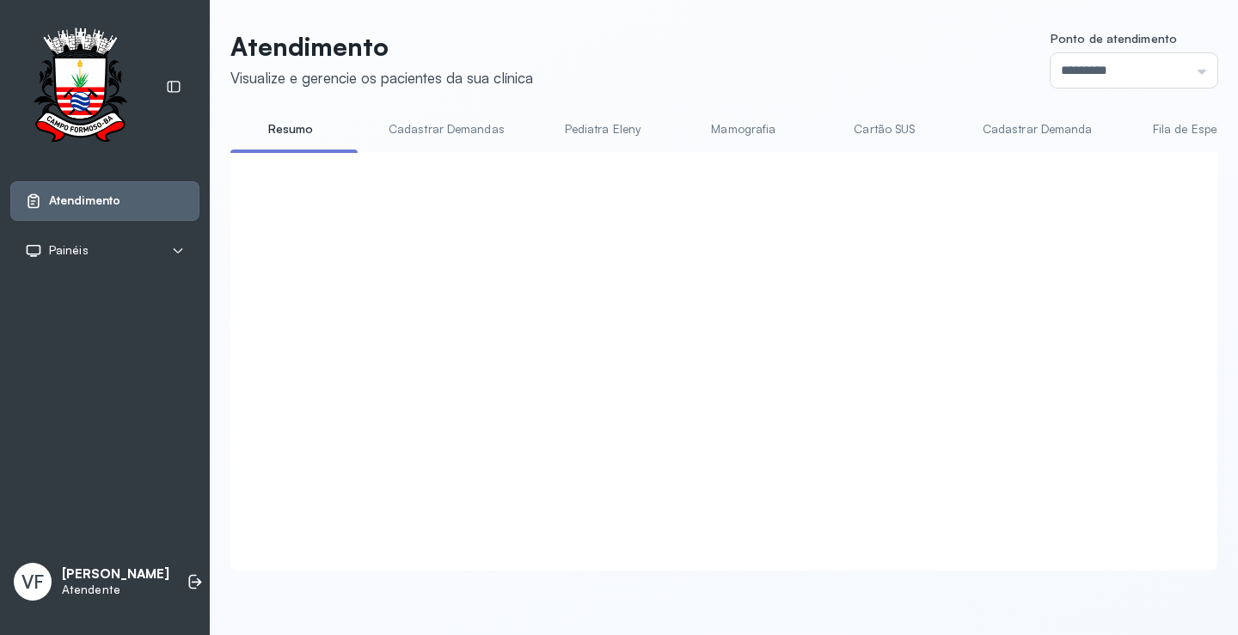
click button "Encerrar"
click button "Sim"
click button "Chamar próximo"
click button "Sim"
click at [1024, 124] on link "Cadastrar Demanda" at bounding box center [1037, 129] width 144 height 28
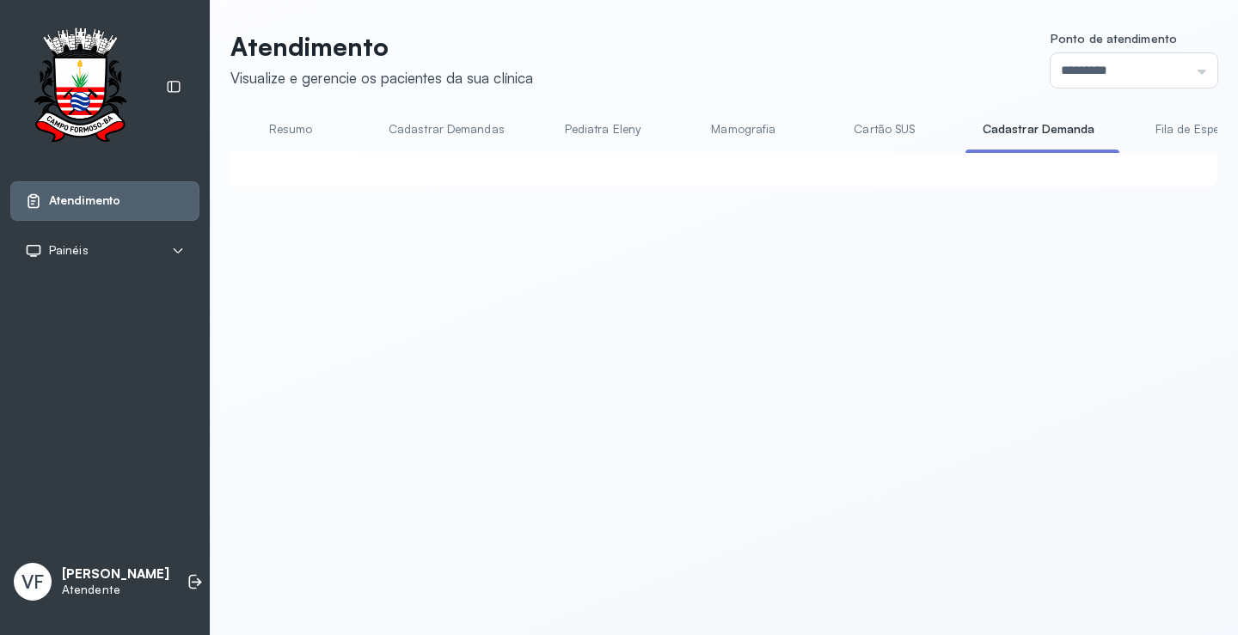
click button "Chamar próximo"
click button "Encerrar"
click button "Sim"
click button "×"
click button "Encerrar"
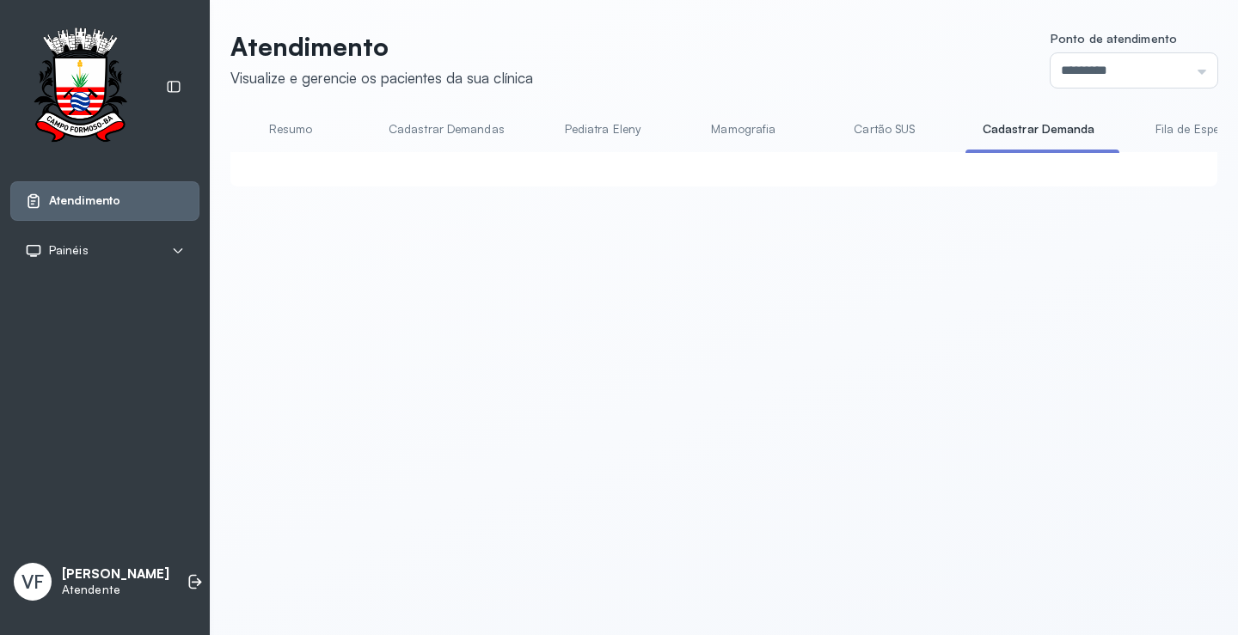
click button "Sim"
click button "×"
click button "Encerrar"
click button "Sim"
click button "Chamar próximo"
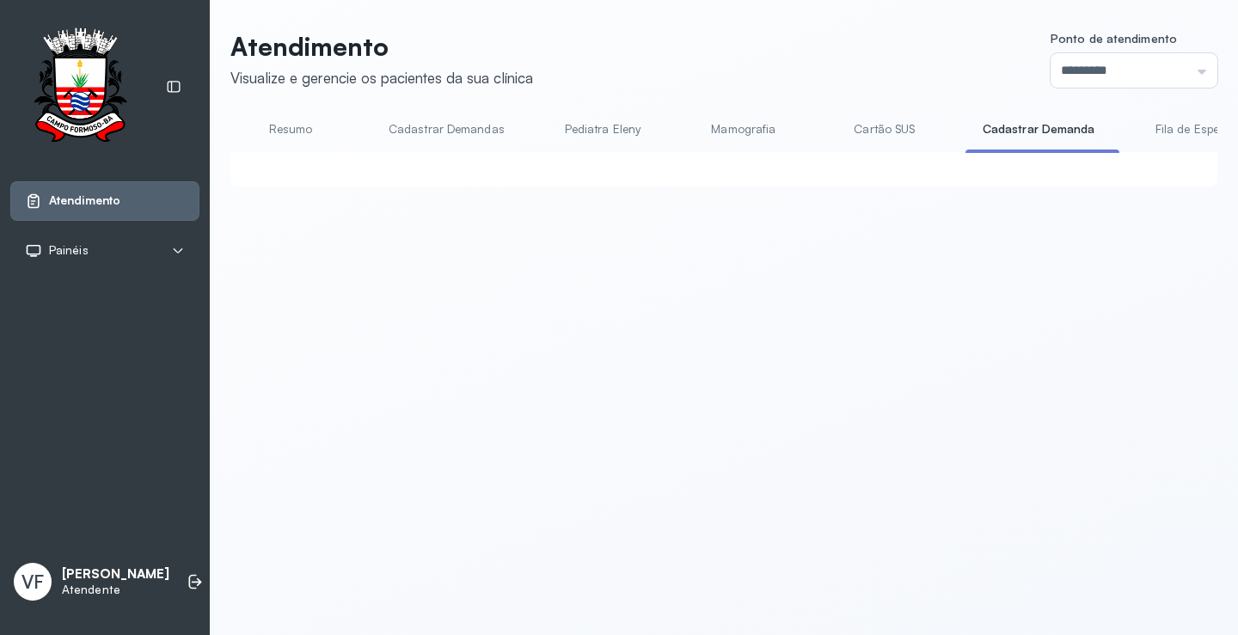
click button "Sim"
click div "Atendimento em curso Nenhum atendimento sendo realizado no momento nesta sala P…"
click at [239, 187] on div at bounding box center [723, 169] width 987 height 34
click button "Encerrar"
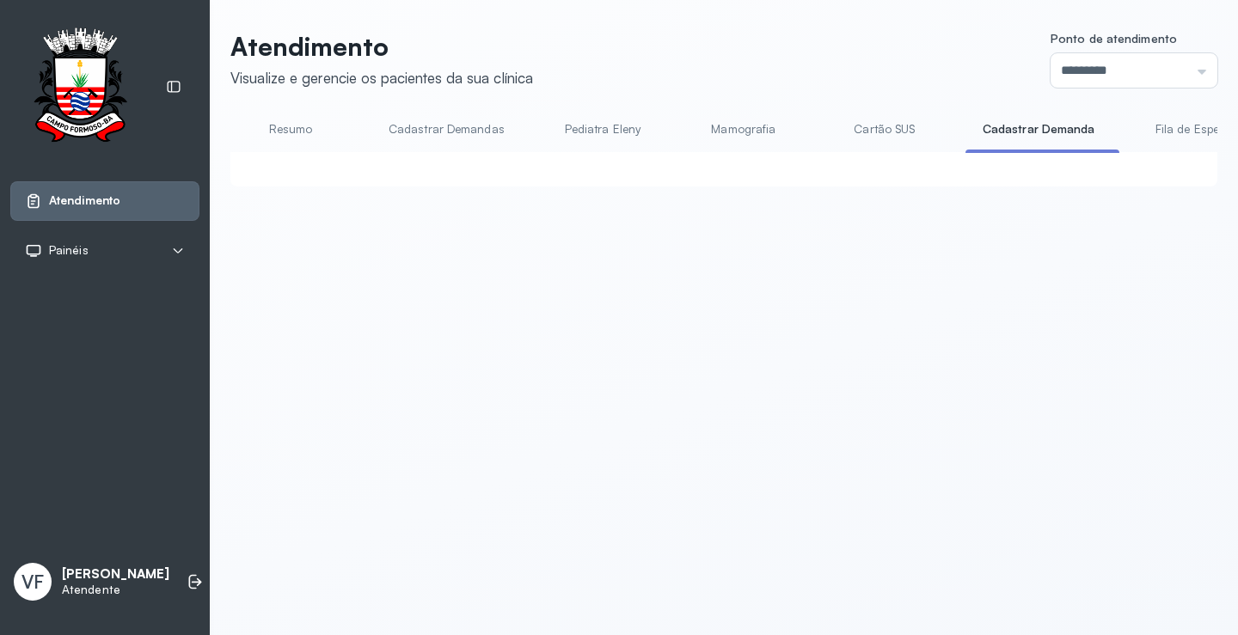
click button "Sim"
click div "Atendimento em curso Senha 0439 Prioridade Normal Duração 00:45 Repetir Transfe…"
click button "Chamar próximo"
click button "Sim"
click div "Atendimento em curso Nenhum atendimento sendo realizado no momento nesta sala P…"
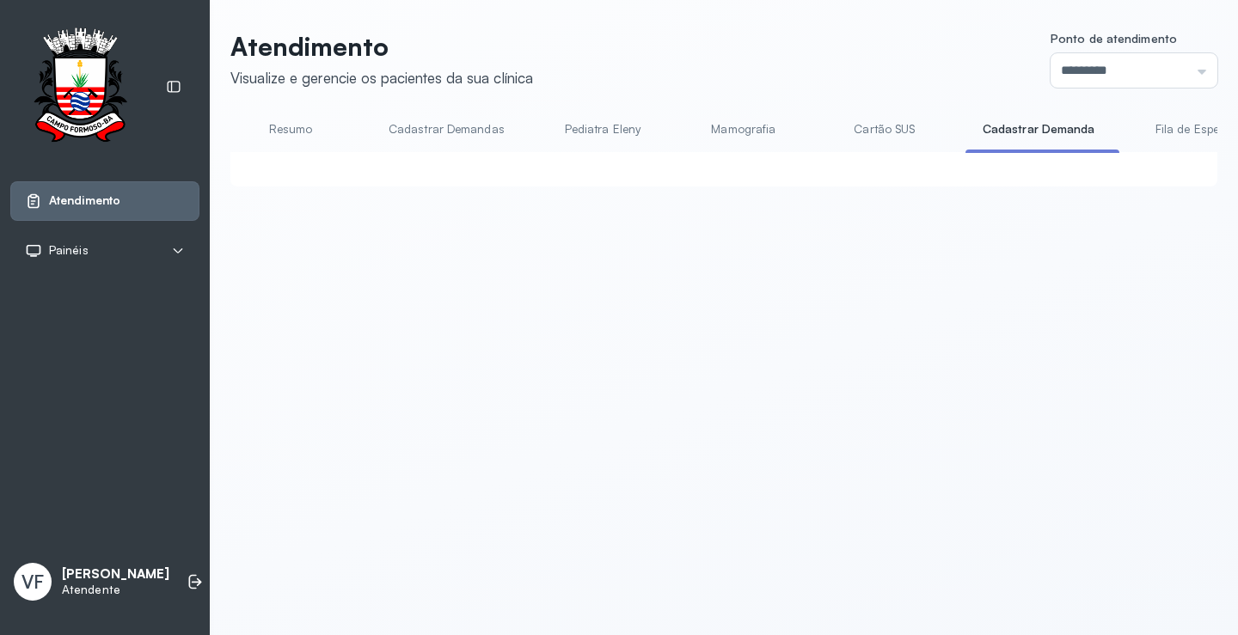
click div "Atendimento em curso Senha 0441 Prioridade Normal Duração 0-1:0-45 Repetir Tran…"
click button "Encerrar"
click button "Sim"
click button "Chamar próximo"
click button "Sim"
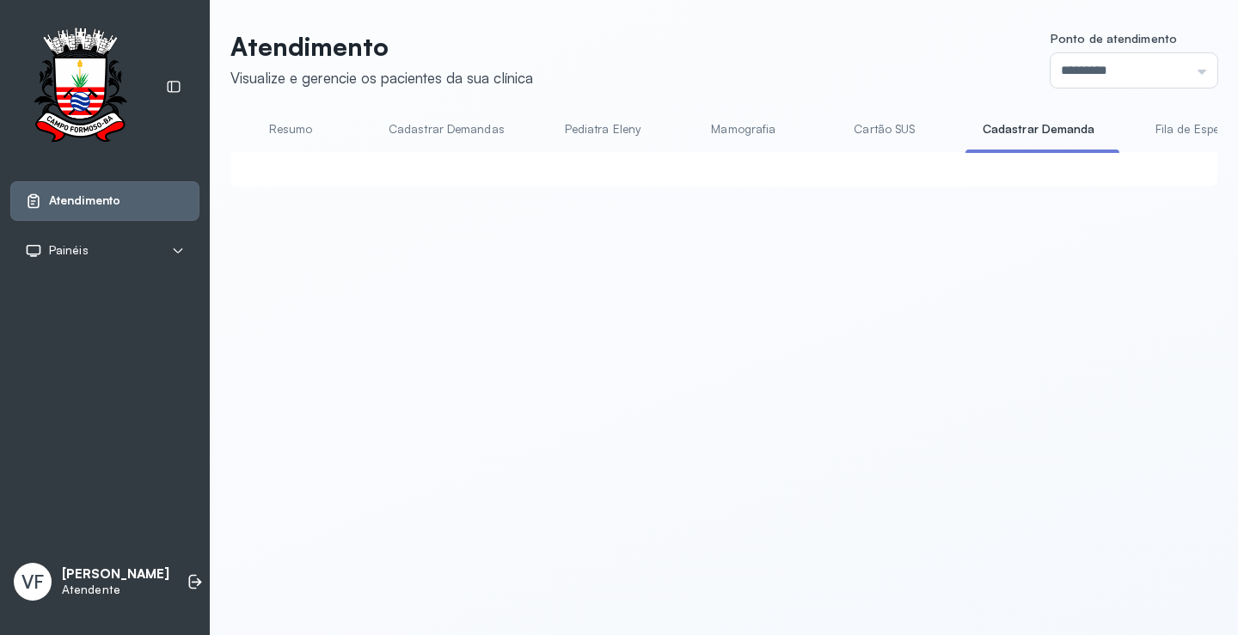
click button "Encerrar"
click button "Sim"
click button "Chamar próximo"
click button "Sim"
click button "Encerrar"
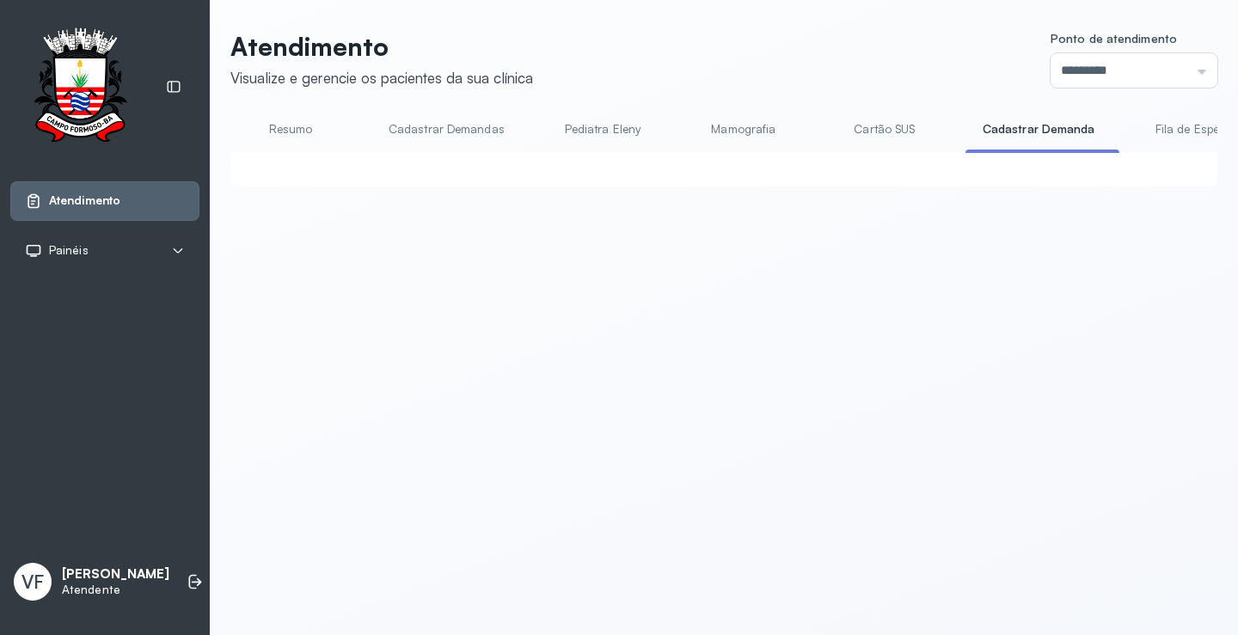
click button "Sim"
click button "Chamar próximo"
click button "Sim"
click div "Atendimento em curso Nenhum atendimento sendo realizado no momento nesta sala P…"
click at [1209, 235] on div "Atendimento Visualize e gerencie os pacientes da sua clínica Ponto de atendimen…" at bounding box center [724, 117] width 1028 height 235
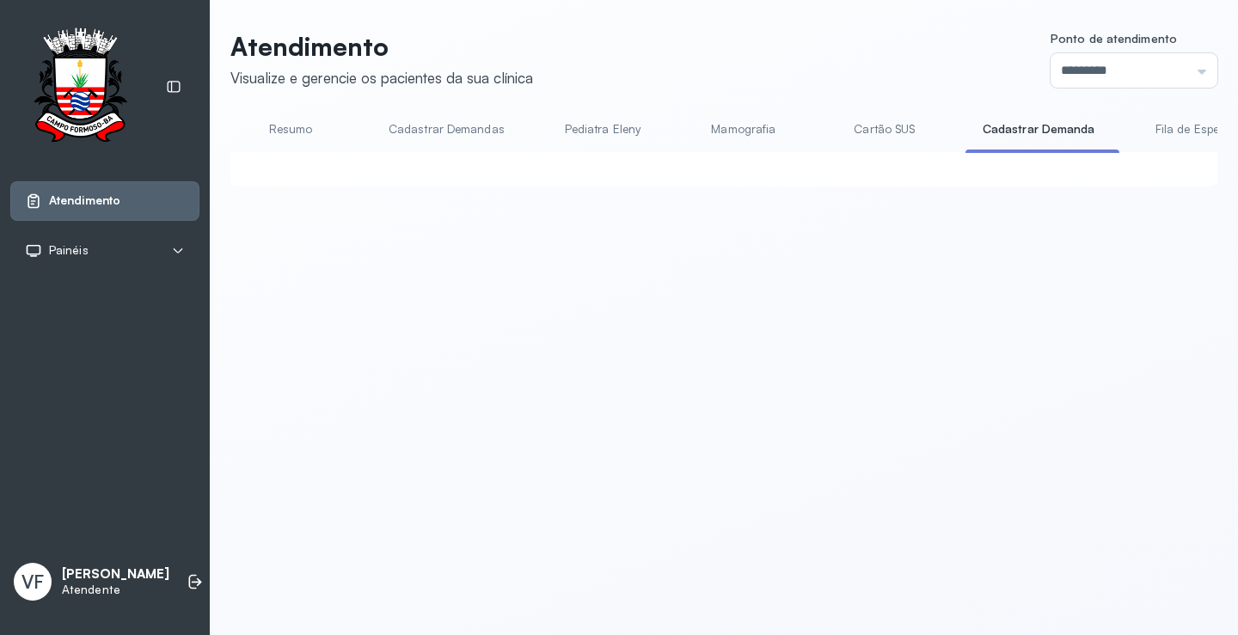
click button "Encerrar"
click button "Sim"
click div "**********"
click button "Chamar próximo"
click button "Sim"
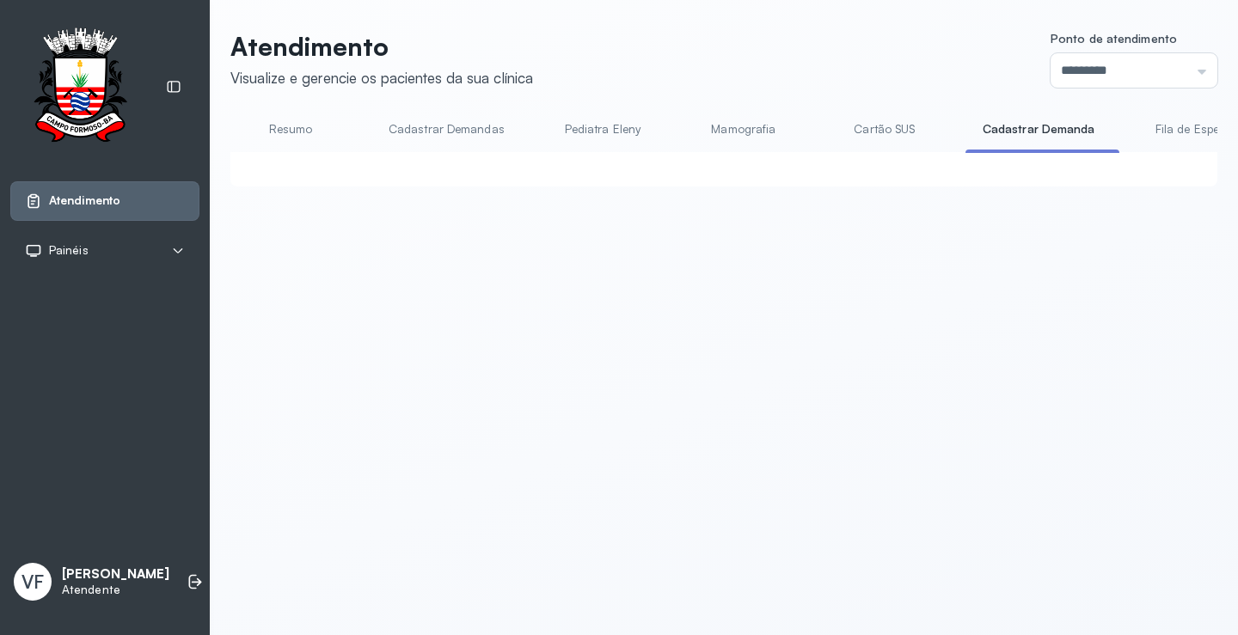
click button "Encerrar"
click button "Sim"
click button "Encerrar"
click button "Sim"
click button "Encerrar"
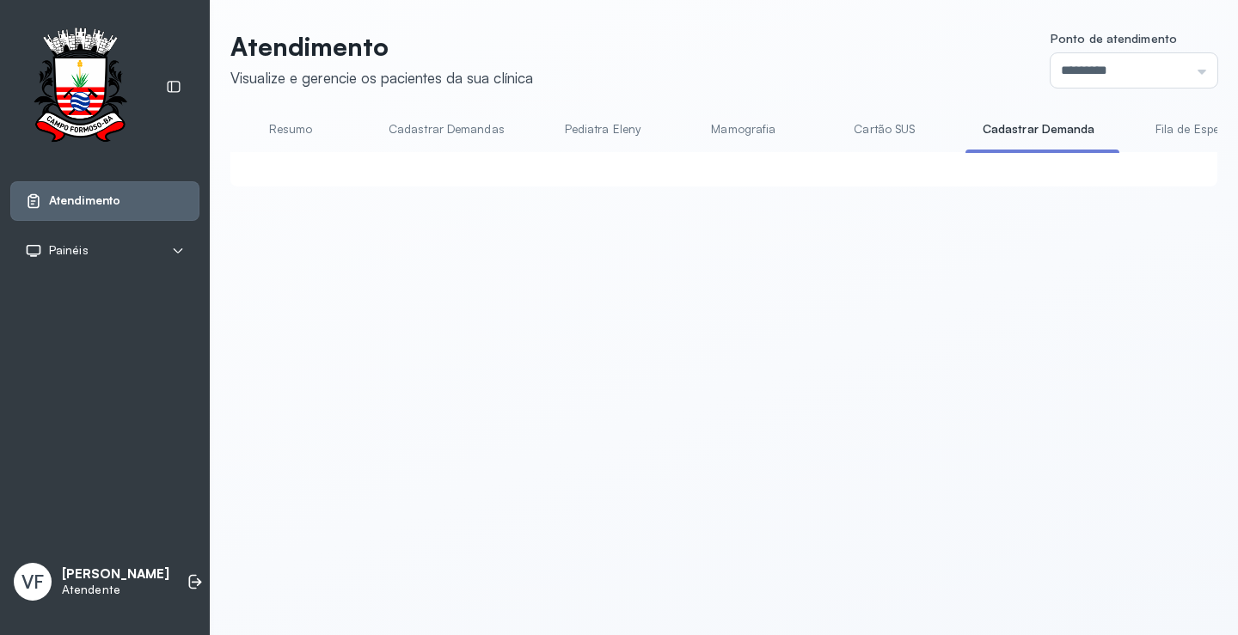
click button "Sim"
click button "Chamar próximo"
click button "Sim"
click button "Encerrar"
click button "Sim"
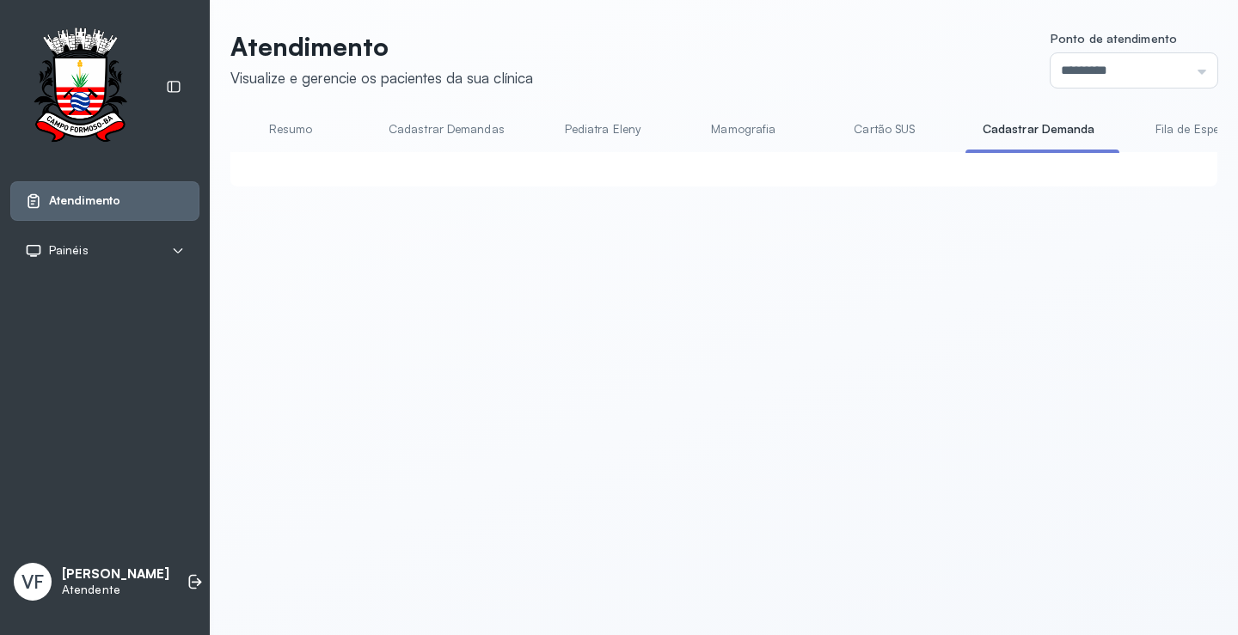
click button "Chamar próximo"
click button "Sim"
click button "Encerrar"
click button "Sim"
click button "Chamar próximo"
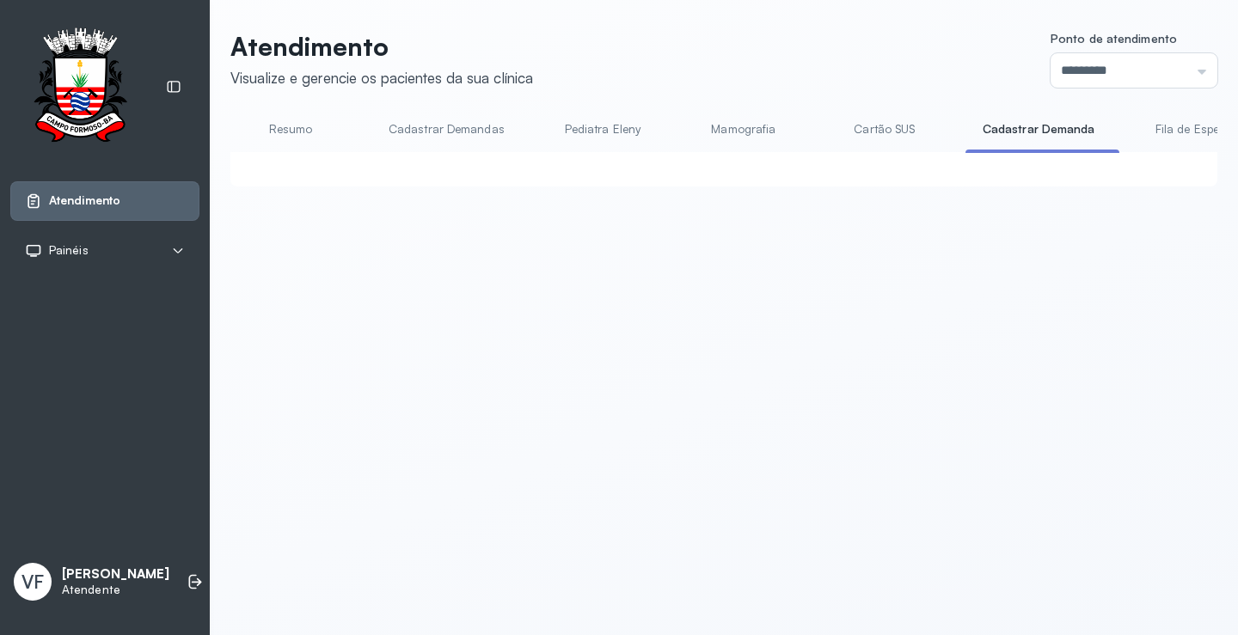
click button "Sim"
click button "Encerrar"
click button "Sim"
click button "Chamar próximo"
click button "Sim"
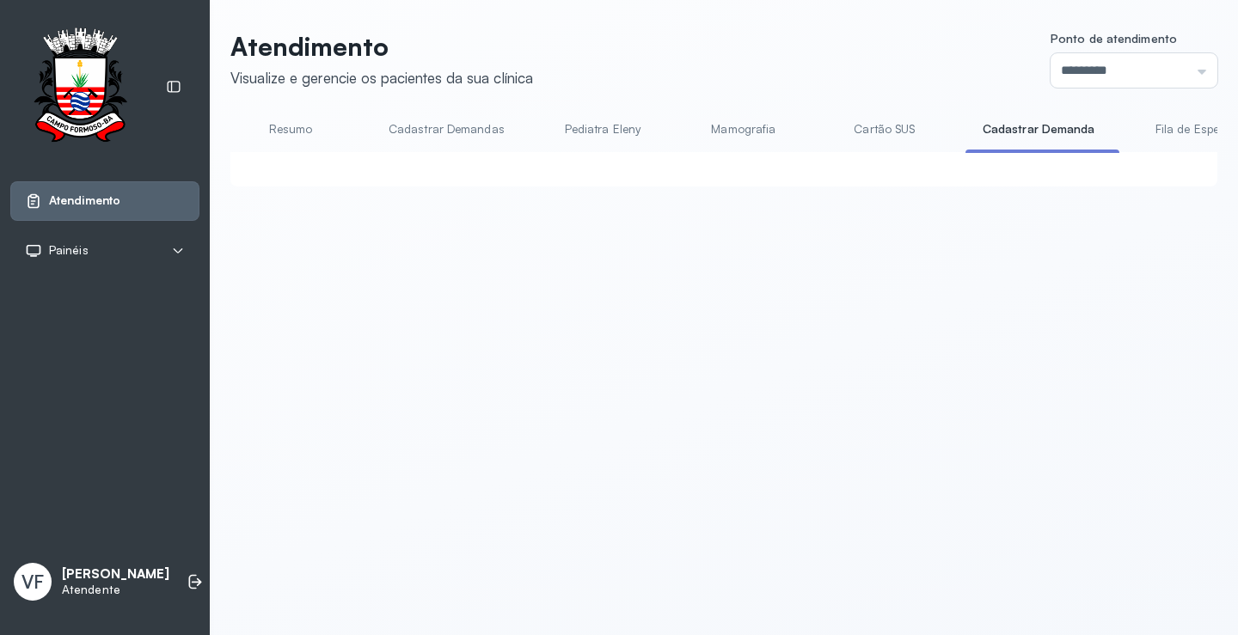
click button "Encerrar"
click button "Sim"
click button "Encerrar"
drag, startPoint x: 787, startPoint y: 361, endPoint x: 796, endPoint y: 350, distance: 14.1
click button "Sim"
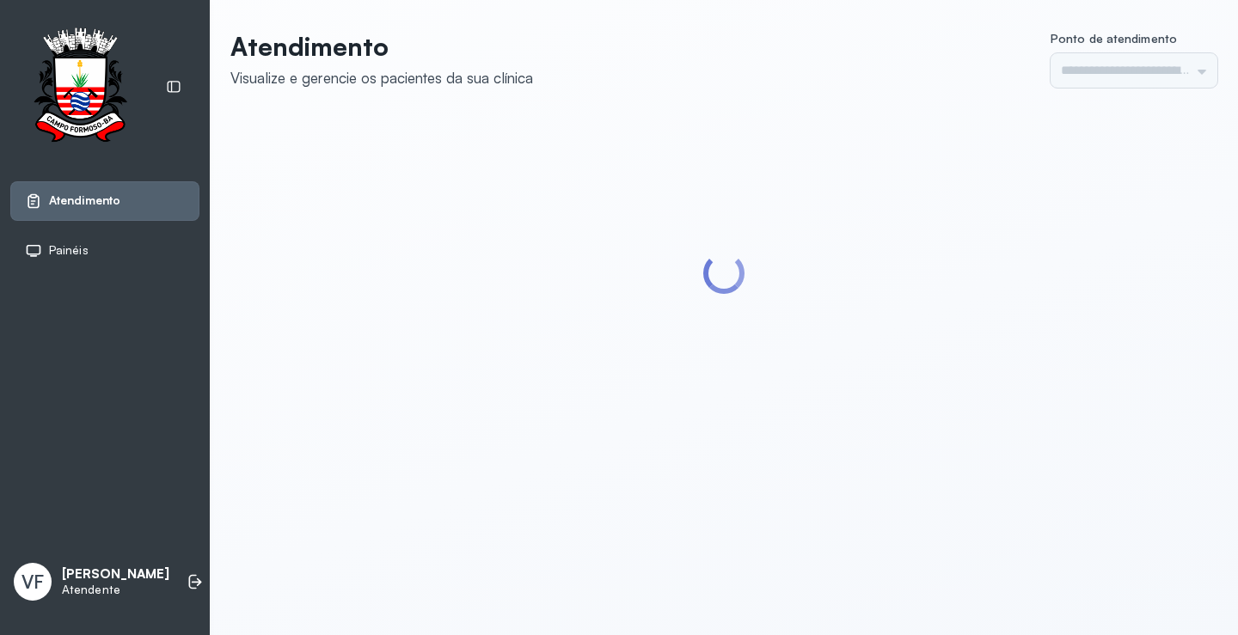
type input "*********"
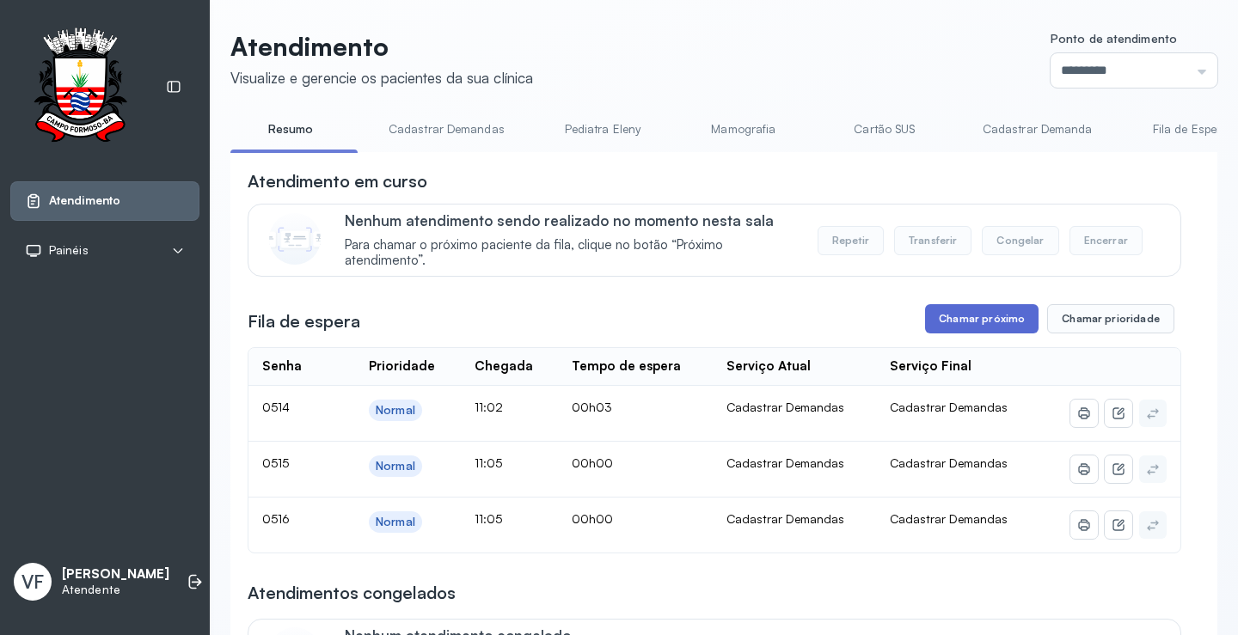
click at [994, 315] on button "Chamar próximo" at bounding box center [981, 318] width 113 height 29
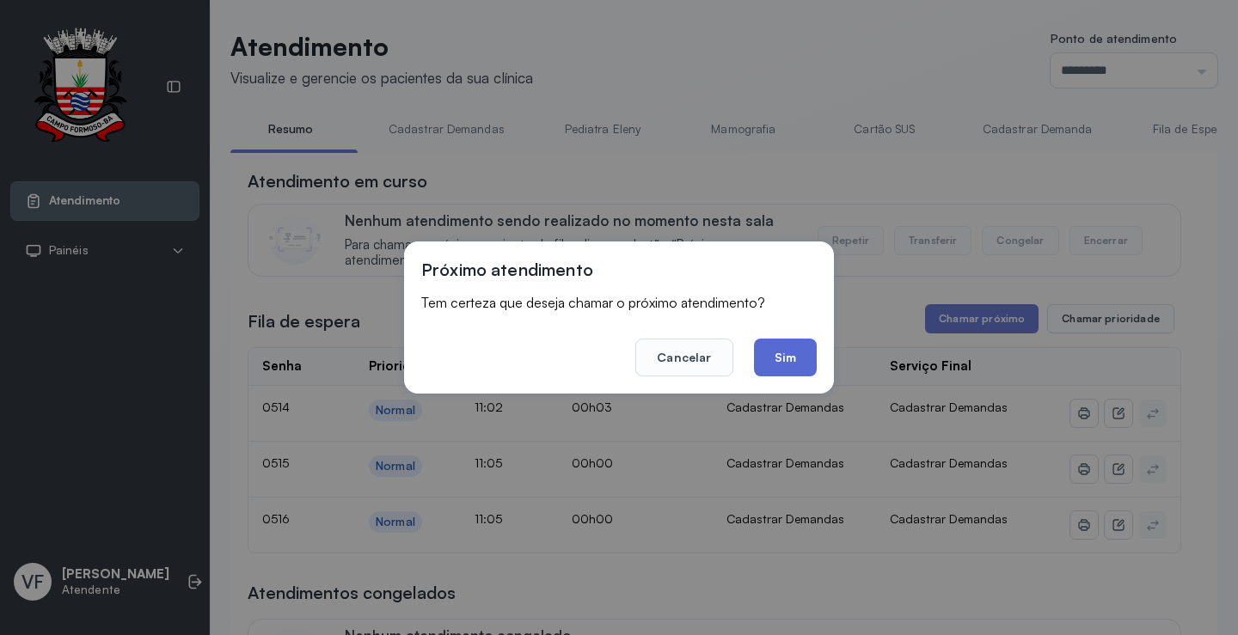
click at [787, 354] on button "Sim" at bounding box center [785, 358] width 63 height 38
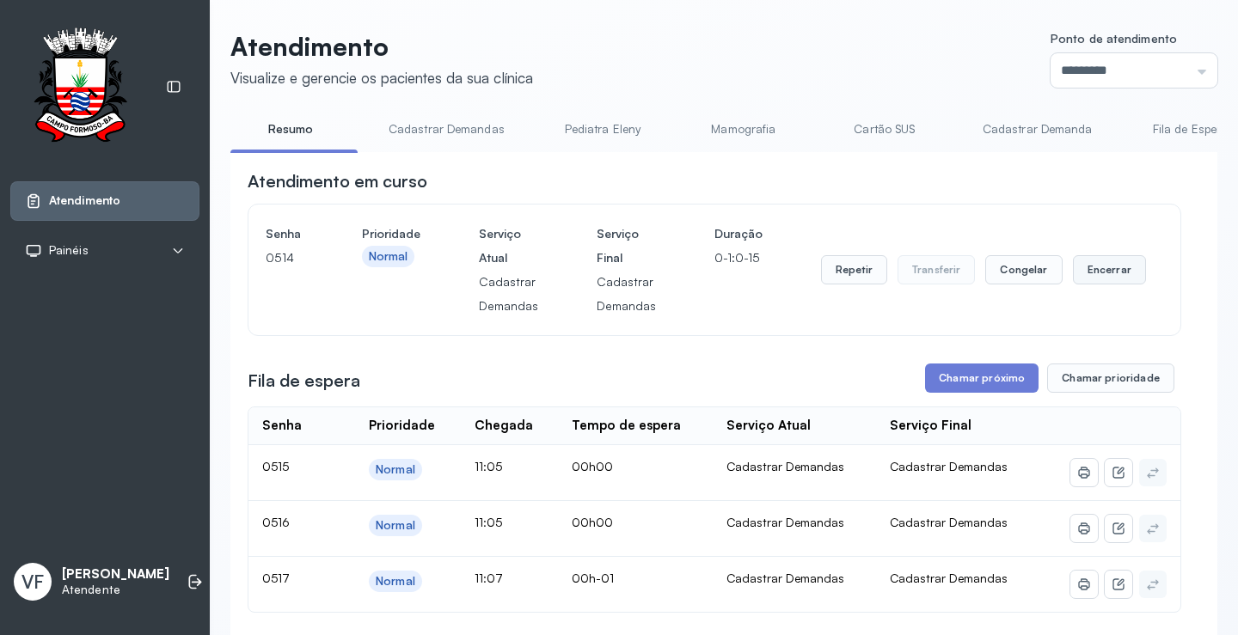
click at [1105, 261] on button "Encerrar" at bounding box center [1109, 269] width 73 height 29
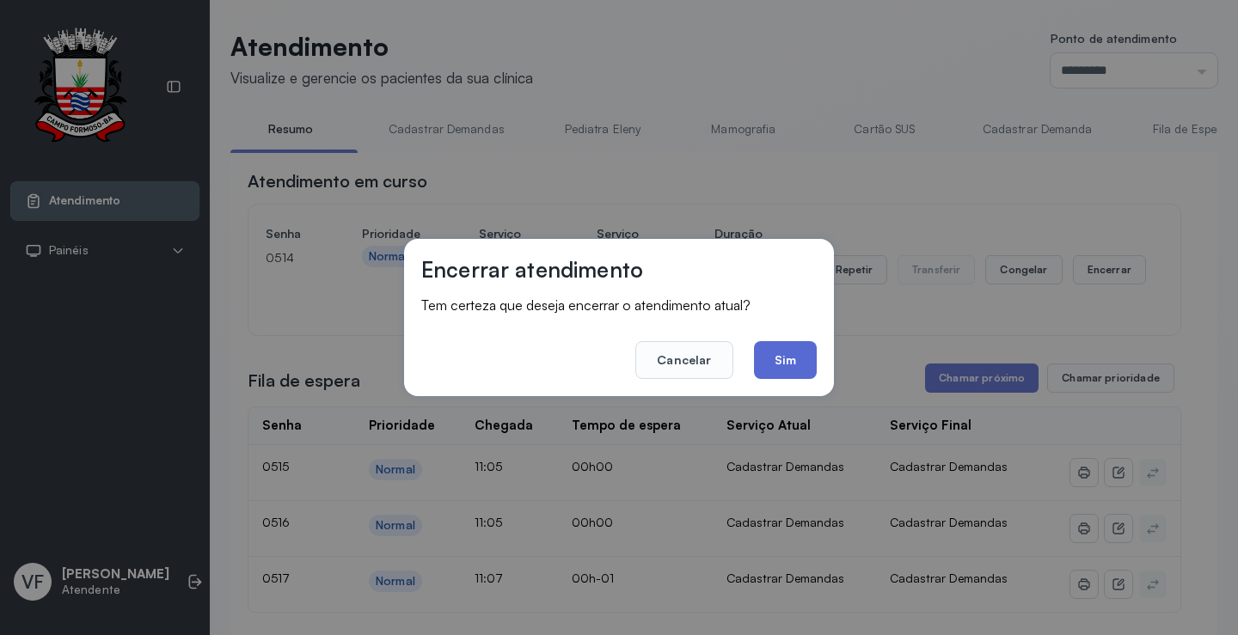
click at [793, 358] on button "Sim" at bounding box center [785, 360] width 63 height 38
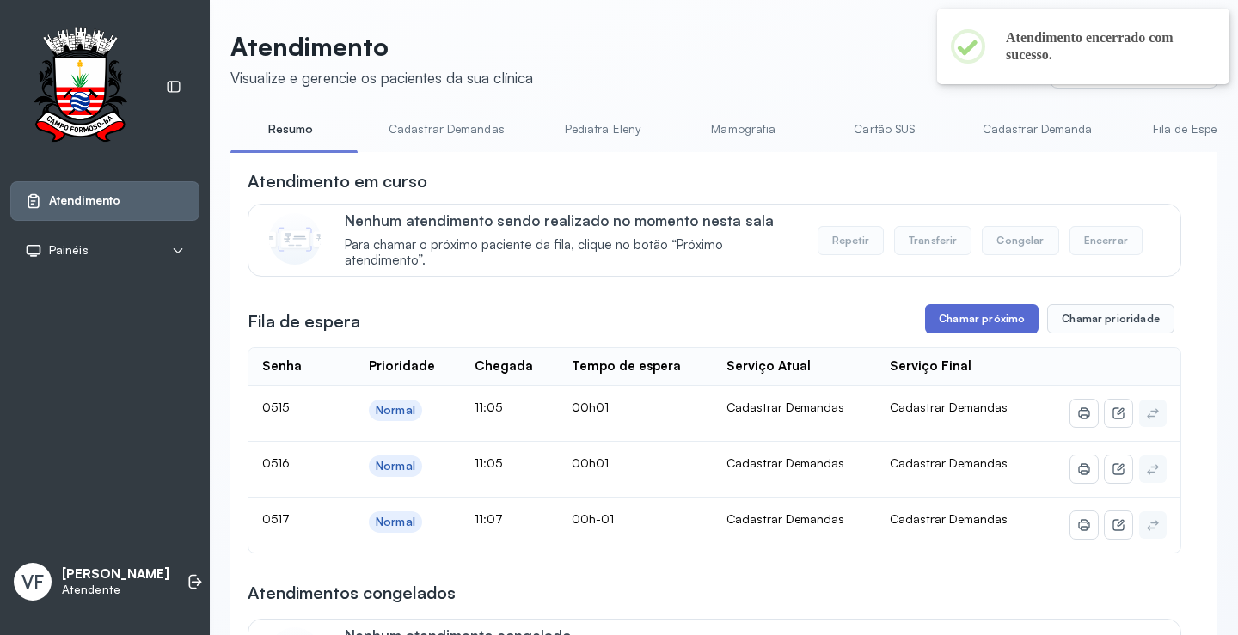
click at [948, 321] on button "Chamar próximo" at bounding box center [981, 318] width 113 height 29
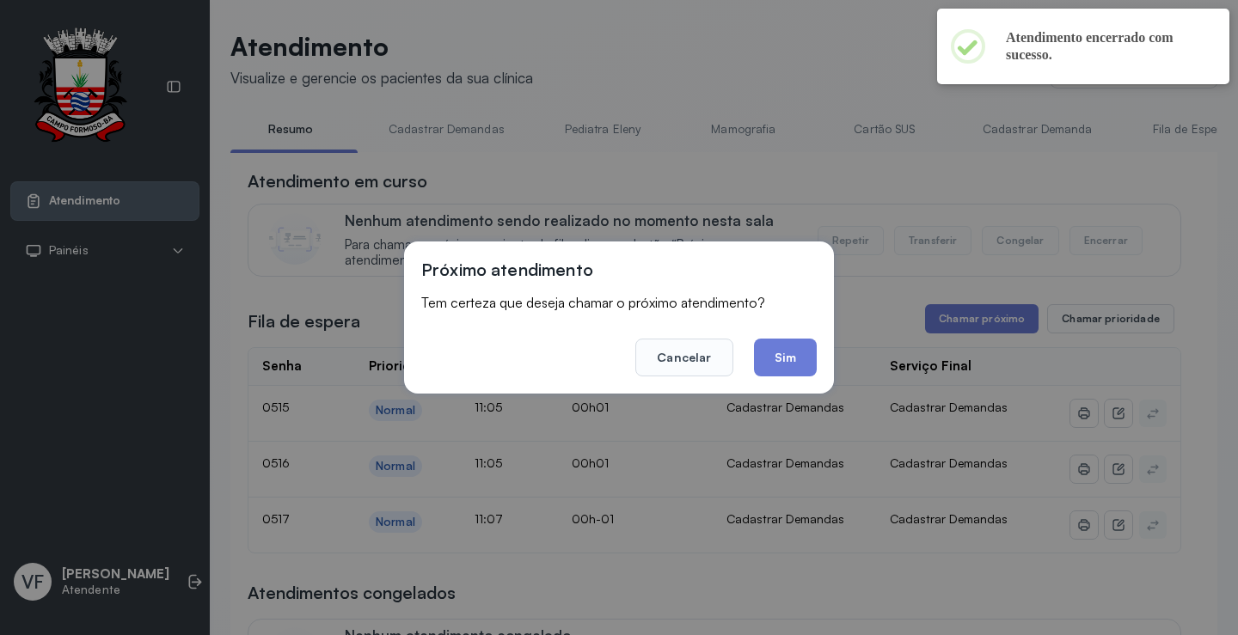
click at [750, 356] on footer "Cancelar Sim" at bounding box center [618, 346] width 395 height 62
click at [777, 354] on button "Sim" at bounding box center [785, 358] width 63 height 38
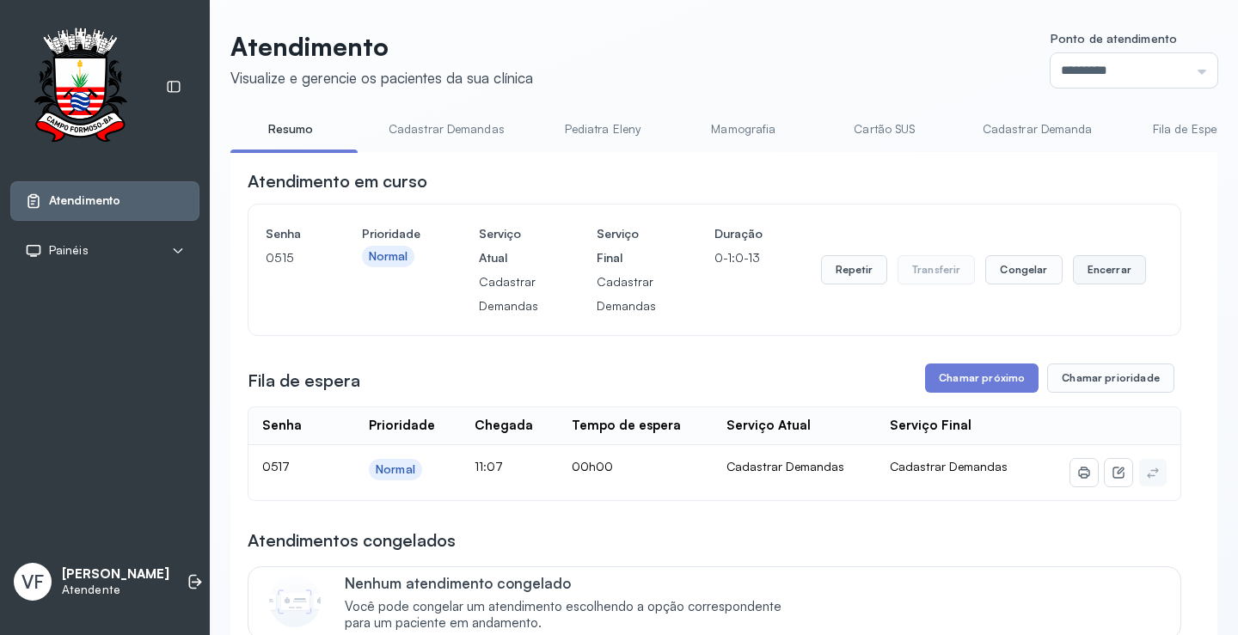
click at [1088, 271] on button "Encerrar" at bounding box center [1109, 269] width 73 height 29
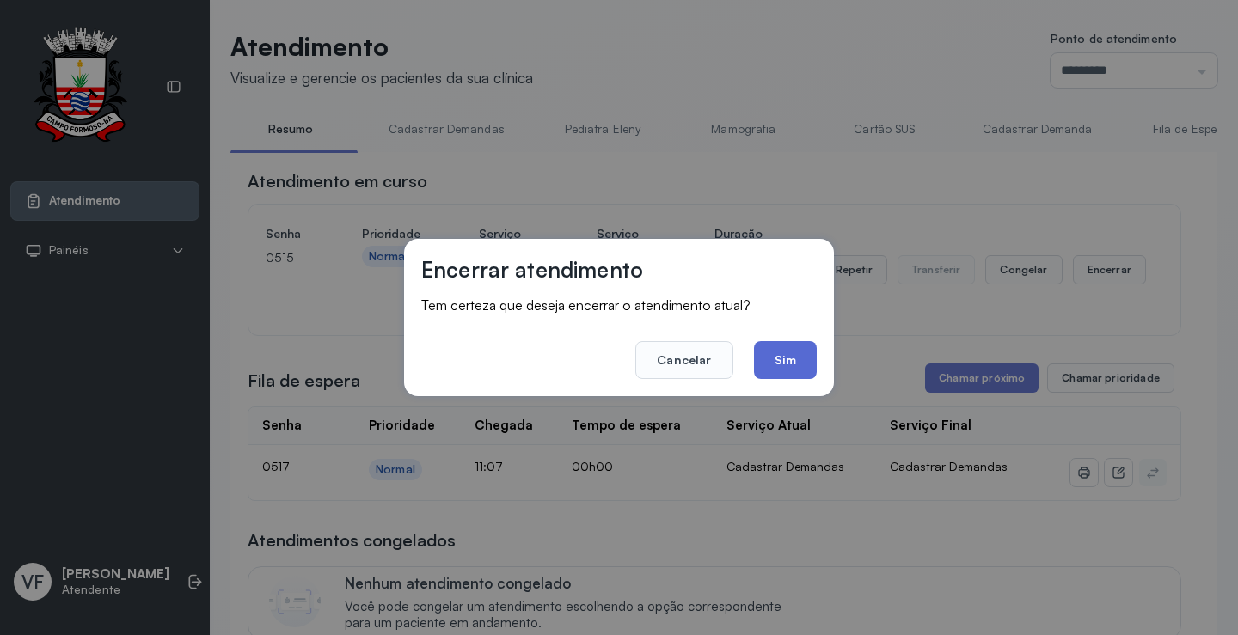
click at [787, 364] on button "Sim" at bounding box center [785, 360] width 63 height 38
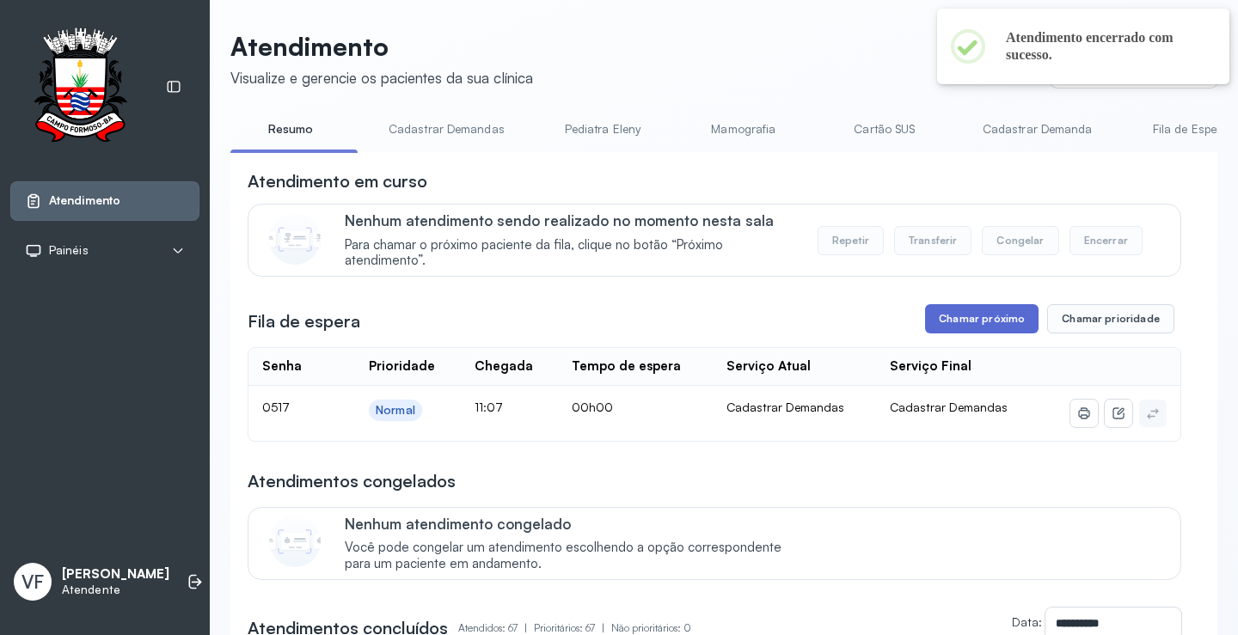
click at [989, 319] on button "Chamar próximo" at bounding box center [981, 318] width 113 height 29
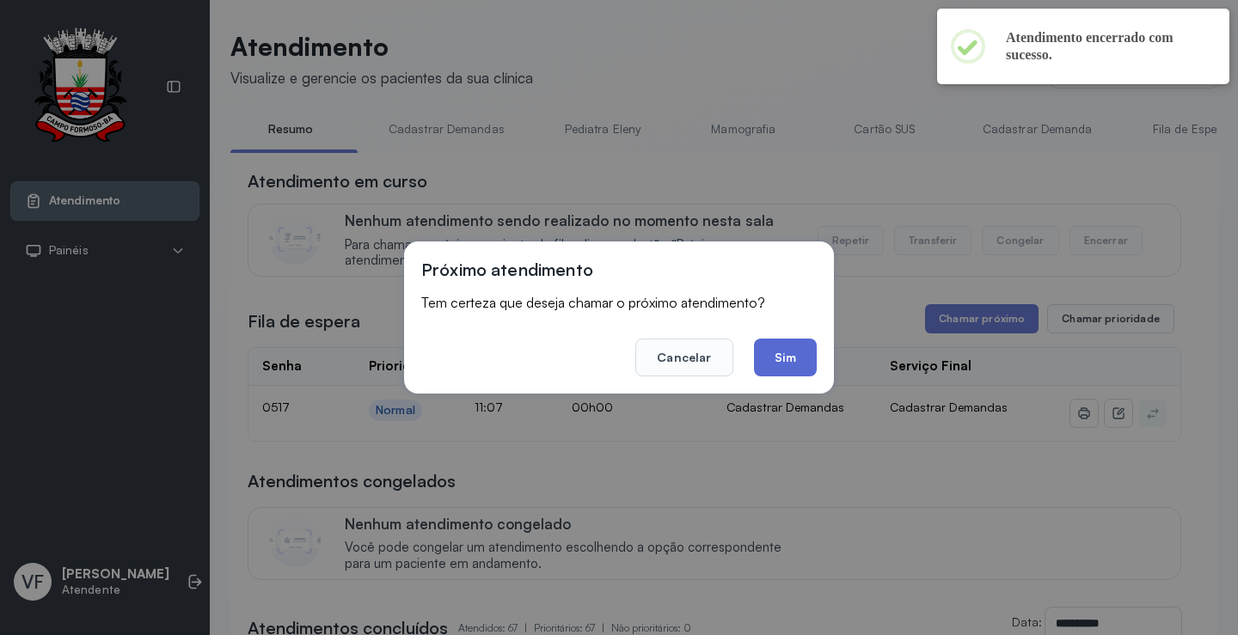
click at [788, 352] on button "Sim" at bounding box center [785, 358] width 63 height 38
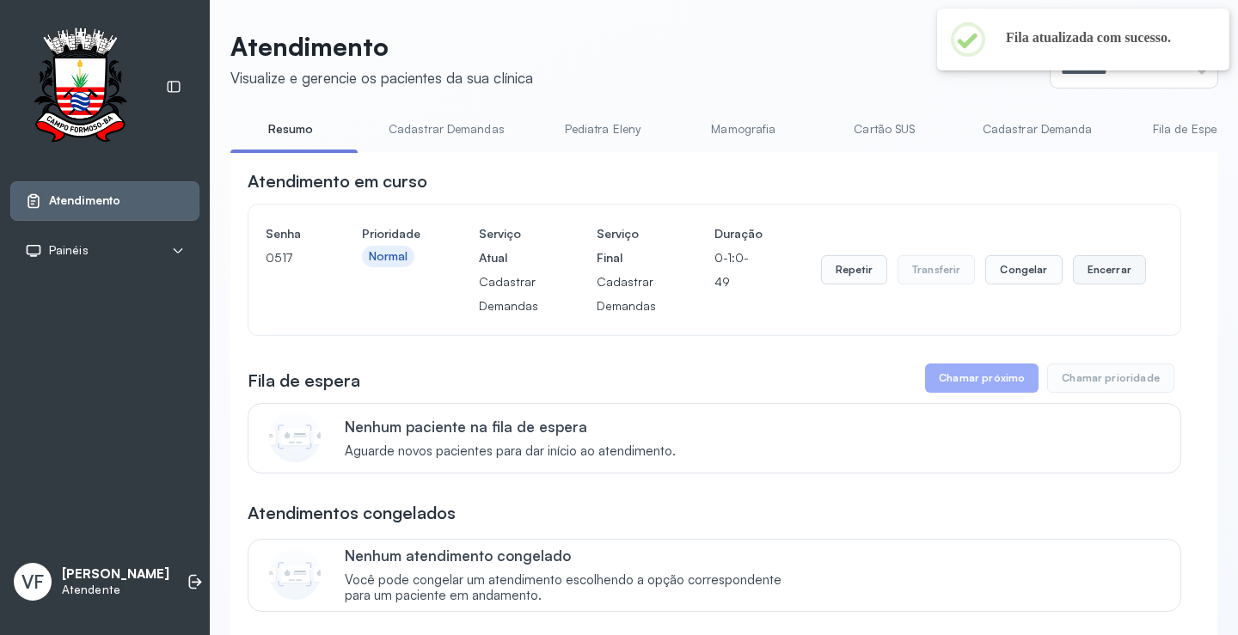
click at [1106, 275] on button "Encerrar" at bounding box center [1109, 269] width 73 height 29
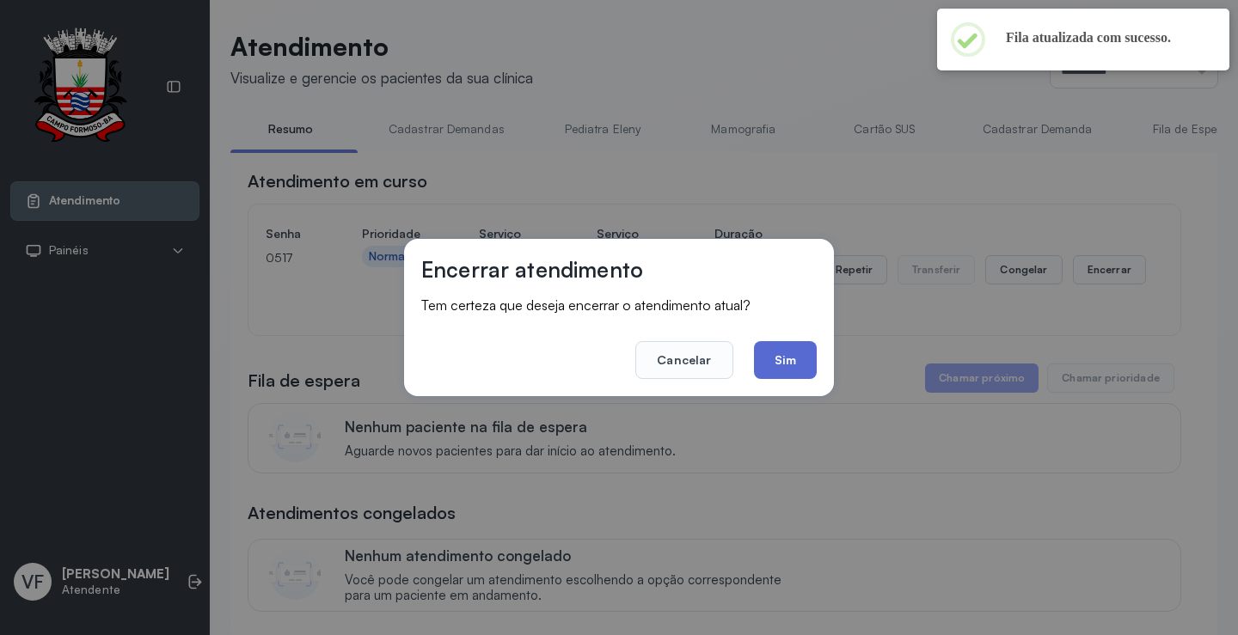
click at [794, 352] on button "Sim" at bounding box center [785, 360] width 63 height 38
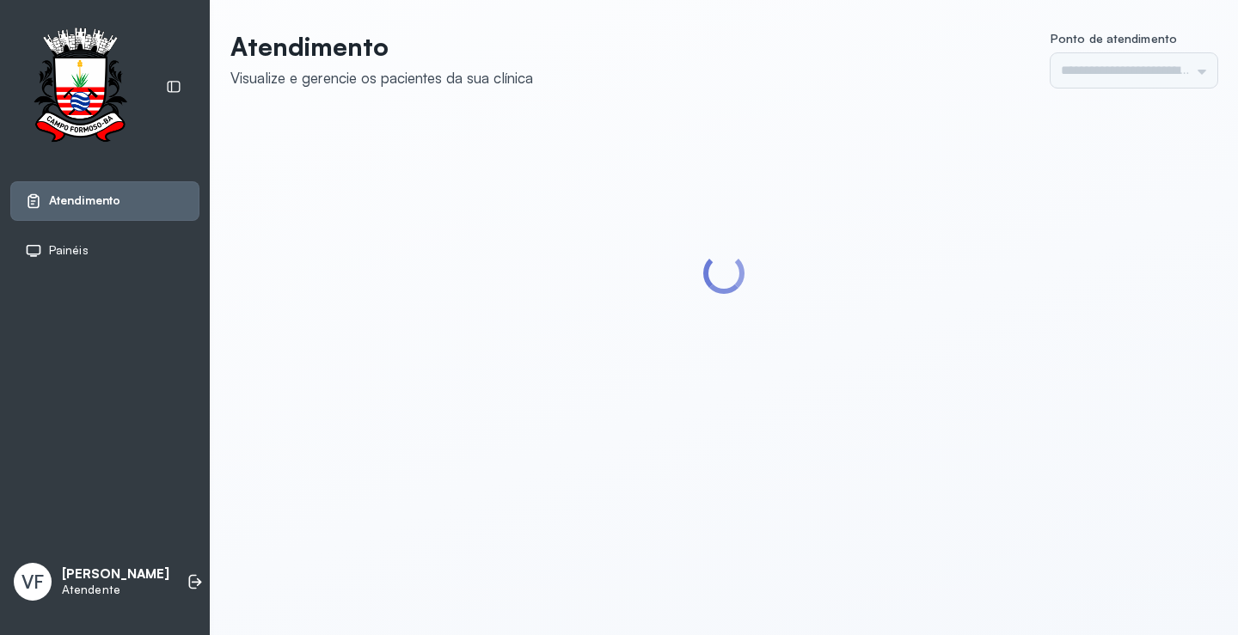
type input "*********"
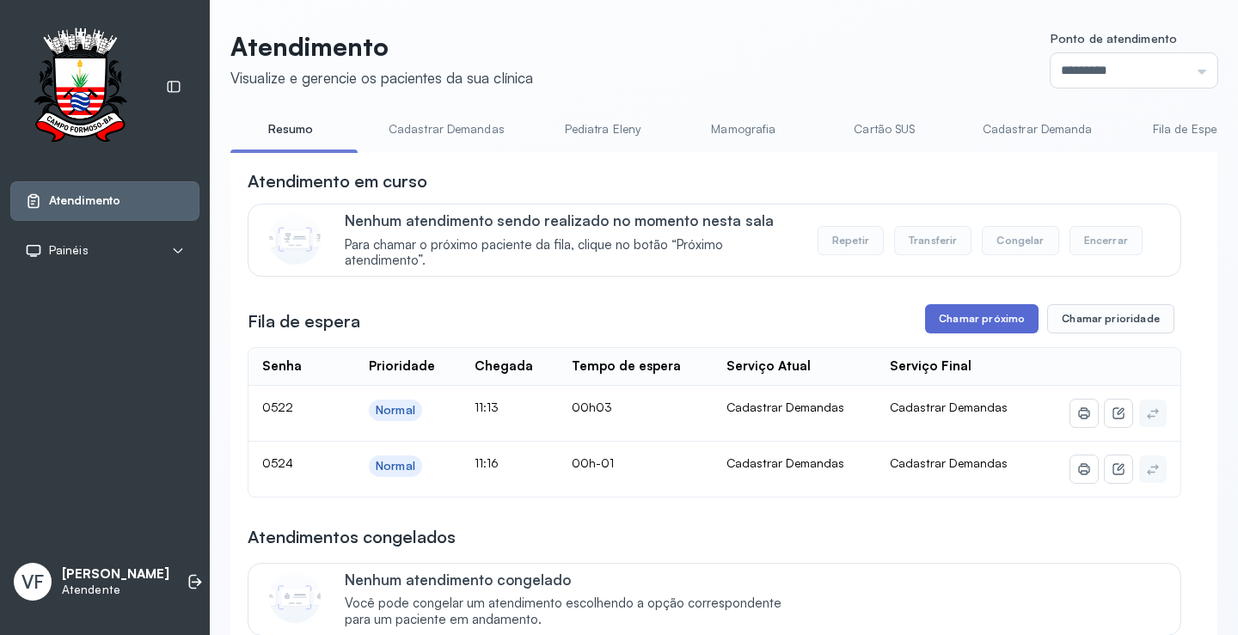
click at [959, 327] on button "Chamar próximo" at bounding box center [981, 318] width 113 height 29
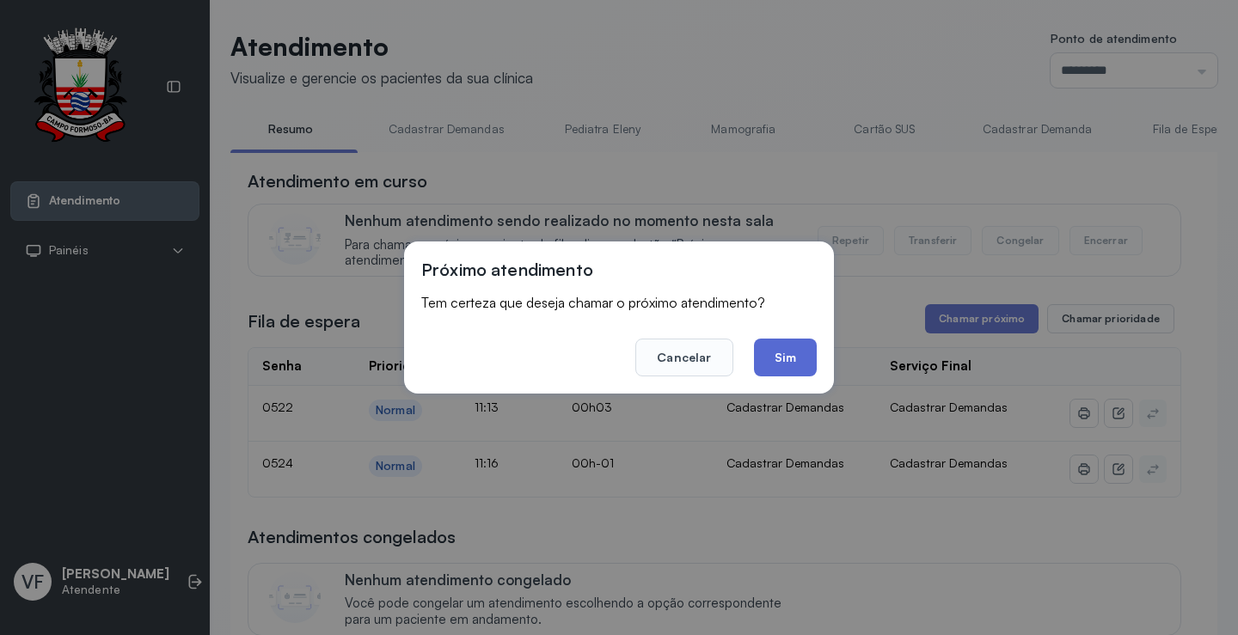
click at [801, 345] on button "Sim" at bounding box center [785, 358] width 63 height 38
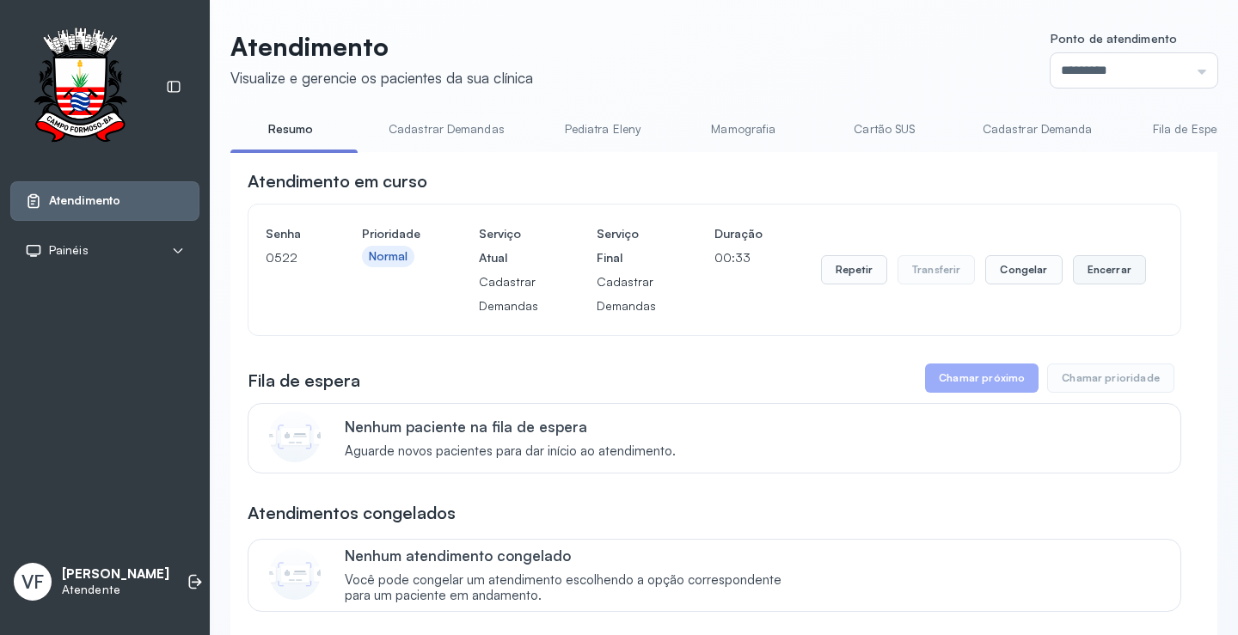
click at [1082, 273] on button "Encerrar" at bounding box center [1109, 269] width 73 height 29
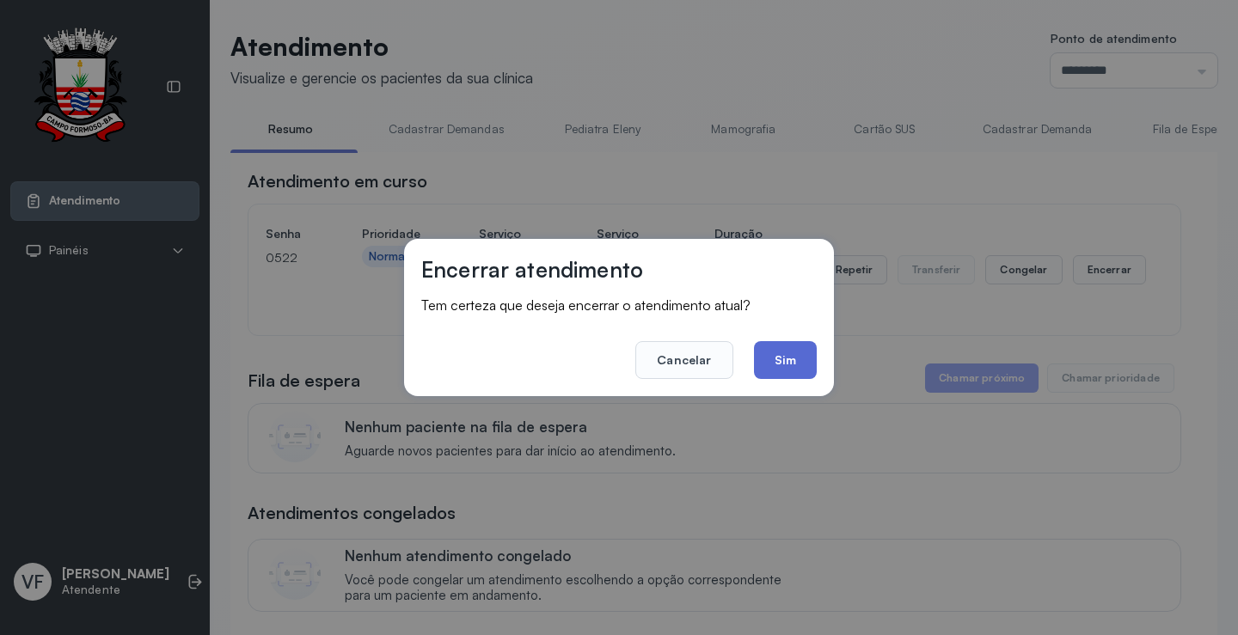
click at [780, 356] on button "Sim" at bounding box center [785, 360] width 63 height 38
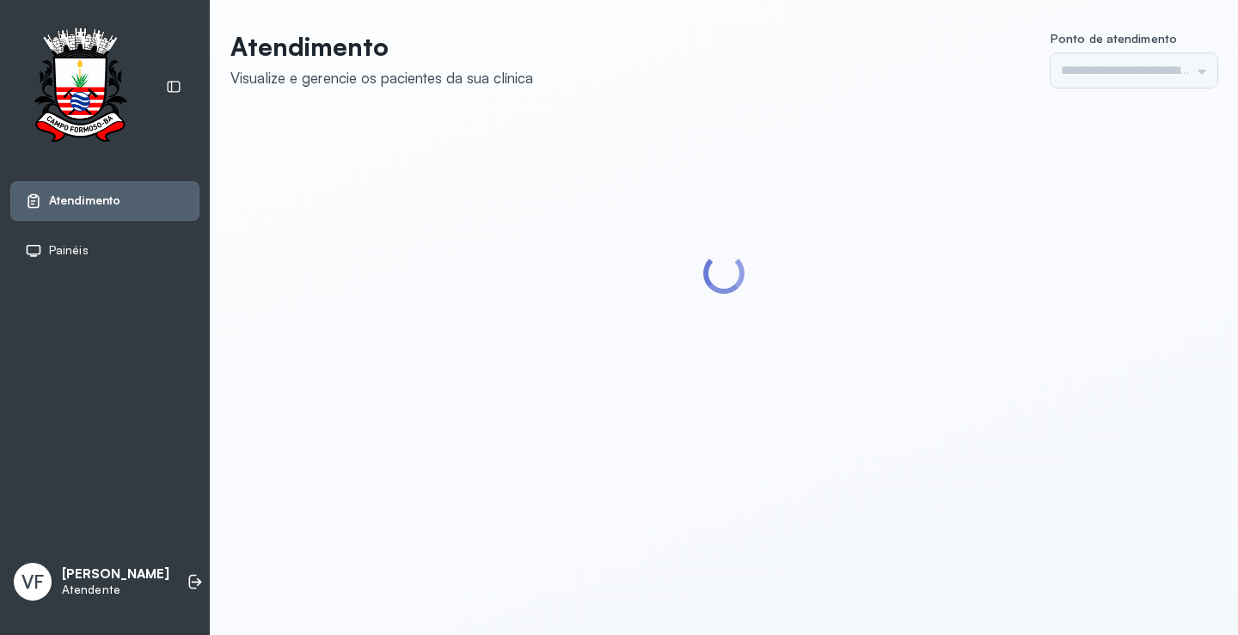
type input "*********"
